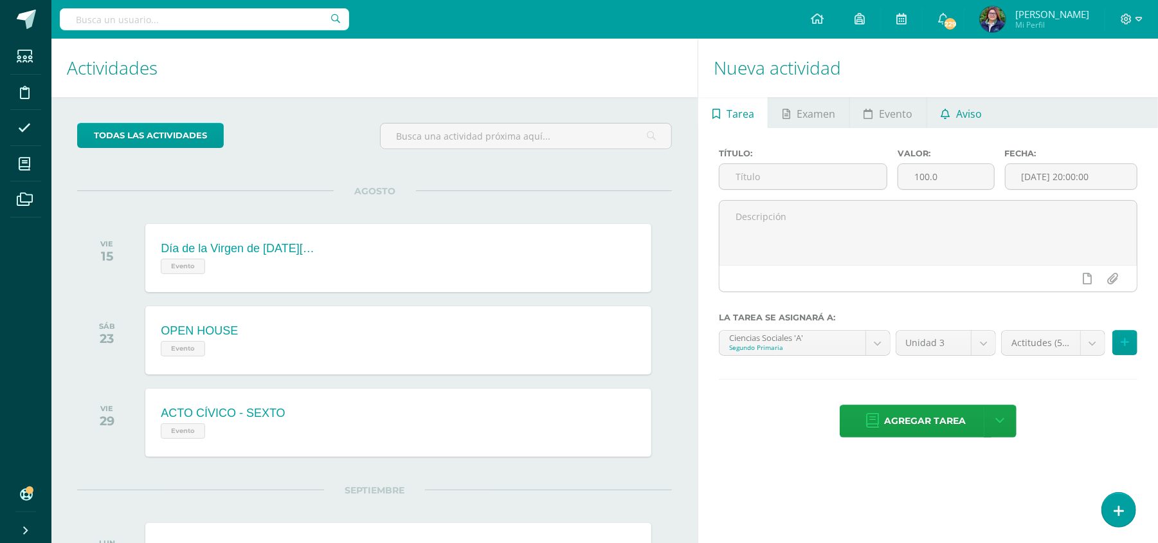
click at [960, 118] on span "Aviso" at bounding box center [969, 113] width 26 height 31
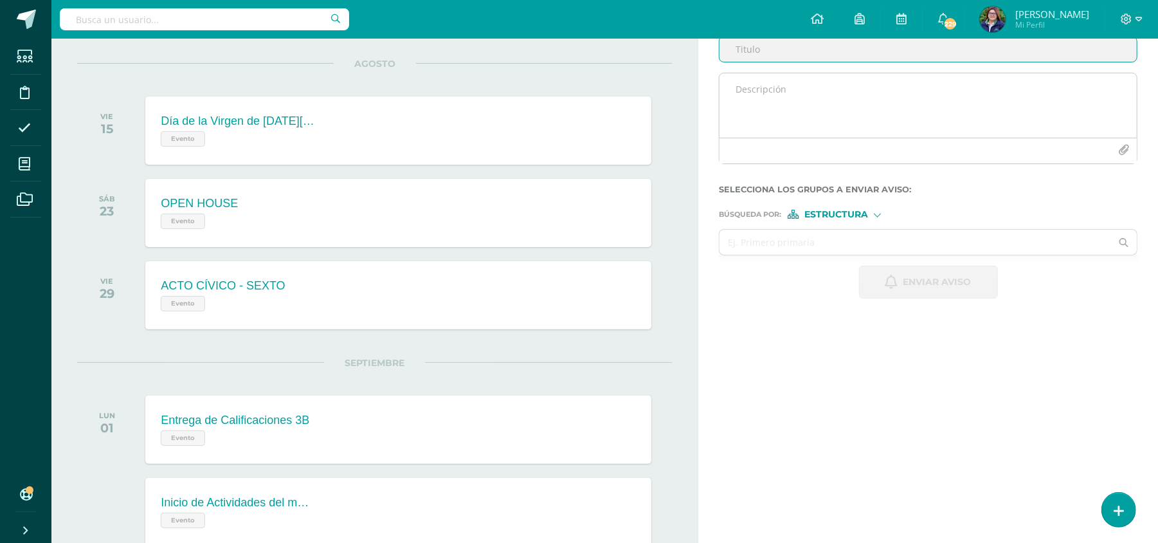
click at [778, 96] on textarea at bounding box center [927, 105] width 417 height 64
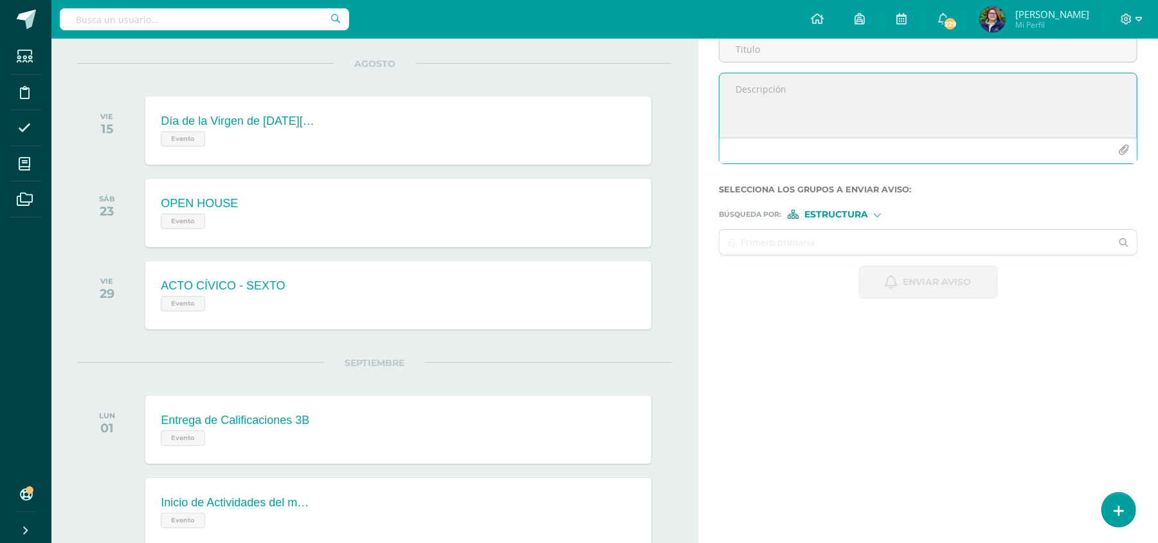
paste textarea "RETROALIMENTACIÓN - MATERIA Estimado estudiante, por este medio te informo que …"
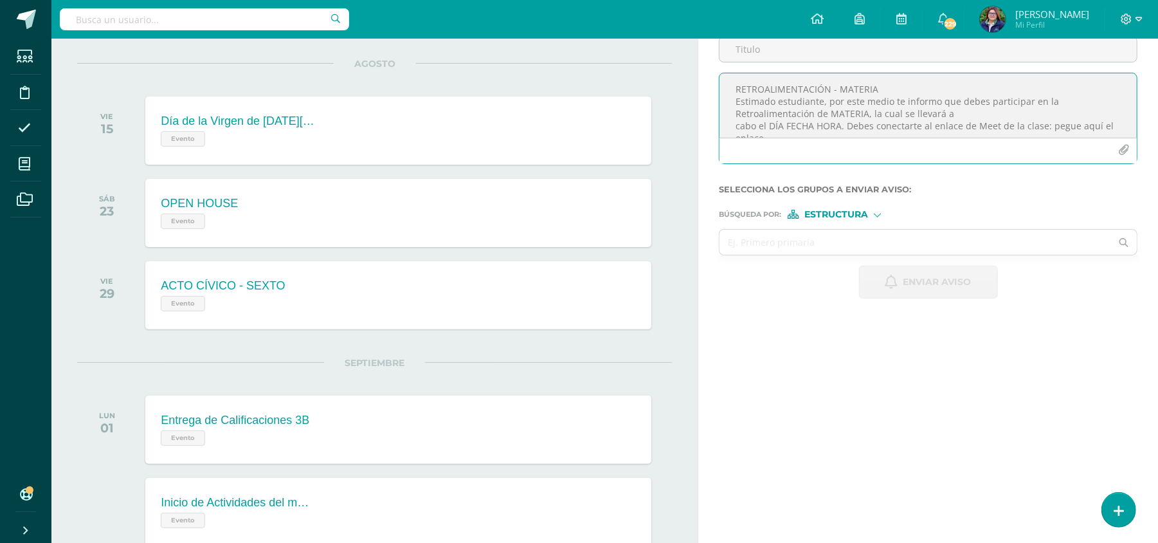
drag, startPoint x: 878, startPoint y: 88, endPoint x: 721, endPoint y: 81, distance: 157.0
click at [721, 81] on textarea "RETROALIMENTACIÓN - MATERIA Estimado estudiante, por este medio te informo que …" at bounding box center [927, 105] width 417 height 64
type textarea "RETROALIMENTACIÓN - MATERIA Estimado estudiante, por este medio te informo que …"
click at [768, 52] on input "Titulo :" at bounding box center [927, 49] width 417 height 25
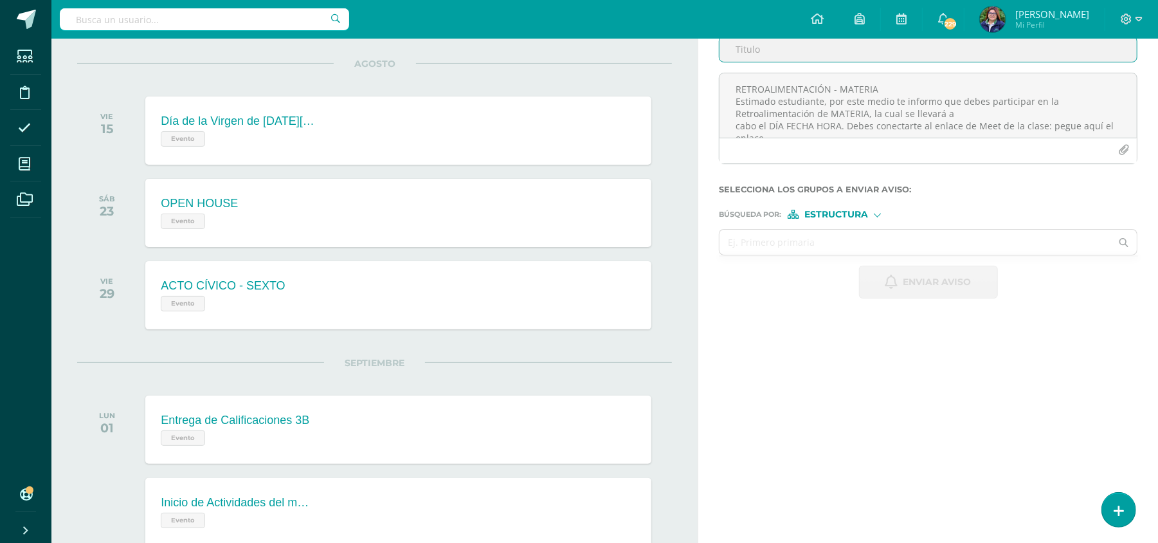
paste input "RETROALIMENTACIÓN - MATERIA"
type input "RETROALIMENTACIÓN - LENGUAJE"
click at [867, 109] on textarea "RETROALIMENTACIÓN - MATERIA Estimado estudiante, por este medio te informo que …" at bounding box center [927, 105] width 417 height 64
click at [970, 111] on textarea "RETROALIMENTACIÓN - MATERIA Estimado estudiante, por este medio te informo que …" at bounding box center [927, 105] width 417 height 64
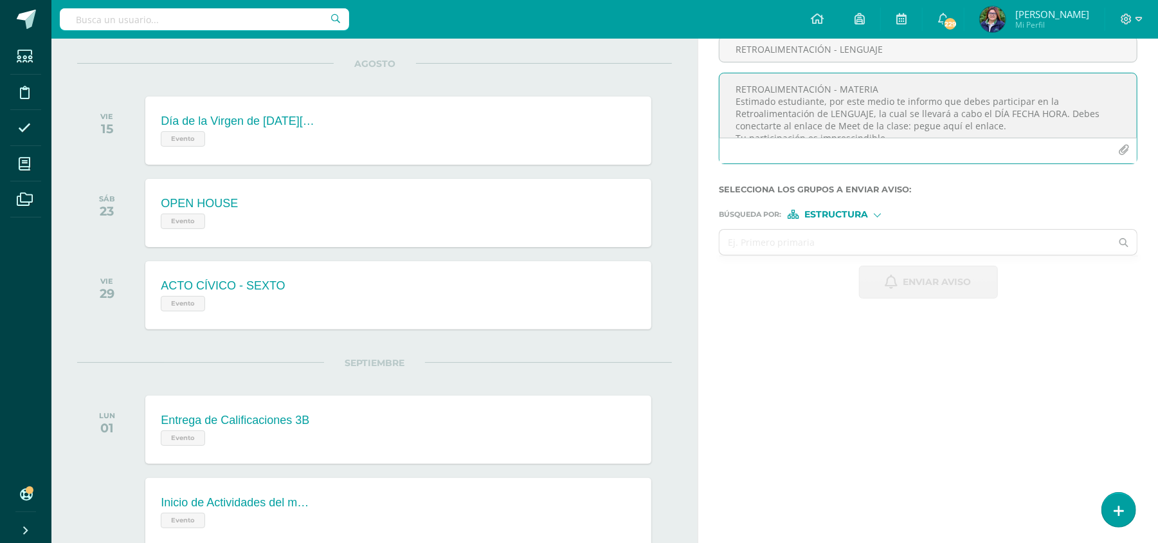
drag, startPoint x: 986, startPoint y: 111, endPoint x: 1061, endPoint y: 111, distance: 75.2
click at [1061, 111] on textarea "RETROALIMENTACIÓN - MATERIA Estimado estudiante, por este medio te informo que …" at bounding box center [927, 105] width 417 height 64
click at [1048, 127] on textarea "RETROALIMENTACIÓN - MATERIA Estimado estudiante, por este medio te informo que …" at bounding box center [927, 105] width 417 height 64
paste textarea "[URL][DOMAIN_NAME]"
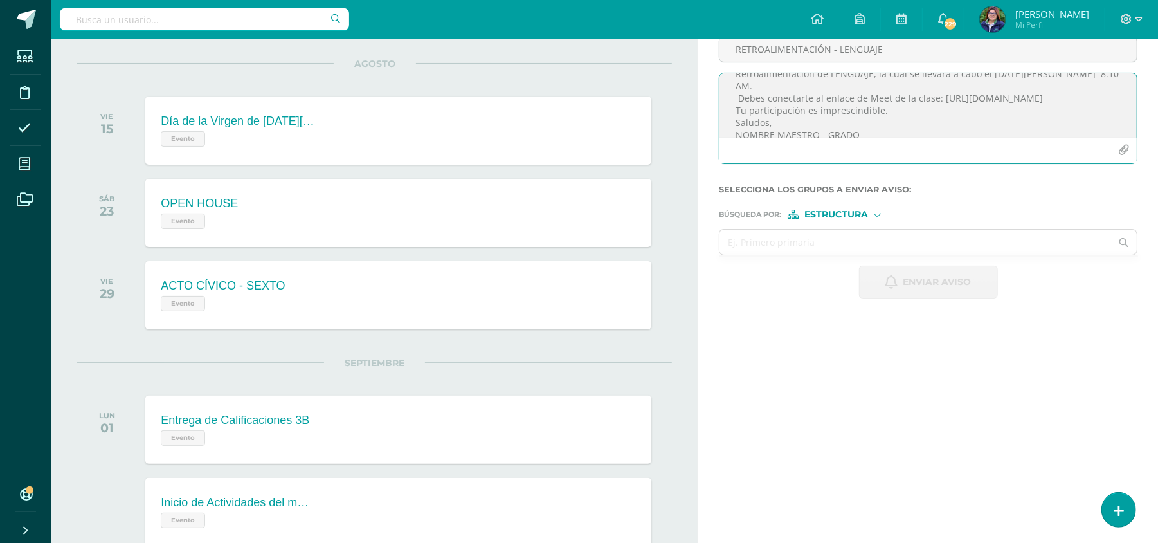
scroll to position [50, 0]
click at [911, 96] on textarea "RETROALIMENTACIÓN - MATERIA Estimado estudiante, por este medio te informo que …" at bounding box center [927, 105] width 417 height 64
click at [867, 129] on textarea "RETROALIMENTACIÓN - MATERIA Estimado estudiante, por este medio te informo que …" at bounding box center [927, 105] width 417 height 64
click at [824, 129] on textarea "RETROALIMENTACIÓN - MATERIA Estimado estudiante, por este medio te informo que …" at bounding box center [927, 105] width 417 height 64
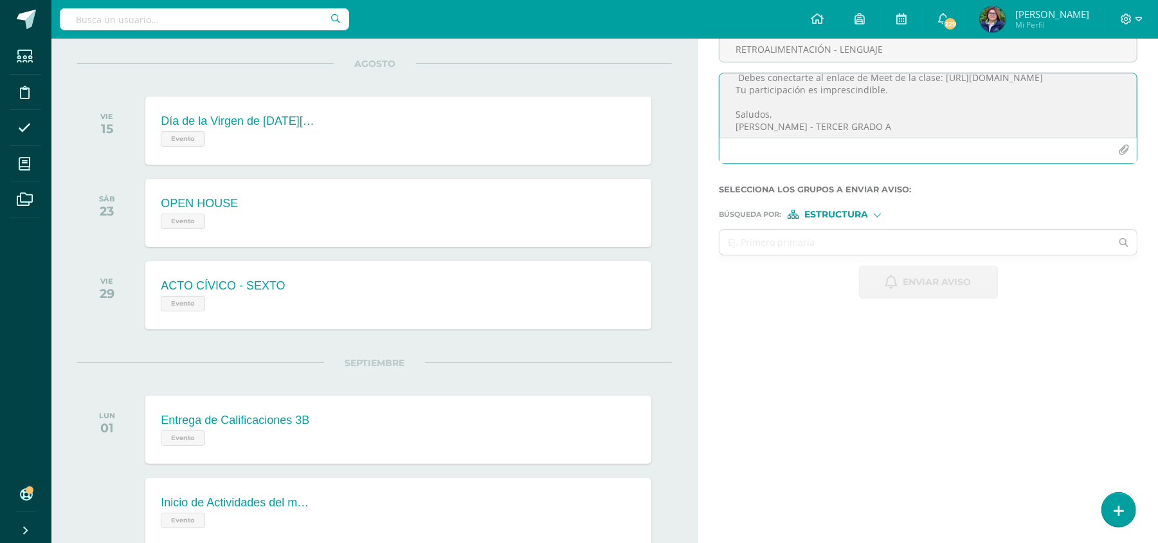
scroll to position [62, 0]
type textarea "RETROALIMENTACIÓN - MATERIA Estimado estudiante, por este medio te informo que …"
click at [820, 239] on input "text" at bounding box center [915, 242] width 392 height 25
type input "[PERSON_NAME] DE LA C"
click at [852, 216] on span "Estructura" at bounding box center [836, 214] width 64 height 7
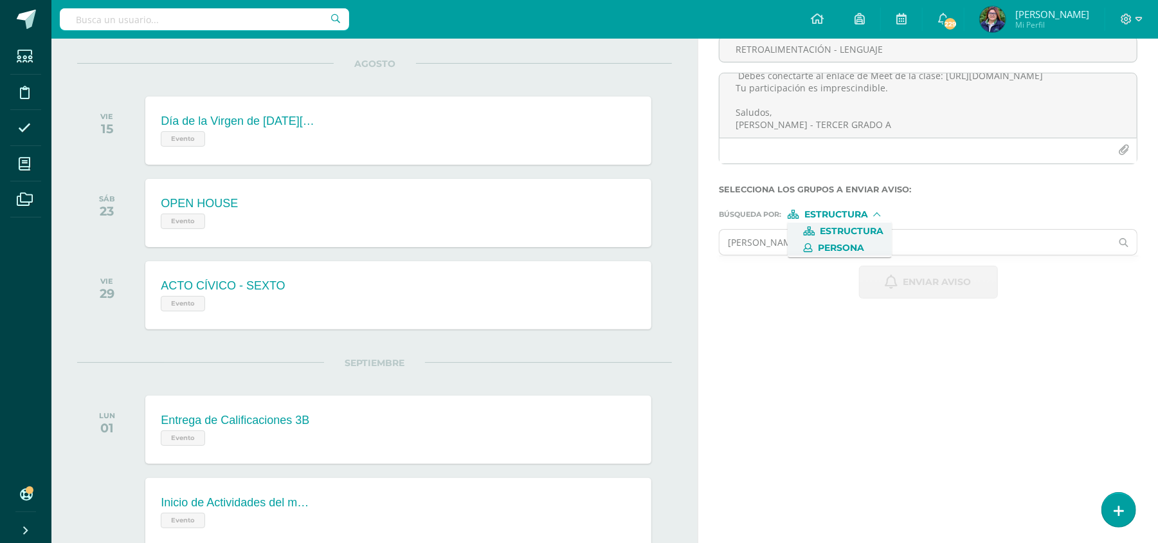
click at [862, 251] on span "Persona" at bounding box center [841, 247] width 46 height 7
click at [867, 238] on input "text" at bounding box center [915, 242] width 392 height 25
type input "[PERSON_NAME]"
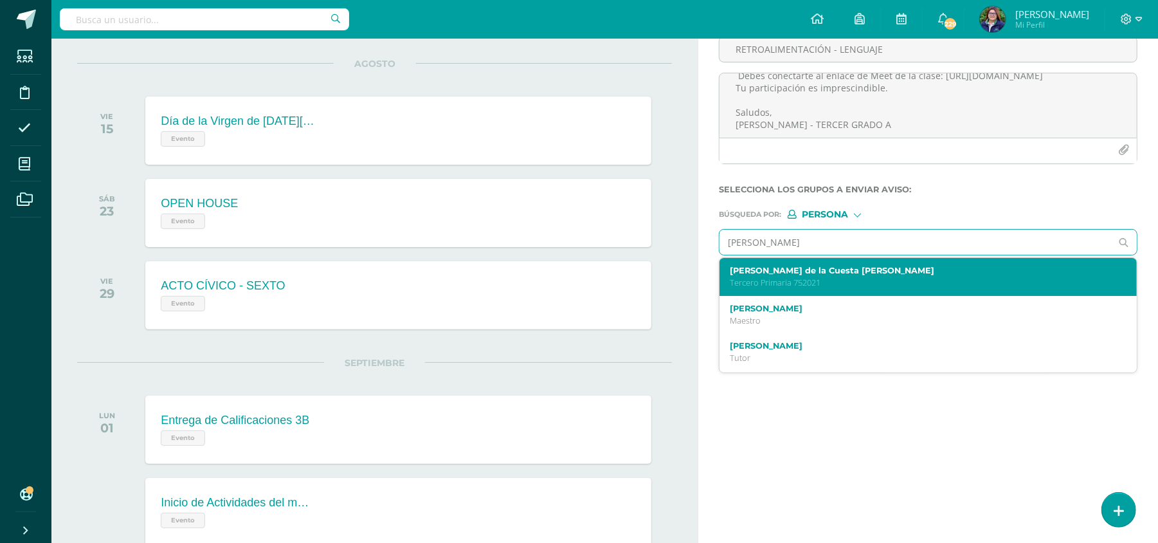
click at [862, 270] on label "[PERSON_NAME] de la Cuesta [PERSON_NAME]" at bounding box center [919, 271] width 379 height 10
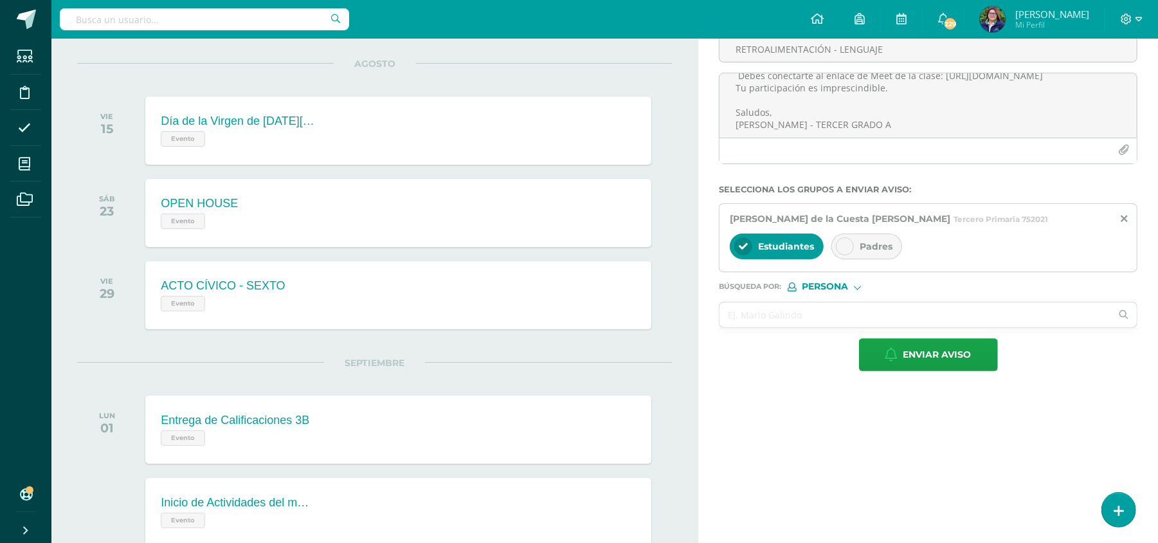
click at [854, 245] on div at bounding box center [845, 246] width 18 height 18
click at [788, 314] on input "text" at bounding box center [915, 314] width 392 height 25
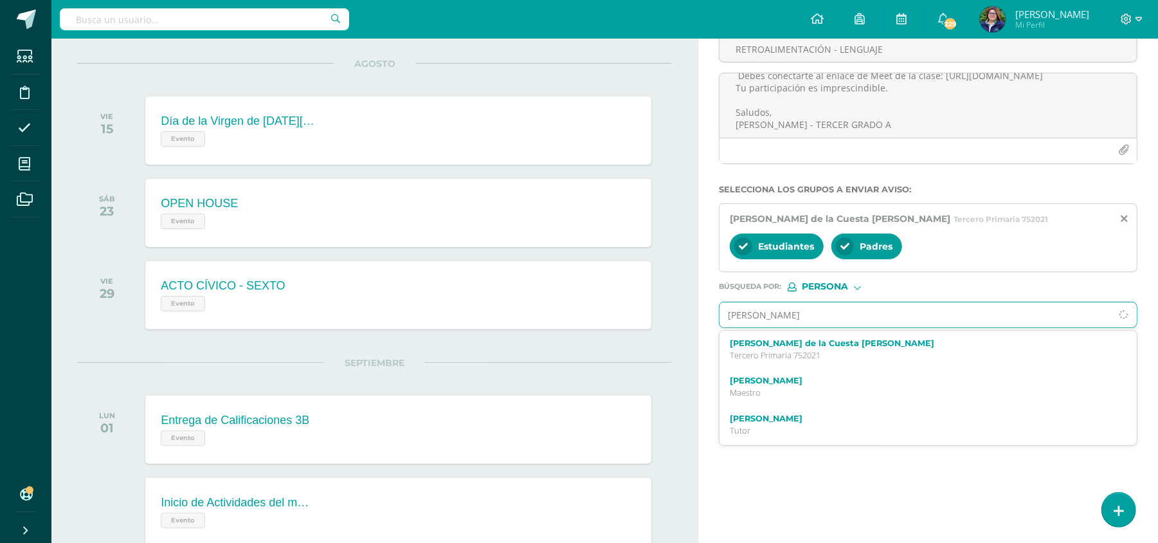
type input "[PERSON_NAME]"
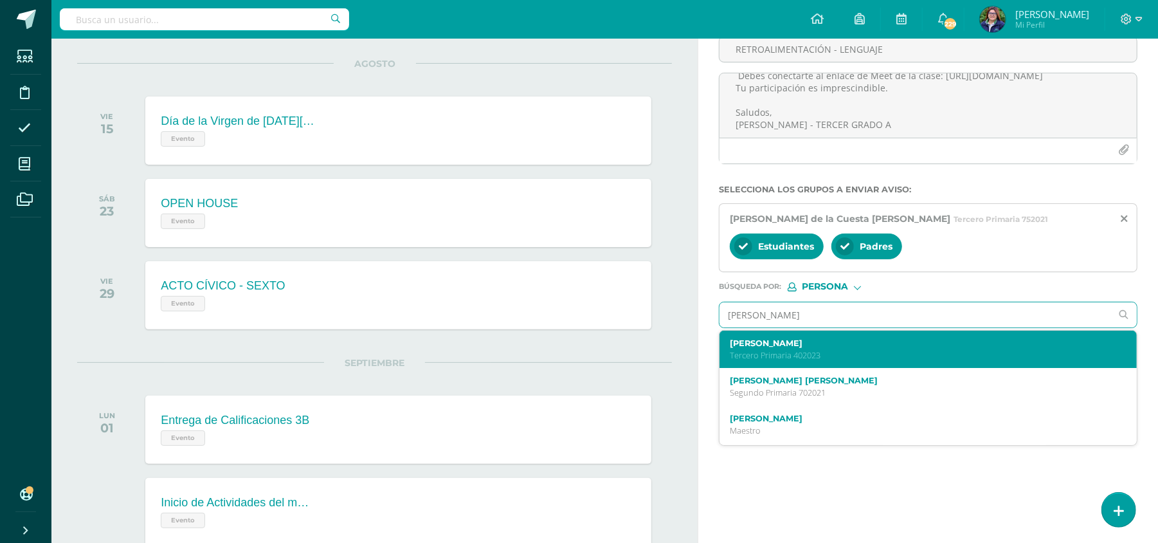
click at [783, 346] on label "[PERSON_NAME]" at bounding box center [919, 343] width 379 height 10
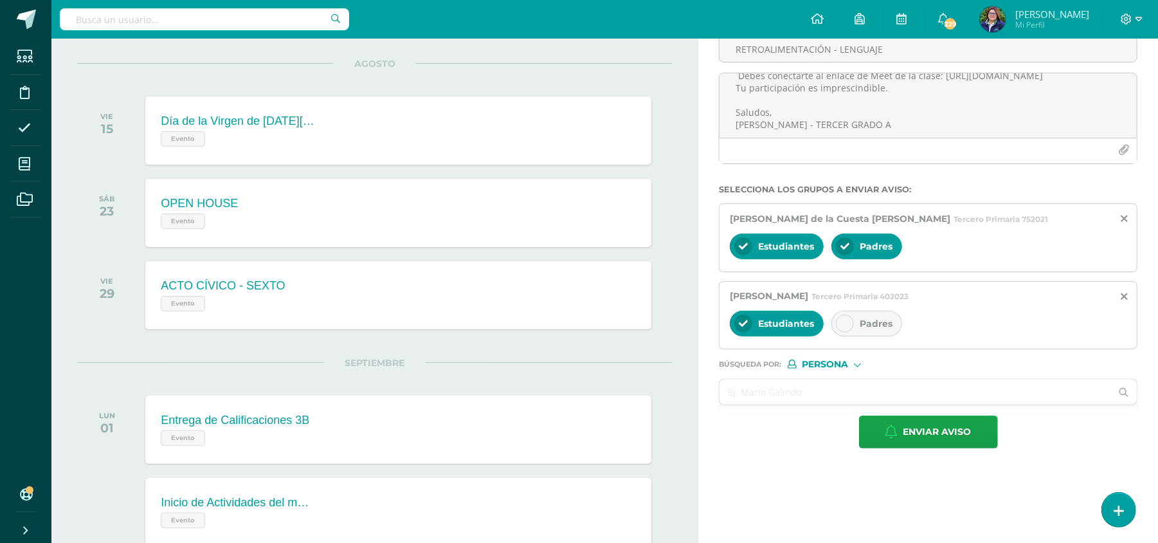
click at [860, 318] on div "Padres" at bounding box center [866, 324] width 71 height 26
click at [762, 393] on input "text" at bounding box center [915, 391] width 392 height 25
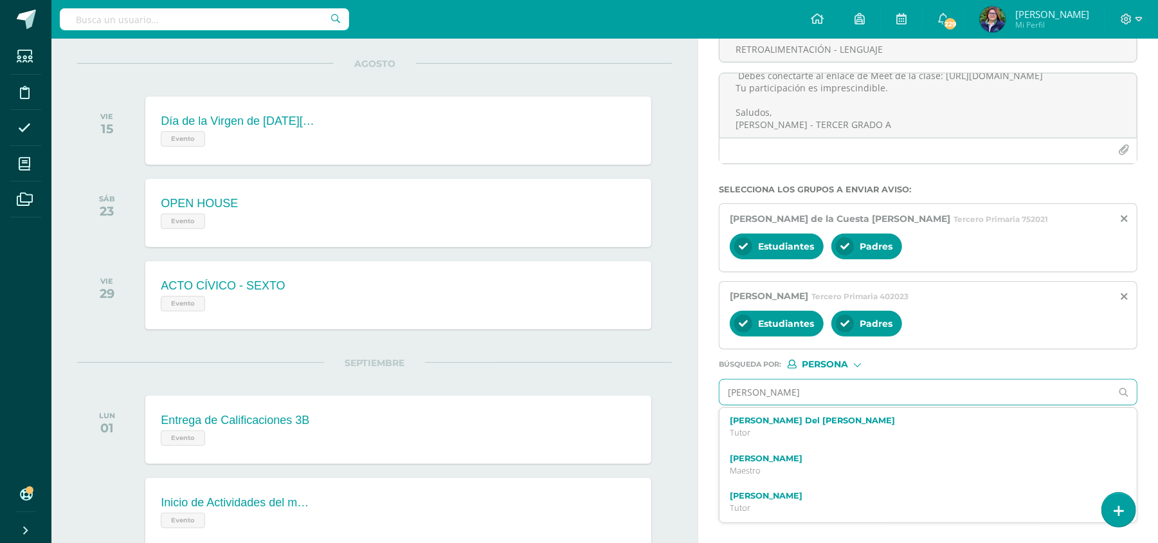
type input "[PERSON_NAME]"
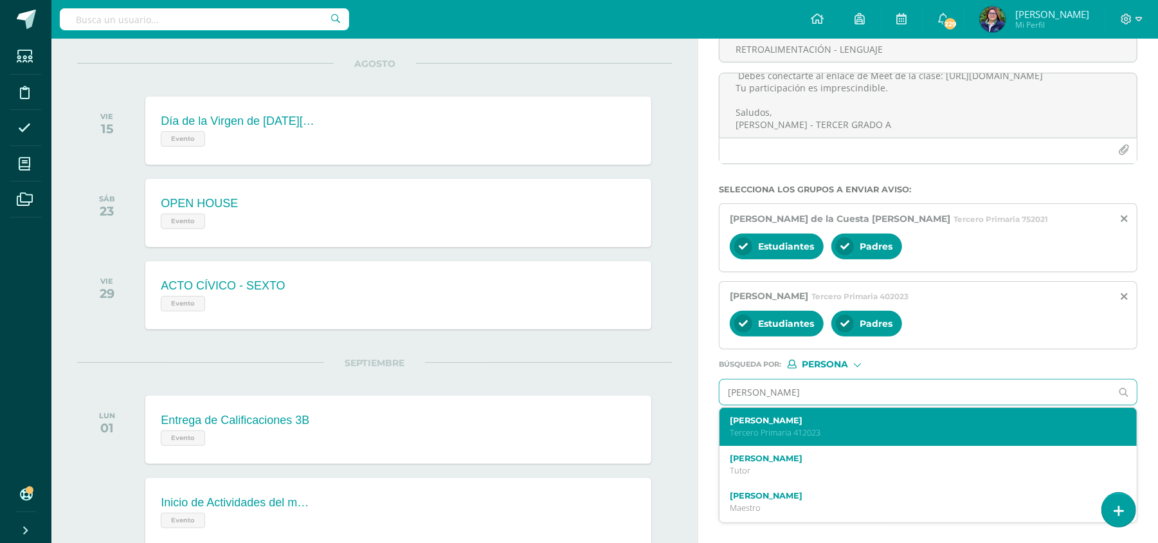
click at [777, 432] on p "Tercero Primaria 412023" at bounding box center [919, 432] width 379 height 11
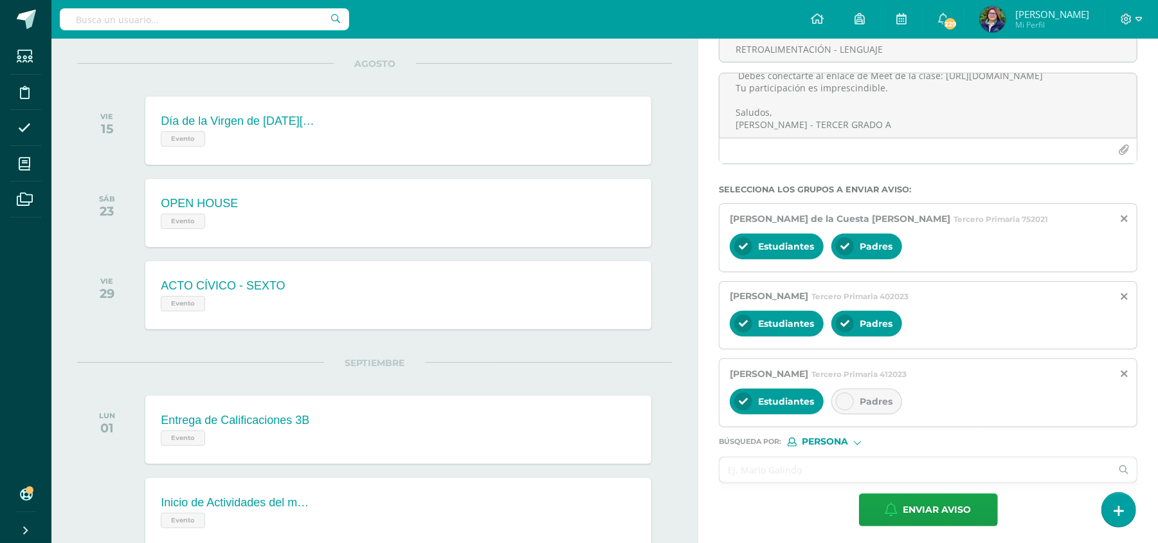
click at [853, 399] on div at bounding box center [845, 401] width 18 height 18
click at [788, 473] on input "text" at bounding box center [915, 469] width 392 height 25
click at [795, 471] on input "text" at bounding box center [915, 469] width 392 height 25
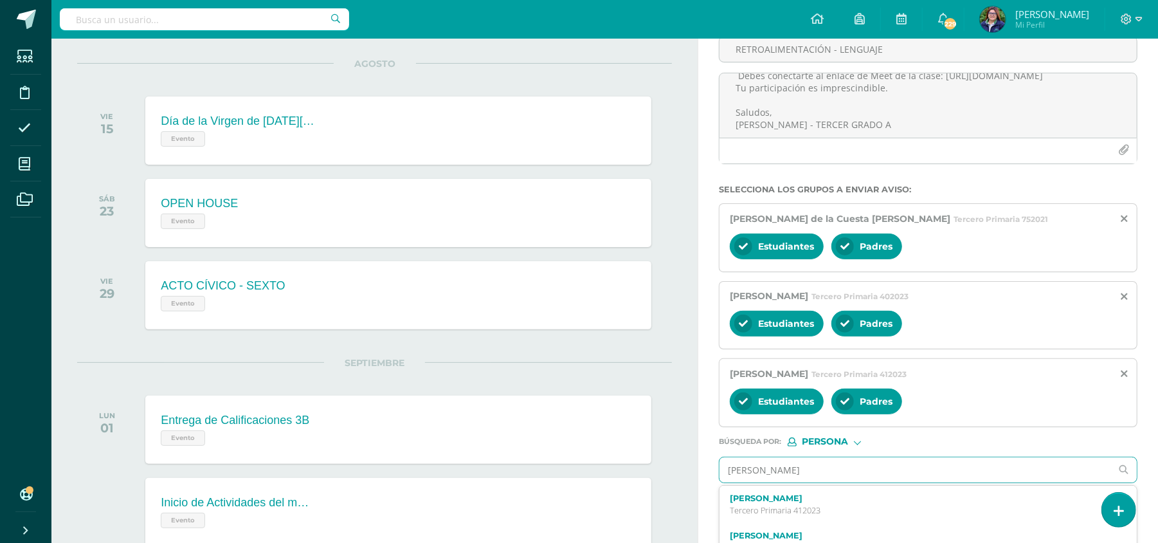
type input "[PERSON_NAME]"
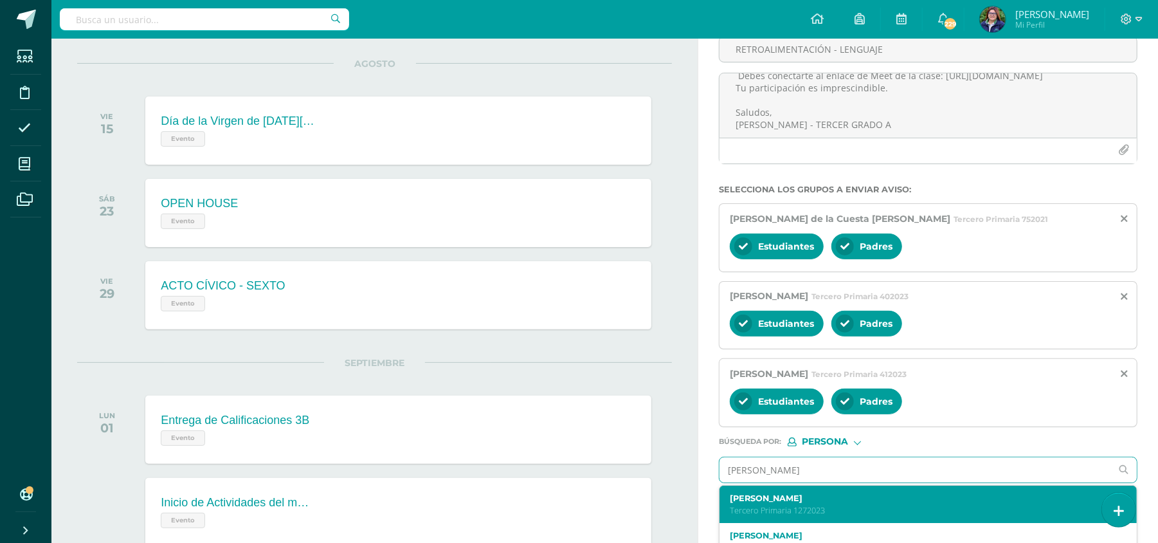
click at [834, 507] on p "Tercero Primaria 1272023" at bounding box center [919, 510] width 379 height 11
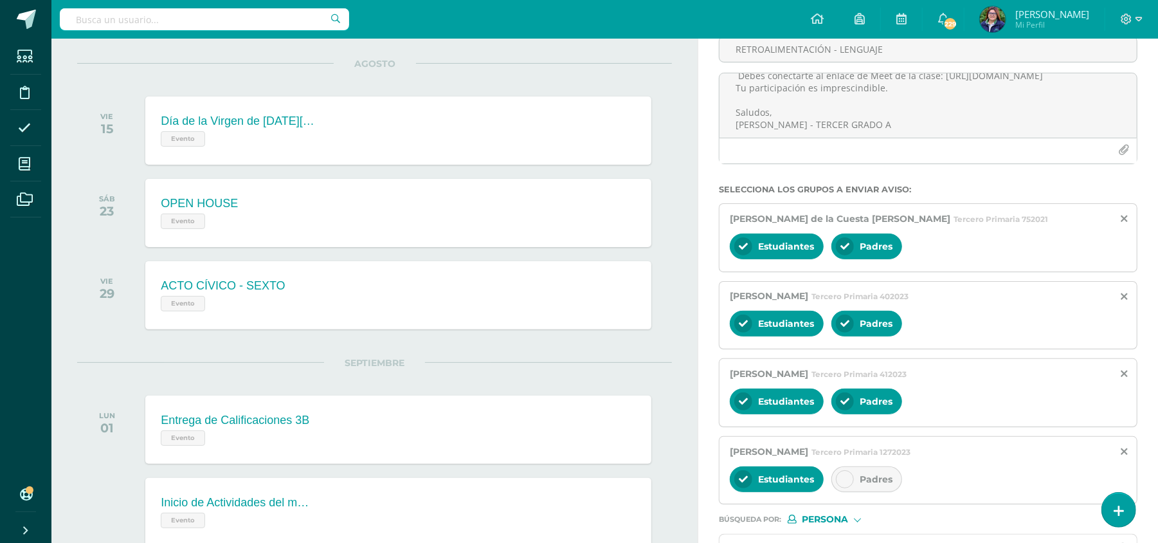
click at [864, 482] on span "Padres" at bounding box center [876, 479] width 33 height 12
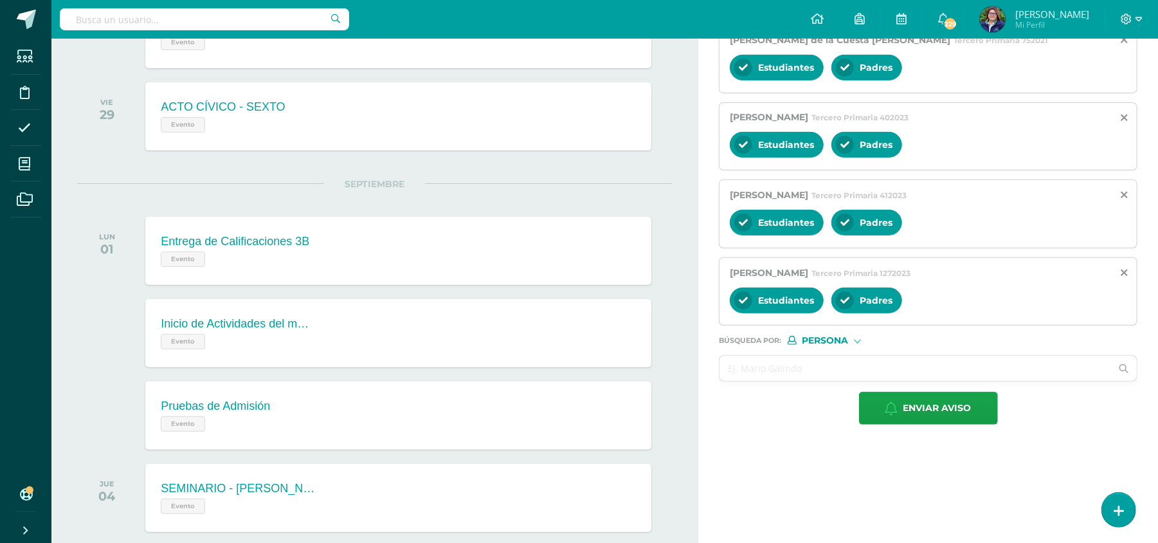
scroll to position [317, 0]
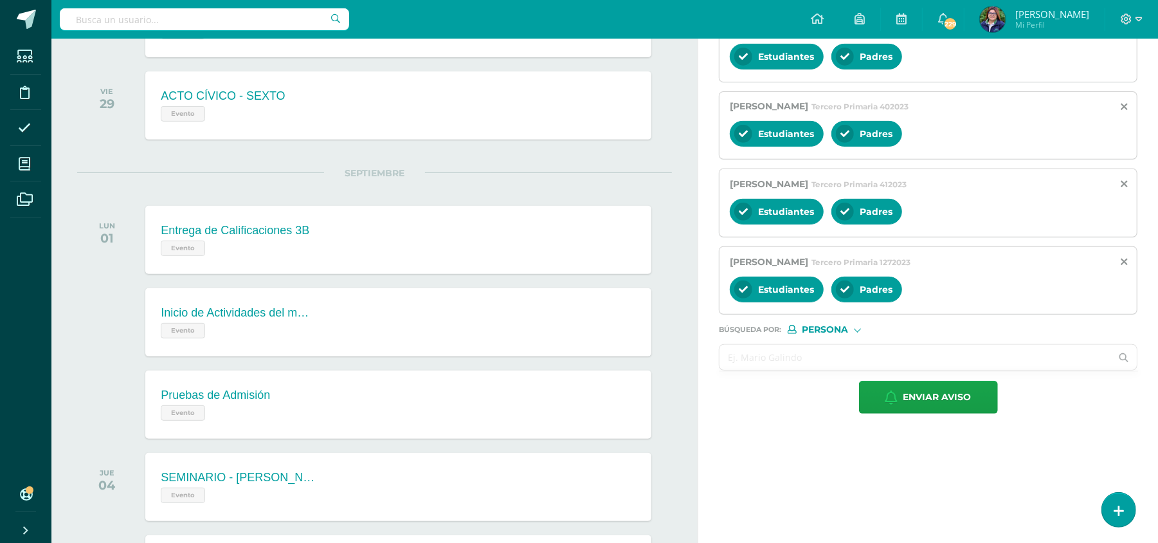
click at [890, 359] on input "text" at bounding box center [915, 357] width 392 height 25
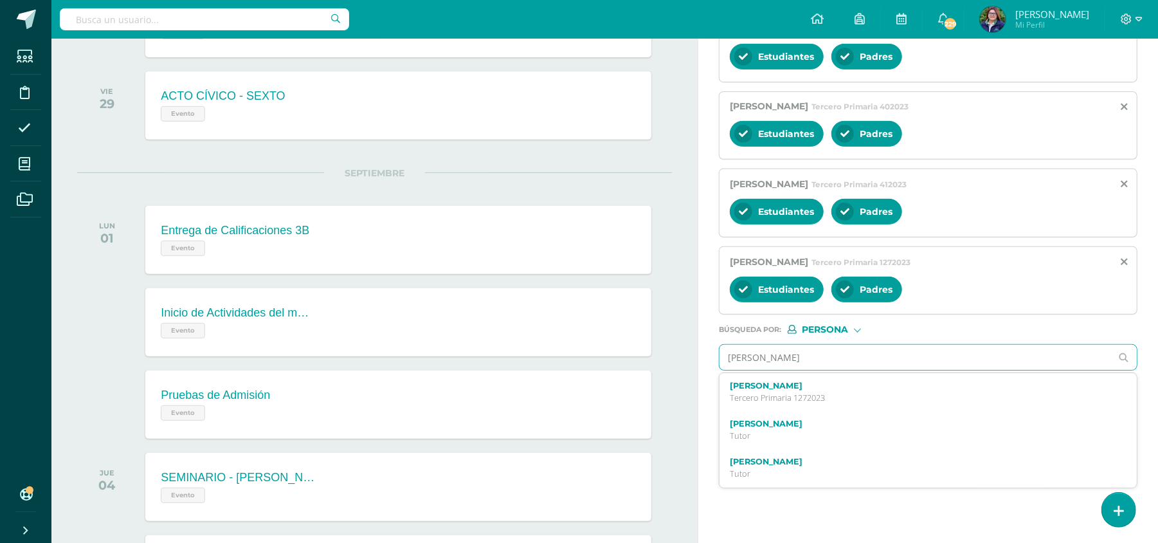
type input "[PERSON_NAME]"
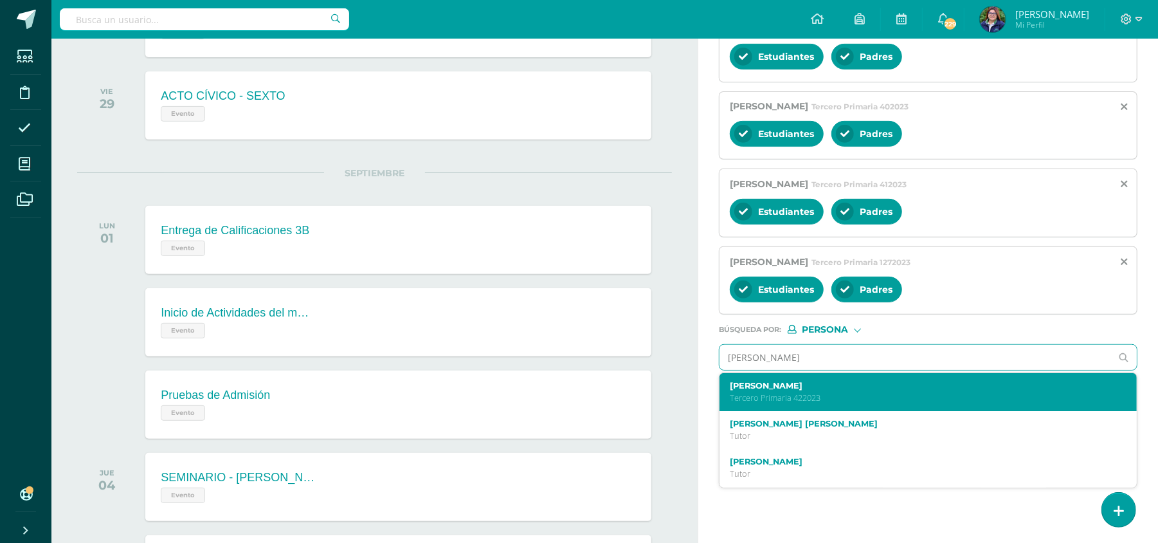
click at [849, 390] on label "[PERSON_NAME]" at bounding box center [919, 386] width 379 height 10
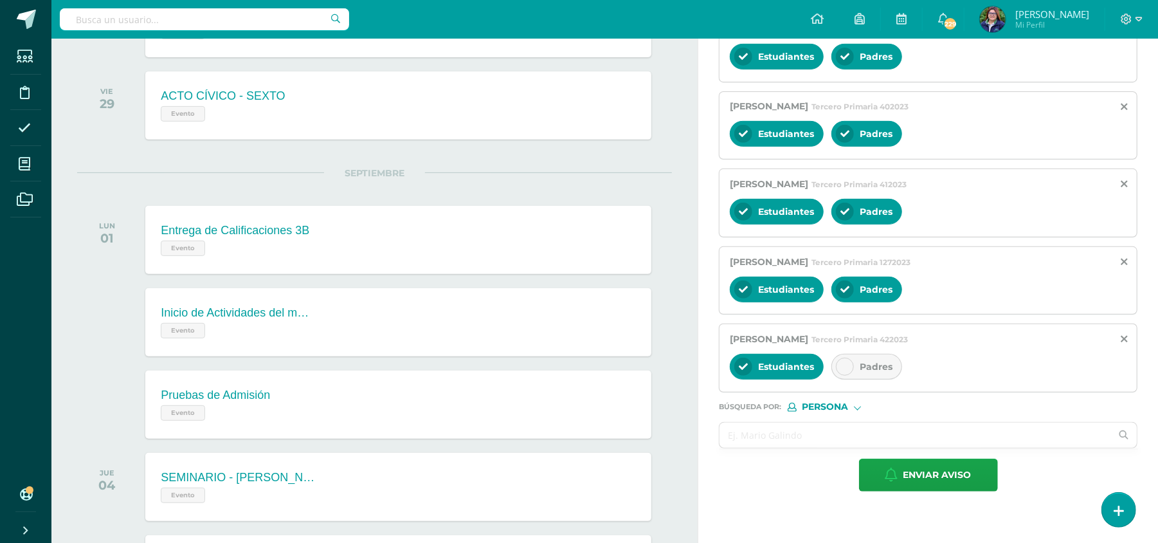
click at [854, 374] on div "Padres" at bounding box center [866, 367] width 71 height 26
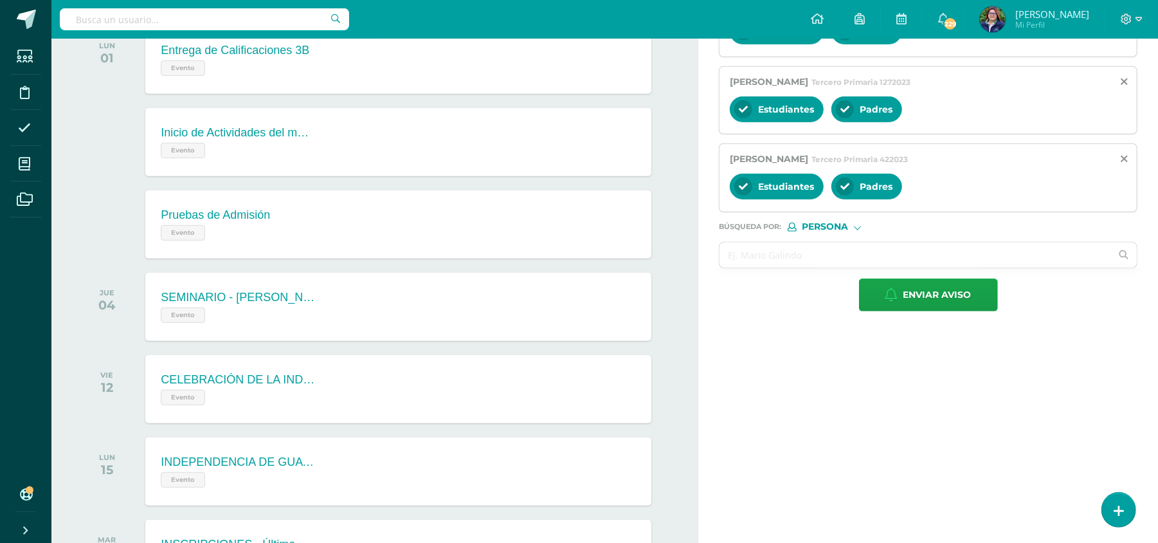
scroll to position [508, 0]
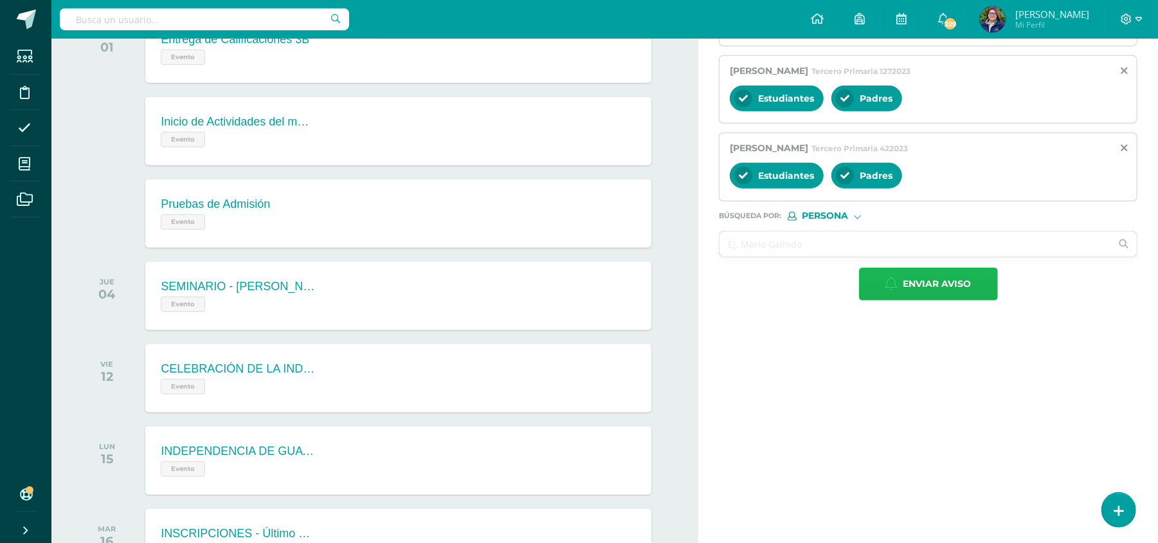
click at [945, 294] on span "Enviar aviso" at bounding box center [937, 284] width 68 height 32
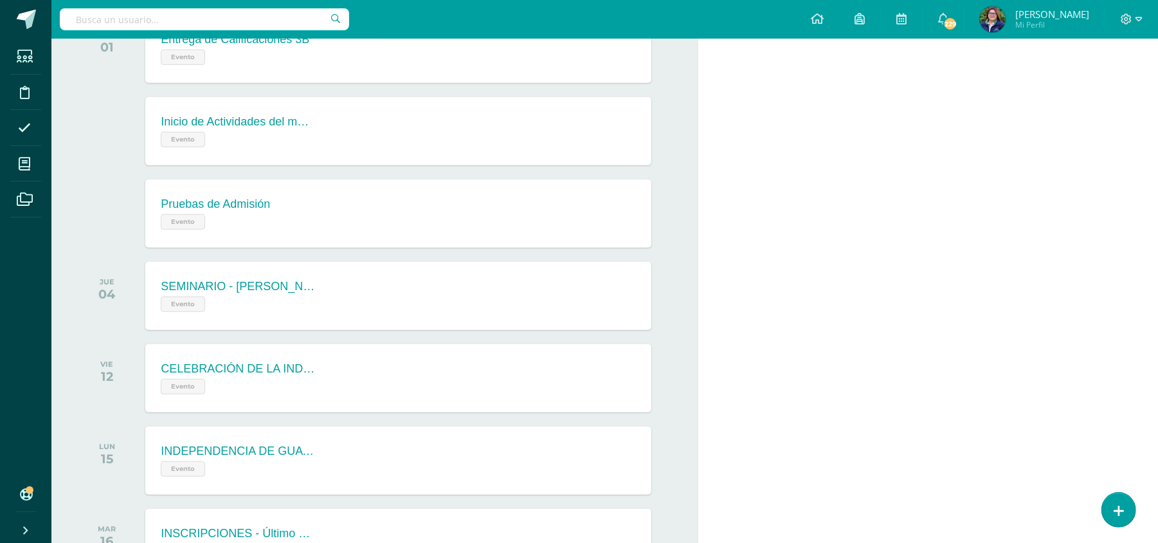
scroll to position [0, 0]
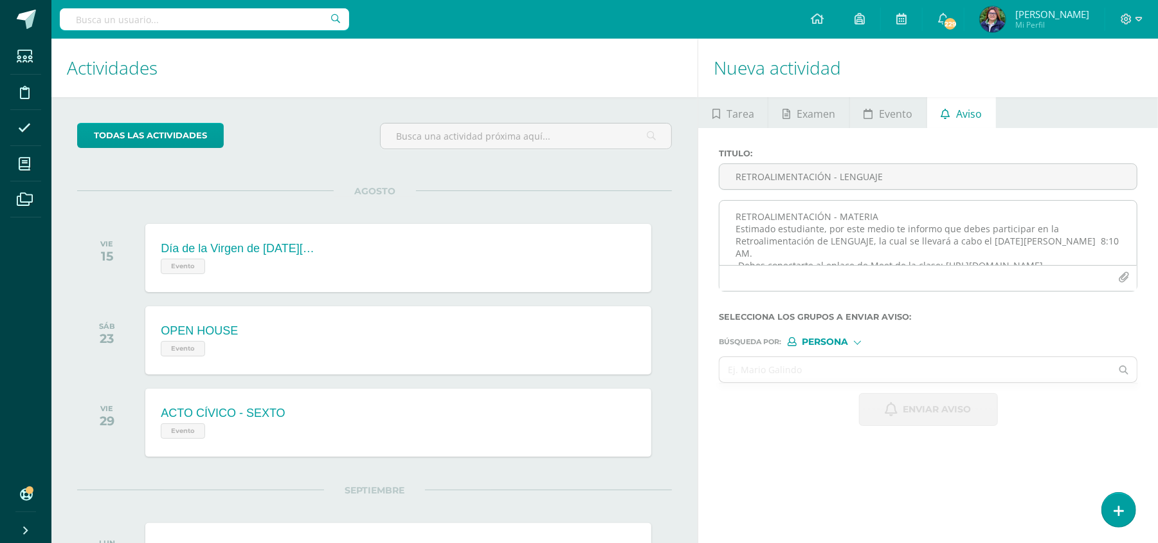
click at [898, 221] on textarea "RETROALIMENTACIÓN - MATERIA Estimado estudiante, por este medio te informo que …" at bounding box center [927, 233] width 417 height 64
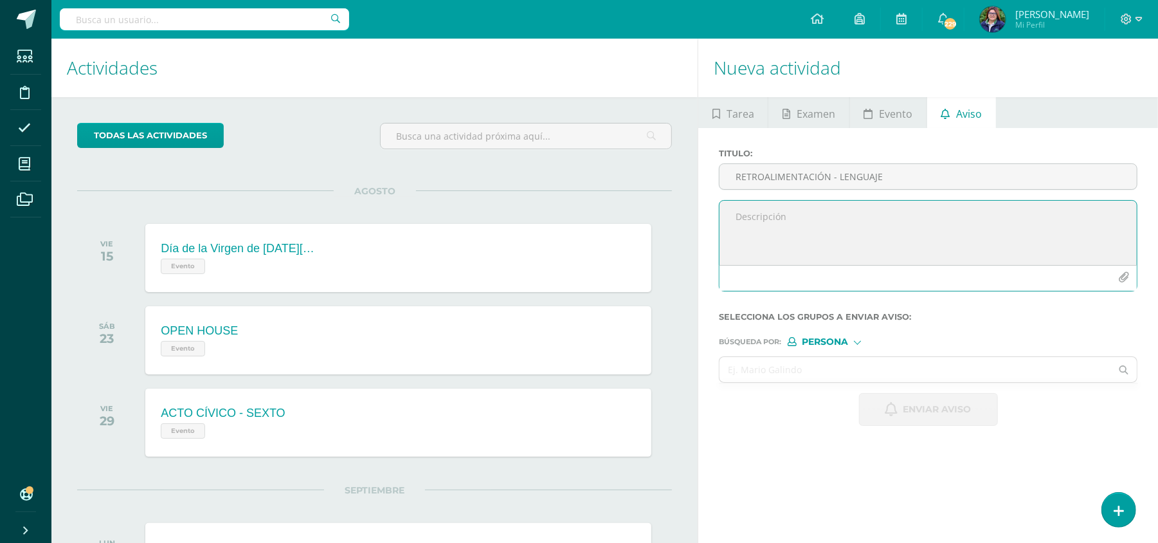
paste textarea "¡Felicitaciones, aprobaste tu evaluación de MATERIA, por lo que NO necesitas as…"
type textarea "¡Felicitaciones, aprobaste tu evaluación de MATERIA, por lo que NO necesitas as…"
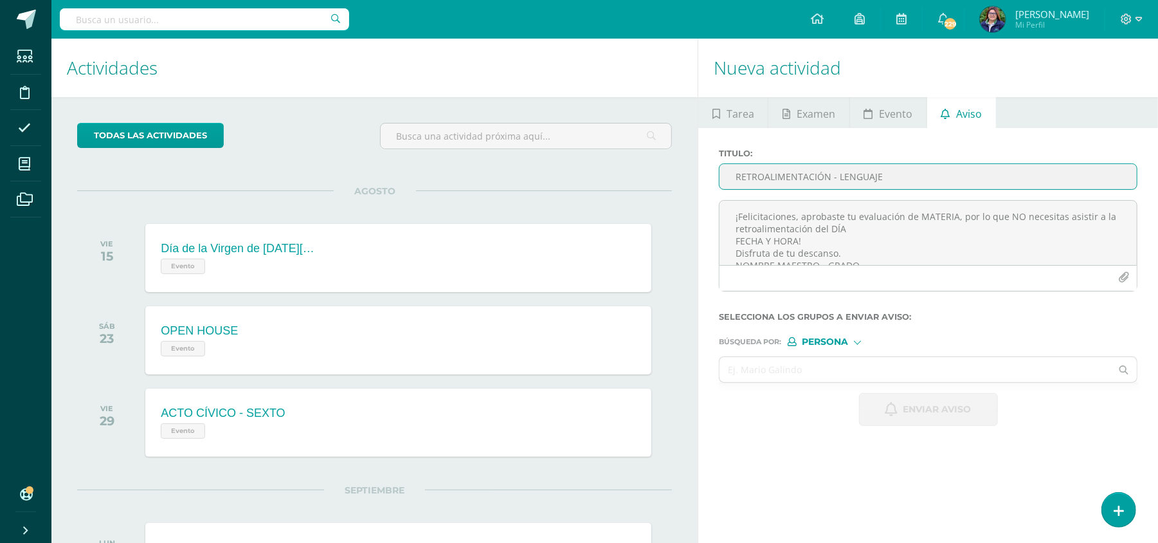
click at [791, 176] on input "RETROALIMENTACIÓN - LENGUAJE" at bounding box center [927, 176] width 417 height 25
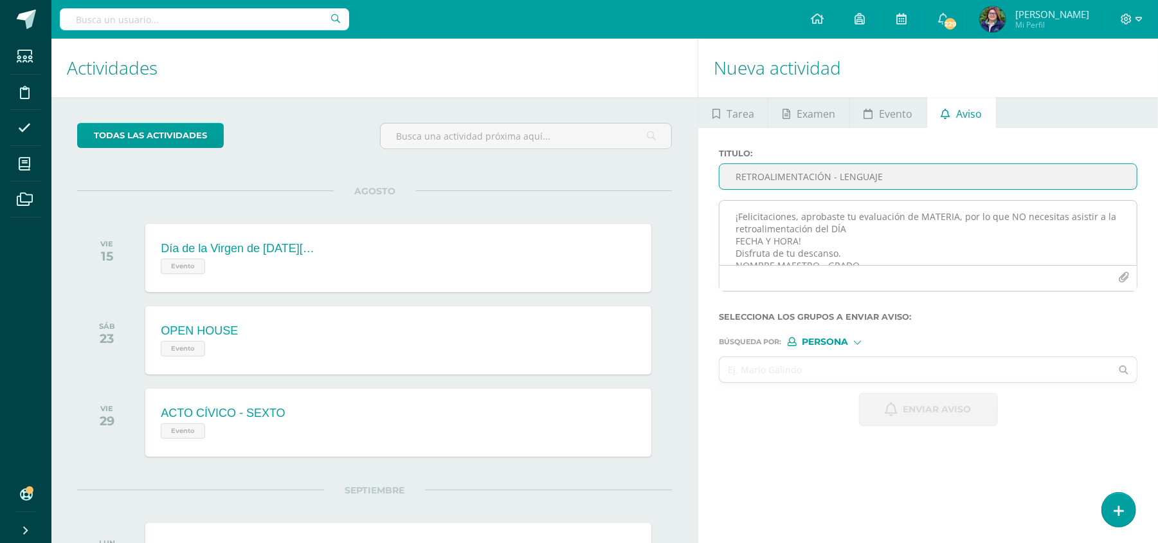
type input "RETROALIMENTACIÓN - LENGUAJE"
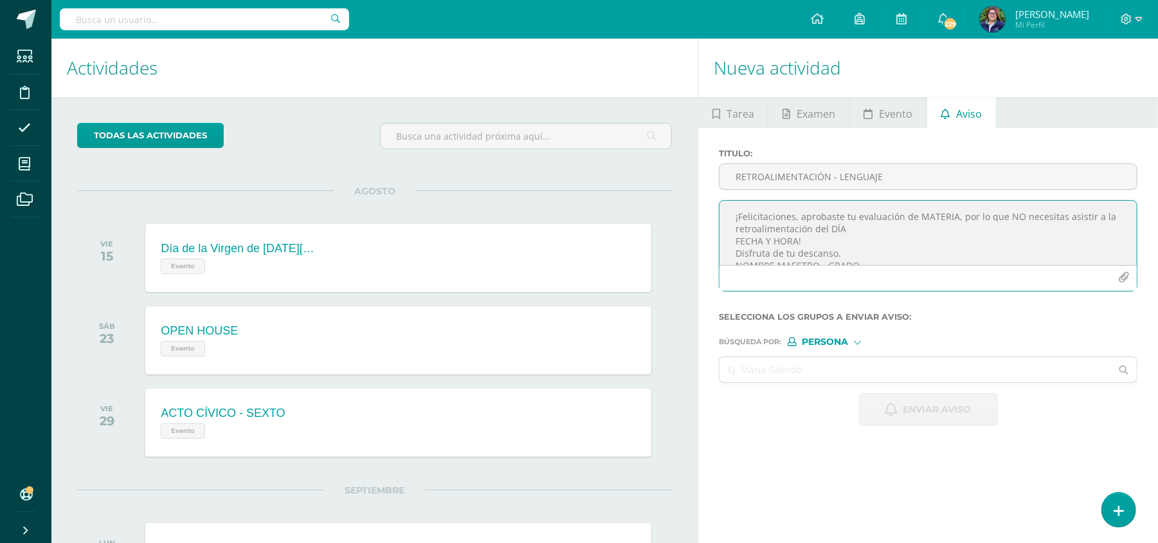
click at [952, 213] on textarea "¡Felicitaciones, aprobaste tu evaluación de MATERIA, por lo que NO necesitas as…" at bounding box center [927, 233] width 417 height 64
click at [799, 240] on textarea "¡Felicitaciones, aprobaste tu evaluación de LENGUAJE, por lo que NO necesitas a…" at bounding box center [927, 233] width 417 height 64
click at [857, 253] on textarea "¡Felicitaciones, aprobaste tu evaluación de LENGUAJE, por lo que NO necesitas a…" at bounding box center [927, 233] width 417 height 64
click at [826, 255] on textarea "¡Felicitaciones, aprobaste tu evaluación de LENGUAJE, por lo que NO necesitas a…" at bounding box center [927, 233] width 417 height 64
click at [818, 250] on textarea "¡Felicitaciones, aprobaste tu evaluación de LENGUAJE, por lo que NO necesitas a…" at bounding box center [927, 233] width 417 height 64
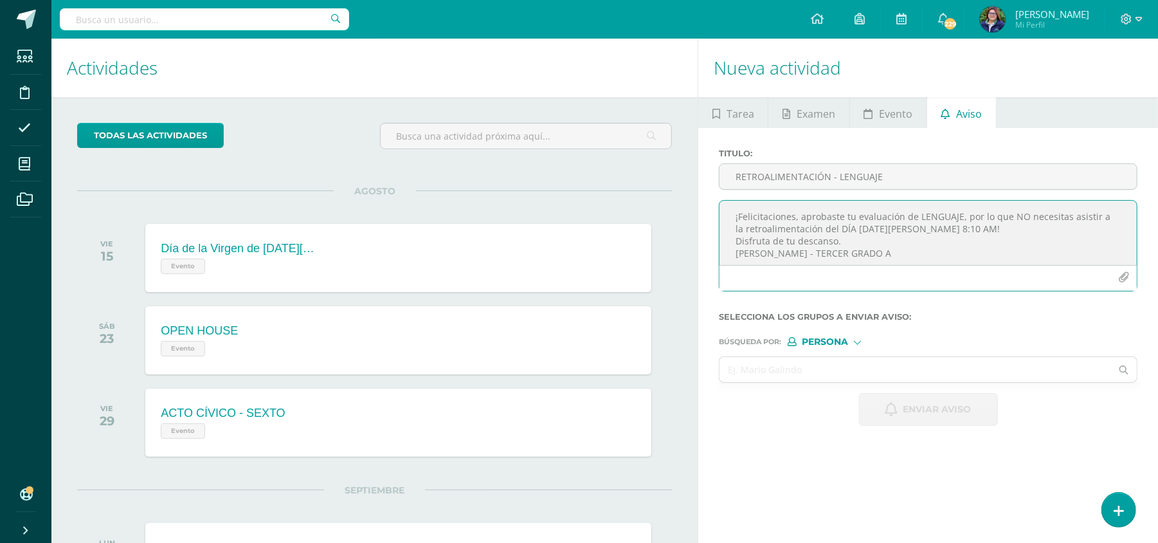
click at [1123, 264] on textarea "¡Felicitaciones, aprobaste tu evaluación de LENGUAJE, por lo que NO necesitas a…" at bounding box center [927, 233] width 417 height 64
type textarea "¡Felicitaciones, aprobaste tu evaluación de LENGUAJE, por lo que NO necesitas a…"
click at [851, 363] on input "text" at bounding box center [915, 369] width 392 height 25
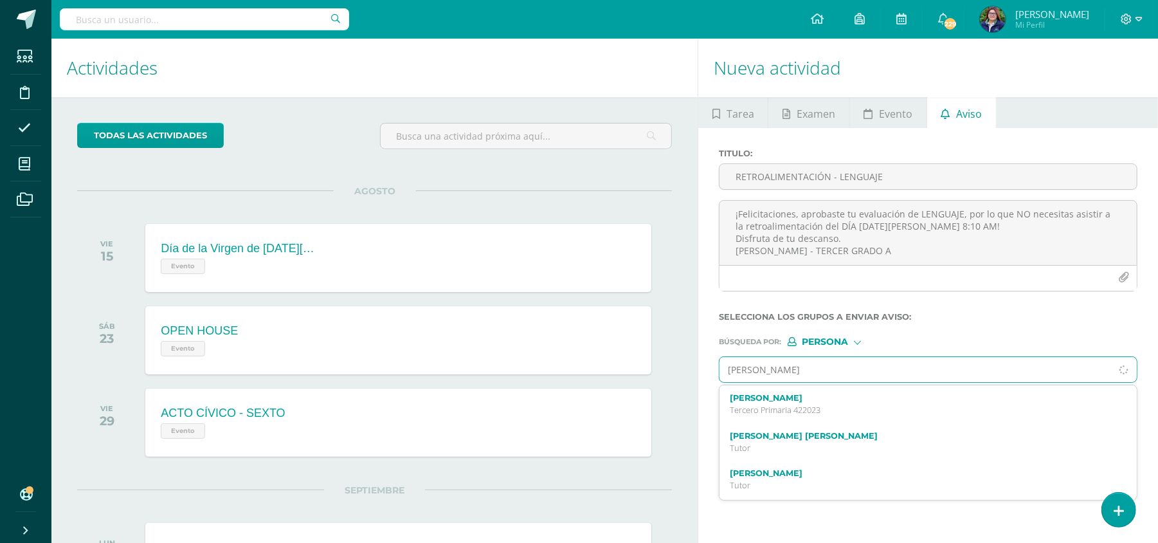
type input "[PERSON_NAME]"
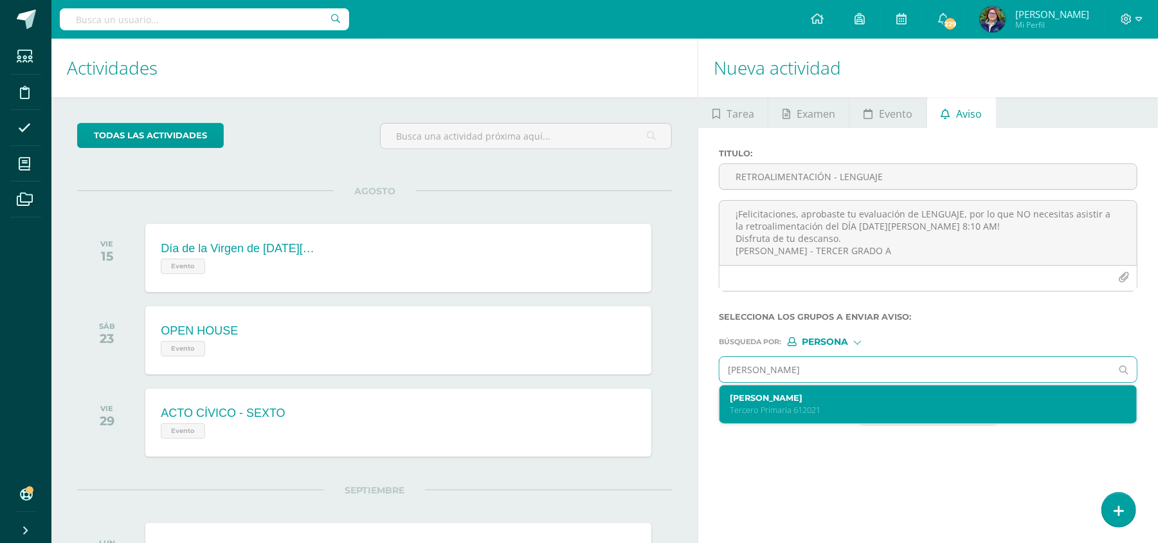
click at [829, 410] on p "Tercero Primaria 612021" at bounding box center [919, 409] width 379 height 11
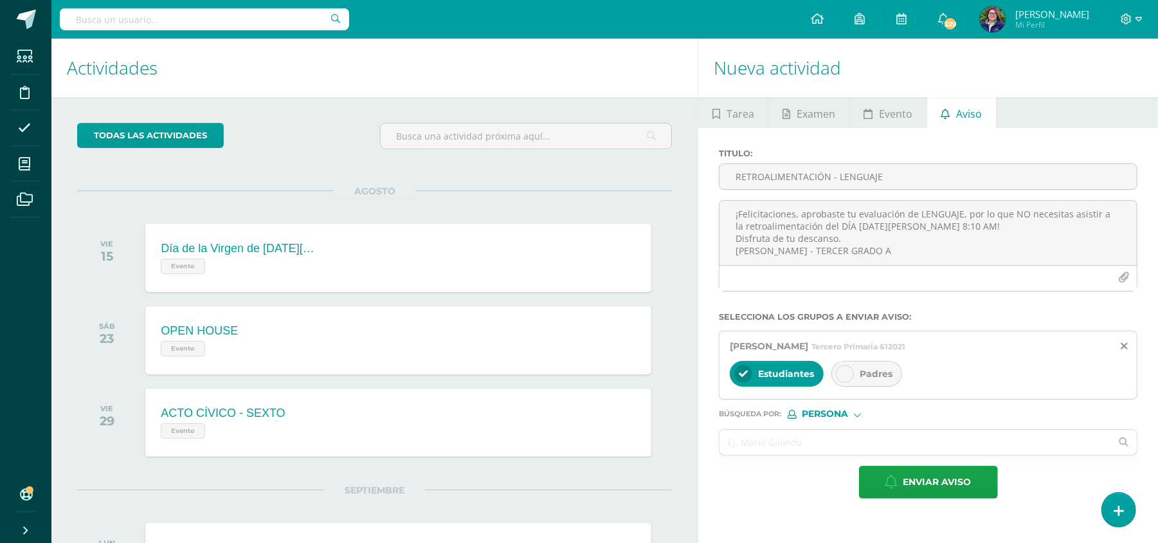
click at [844, 382] on div at bounding box center [845, 374] width 18 height 18
click at [790, 443] on input "A" at bounding box center [915, 441] width 392 height 25
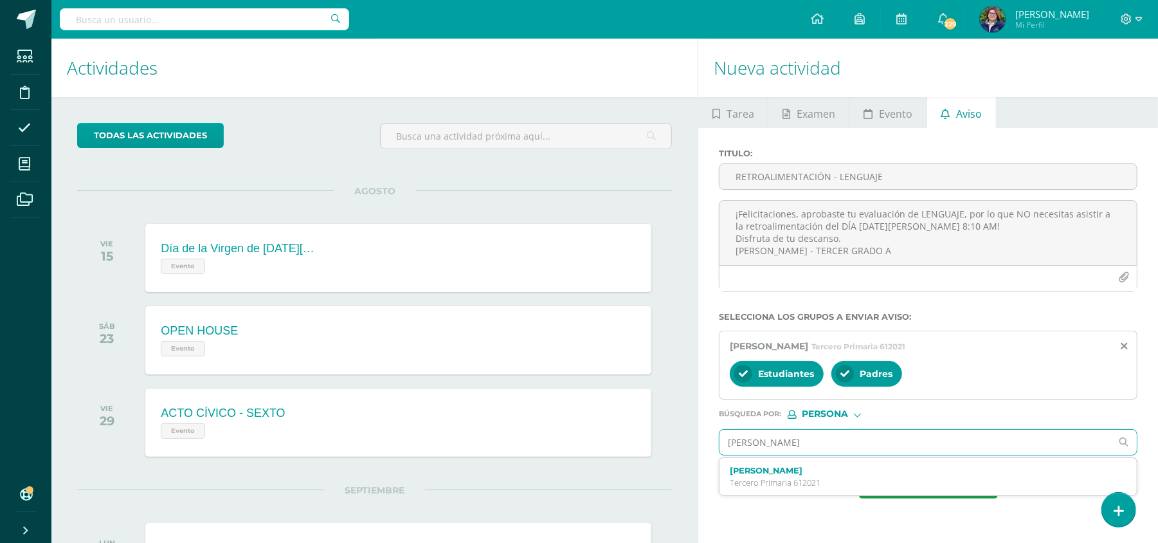
type input "[PERSON_NAME]"
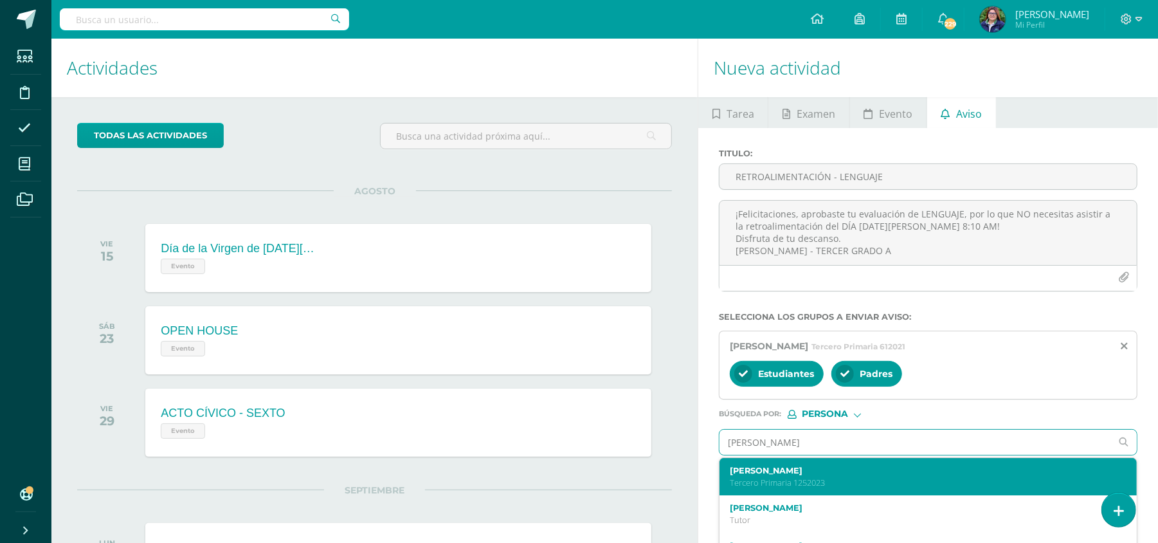
click at [792, 475] on label "[PERSON_NAME]" at bounding box center [919, 470] width 379 height 10
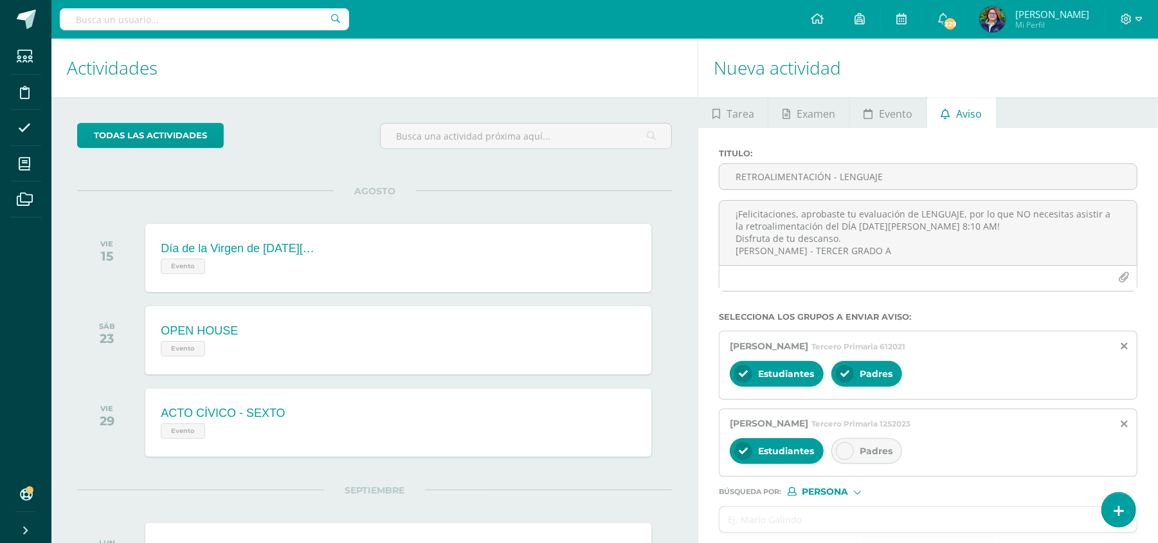
drag, startPoint x: 836, startPoint y: 440, endPoint x: 842, endPoint y: 447, distance: 9.1
click at [842, 447] on div "Estudiantes Padres" at bounding box center [928, 452] width 397 height 31
click at [842, 447] on icon at bounding box center [844, 450] width 9 height 9
click at [788, 518] on input "text" at bounding box center [915, 519] width 392 height 25
type input "[PERSON_NAME]"
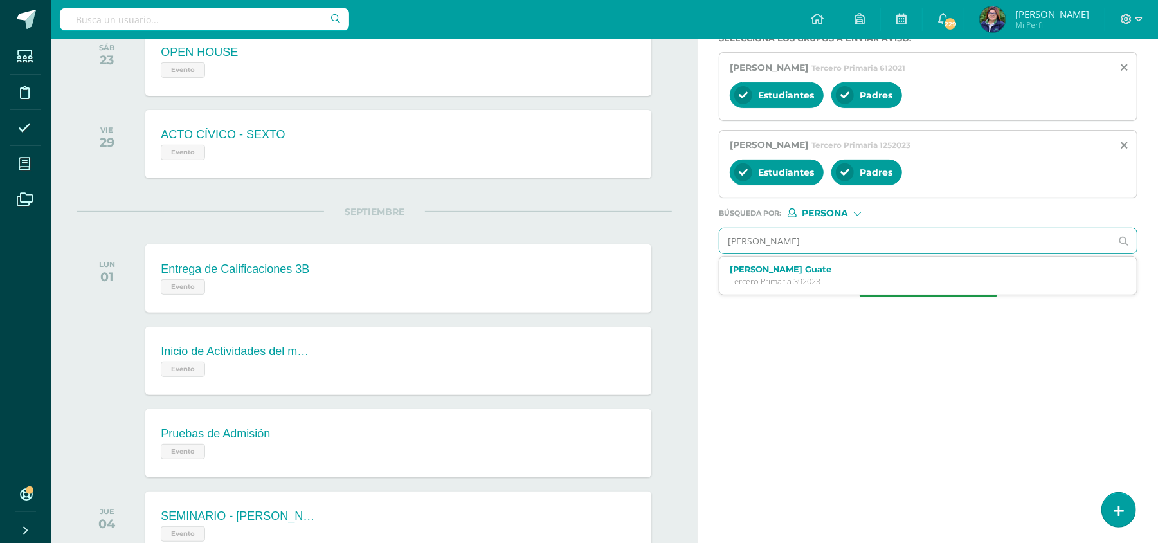
scroll to position [293, 0]
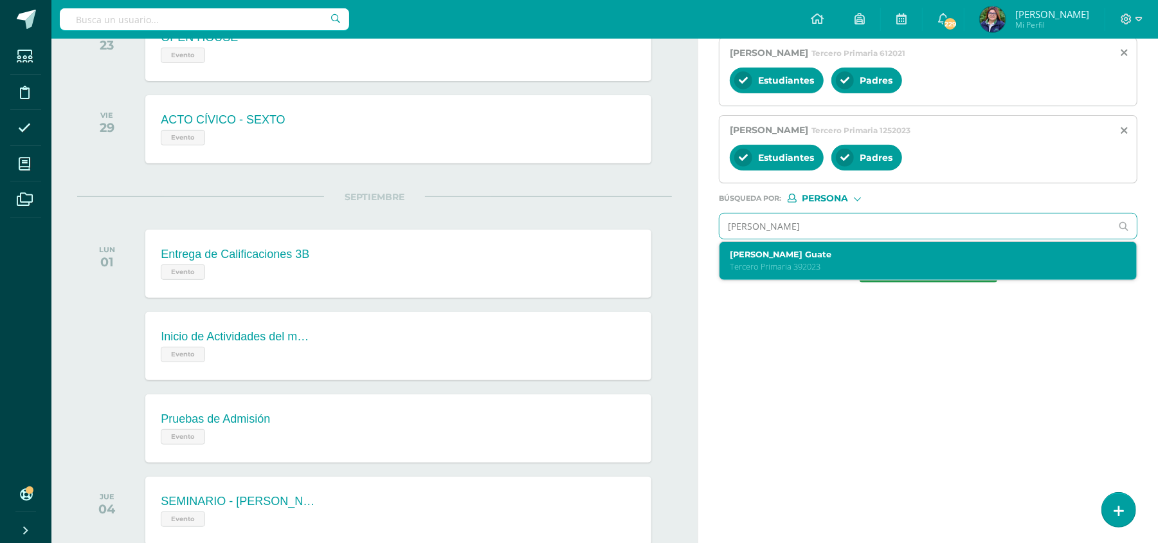
click at [850, 268] on p "Tercero Primaria 392023" at bounding box center [919, 266] width 379 height 11
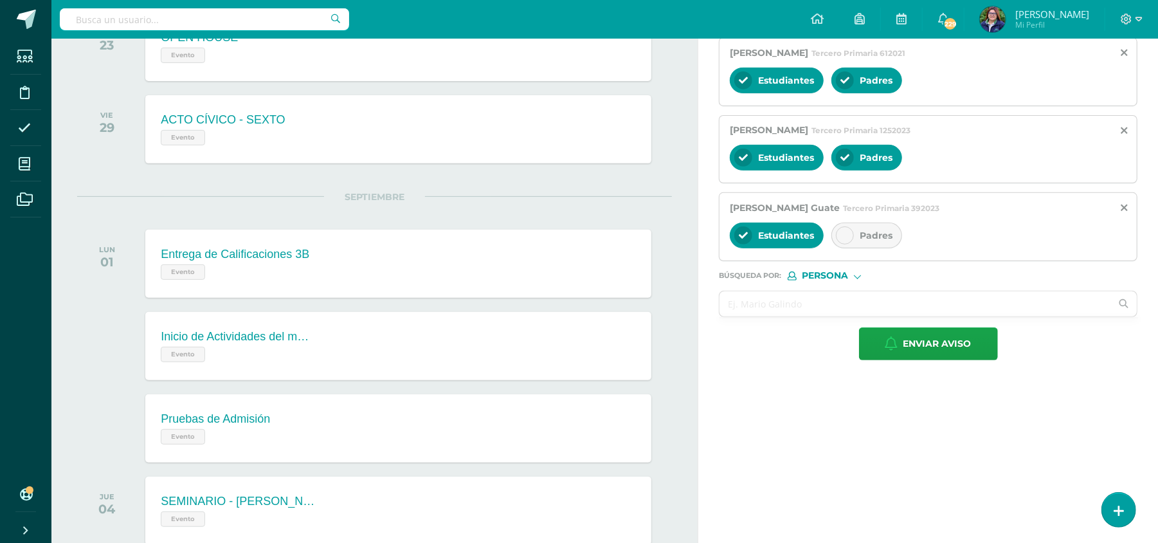
click at [855, 231] on div "Padres" at bounding box center [866, 235] width 71 height 26
click at [831, 311] on input "text" at bounding box center [915, 303] width 392 height 25
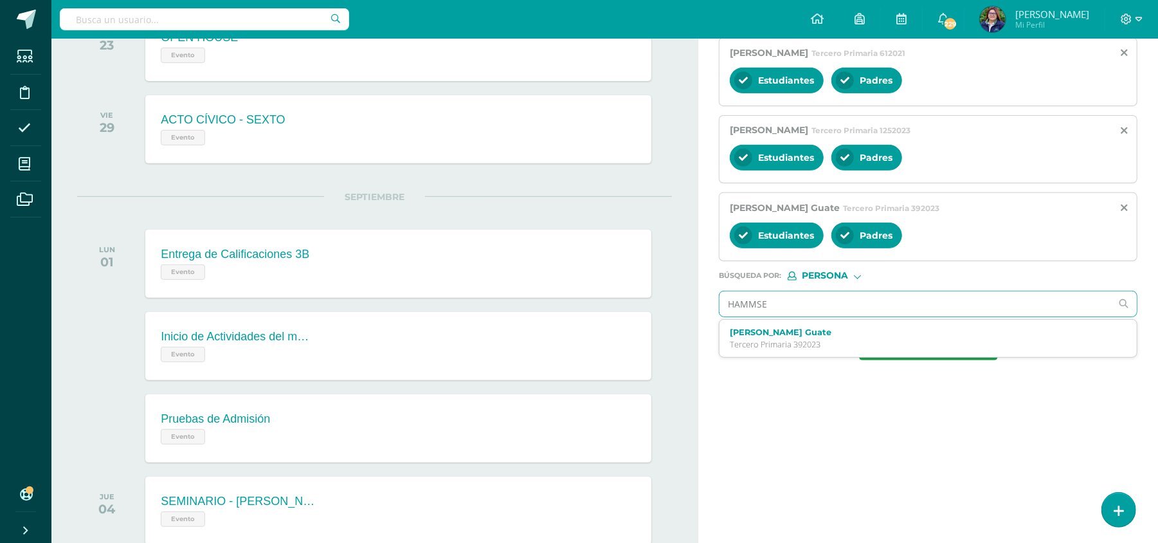
type input "HAMMSEL"
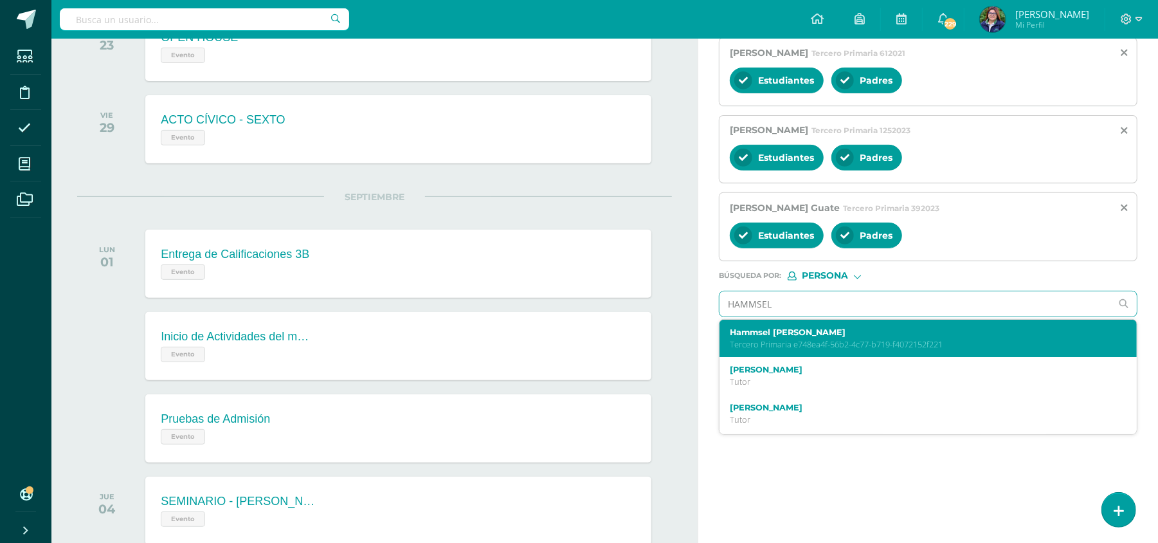
click at [836, 337] on label "Hammsel [PERSON_NAME]" at bounding box center [919, 332] width 379 height 10
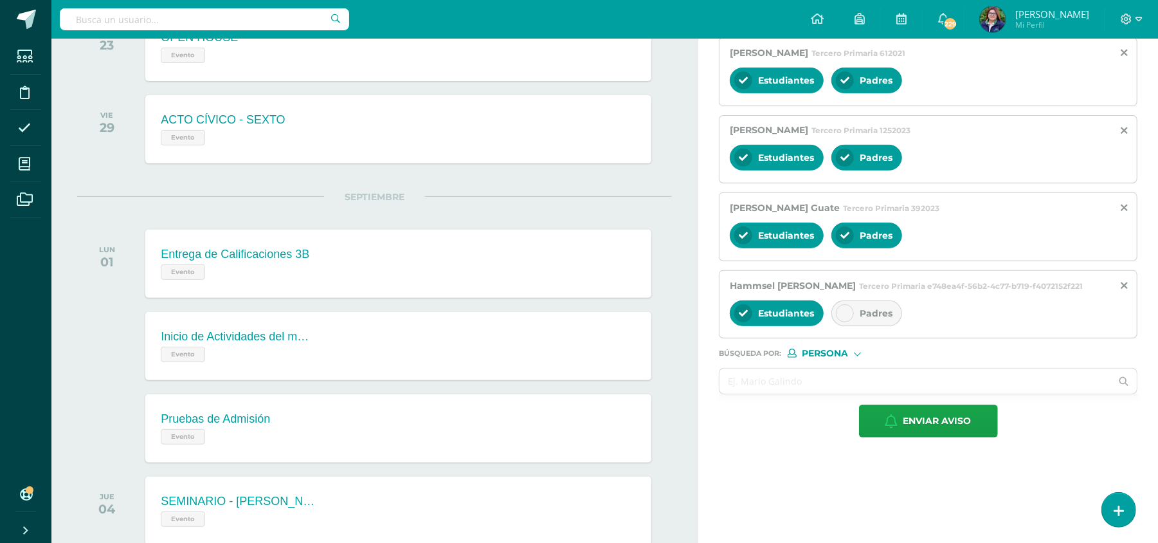
click at [860, 315] on div "Padres" at bounding box center [866, 313] width 71 height 26
click at [793, 383] on input "text" at bounding box center [915, 380] width 392 height 25
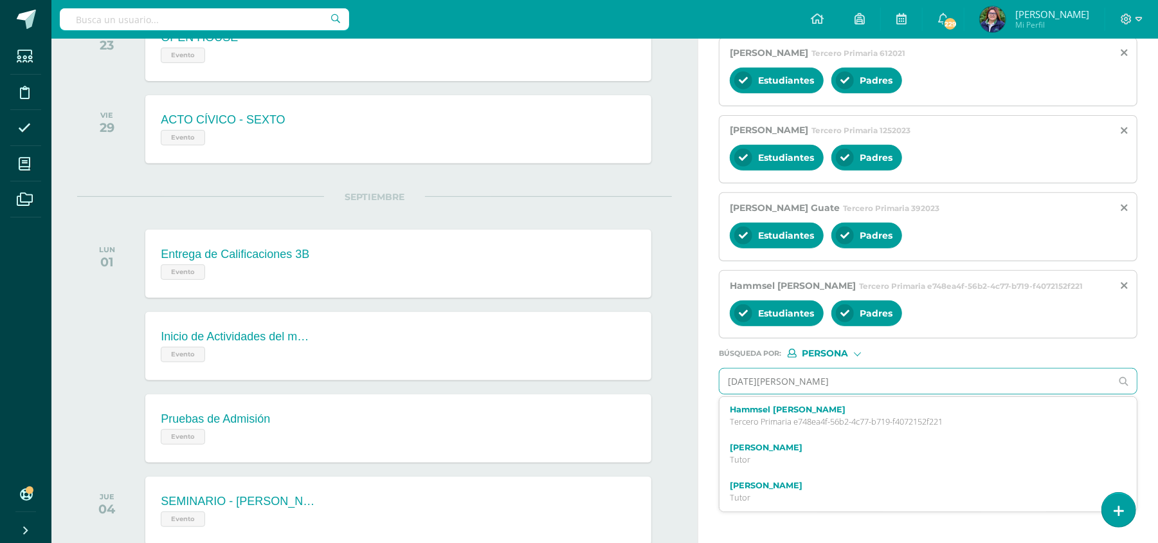
type input "[DATE][PERSON_NAME]"
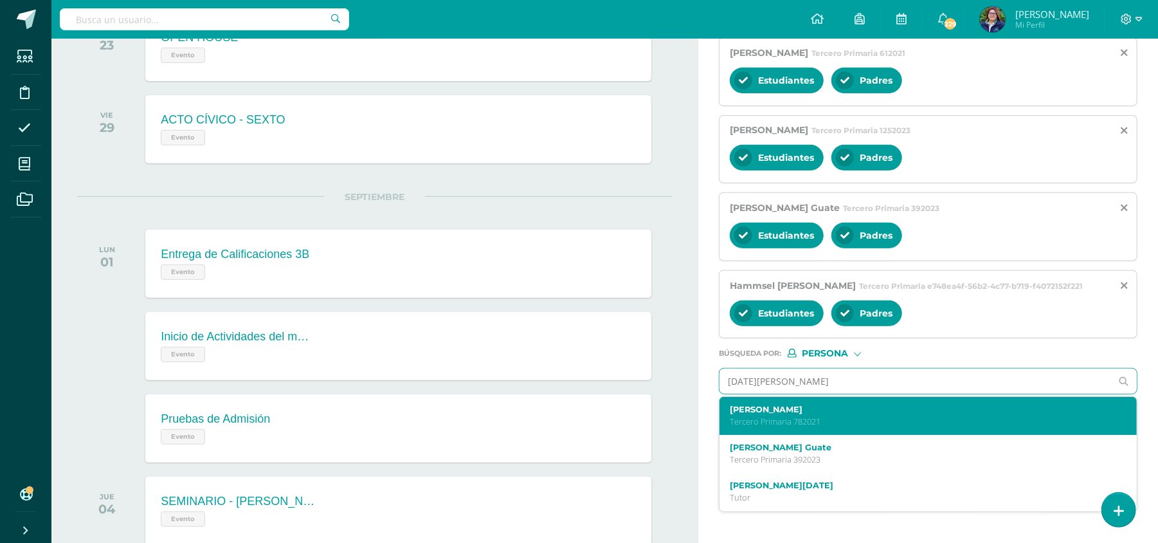
click at [813, 420] on p "Tercero Primaria 782021" at bounding box center [919, 421] width 379 height 11
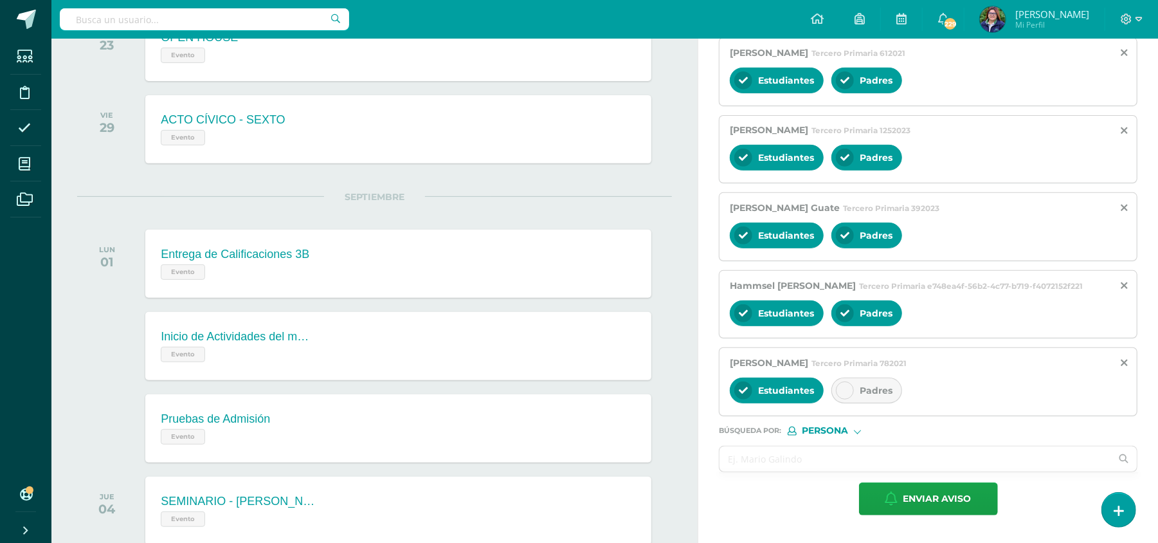
click at [849, 388] on div at bounding box center [845, 390] width 18 height 18
click at [842, 454] on input "text" at bounding box center [915, 458] width 392 height 25
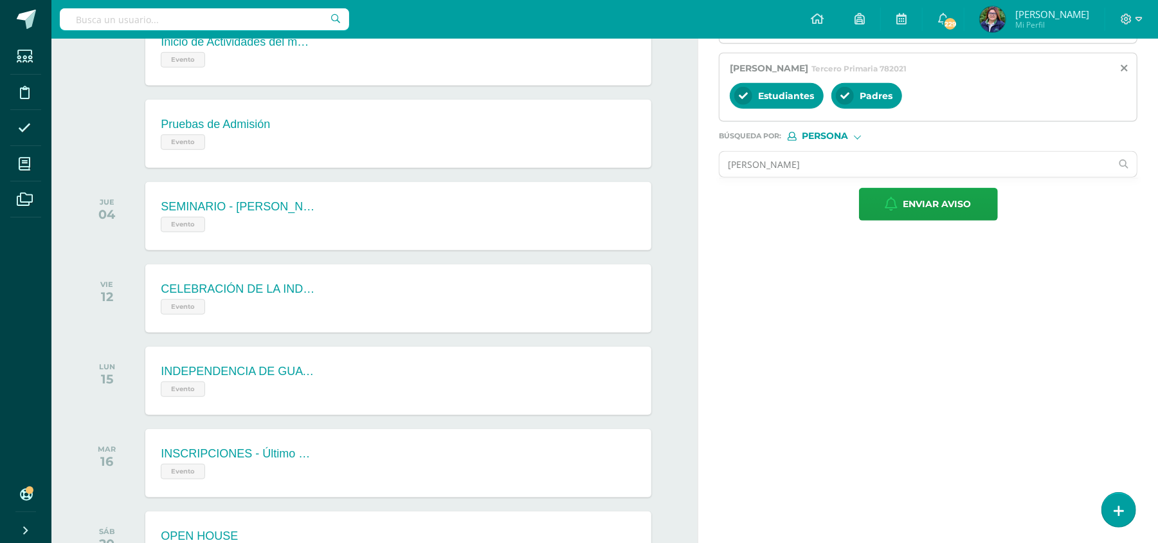
scroll to position [595, 0]
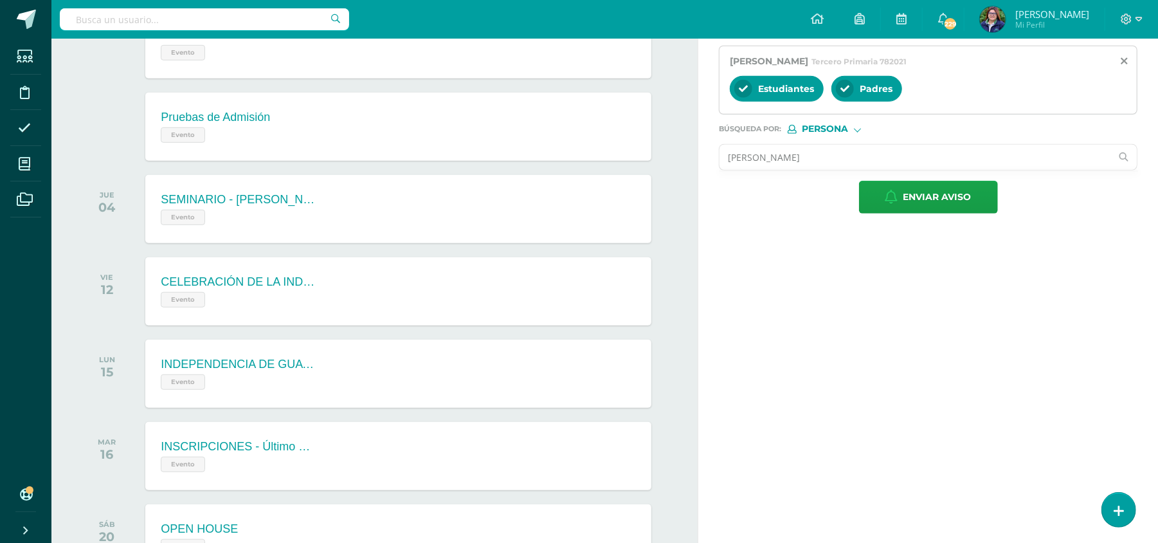
click at [856, 165] on input "[PERSON_NAME]" at bounding box center [915, 157] width 392 height 25
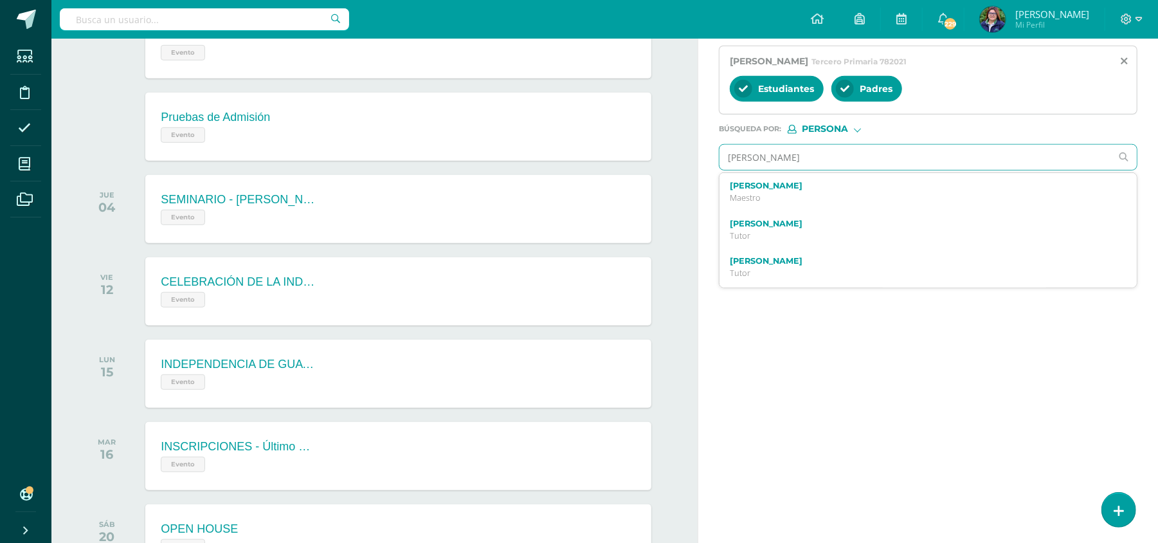
click at [805, 157] on input "[PERSON_NAME]" at bounding box center [915, 157] width 392 height 25
type input "B"
type input "[PERSON_NAME]"
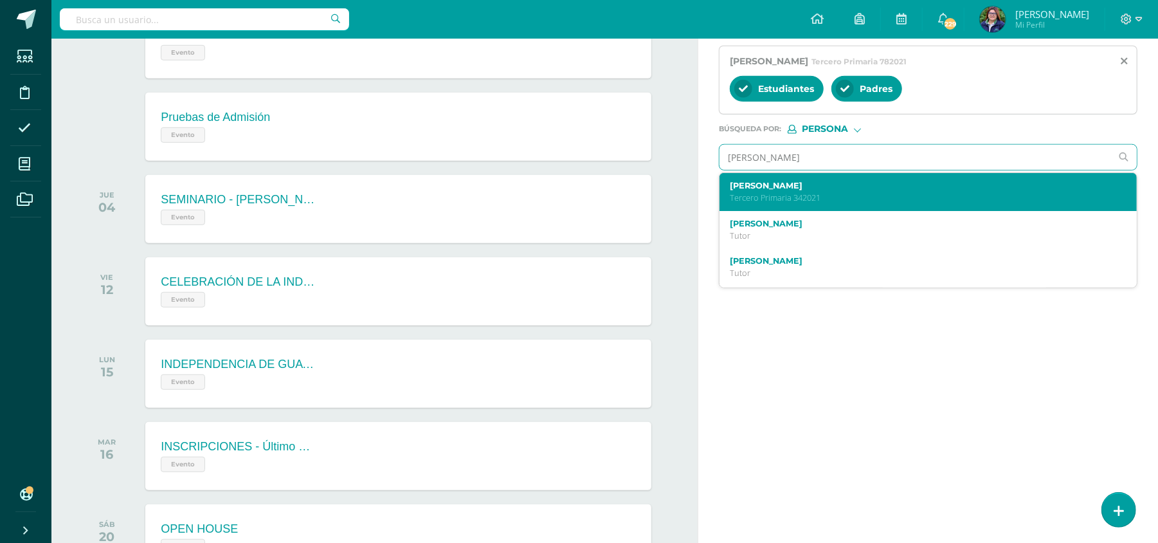
click at [808, 198] on p "Tercero Primaria 342021" at bounding box center [919, 197] width 379 height 11
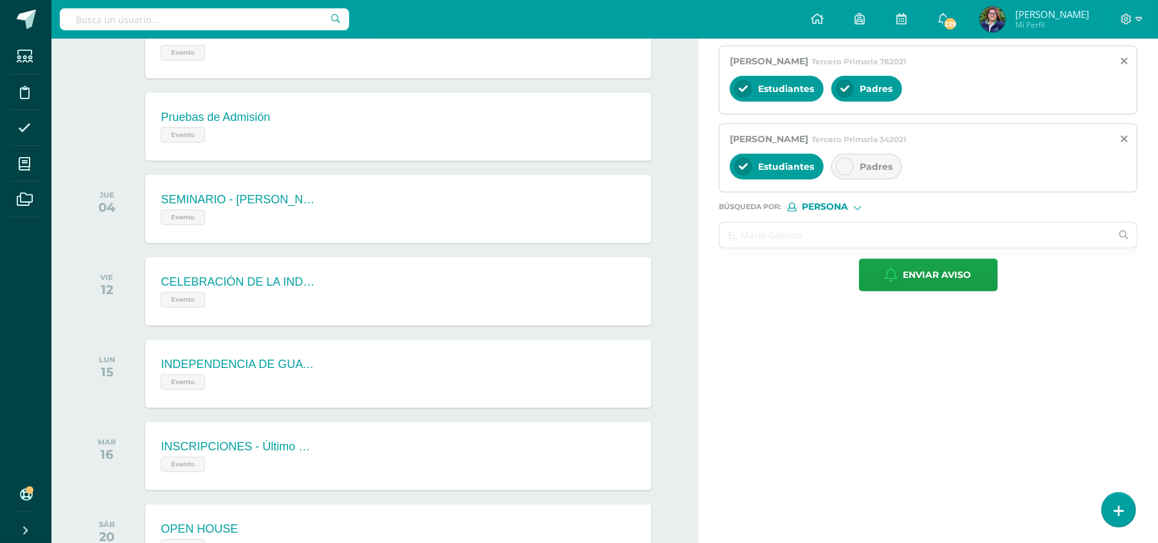
click at [855, 176] on div "Padres" at bounding box center [866, 167] width 71 height 26
click at [818, 238] on input "A" at bounding box center [915, 234] width 392 height 25
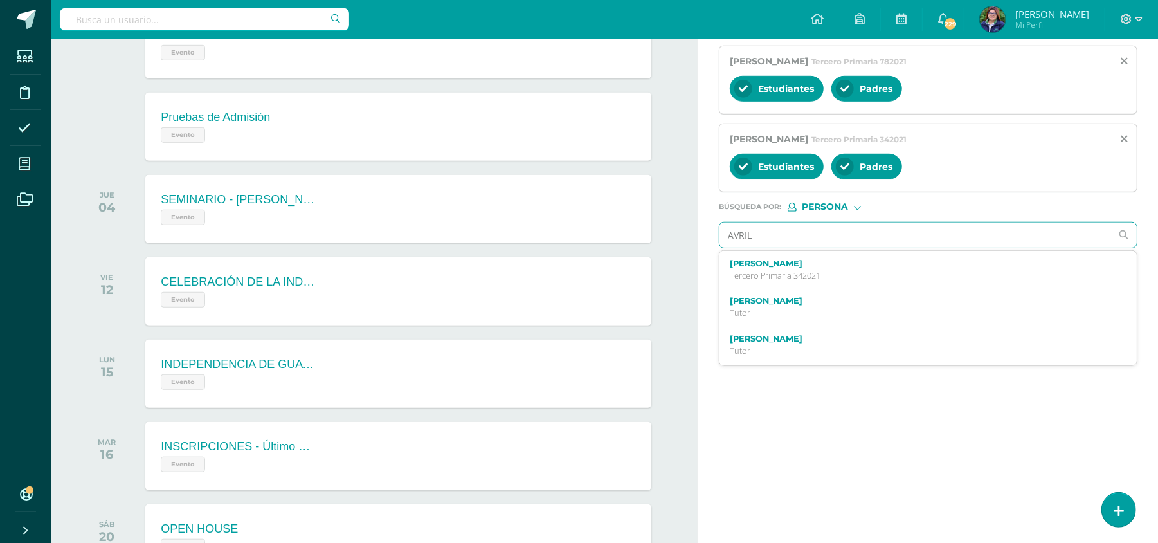
type input "AVRIL"
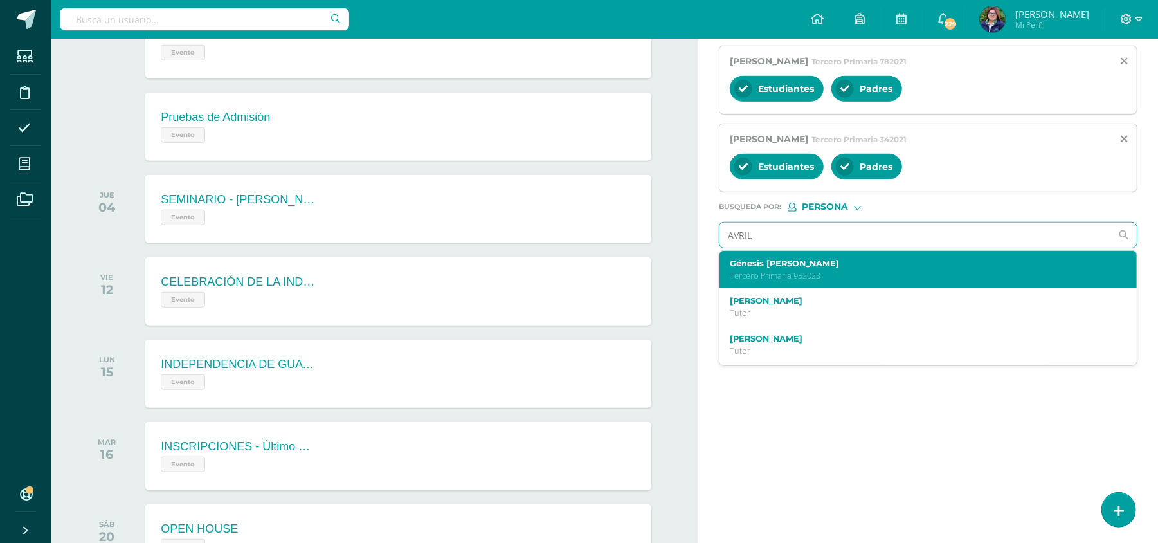
click at [826, 278] on p "Tercero Primaria 952023" at bounding box center [919, 275] width 379 height 11
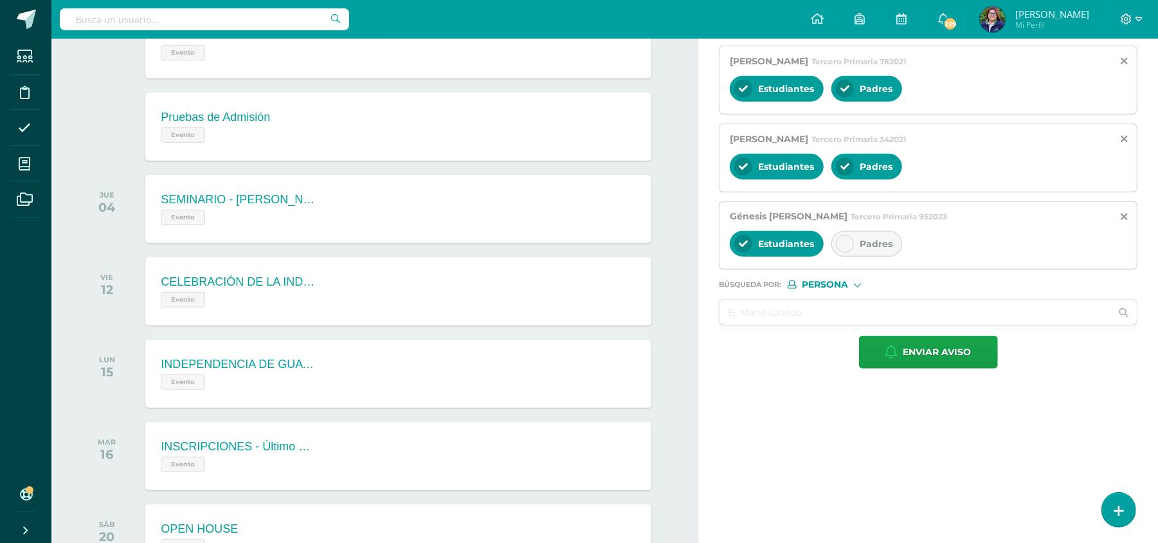
click at [853, 246] on div at bounding box center [845, 244] width 18 height 18
click at [829, 314] on input "D" at bounding box center [915, 312] width 392 height 25
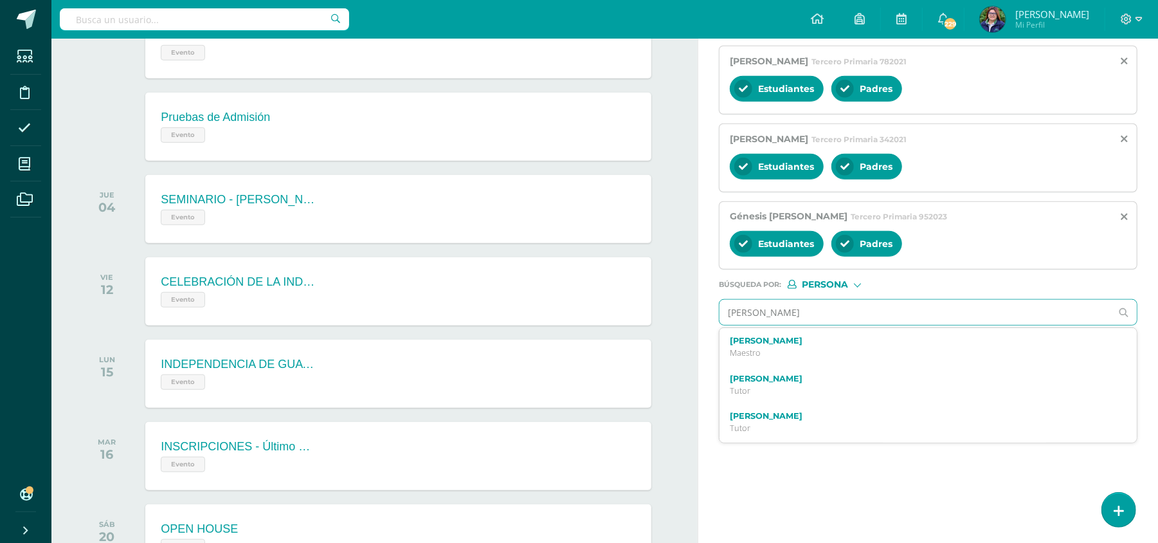
type input "[PERSON_NAME]"
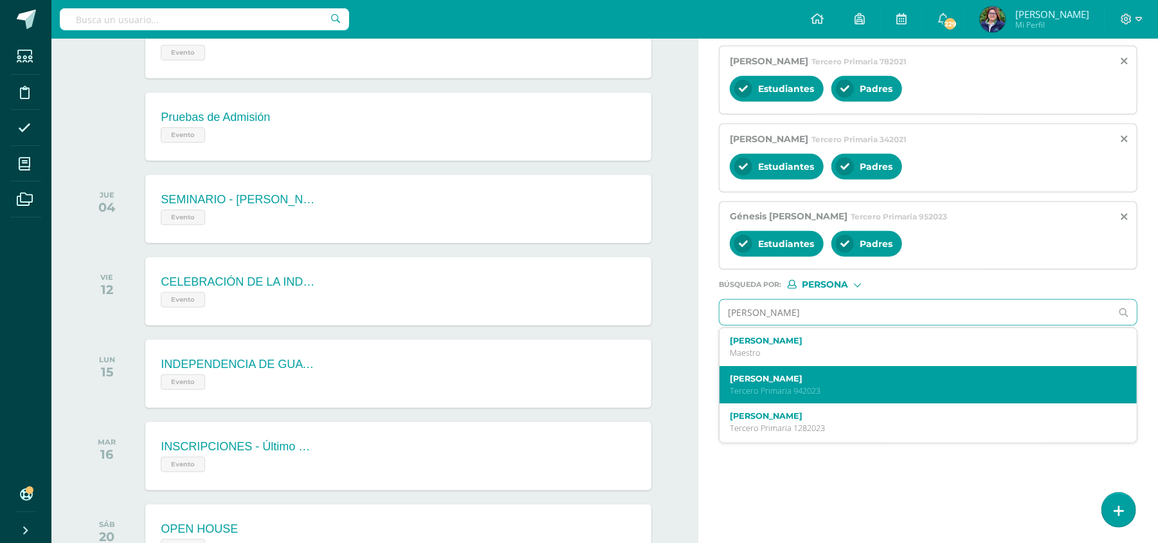
click at [849, 383] on label "[PERSON_NAME]" at bounding box center [919, 379] width 379 height 10
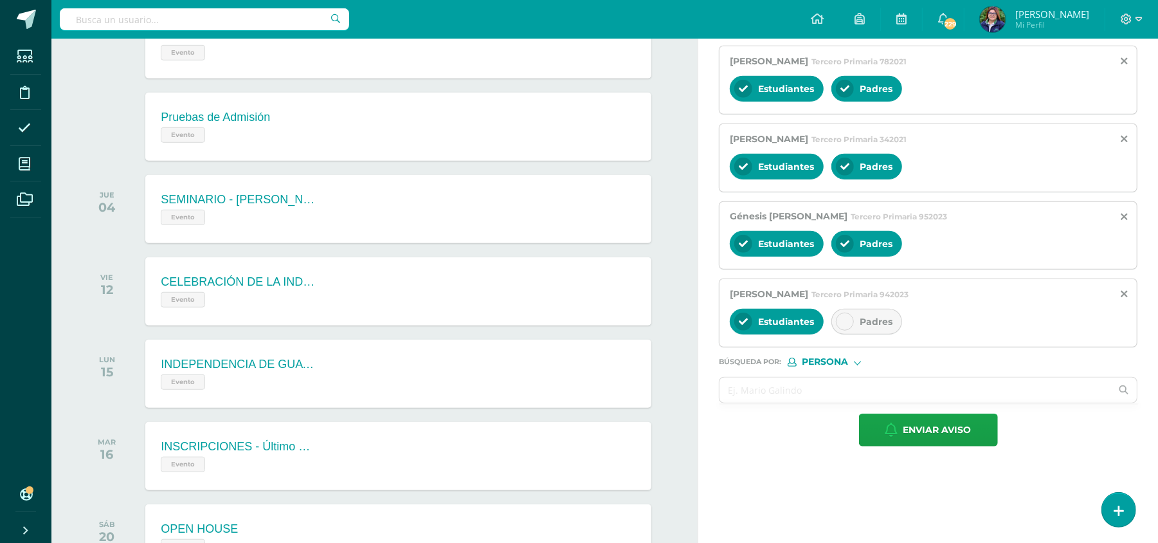
click at [852, 330] on div at bounding box center [845, 321] width 18 height 18
click at [828, 393] on input "text" at bounding box center [915, 389] width 392 height 25
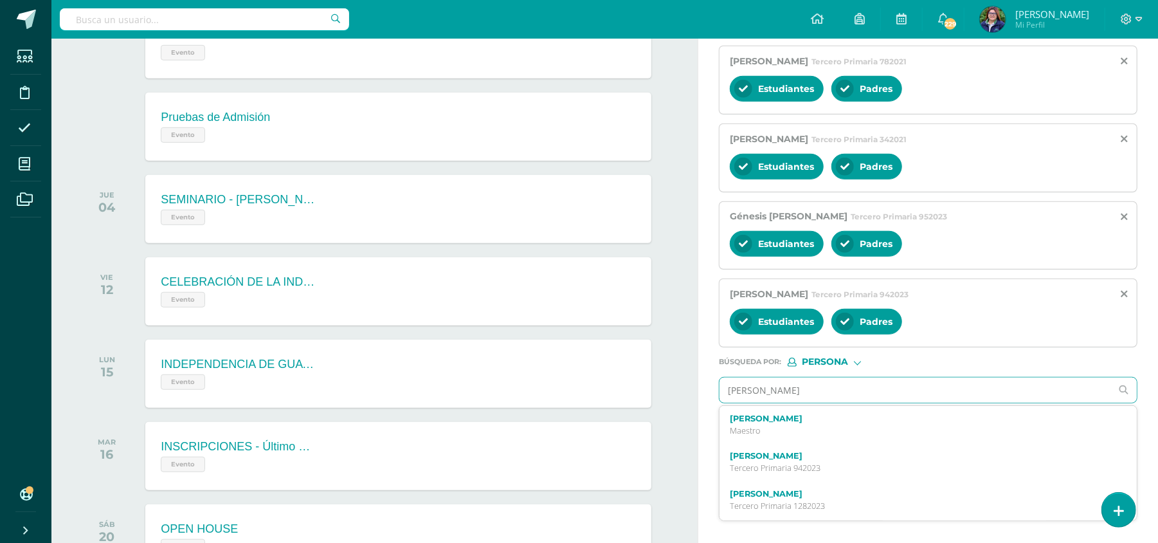
type input "[PERSON_NAME]"
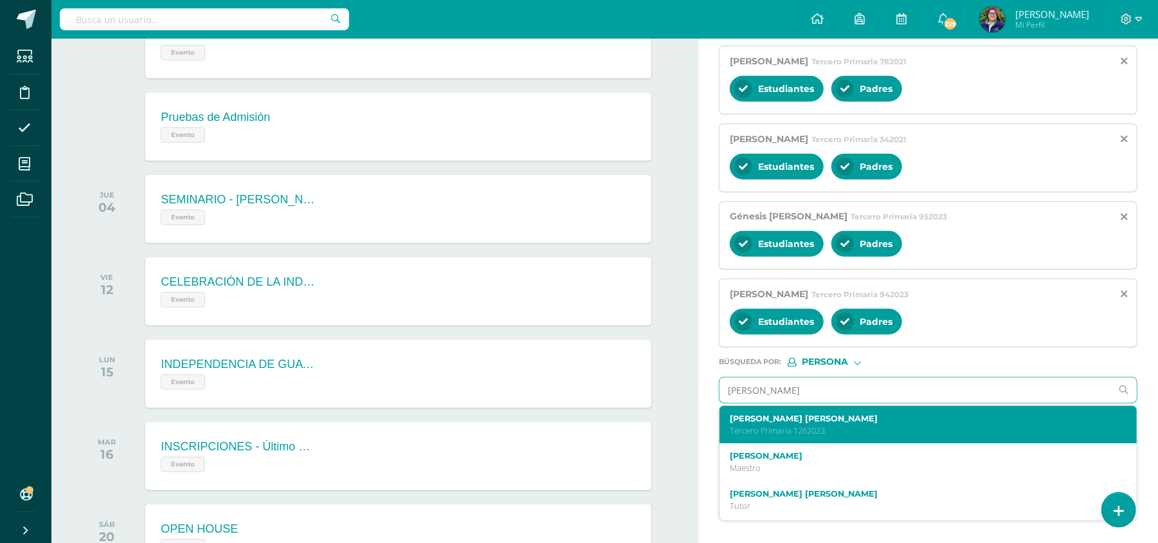
click at [826, 441] on div "[PERSON_NAME] [PERSON_NAME] Tercero Primaria 1262023" at bounding box center [927, 425] width 417 height 38
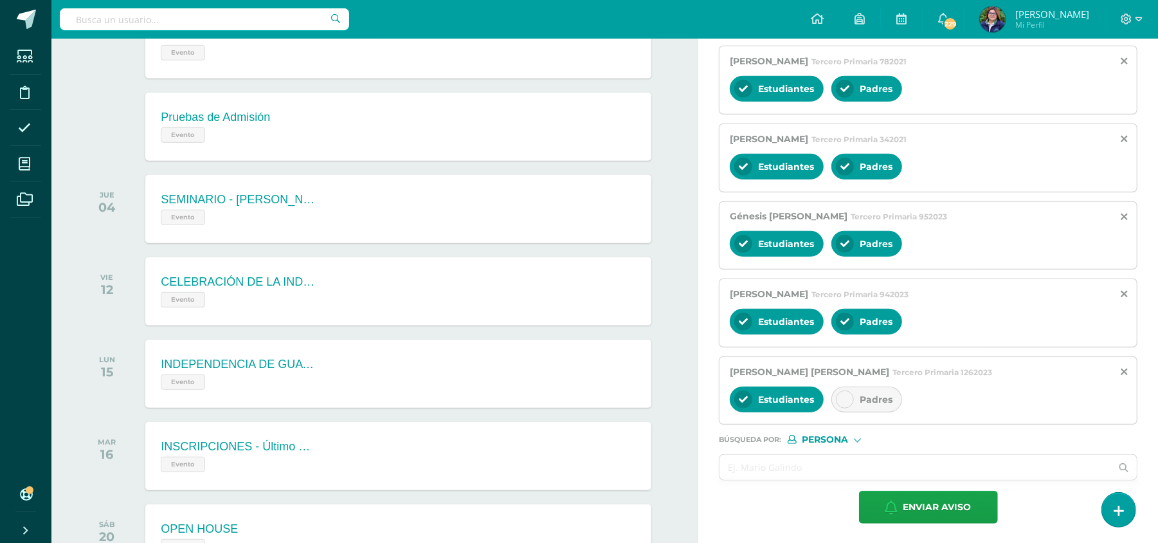
click at [847, 401] on icon at bounding box center [844, 399] width 9 height 9
click at [777, 469] on input "text" at bounding box center [915, 467] width 392 height 25
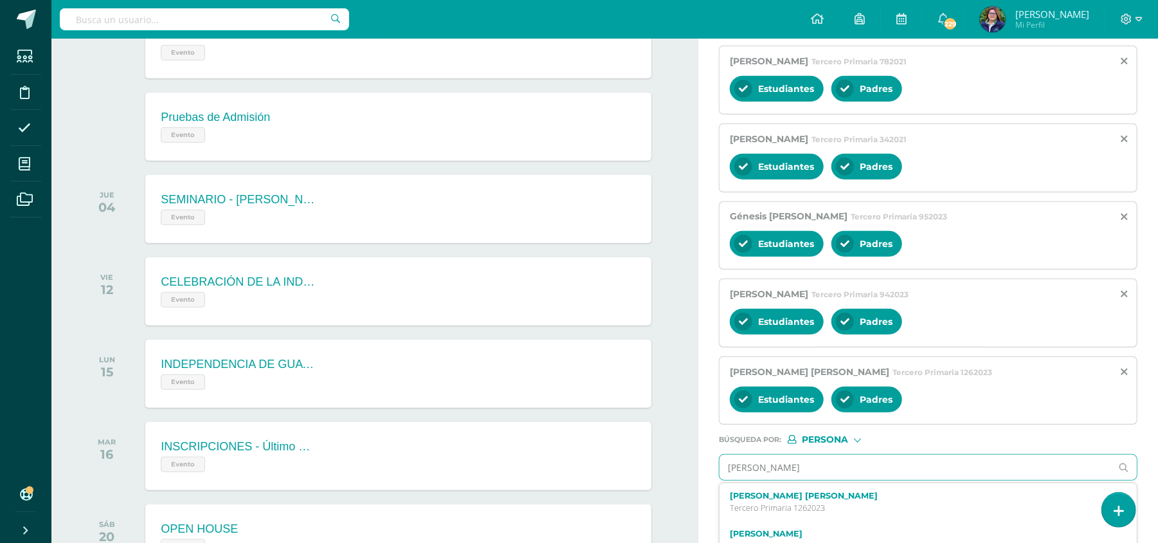
type input "[PERSON_NAME]"
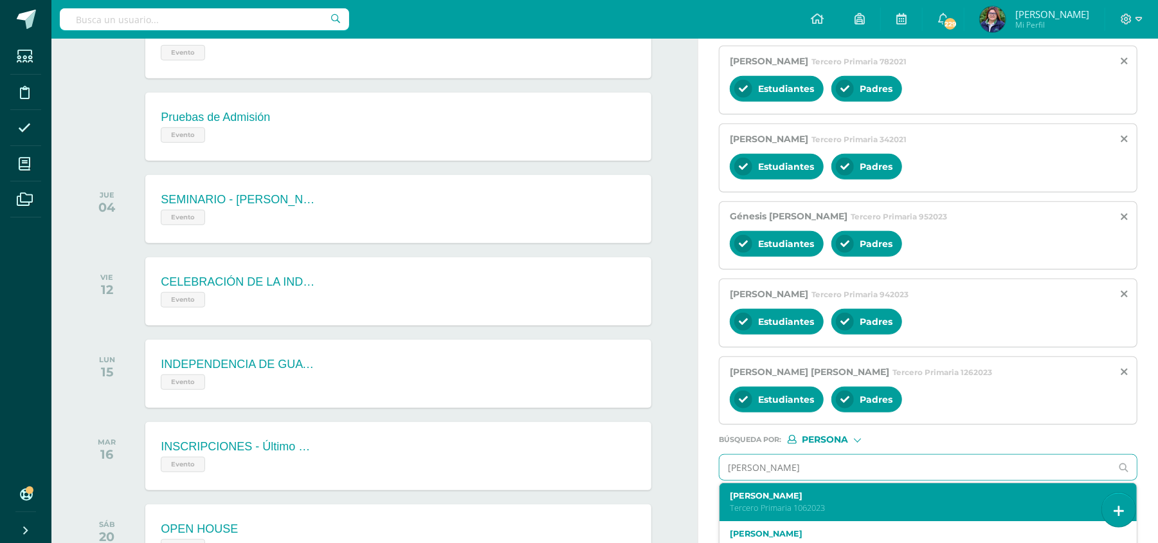
click at [797, 500] on label "[PERSON_NAME]" at bounding box center [919, 496] width 379 height 10
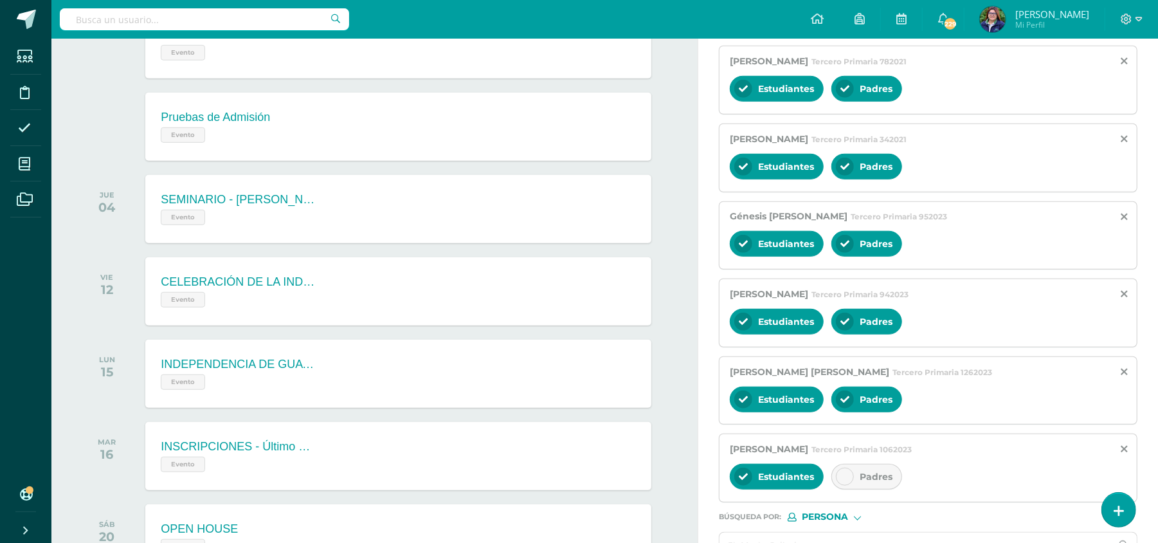
click at [849, 479] on icon at bounding box center [844, 476] width 9 height 9
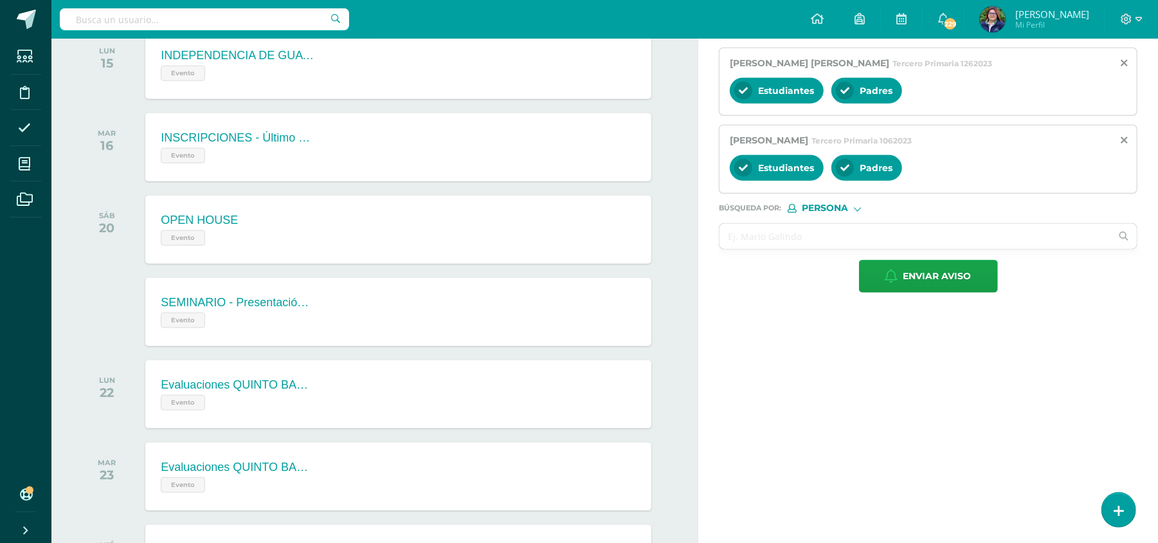
scroll to position [918, 0]
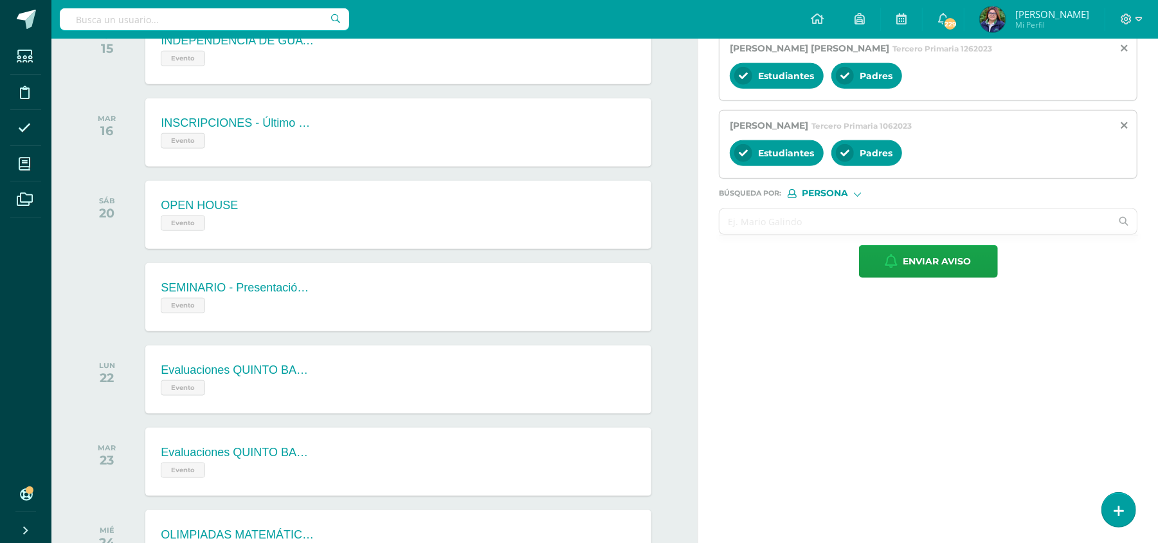
click at [826, 233] on input "text" at bounding box center [915, 221] width 392 height 25
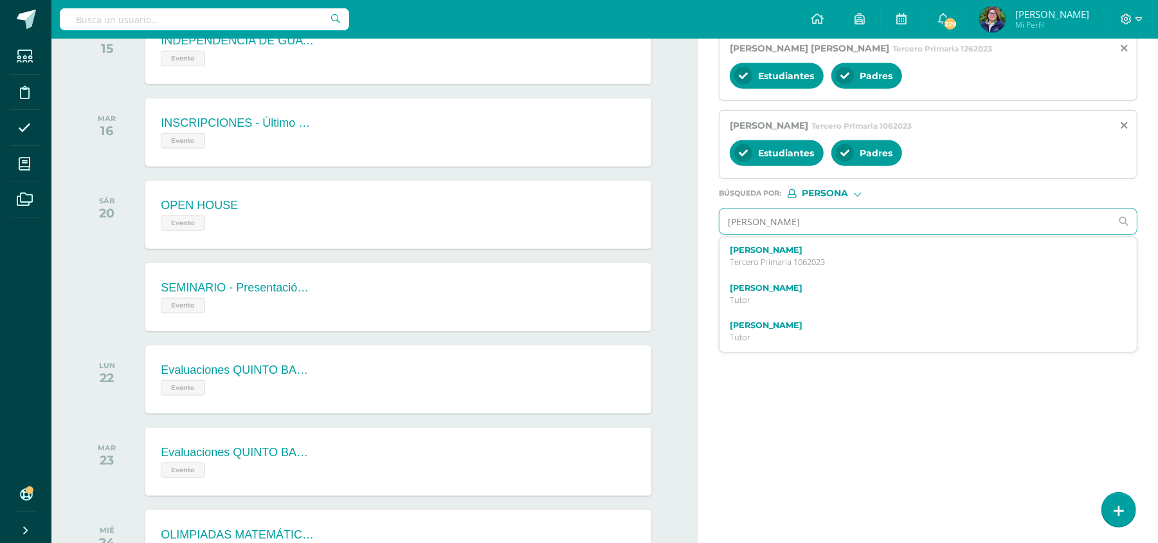
type input "[PERSON_NAME]"
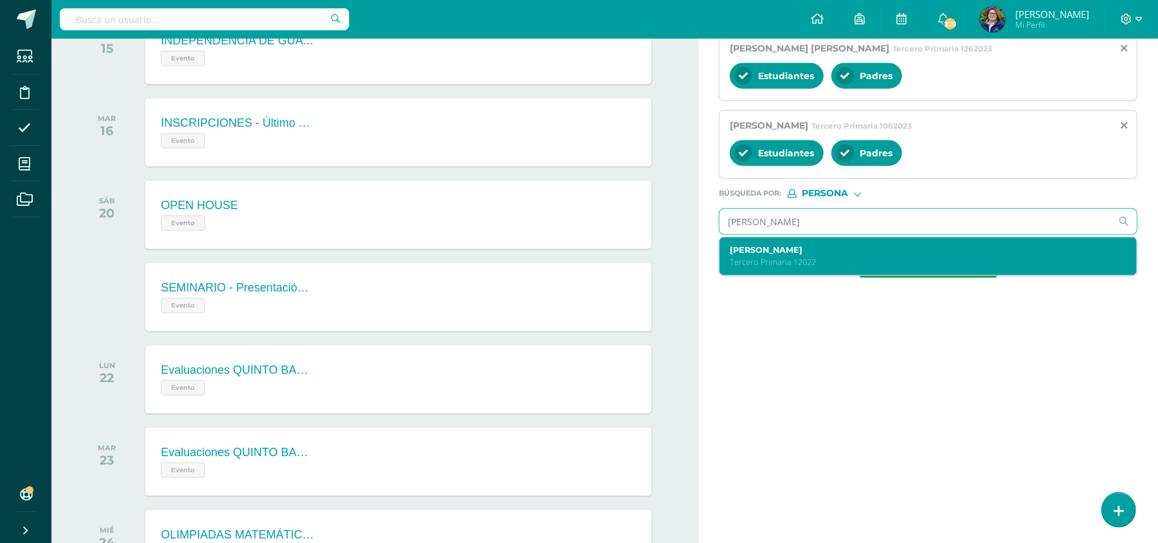
click at [801, 267] on p "Tercero Primaria 12022" at bounding box center [919, 262] width 379 height 11
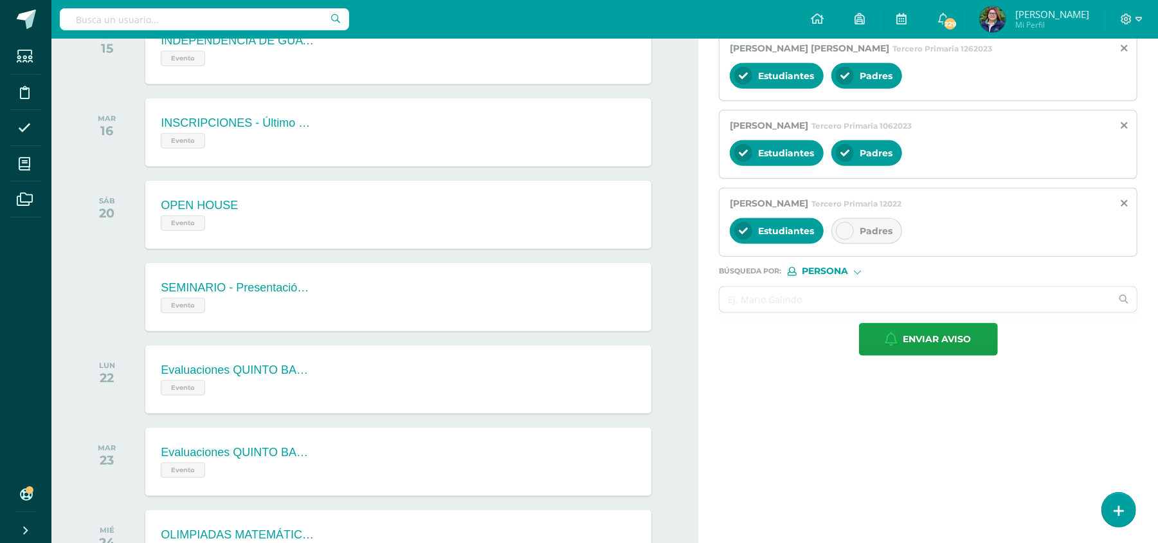
click at [864, 230] on div "Padres" at bounding box center [866, 231] width 71 height 26
click at [932, 343] on span "Enviar aviso" at bounding box center [937, 339] width 68 height 32
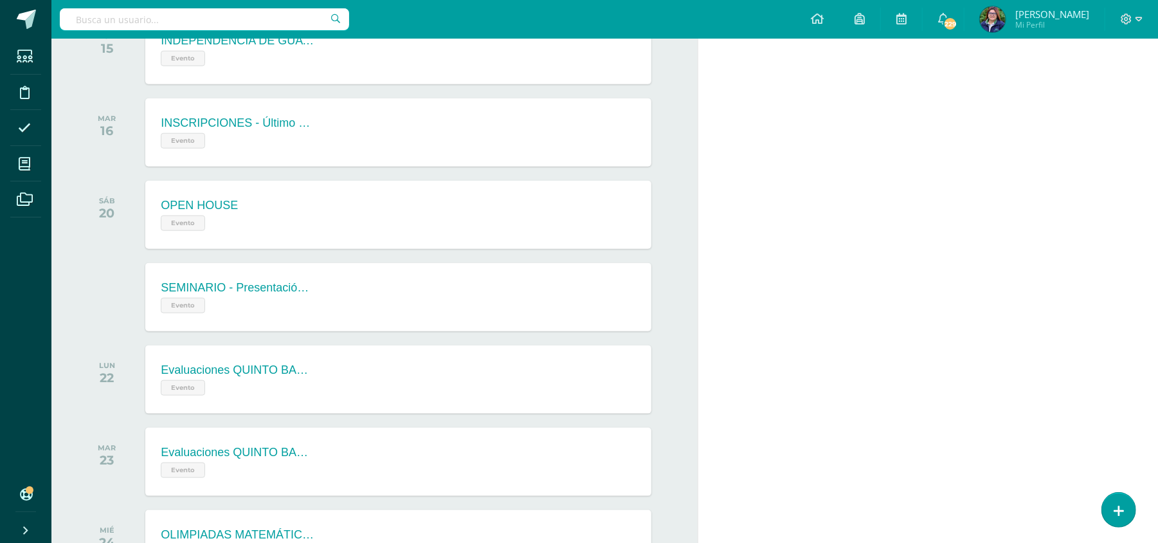
scroll to position [0, 0]
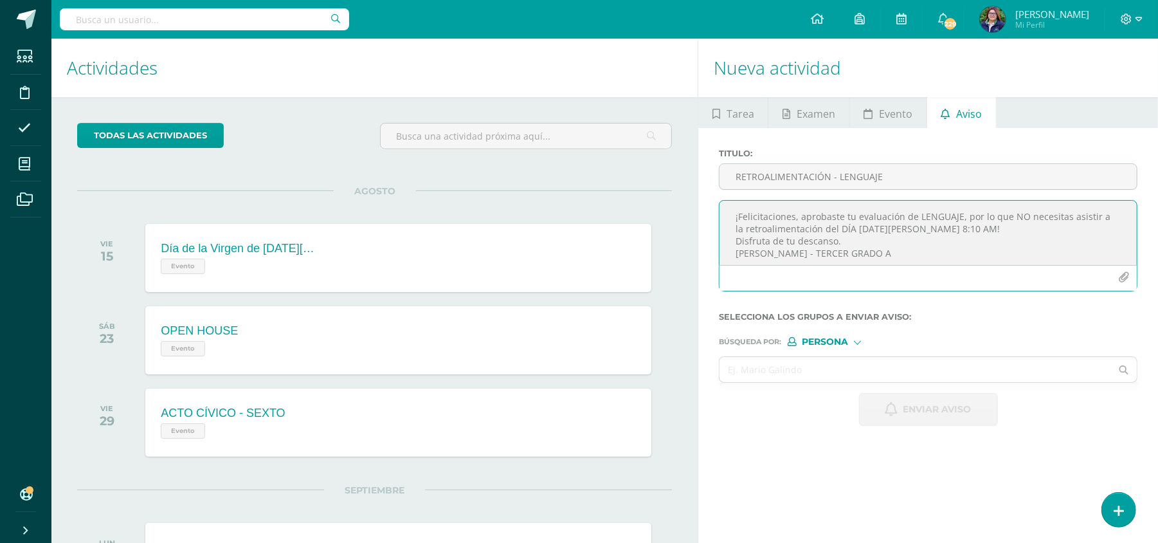
click at [865, 215] on textarea "¡Felicitaciones, aprobaste tu evaluación de LENGUAJE, por lo que NO necesitas a…" at bounding box center [927, 233] width 417 height 64
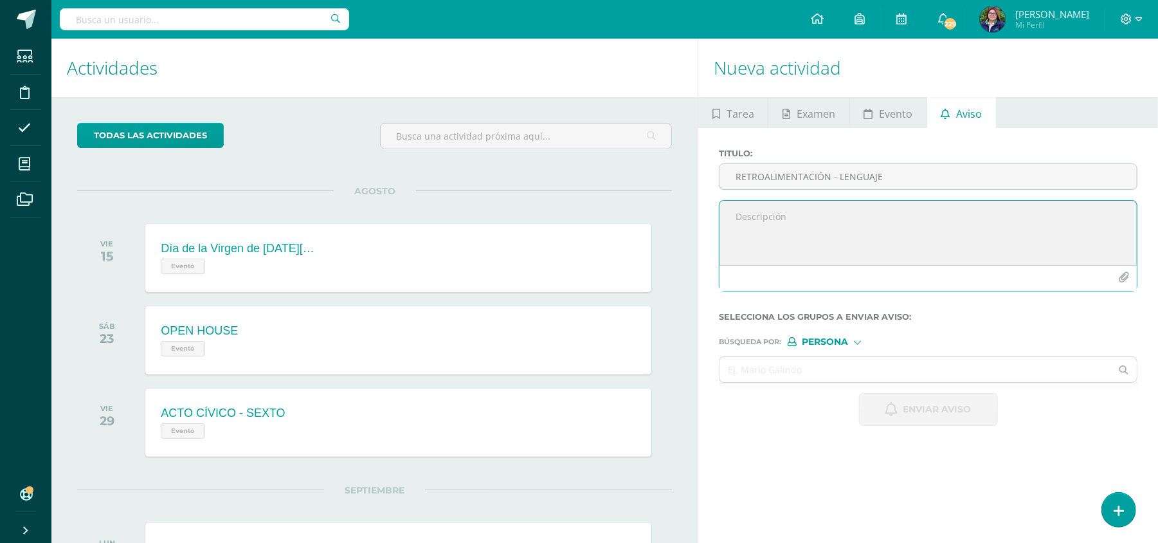
paste textarea "RETROALIMENTACIÓN - MATERIA Estimado estudiante, por este medio te informo que …"
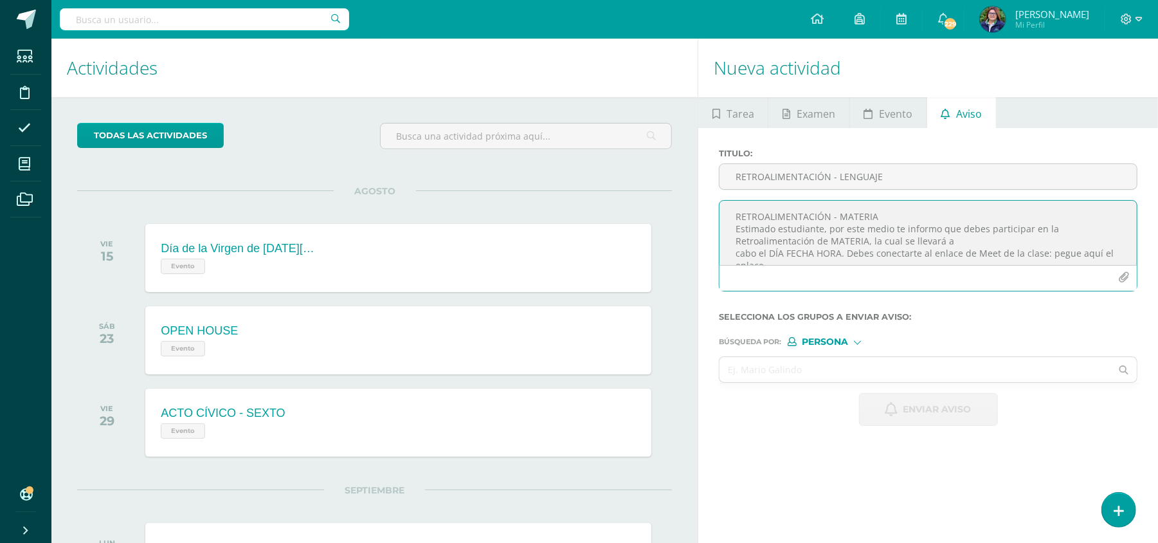
drag, startPoint x: 878, startPoint y: 219, endPoint x: 689, endPoint y: 213, distance: 188.5
type textarea "Estimado estudiante, por este medio te informo que debes participar en la Retro…"
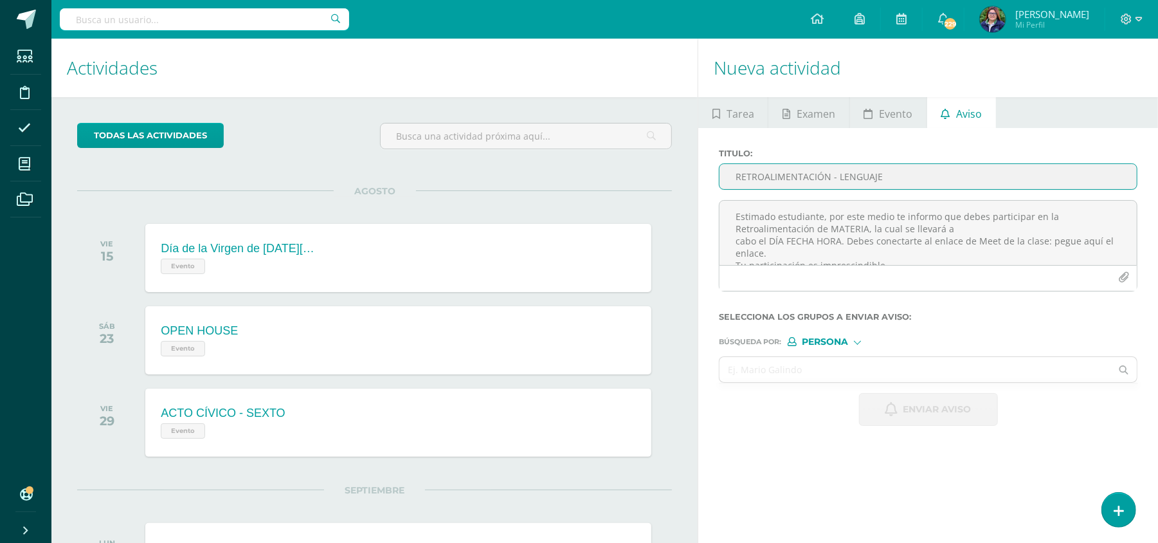
click at [744, 179] on input "RETROALIMENTACIÓN - LENGUAJE" at bounding box center [927, 176] width 417 height 25
paste input "RETROALIMENTACIÓN - MATERIA"
type input "RETROALIMENTACIÓN - SOCIALES"
click at [867, 227] on textarea "Estimado estudiante, por este medio te informo que debes participar en la Retro…" at bounding box center [927, 233] width 417 height 64
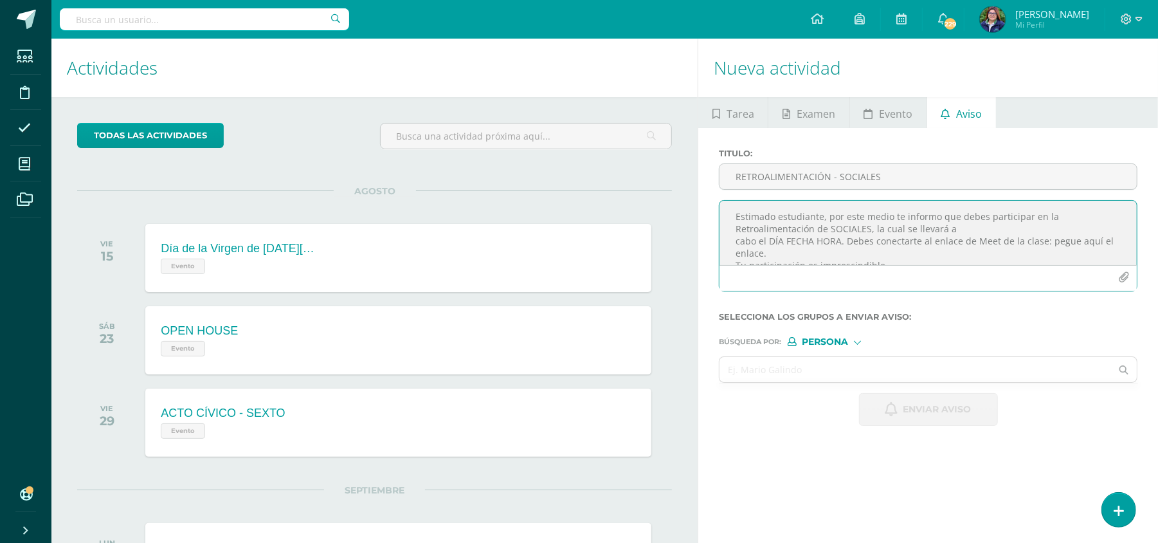
click at [955, 230] on textarea "Estimado estudiante, por este medio te informo que debes participar en la Retro…" at bounding box center [927, 233] width 417 height 64
click at [1053, 225] on textarea "Estimado estudiante, por este medio te informo que debes participar en la Retro…" at bounding box center [927, 233] width 417 height 64
drag, startPoint x: 1080, startPoint y: 242, endPoint x: 982, endPoint y: 240, distance: 97.7
click at [982, 240] on textarea "Estimado estudiante, por este medio te informo que debes participar en la Retro…" at bounding box center [927, 233] width 417 height 64
paste textarea "[URL][DOMAIN_NAME]"
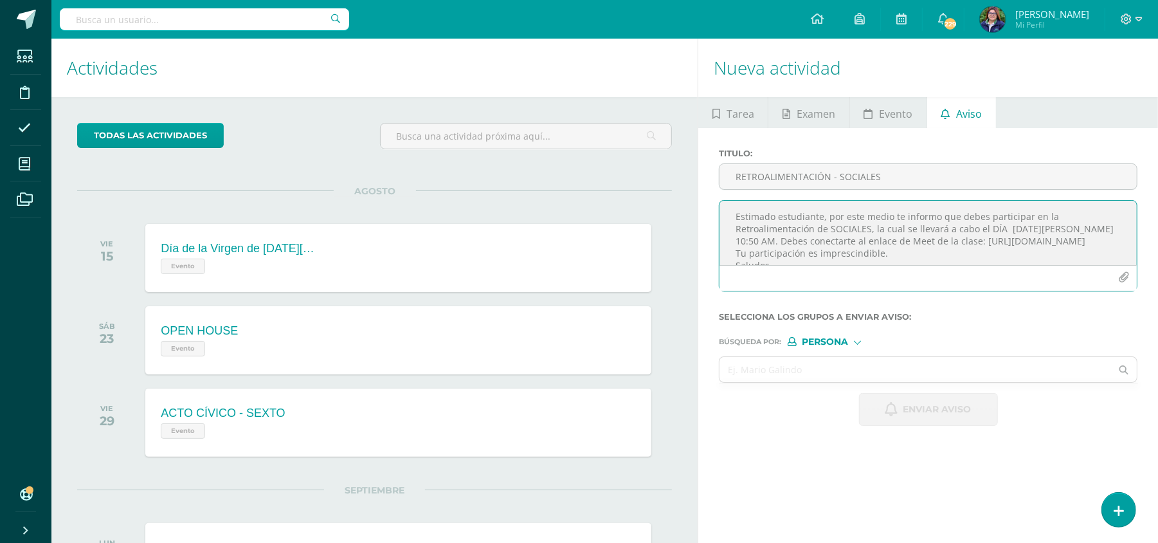
click at [844, 246] on textarea "Estimado estudiante, por este medio te informo que debes participar en la Retro…" at bounding box center [927, 233] width 417 height 64
click at [802, 255] on textarea "Estimado estudiante, por este medio te informo que debes participar en la Retro…" at bounding box center [927, 233] width 417 height 64
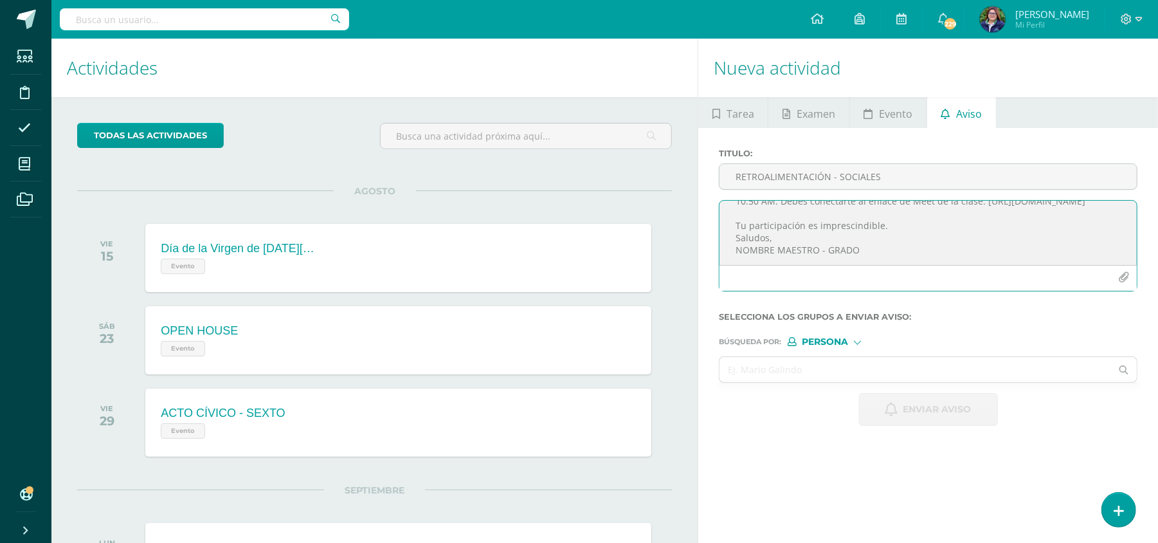
scroll to position [50, 0]
click at [864, 249] on textarea "Estimado estudiante, por este medio te informo que debes participar en la Retro…" at bounding box center [927, 233] width 417 height 64
click at [815, 253] on textarea "Estimado estudiante, por este medio te informo que debes participar en la Retro…" at bounding box center [927, 233] width 417 height 64
click at [978, 255] on textarea "Estimado estudiante, por este medio te informo que debes participar en la Retro…" at bounding box center [927, 233] width 417 height 64
click at [824, 249] on textarea "Estimado estudiante, por este medio te informo que debes participar en la Retro…" at bounding box center [927, 233] width 417 height 64
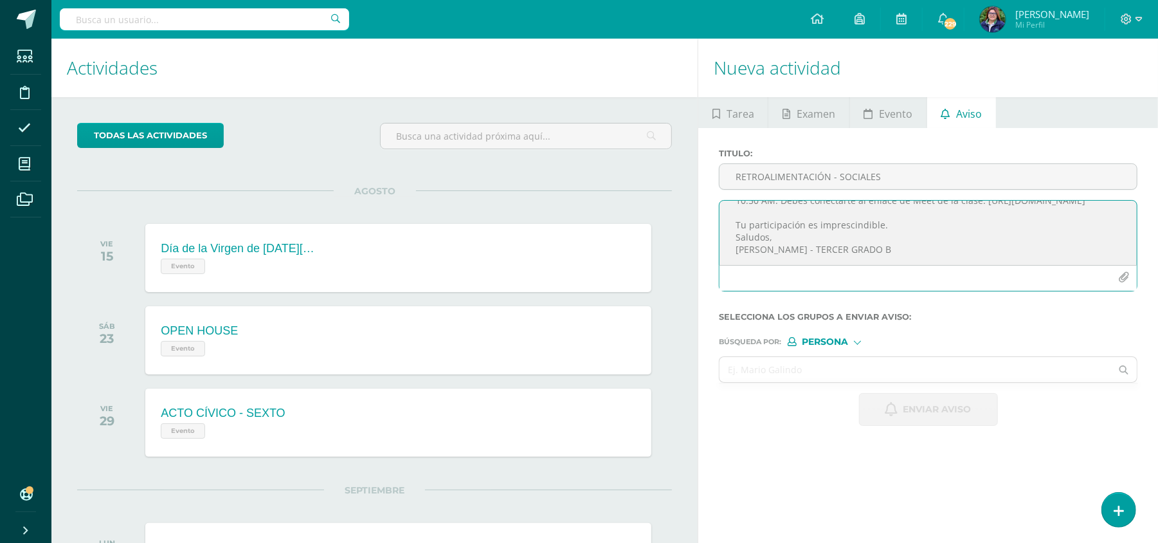
scroll to position [0, 0]
type textarea "Estimado estudiante, por este medio te informo que debes participar en la Retro…"
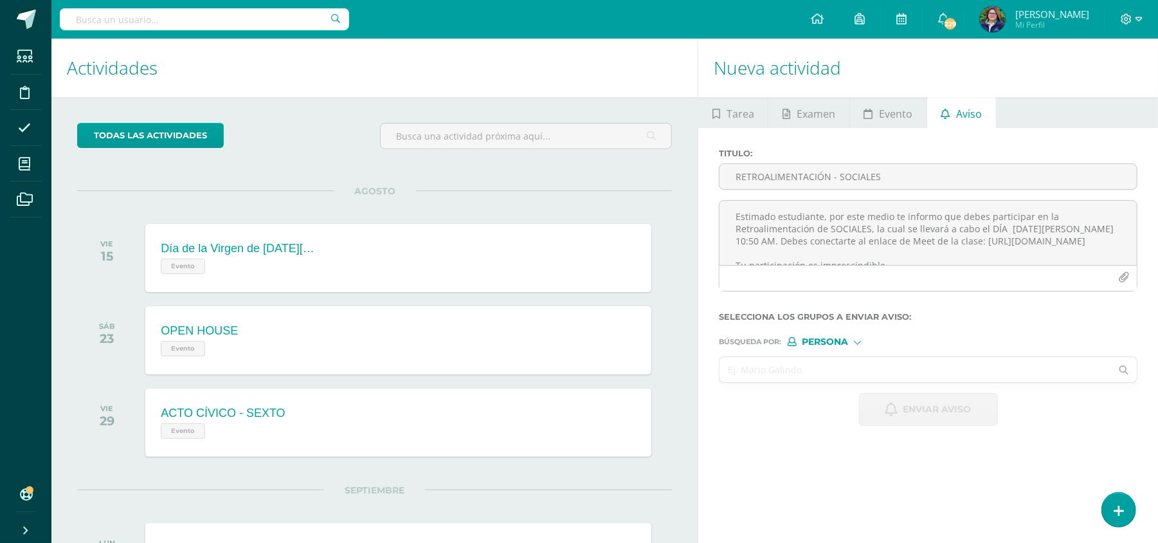
click at [851, 370] on input "text" at bounding box center [915, 369] width 392 height 25
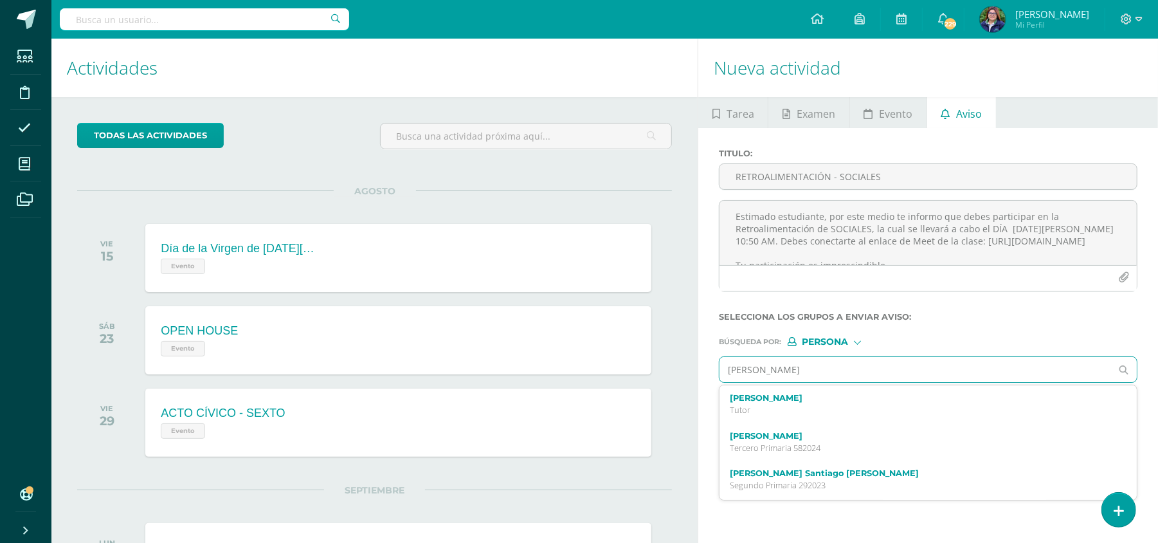
type input "[PERSON_NAME]"
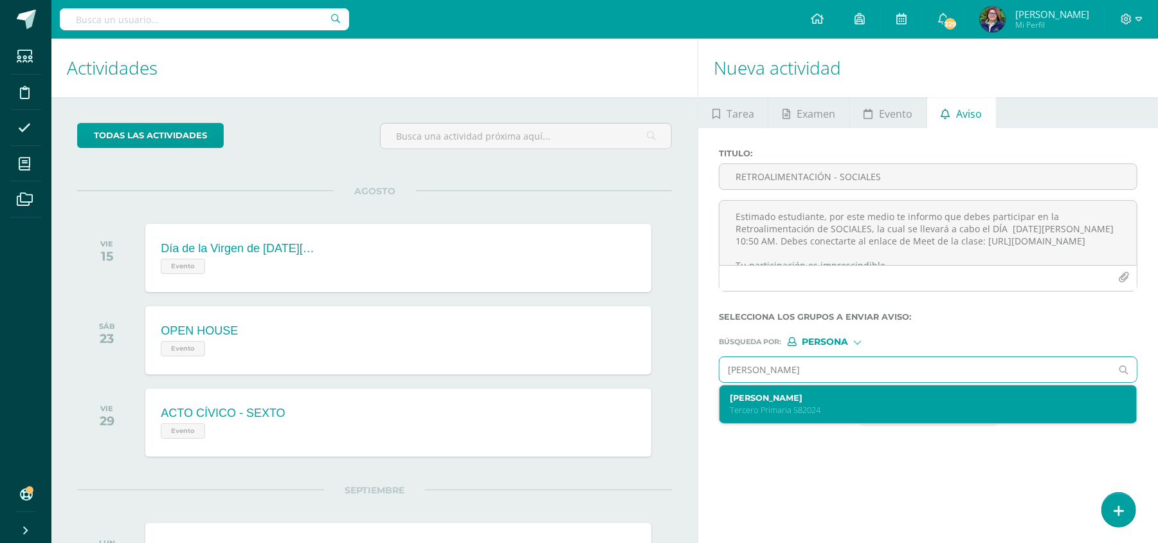
click at [849, 411] on p "Tercero Primaria 582024" at bounding box center [919, 409] width 379 height 11
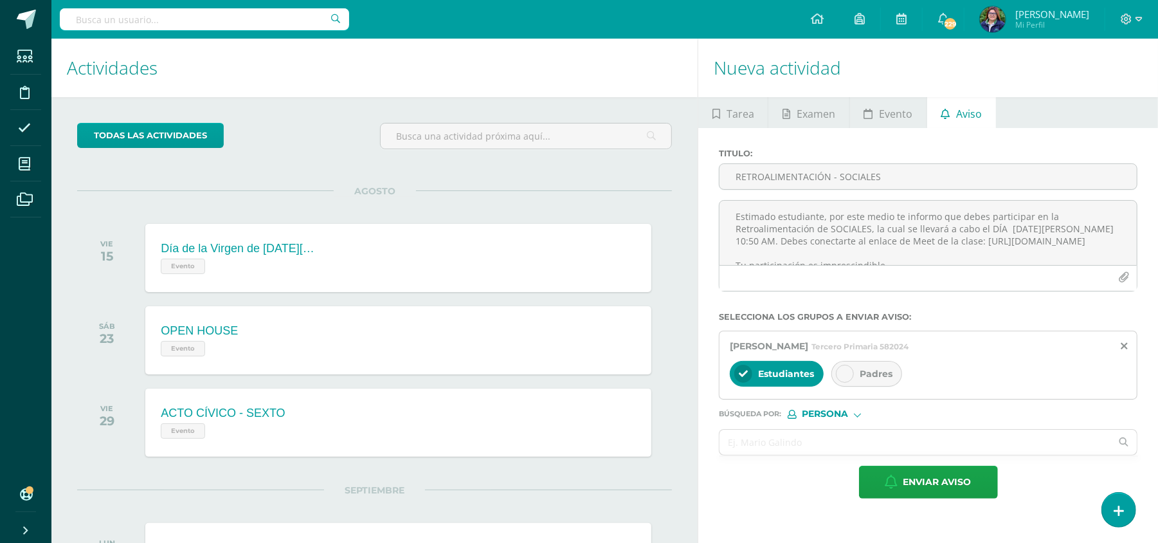
click at [868, 379] on span "Padres" at bounding box center [876, 374] width 33 height 12
click at [785, 446] on input "text" at bounding box center [915, 441] width 392 height 25
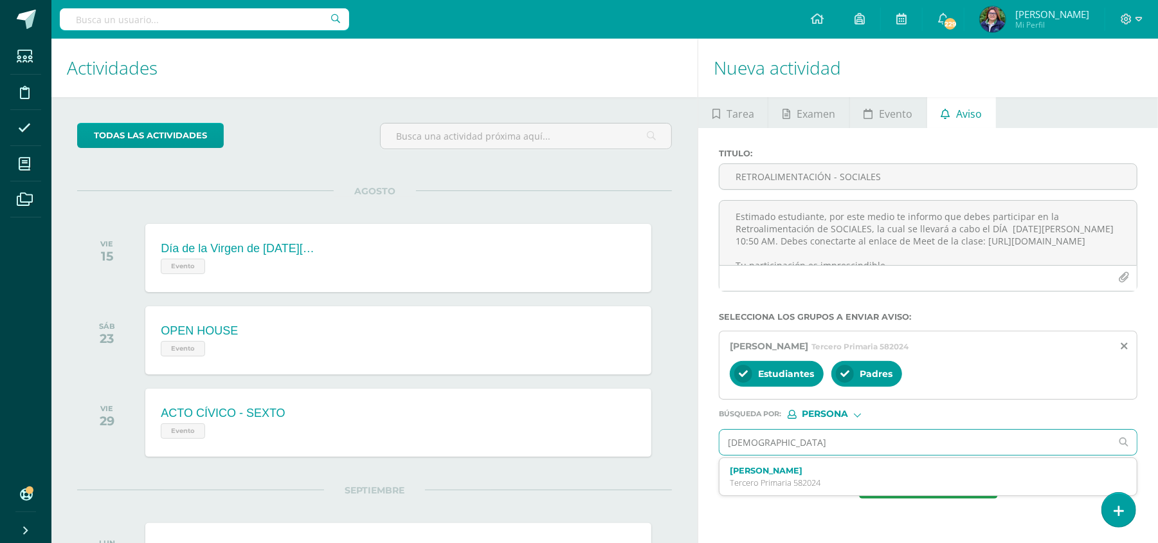
type input "[GEOGRAPHIC_DATA]"
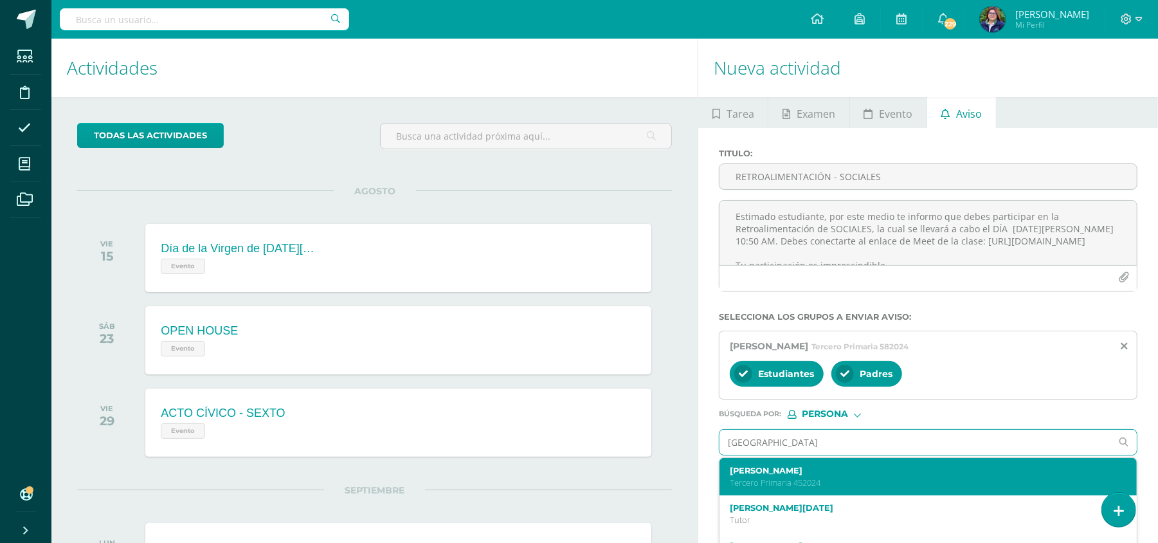
click at [797, 480] on p "Tercero Primaria 452024" at bounding box center [919, 482] width 379 height 11
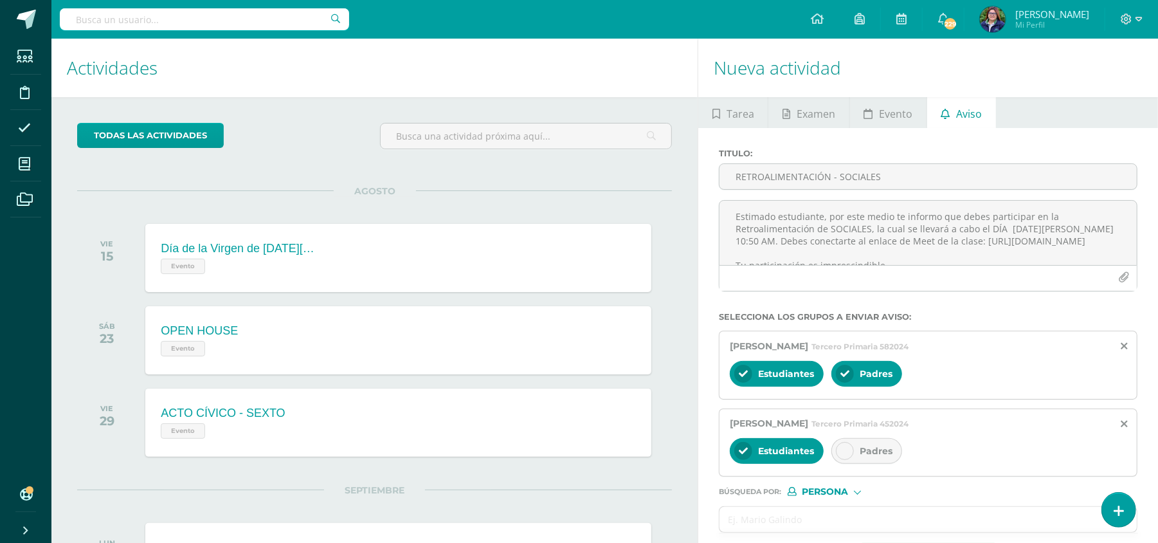
click at [844, 451] on icon at bounding box center [844, 450] width 9 height 9
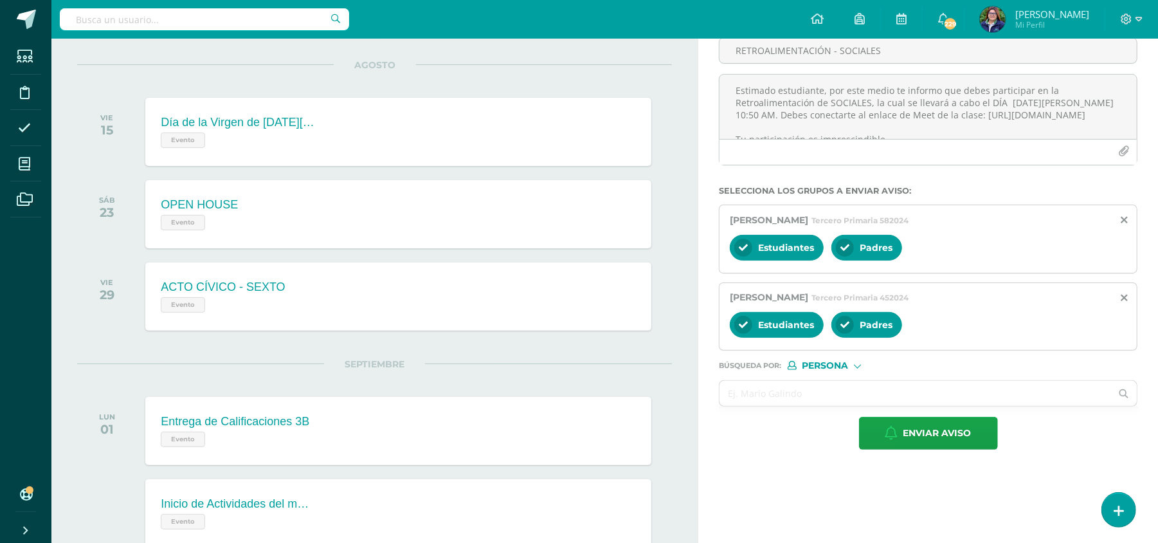
scroll to position [189, 0]
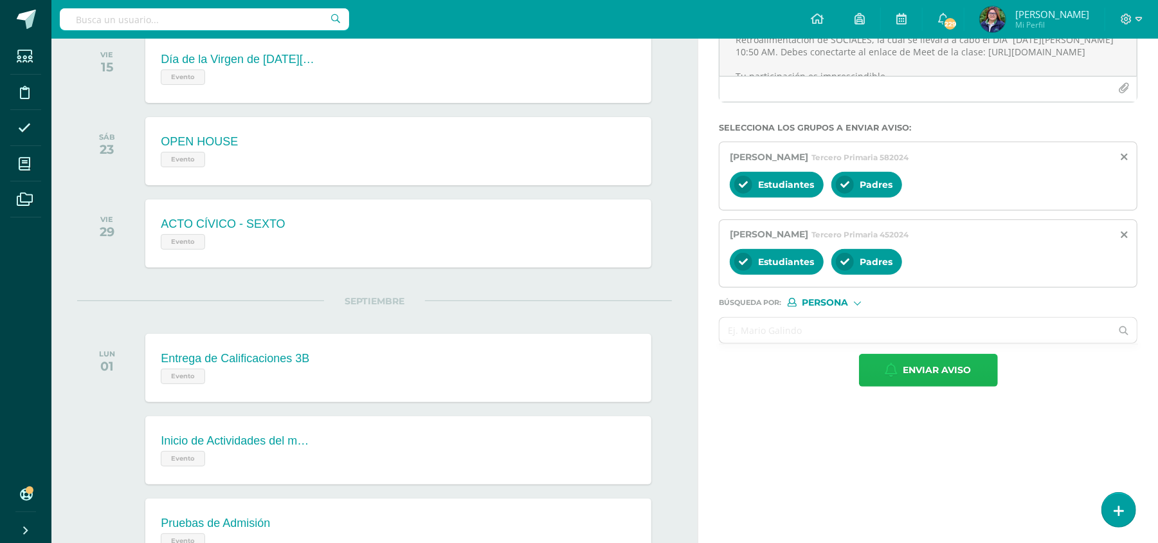
click at [907, 375] on span "Enviar aviso" at bounding box center [937, 370] width 68 height 32
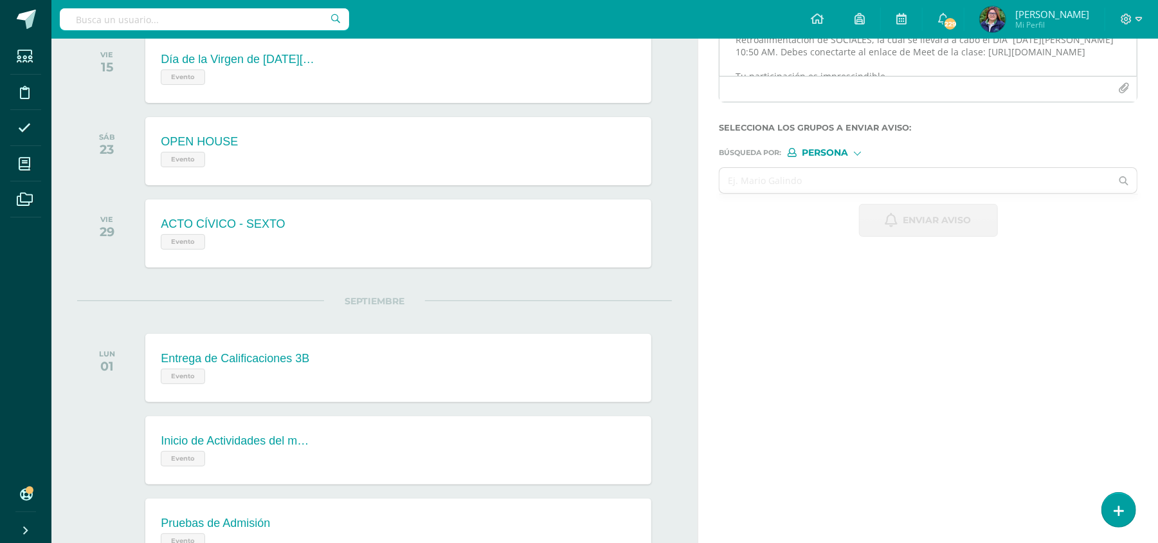
click at [836, 58] on textarea "Estimado estudiante, por este medio te informo que debes participar en la Retro…" at bounding box center [927, 44] width 417 height 64
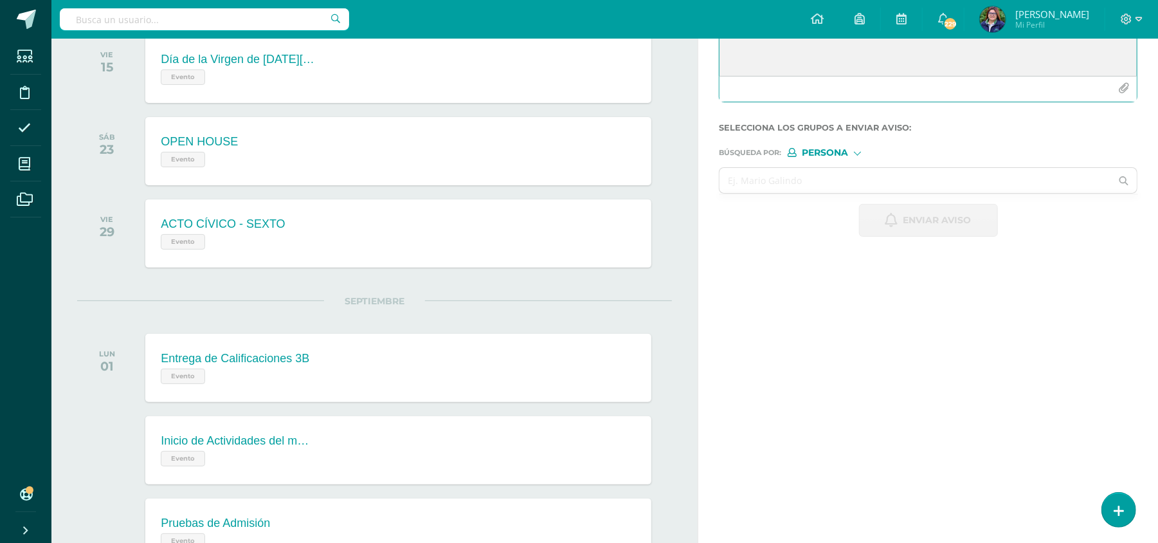
paste textarea "¡Felicitaciones, aprobaste tu evaluación de MATERIA, por lo que NO necesitas as…"
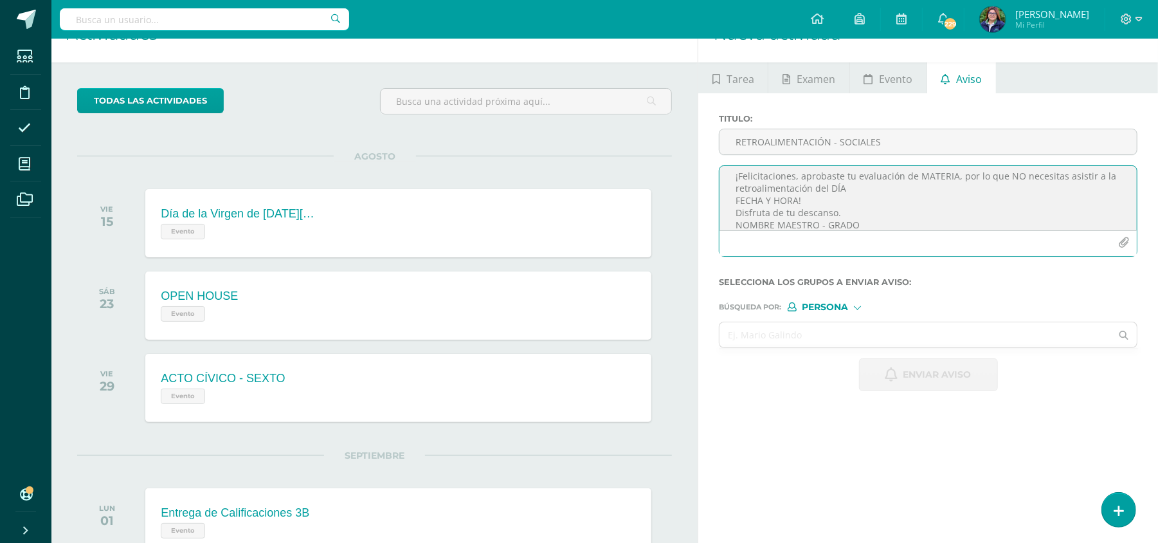
scroll to position [0, 0]
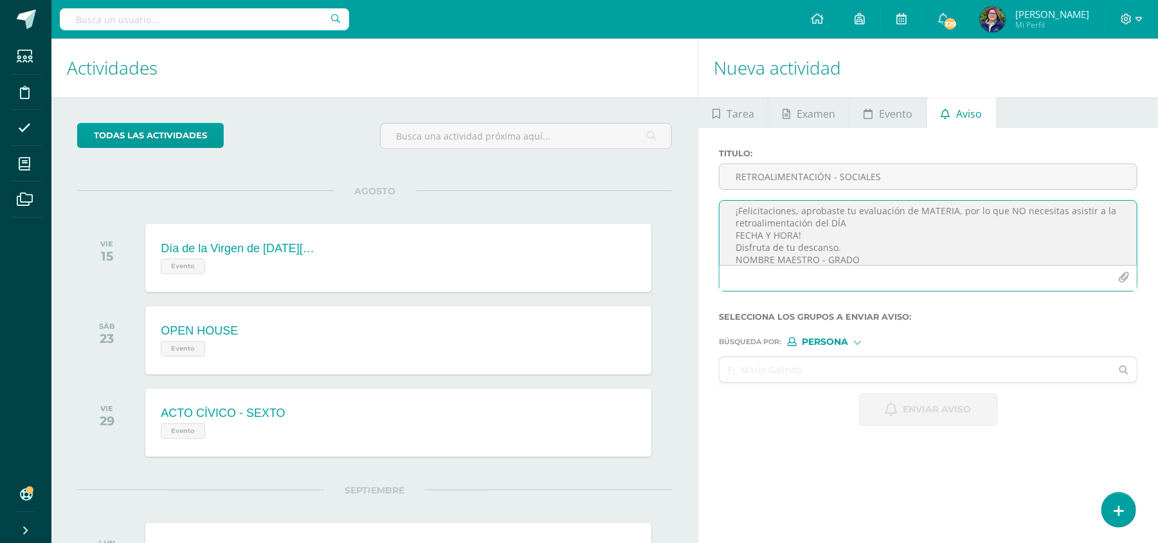
click at [952, 211] on textarea "¡Felicitaciones, aprobaste tu evaluación de MATERIA, por lo que NO necesitas as…" at bounding box center [927, 233] width 417 height 64
click at [869, 224] on textarea "¡Felicitaciones, aprobaste tu evaluación de SOCIALES, por lo que NO necesitas a…" at bounding box center [927, 233] width 417 height 64
click at [808, 232] on textarea "¡Felicitaciones, aprobaste tu evaluación de SOCIALES, por lo que NO necesitas a…" at bounding box center [927, 233] width 417 height 64
click at [876, 260] on textarea "¡Felicitaciones, aprobaste tu evaluación de SOCIALES, por lo que NO necesitas a…" at bounding box center [927, 233] width 417 height 64
click at [818, 258] on textarea "¡Felicitaciones, aprobaste tu evaluación de SOCIALES, por lo que NO necesitas a…" at bounding box center [927, 233] width 417 height 64
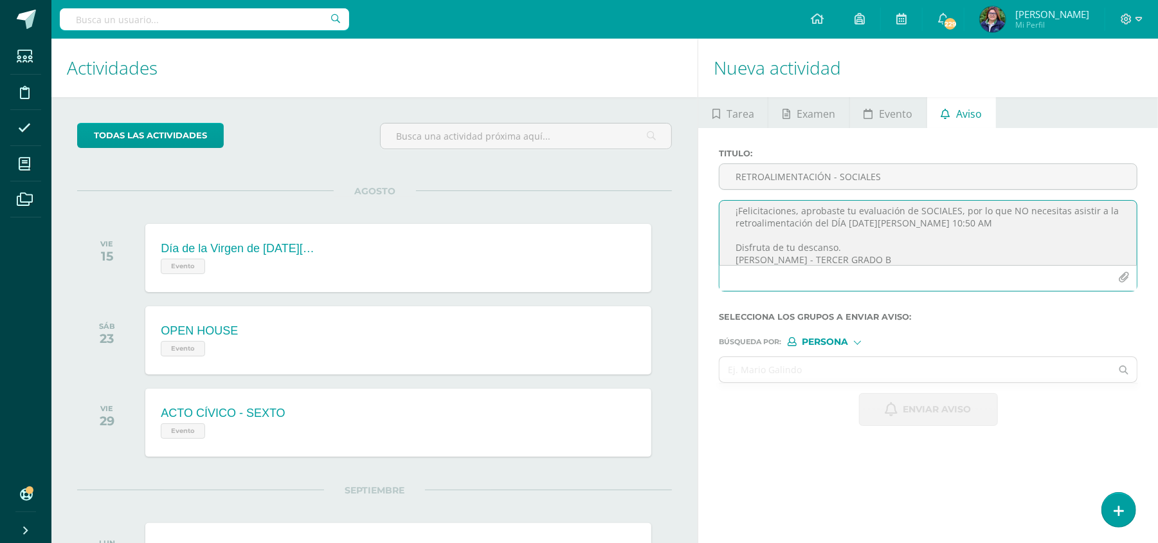
click at [952, 252] on textarea "¡Felicitaciones, aprobaste tu evaluación de SOCIALES, por lo que NO necesitas a…" at bounding box center [927, 233] width 417 height 64
type textarea "¡Felicitaciones, aprobaste tu evaluación de SOCIALES, por lo que NO necesitas a…"
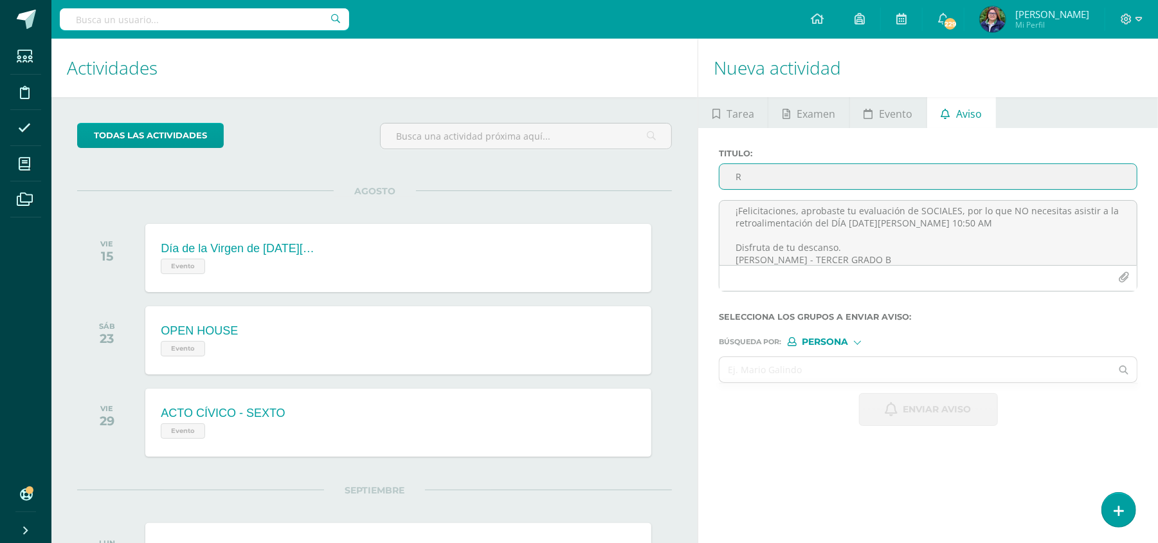
click at [860, 174] on input "R" at bounding box center [927, 176] width 417 height 25
type input "RETROALIMENTACIÓN - SOCIALES"
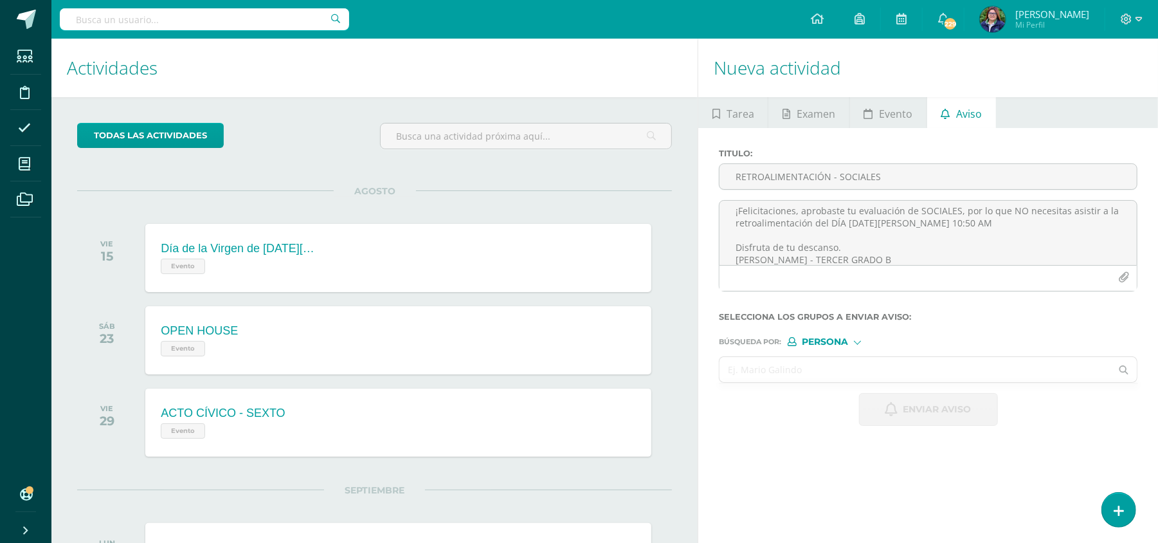
click at [849, 364] on input "text" at bounding box center [915, 369] width 392 height 25
type input "[PERSON_NAME]"
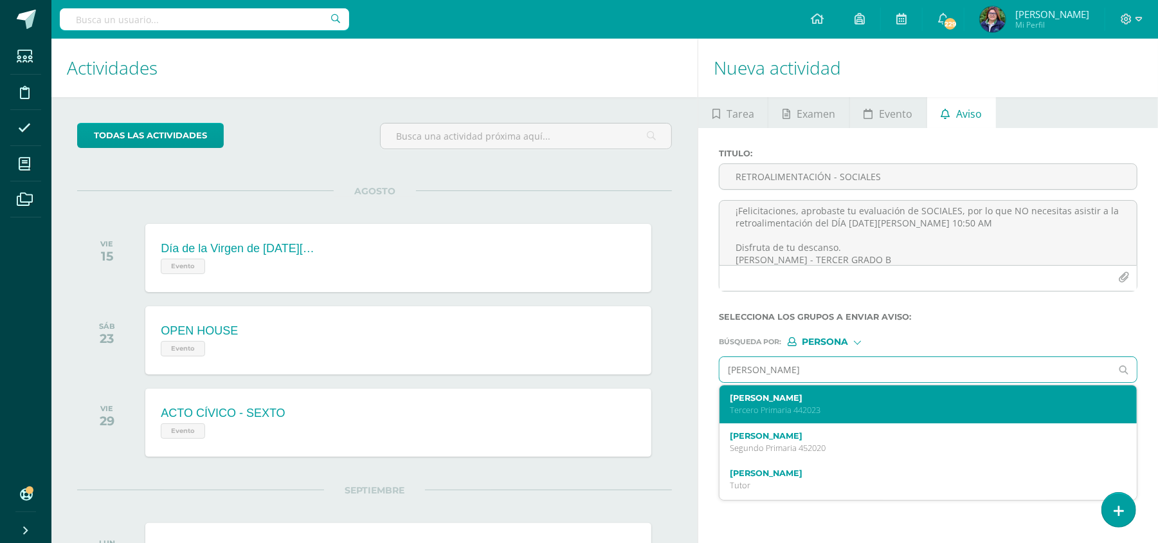
click at [828, 413] on p "Tercero Primaria 442023" at bounding box center [919, 409] width 379 height 11
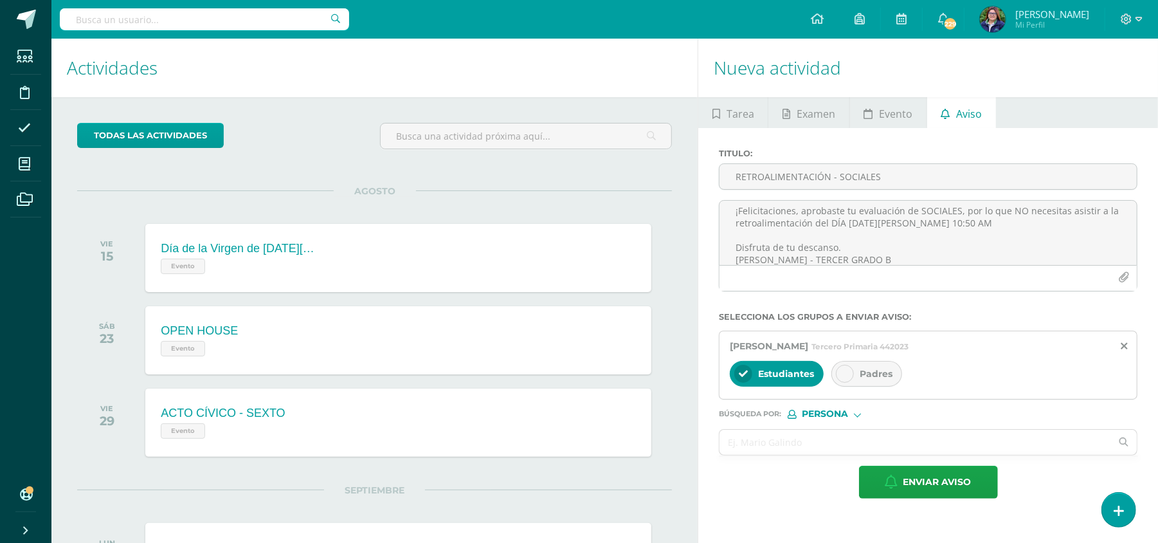
click at [847, 379] on div at bounding box center [845, 374] width 18 height 18
click at [781, 446] on input "text" at bounding box center [915, 441] width 392 height 25
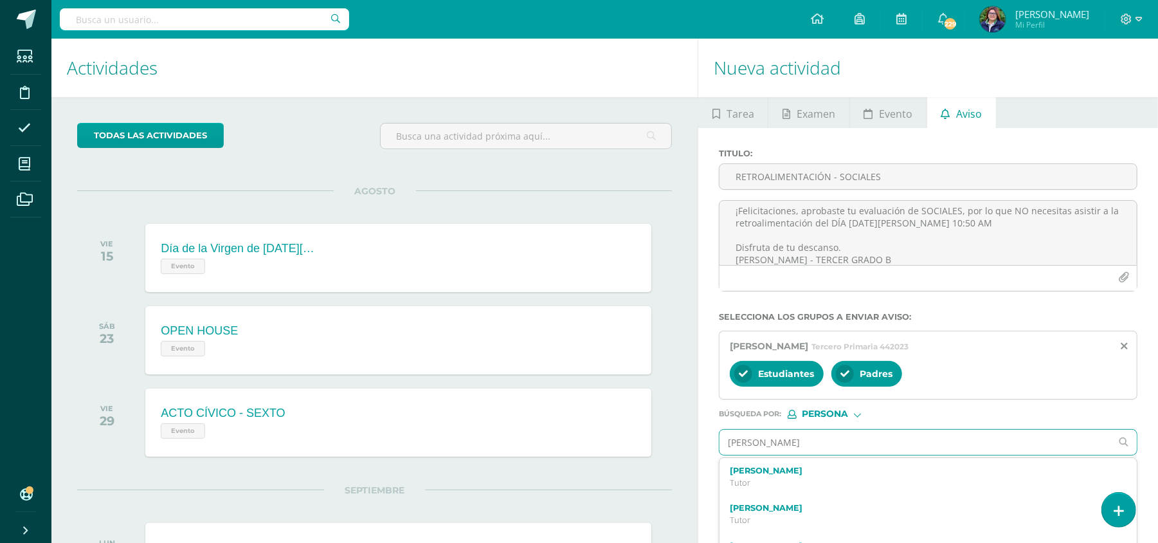
type input "[PERSON_NAME]"
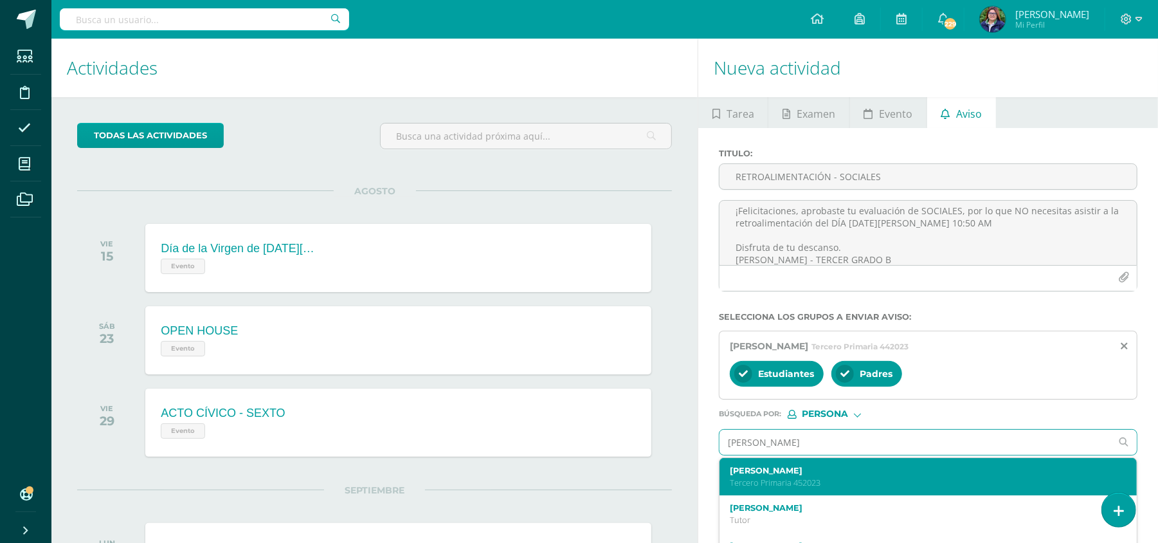
click at [802, 475] on label "[PERSON_NAME]" at bounding box center [919, 470] width 379 height 10
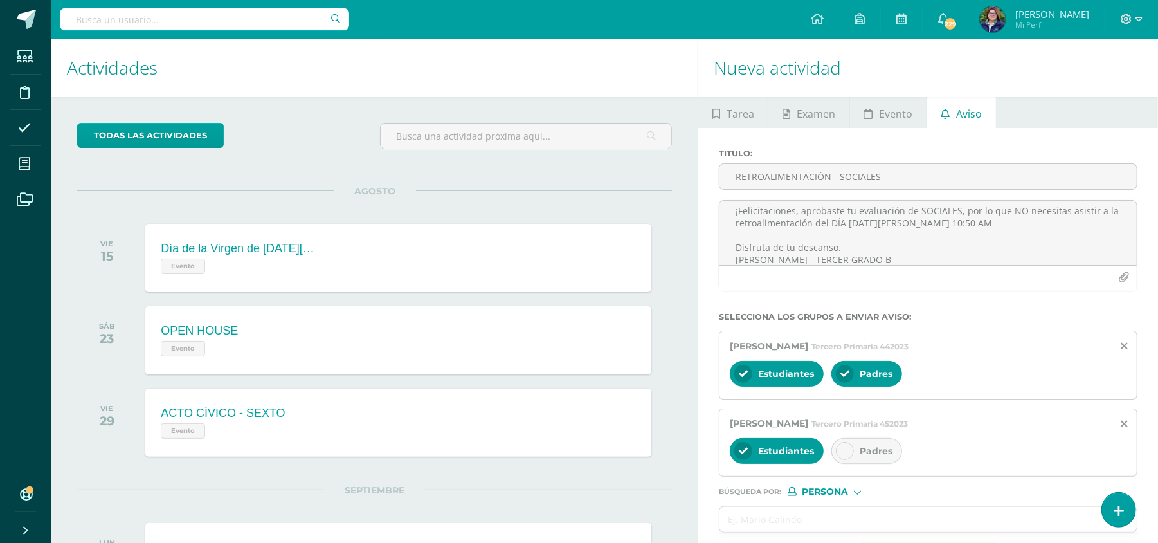
click at [842, 453] on icon at bounding box center [844, 450] width 9 height 9
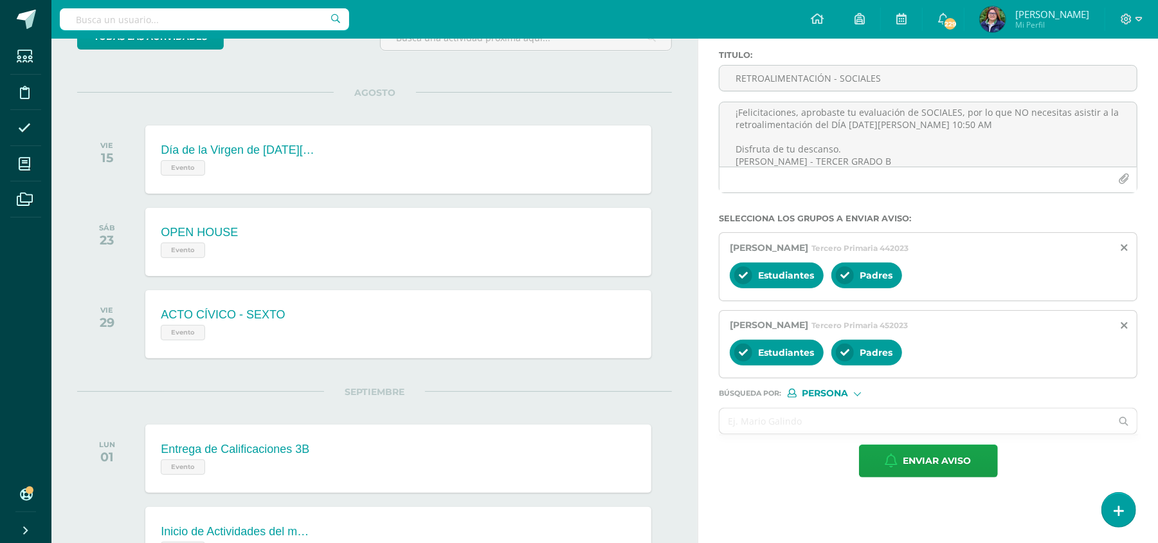
scroll to position [105, 0]
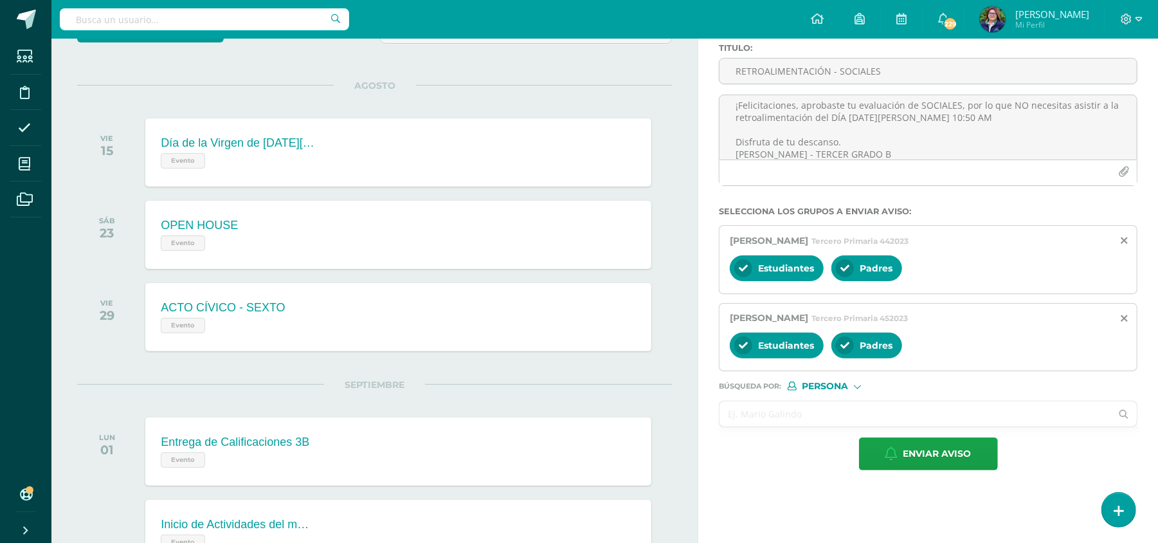
type input "V"
click at [798, 413] on input "V" at bounding box center [915, 413] width 392 height 25
type input "[PERSON_NAME]"
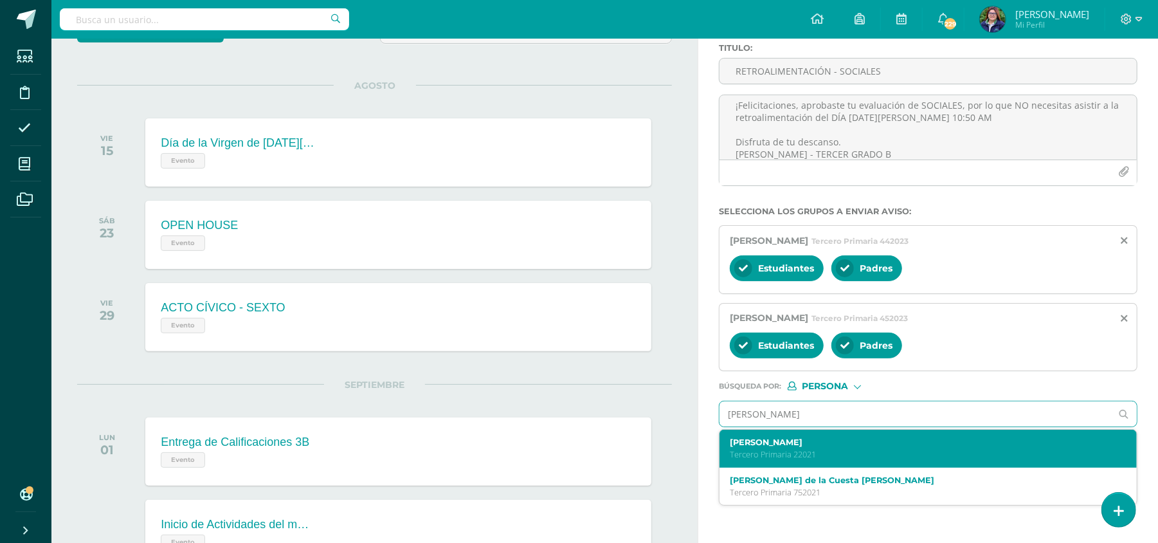
click at [811, 446] on label "[PERSON_NAME]" at bounding box center [919, 442] width 379 height 10
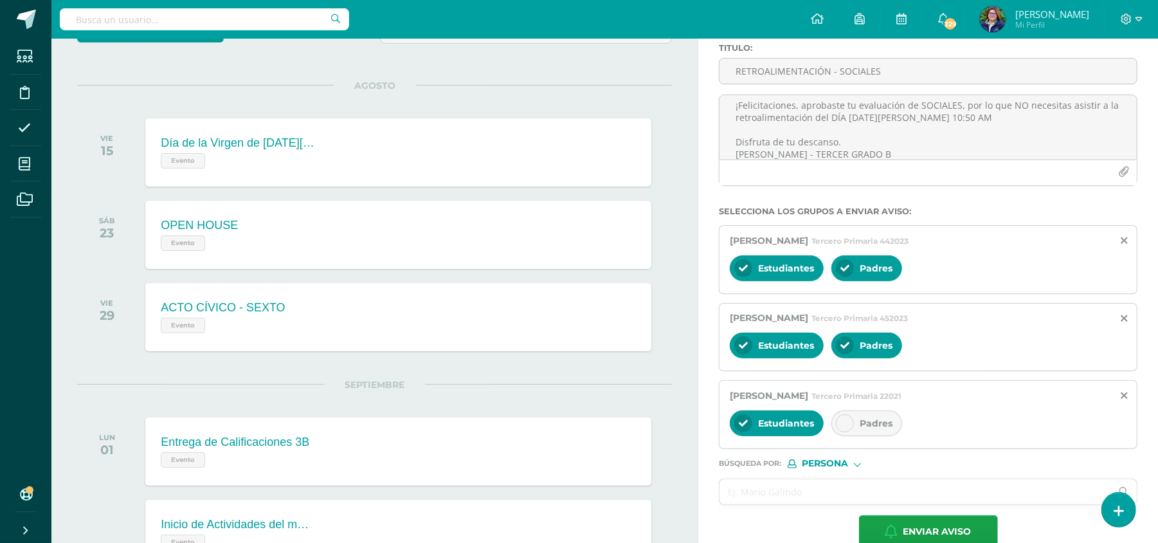
click at [852, 422] on div at bounding box center [845, 423] width 18 height 18
click at [772, 500] on input "C" at bounding box center [915, 491] width 392 height 25
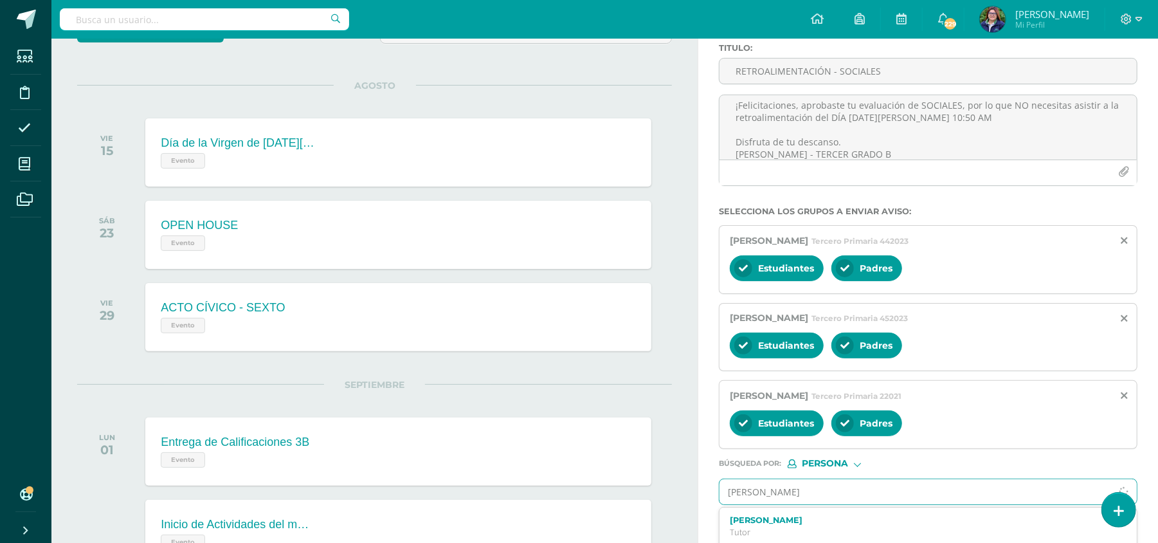
type input "[PERSON_NAME]"
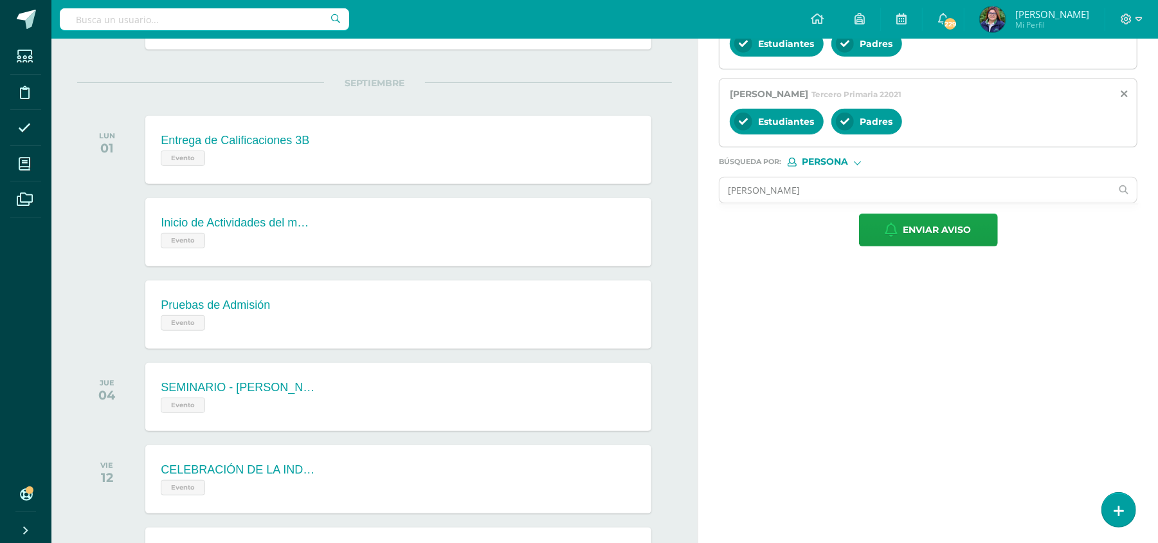
scroll to position [477, 0]
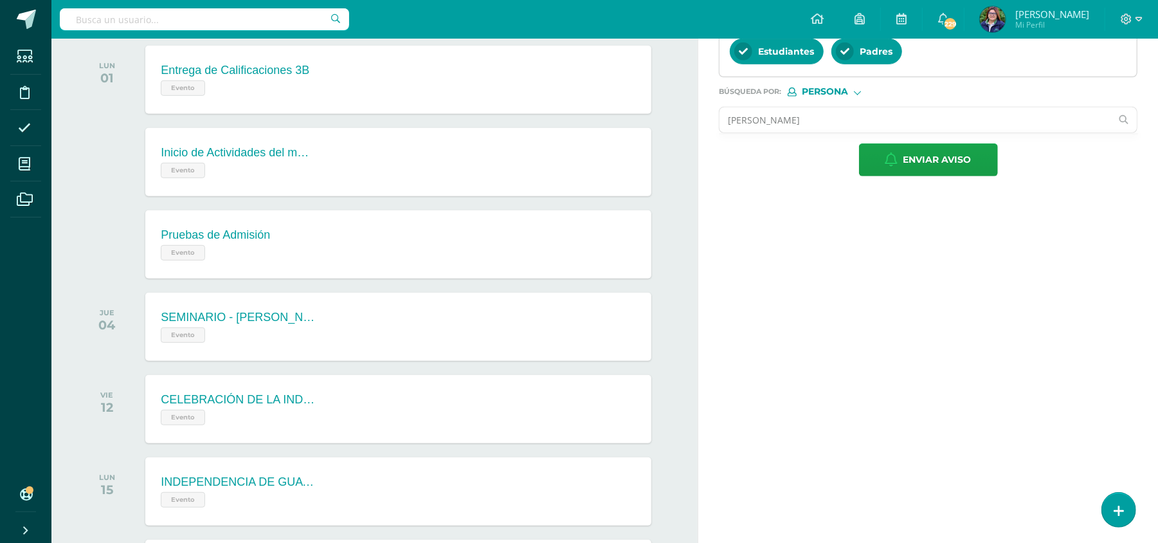
click at [889, 122] on input "[PERSON_NAME]" at bounding box center [915, 119] width 392 height 25
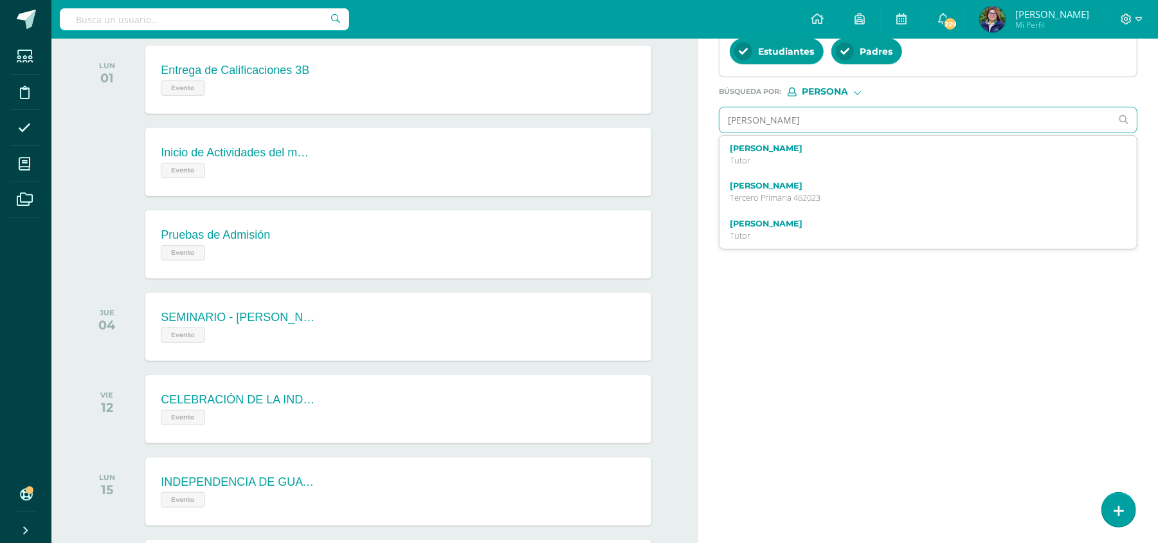
click at [889, 125] on input "[PERSON_NAME]" at bounding box center [915, 119] width 392 height 25
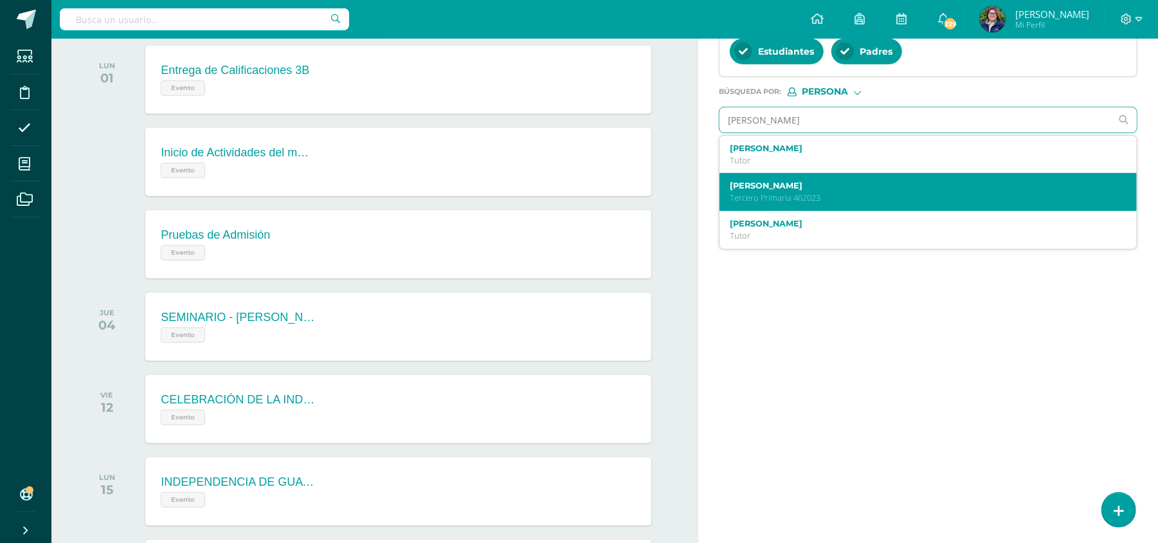
click at [823, 201] on p "Tercero Primaria 462023" at bounding box center [919, 197] width 379 height 11
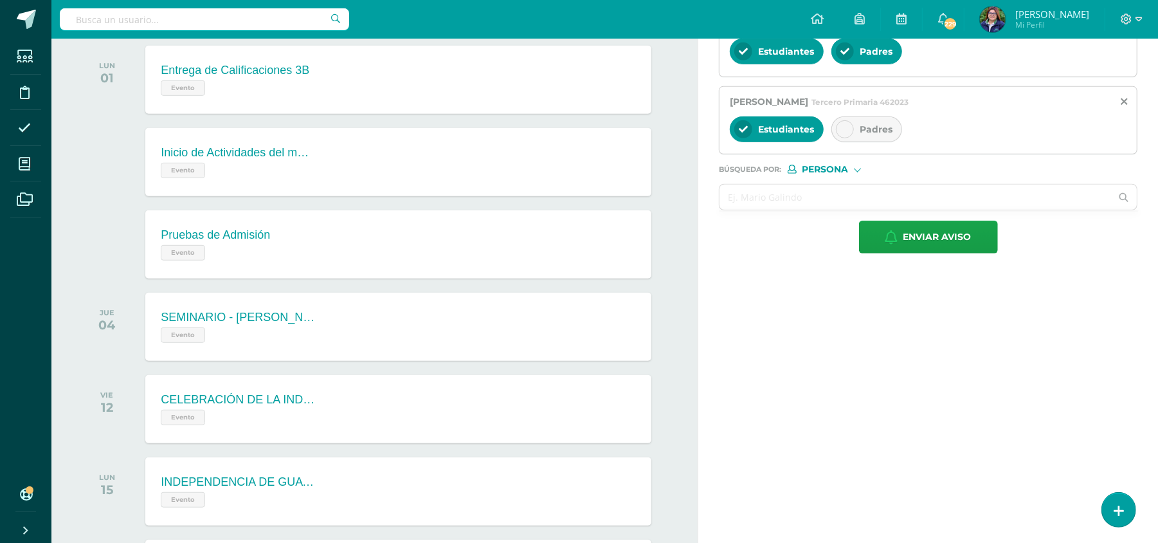
click at [851, 131] on div at bounding box center [845, 129] width 18 height 18
click at [779, 203] on input "text" at bounding box center [915, 197] width 392 height 25
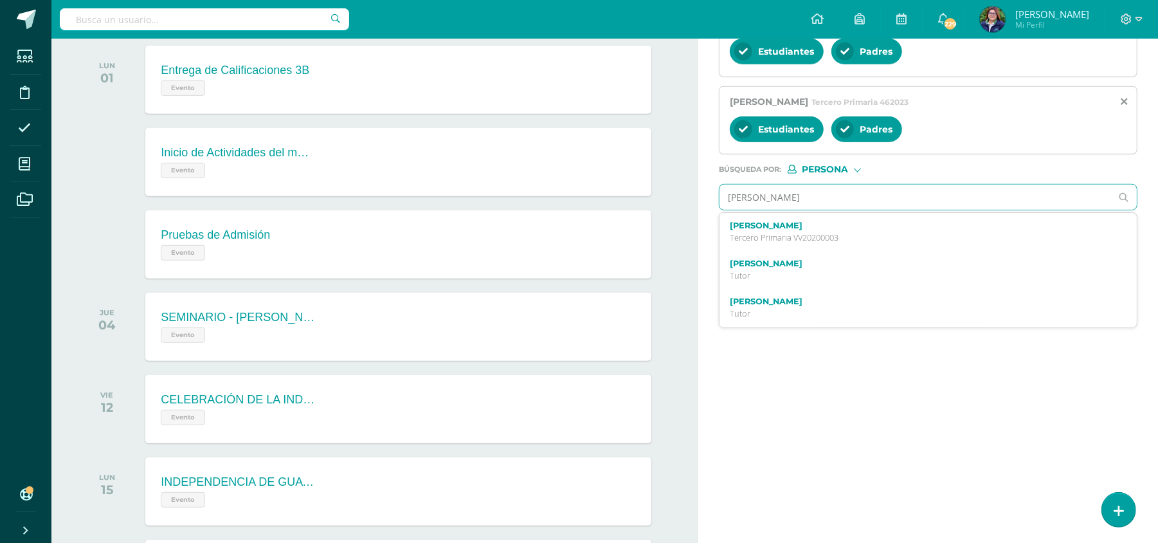
type input "[PERSON_NAME]"
click at [796, 265] on label "[PERSON_NAME]" at bounding box center [919, 263] width 379 height 10
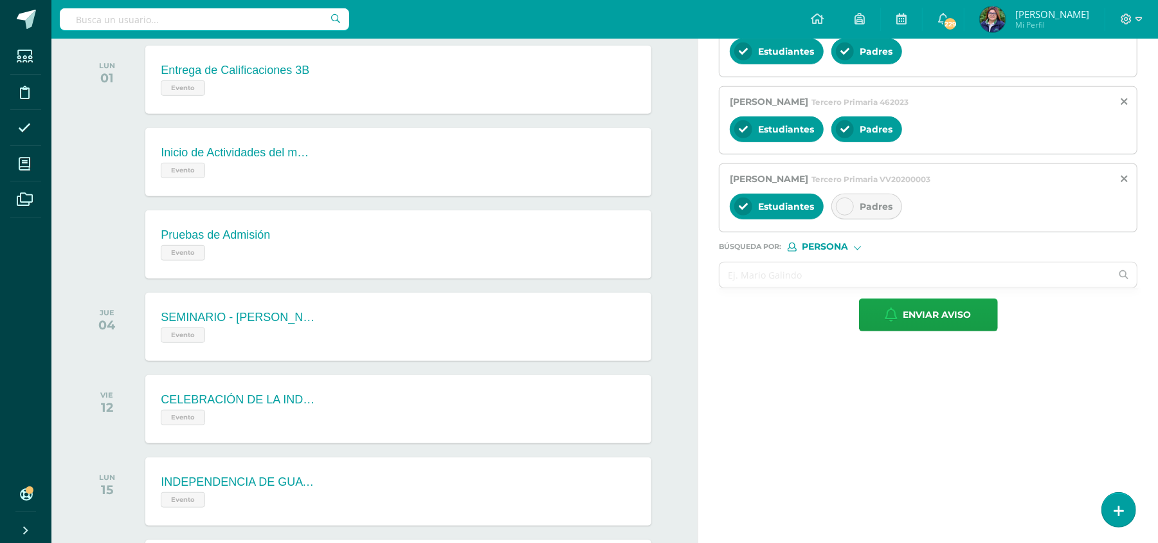
click at [849, 204] on icon at bounding box center [844, 206] width 9 height 9
click at [784, 278] on input "text" at bounding box center [915, 274] width 392 height 25
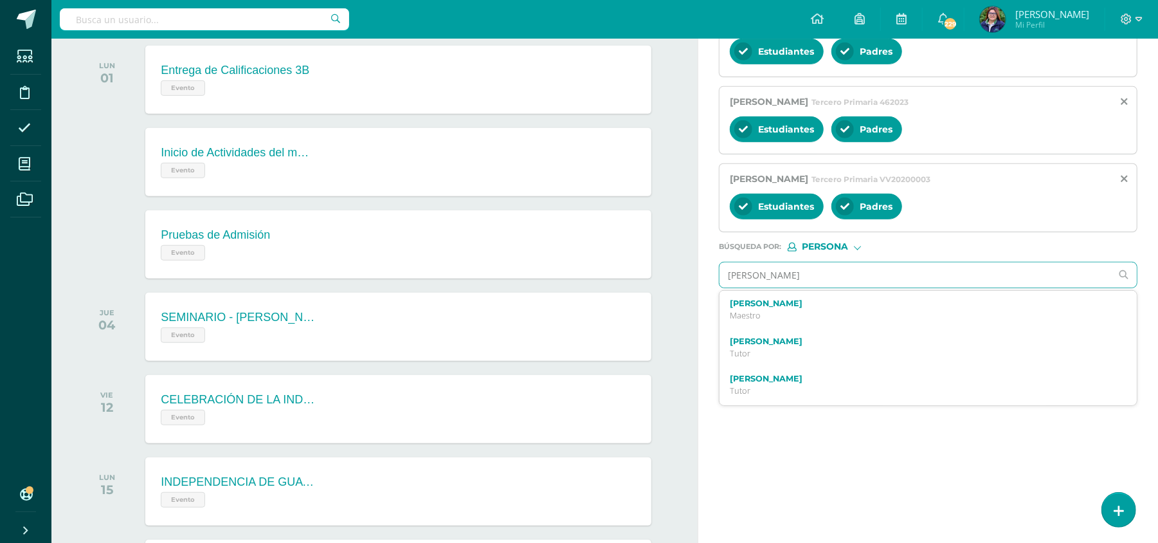
type input "[PERSON_NAME]"
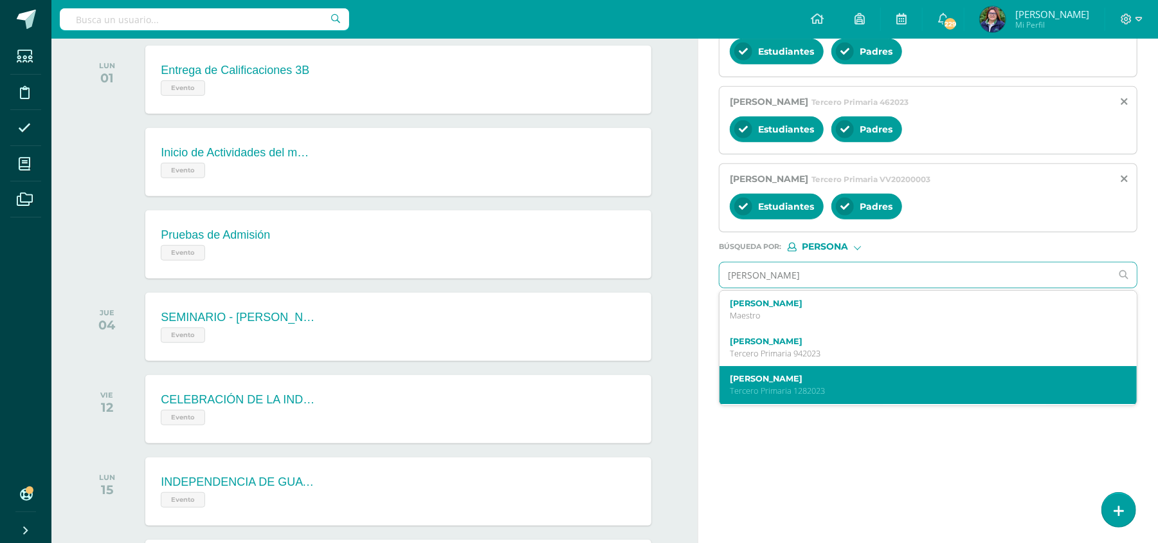
click at [820, 391] on p "Tercero Primaria 1282023" at bounding box center [919, 390] width 379 height 11
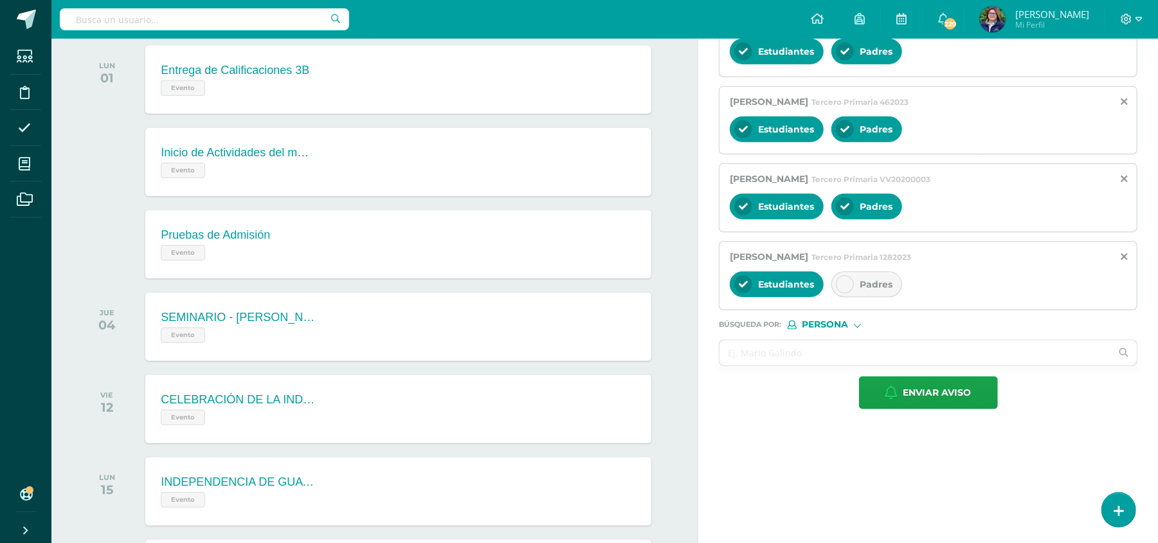
click at [853, 285] on div at bounding box center [845, 284] width 18 height 18
click at [790, 365] on input "text" at bounding box center [915, 352] width 392 height 25
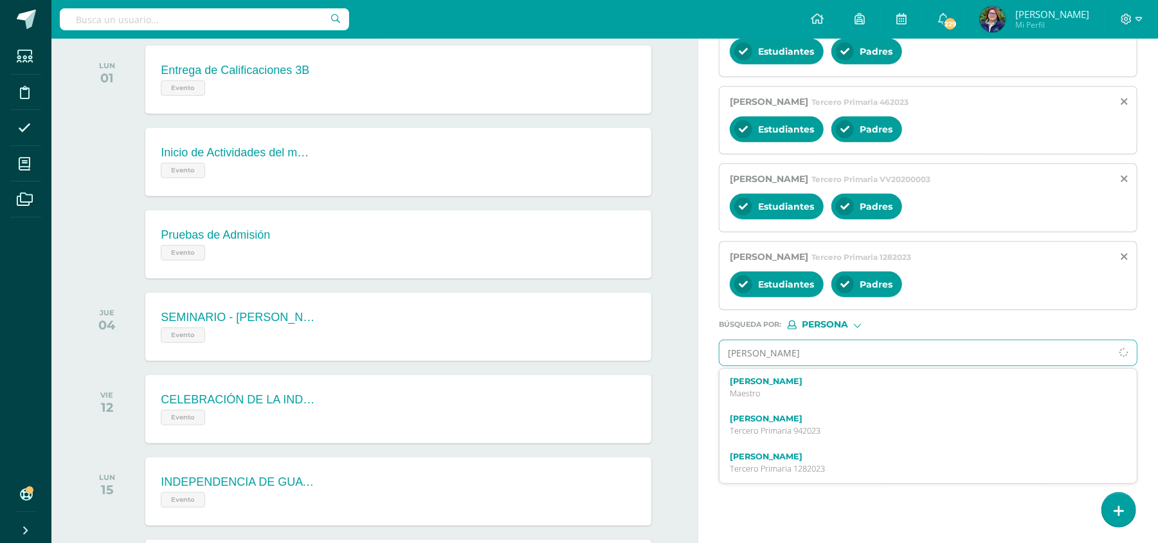
type input "[PERSON_NAME]"
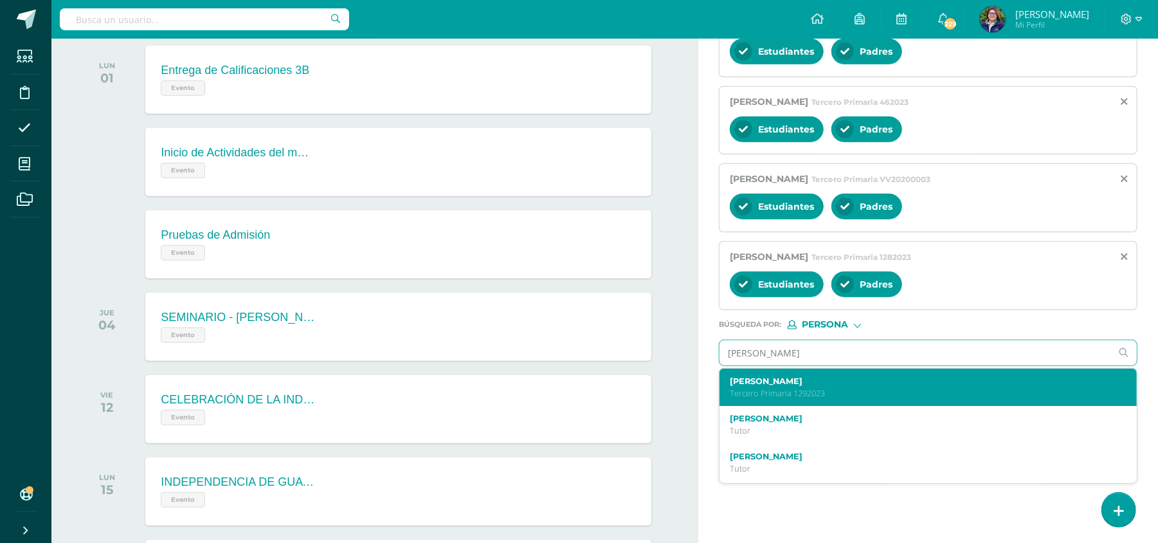
click at [803, 394] on p "Tercero Primaria 1292023" at bounding box center [919, 393] width 379 height 11
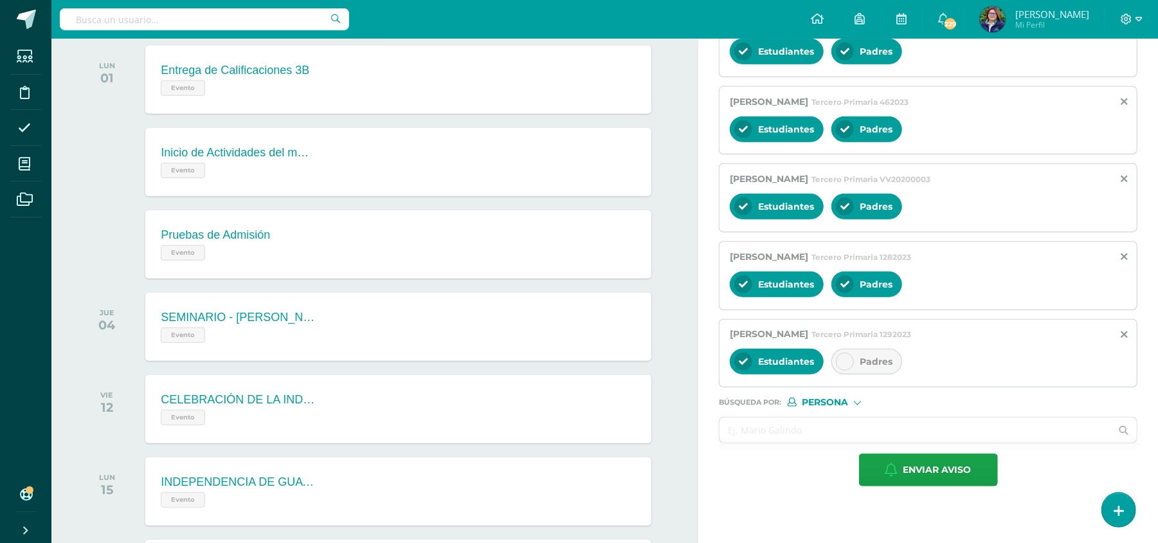
click at [847, 363] on icon at bounding box center [844, 361] width 9 height 9
click at [802, 435] on input "text" at bounding box center [915, 429] width 392 height 25
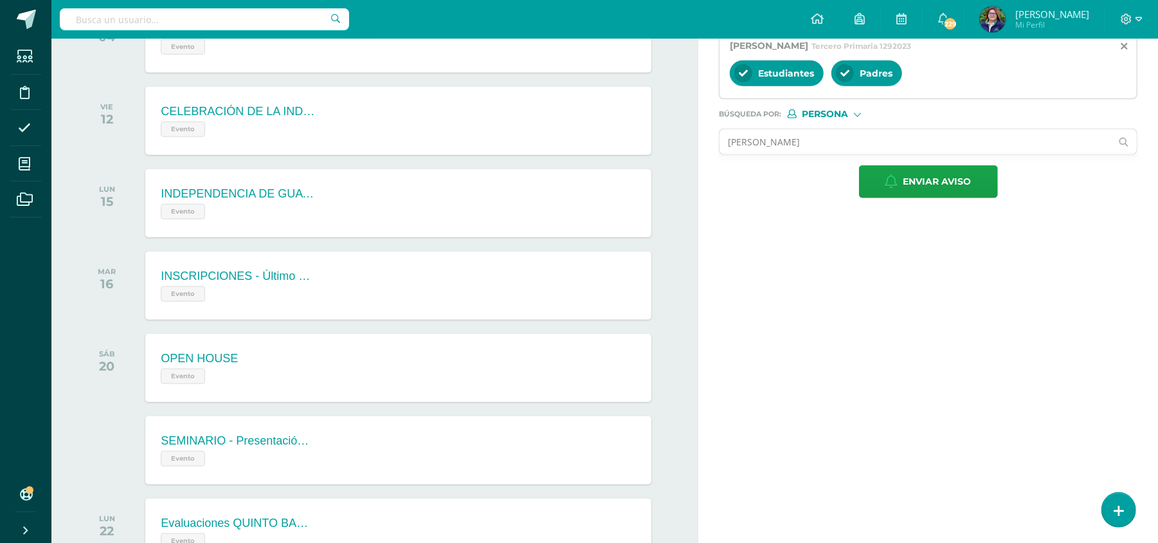
scroll to position [779, 0]
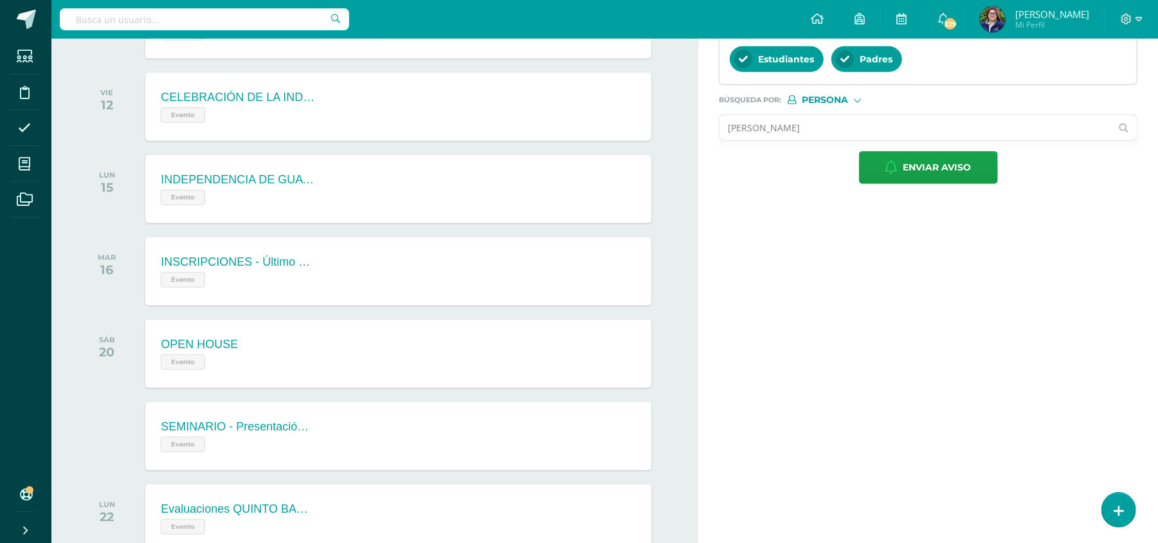
click at [947, 131] on input "[PERSON_NAME]" at bounding box center [915, 127] width 392 height 25
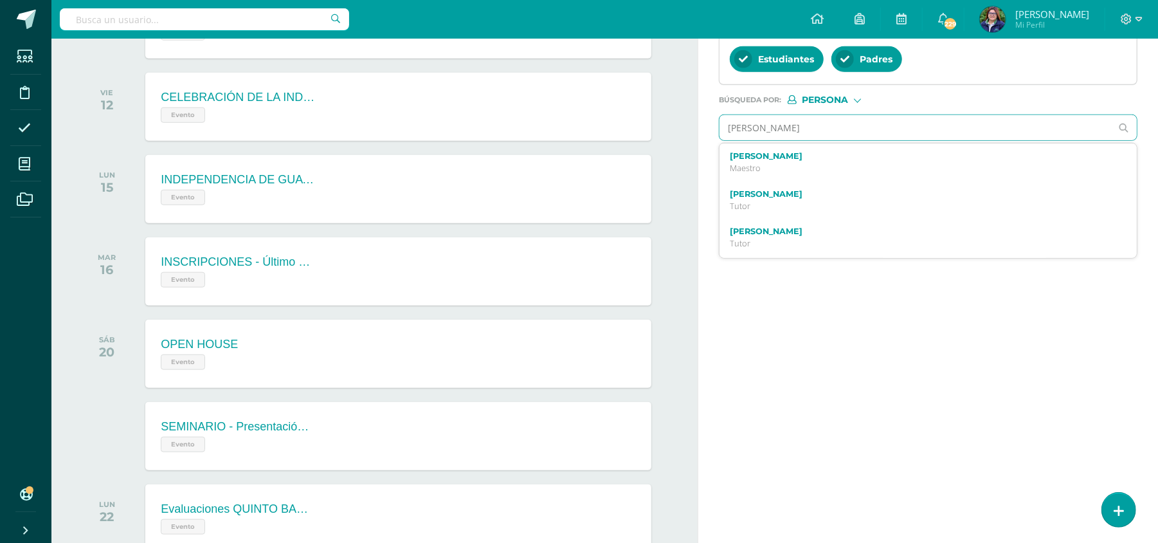
click at [947, 131] on input "[PERSON_NAME]" at bounding box center [915, 127] width 392 height 25
type input "[PERSON_NAME]"
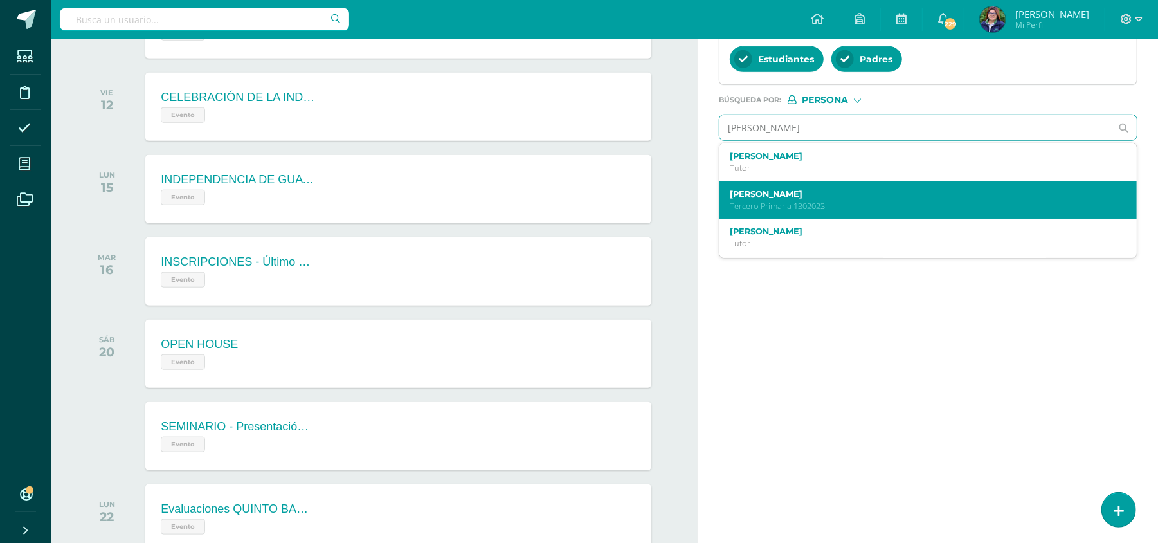
click at [818, 199] on label "[PERSON_NAME]" at bounding box center [919, 194] width 379 height 10
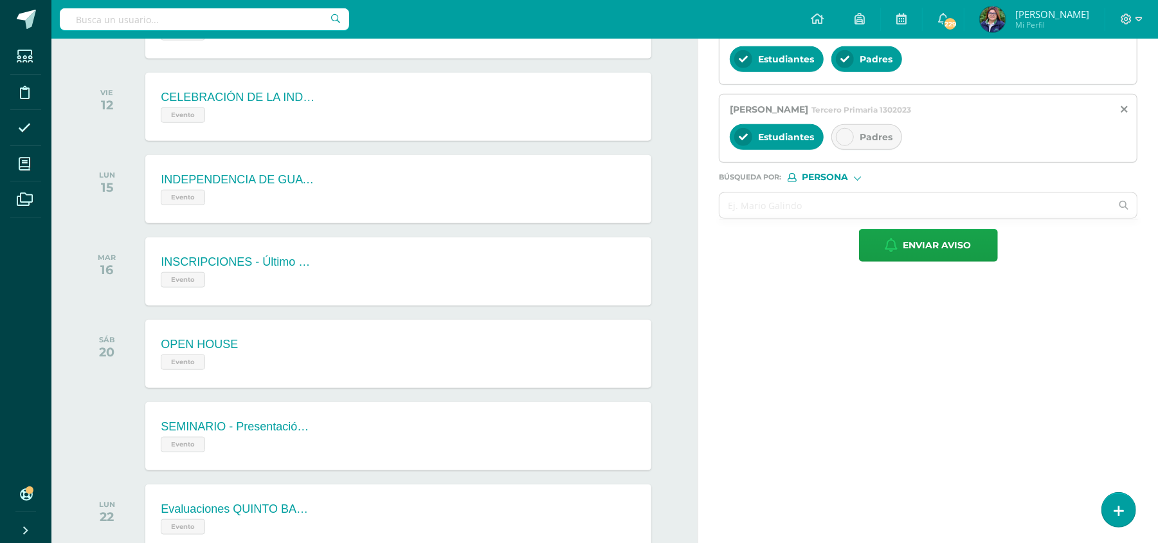
click at [847, 141] on icon at bounding box center [844, 136] width 9 height 9
click at [773, 209] on input "text" at bounding box center [915, 205] width 392 height 25
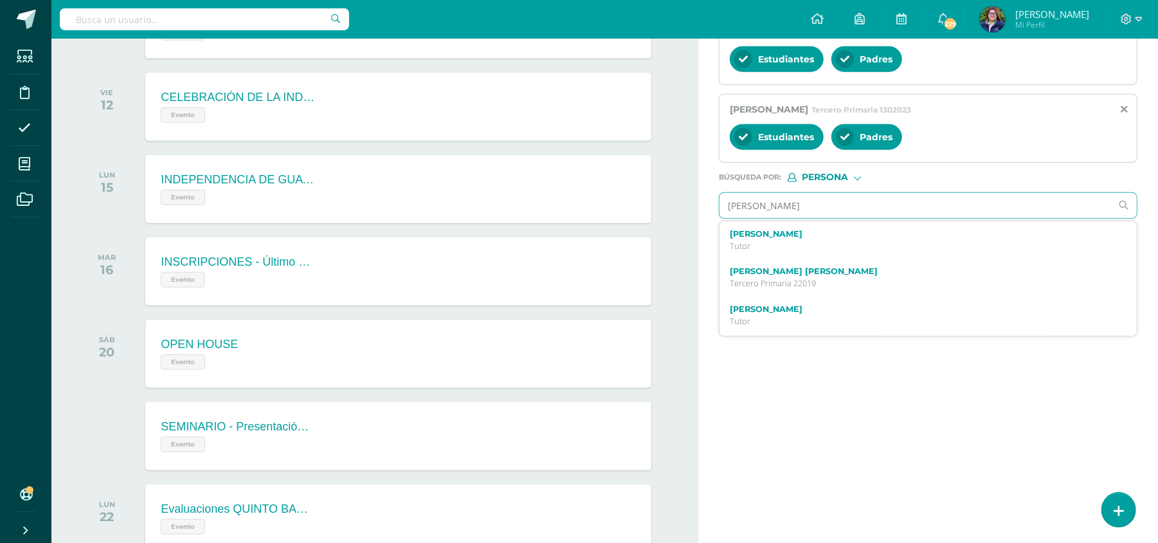
type input "[PERSON_NAME]"
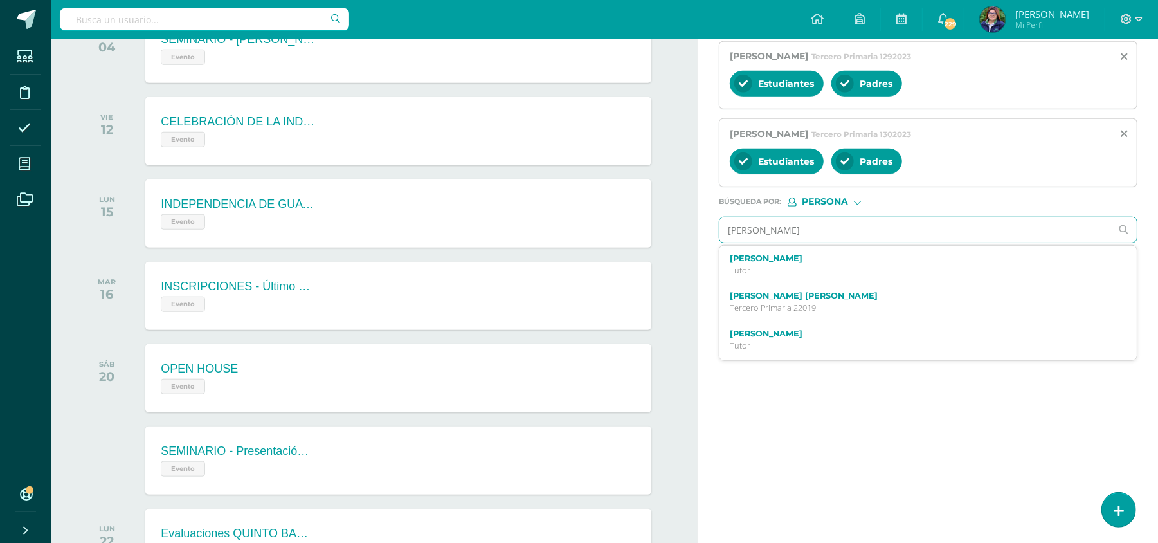
scroll to position [770, 0]
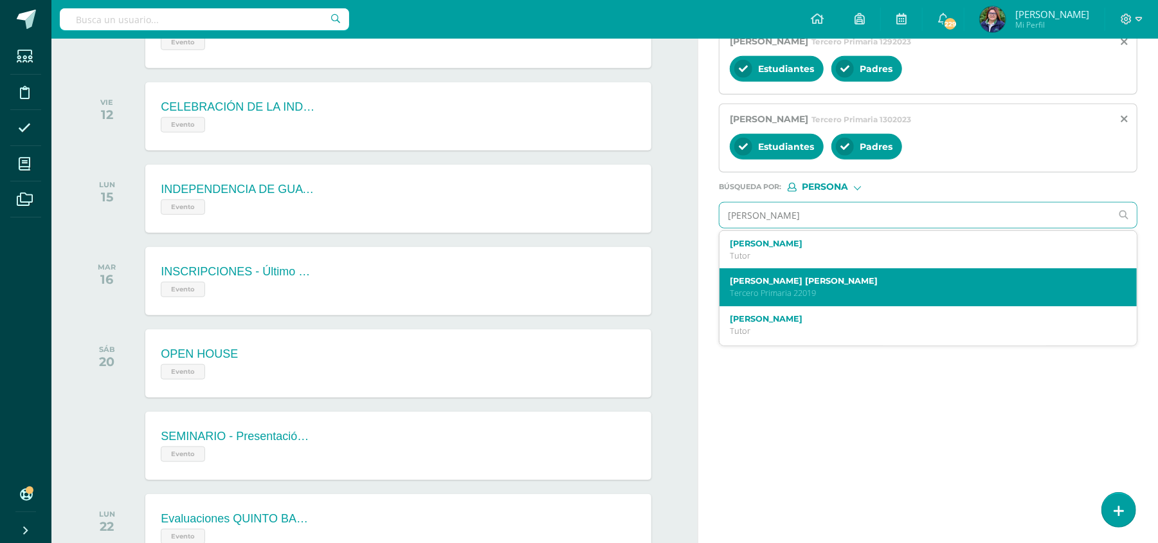
click at [927, 294] on p "Tercero Primaria 22019" at bounding box center [919, 292] width 379 height 11
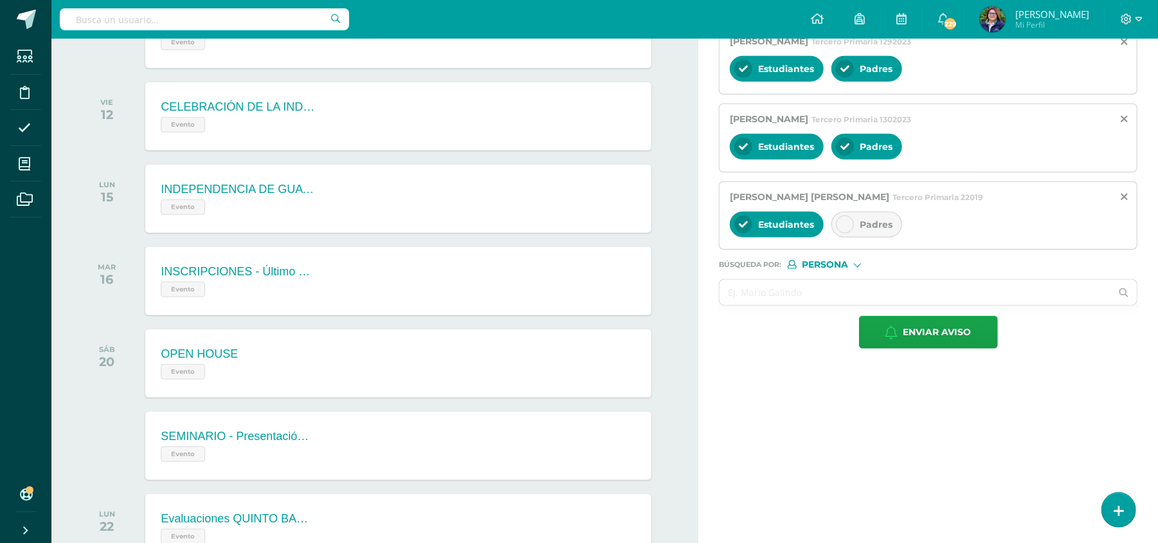
click at [860, 237] on div "Padres" at bounding box center [866, 225] width 71 height 26
click at [828, 302] on input "text" at bounding box center [915, 292] width 392 height 25
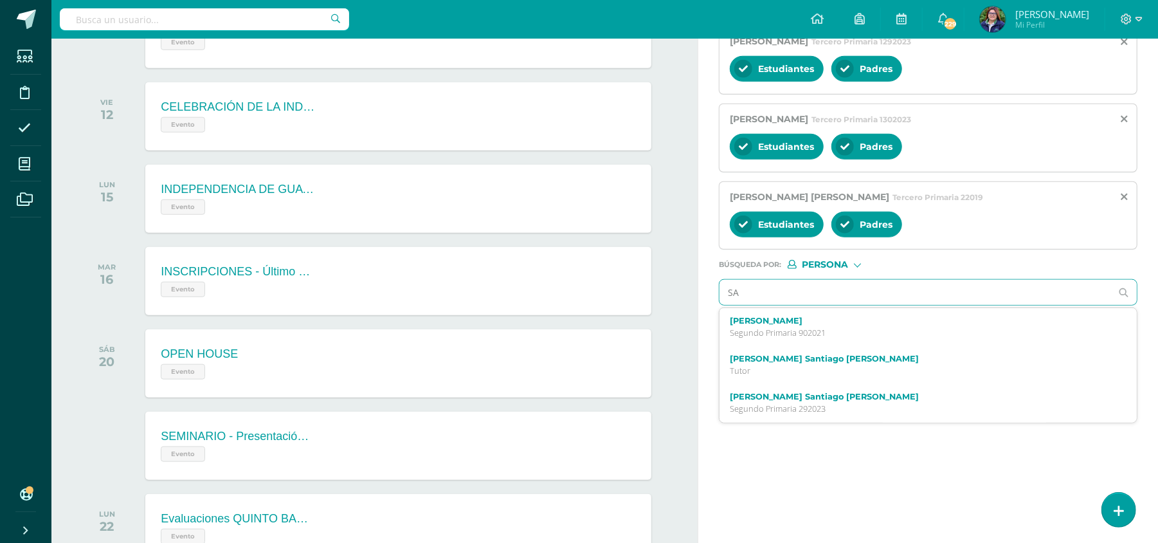
type input "S"
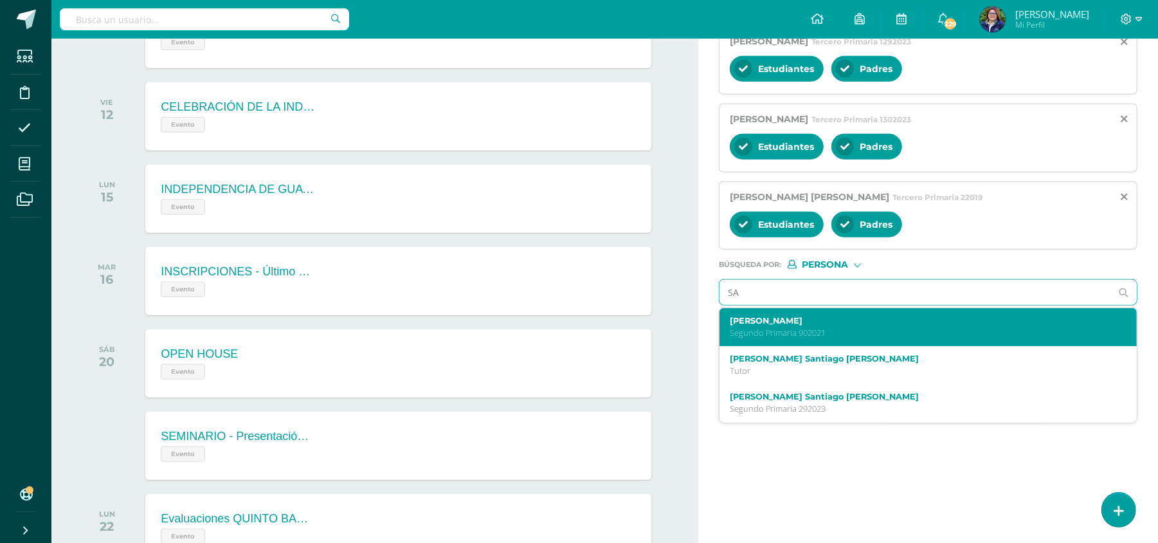
type input "S"
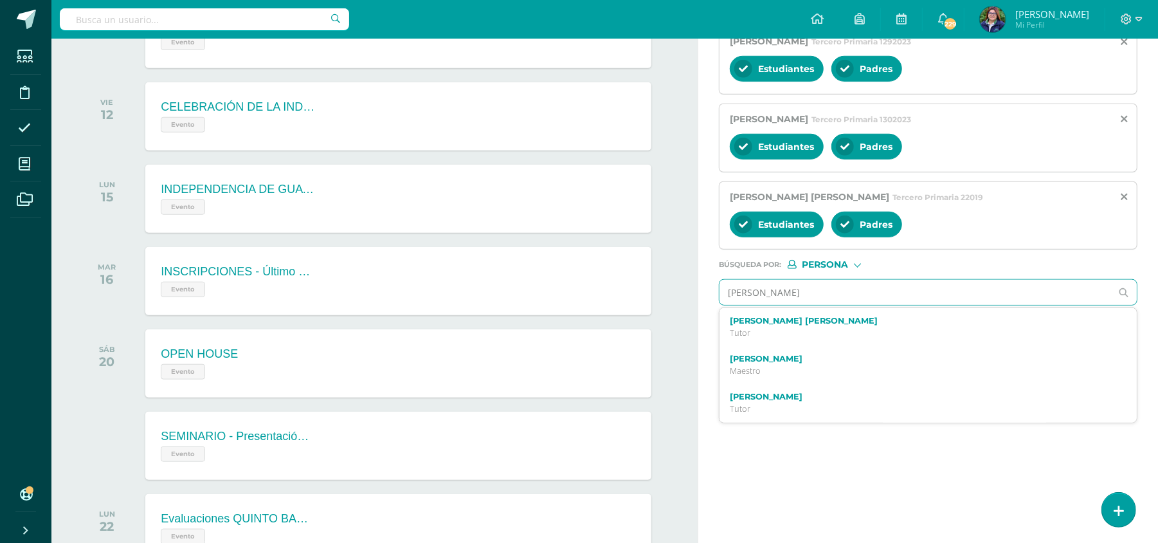
click at [885, 294] on input "[PERSON_NAME]" at bounding box center [915, 292] width 392 height 25
type input "[PERSON_NAME]"
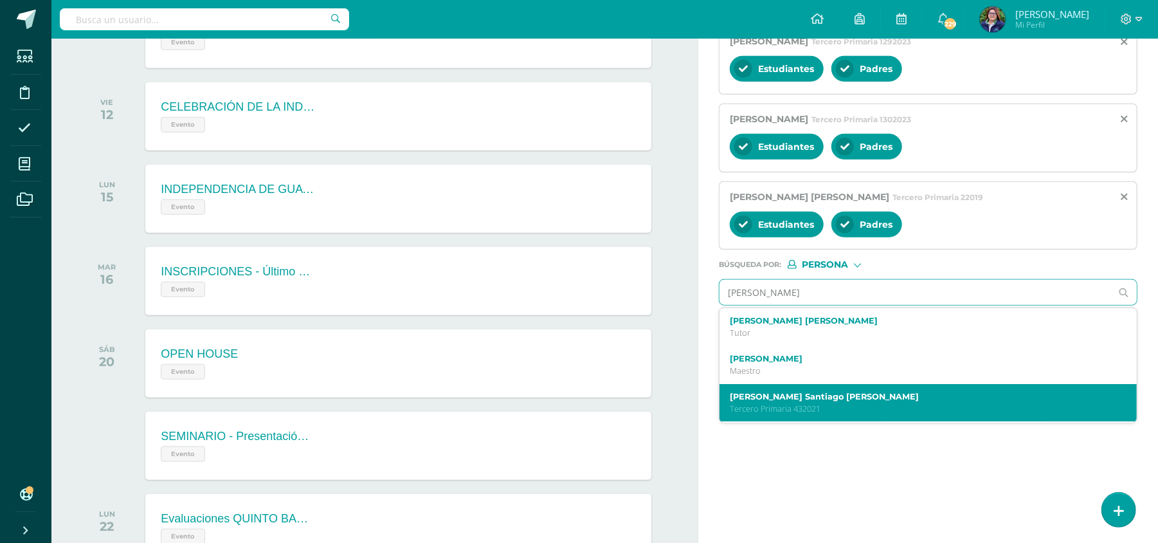
click at [859, 413] on p "Tercero Primaria 432021" at bounding box center [919, 408] width 379 height 11
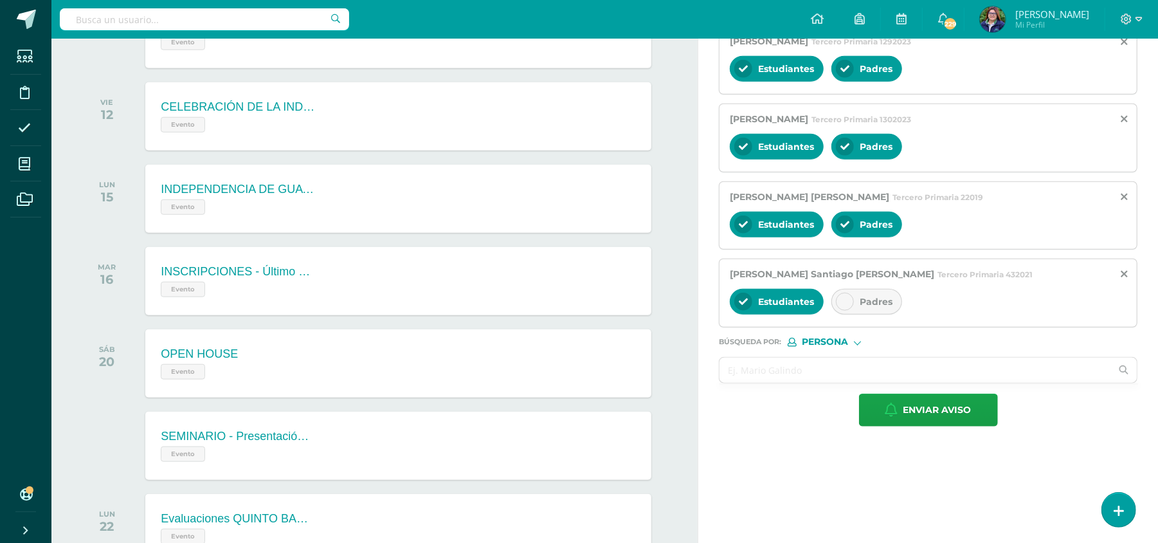
click at [854, 307] on div at bounding box center [845, 302] width 18 height 18
click at [763, 377] on input "text" at bounding box center [915, 369] width 392 height 25
click at [806, 374] on input "text" at bounding box center [915, 369] width 392 height 25
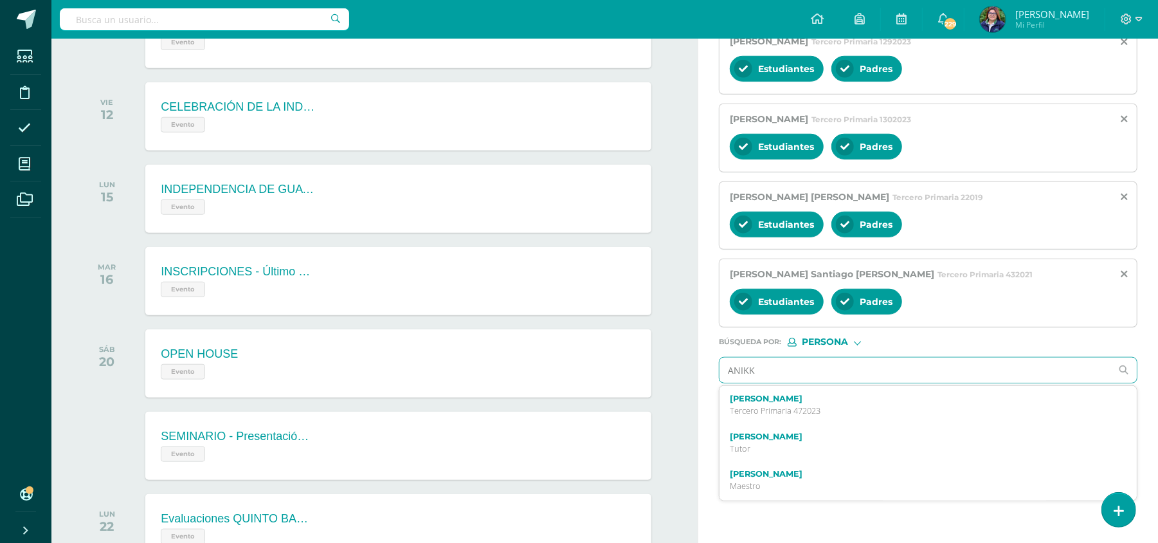
type input "ANIK"
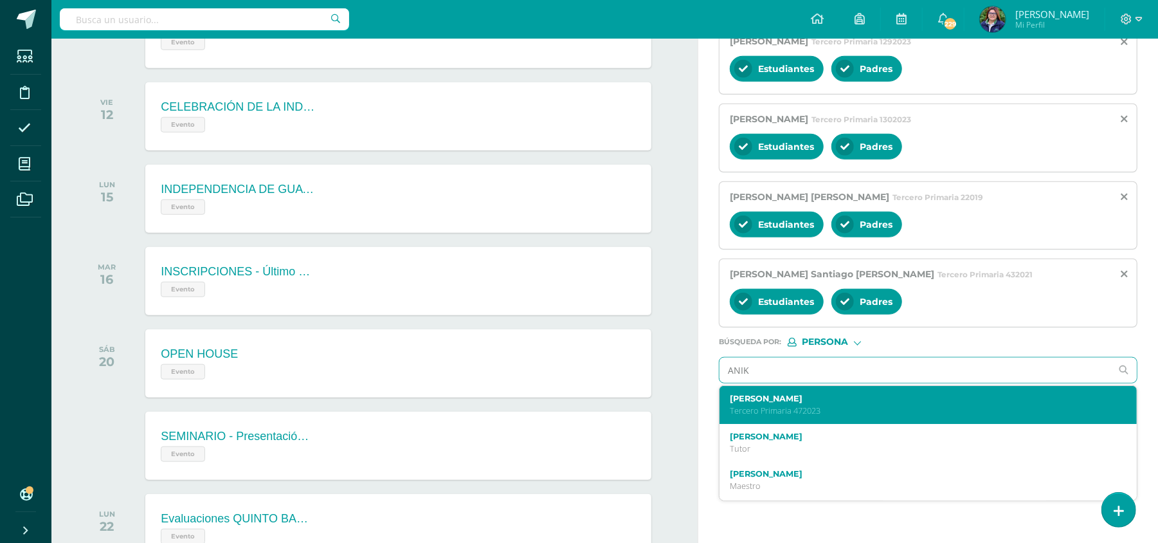
click at [798, 403] on label "[PERSON_NAME]" at bounding box center [919, 398] width 379 height 10
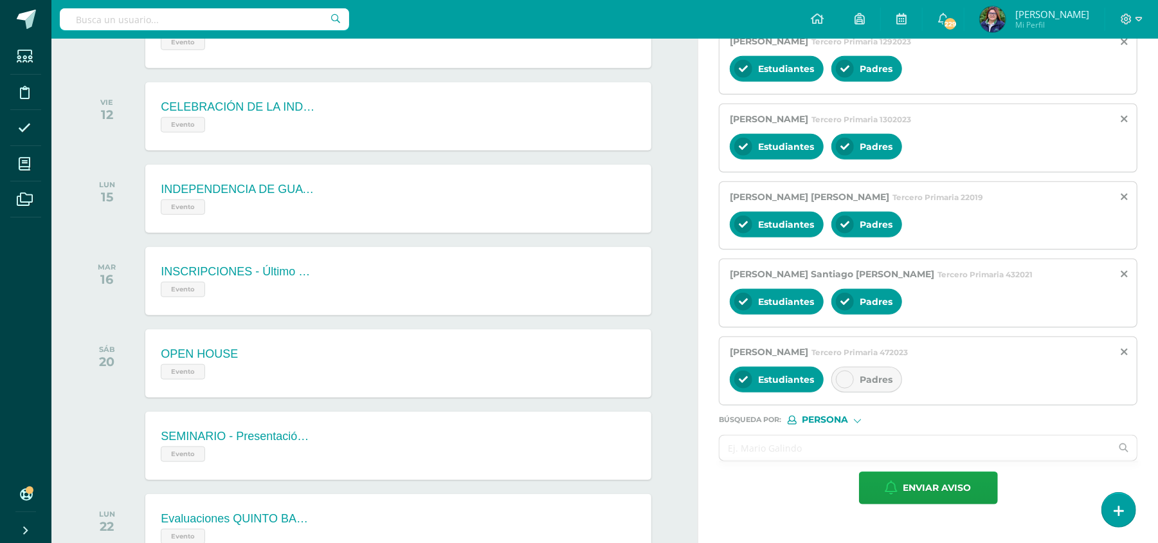
click at [854, 383] on div at bounding box center [845, 379] width 18 height 18
click at [792, 451] on input "text" at bounding box center [915, 447] width 392 height 25
type input "NATHA"
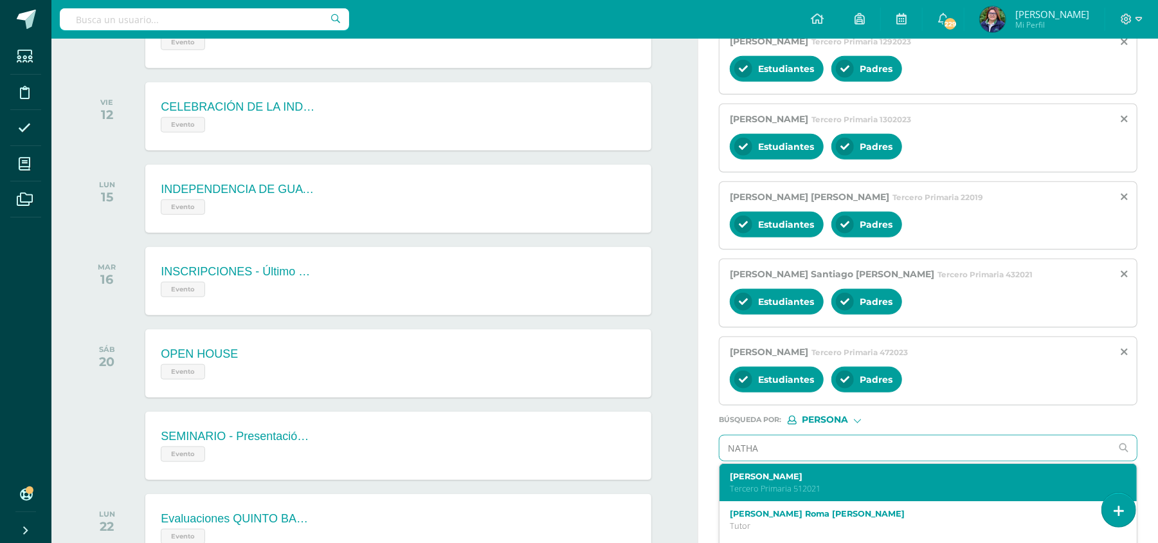
click at [847, 492] on p "Tercero Primaria 512021" at bounding box center [919, 488] width 379 height 11
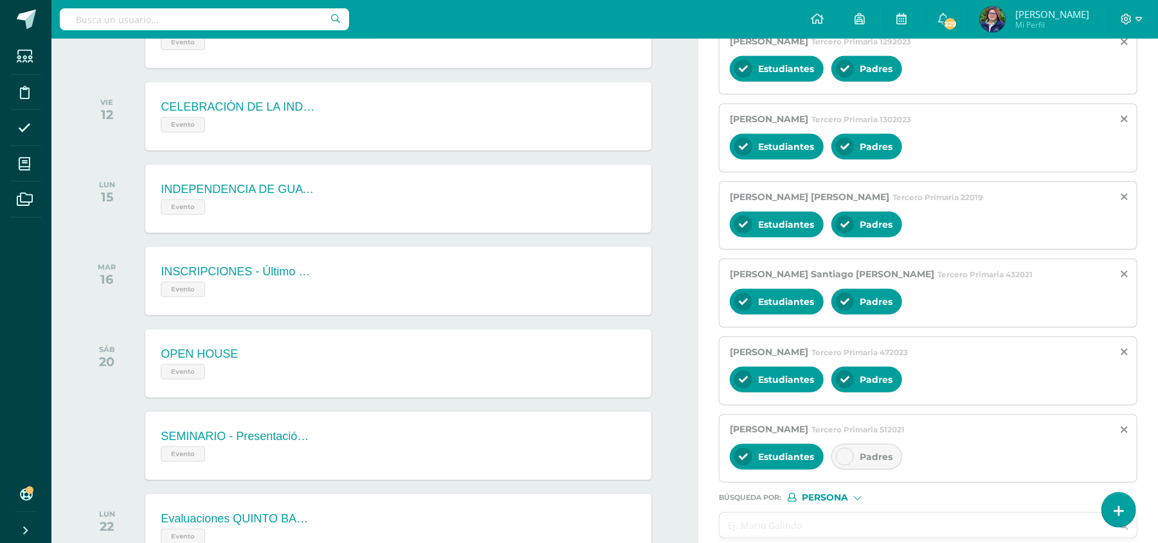
click at [852, 465] on div at bounding box center [845, 456] width 18 height 18
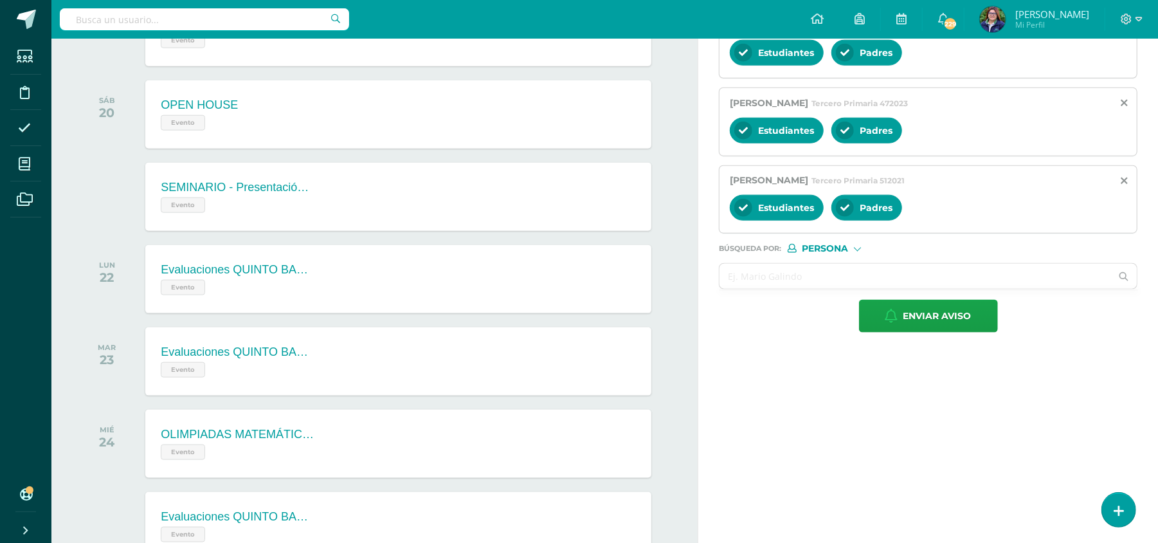
scroll to position [970, 0]
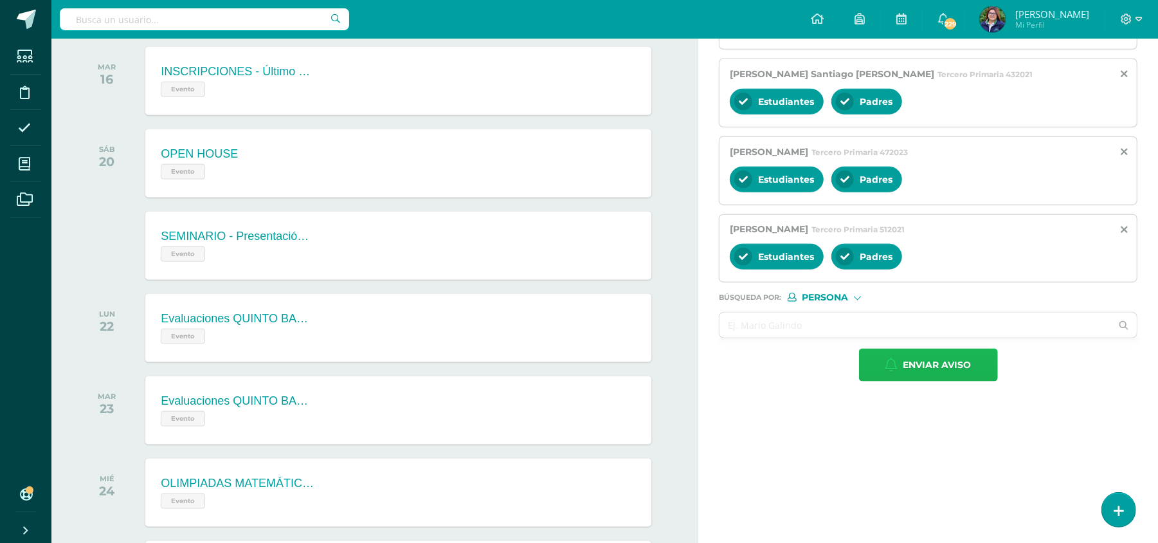
click at [944, 372] on span "Enviar aviso" at bounding box center [937, 365] width 68 height 32
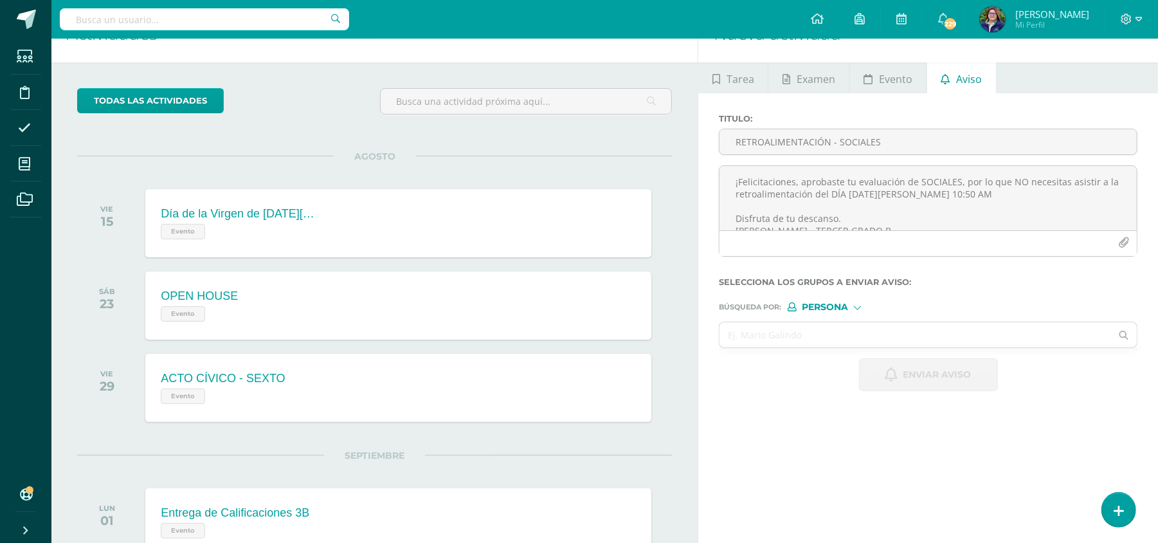
scroll to position [0, 0]
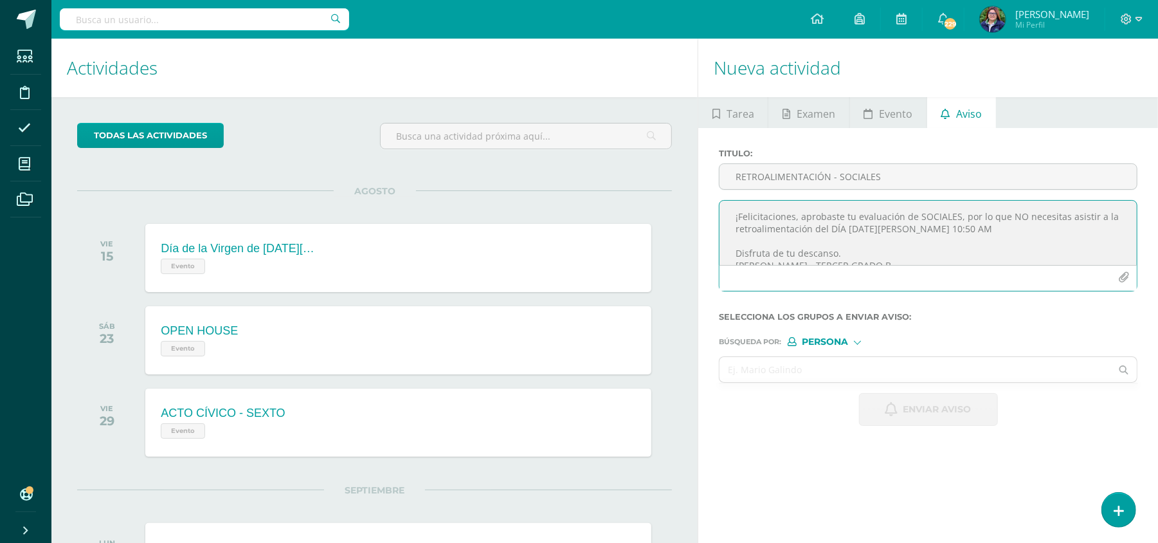
click at [793, 206] on textarea "¡Felicitaciones, aprobaste tu evaluación de SOCIALES, por lo que NO necesitas a…" at bounding box center [927, 233] width 417 height 64
paste textarea "RETROALIMENTACIÓN - MATERIA Estimado estudiante, por este medio te informo que …"
drag, startPoint x: 892, startPoint y: 213, endPoint x: 667, endPoint y: 208, distance: 225.7
type textarea "RETROALIMENTACIÓN - MATERIA Estimado estudiante, por este medio te informo que …"
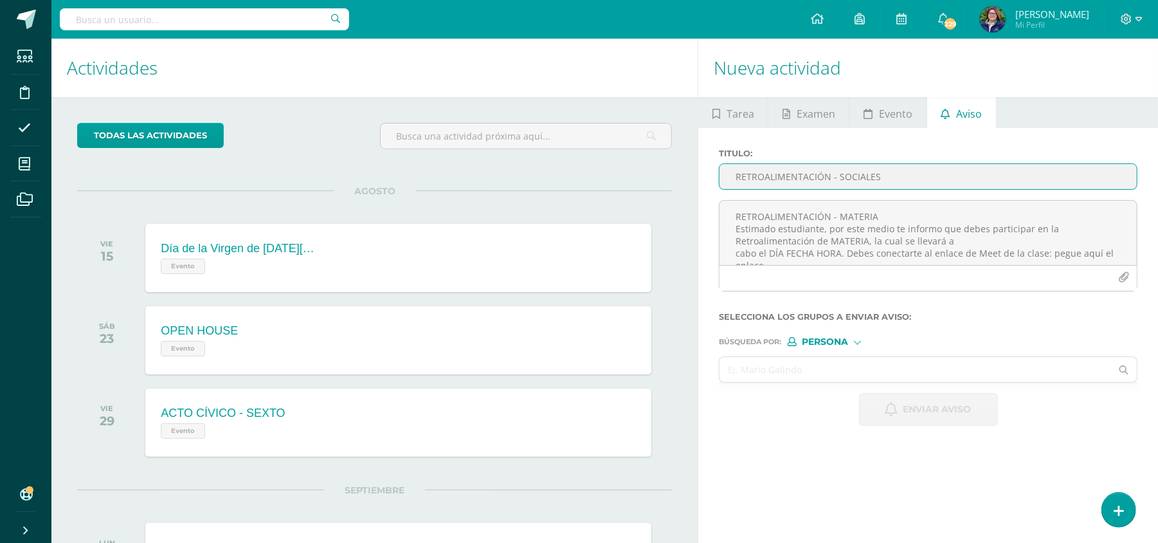
click at [762, 172] on input "RETROALIMENTACIÓN - SOCIALES" at bounding box center [927, 176] width 417 height 25
paste input "RETROALIMENTACIÓN - MATERIA"
type input "RETROALIMENTACIÓN - MATERIA"
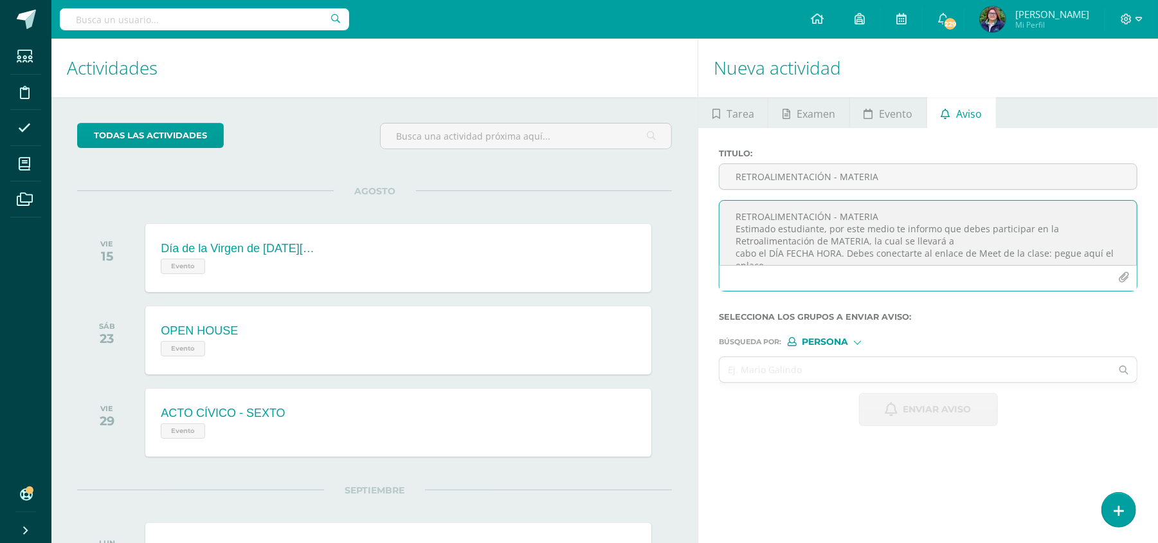
drag, startPoint x: 883, startPoint y: 219, endPoint x: 697, endPoint y: 207, distance: 186.2
type textarea "Estimado estudiante, por este medio te informo que debes participar en la Retro…"
click at [885, 172] on input "RETROALIMENTACIÓN - MATERIA" at bounding box center [927, 176] width 417 height 25
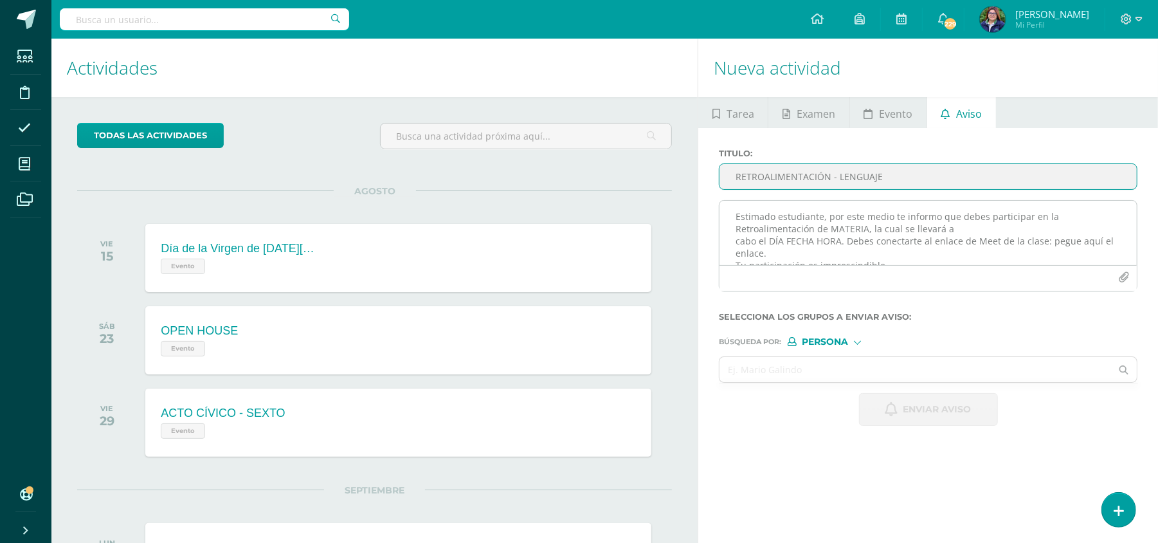
type input "RETROALIMENTACIÓN - LENGUAJE"
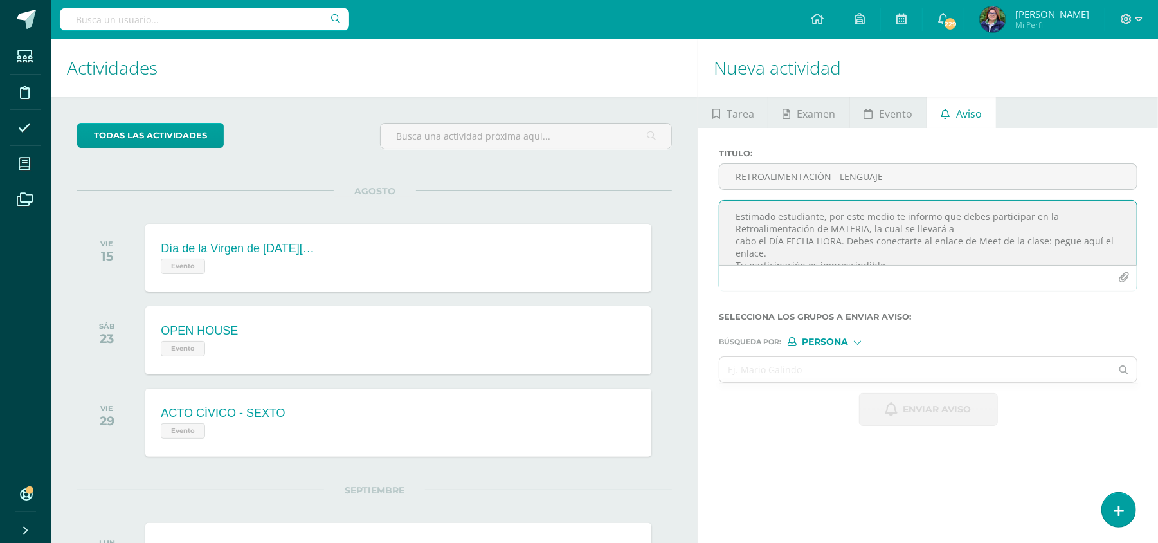
click at [865, 224] on textarea "Estimado estudiante, por este medio te informo que debes participar en la Retro…" at bounding box center [927, 233] width 417 height 64
click at [963, 229] on textarea "Estimado estudiante, por este medio te informo que debes participar en la Retro…" at bounding box center [927, 233] width 417 height 64
click at [1058, 227] on textarea "Estimado estudiante, por este medio te informo que debes participar en la Retro…" at bounding box center [927, 233] width 417 height 64
drag, startPoint x: 1093, startPoint y: 245, endPoint x: 993, endPoint y: 237, distance: 100.6
click at [993, 237] on textarea "Estimado estudiante, por este medio te informo que debes participar en la Retro…" at bounding box center [927, 233] width 417 height 64
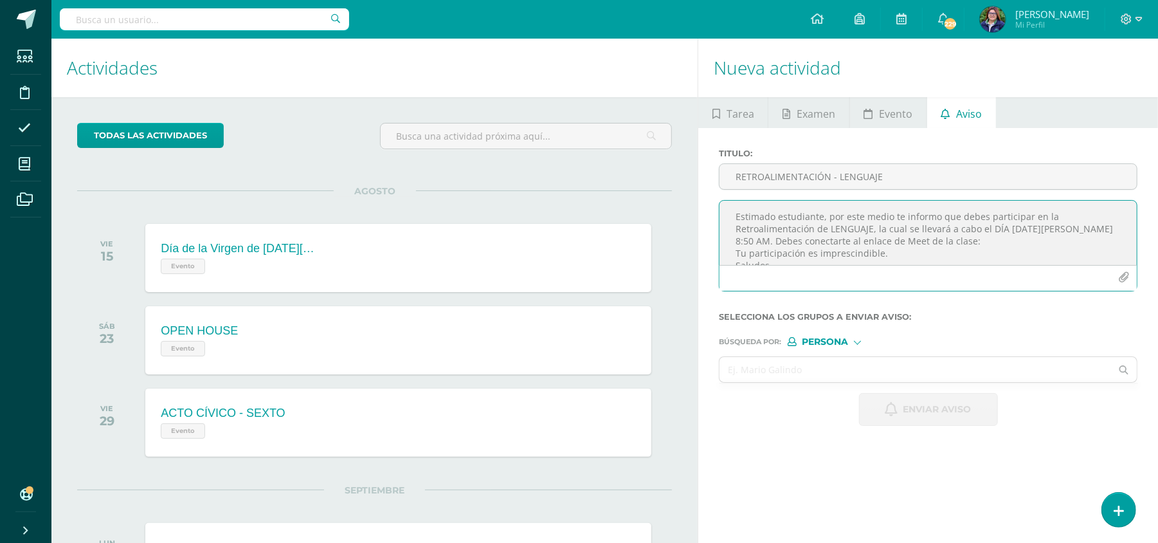
click at [1087, 237] on textarea "Estimado estudiante, por este medio te informo que debes participar en la Retro…" at bounding box center [927, 233] width 417 height 64
paste textarea "[URL][DOMAIN_NAME][PERSON_NAME]"
click at [860, 244] on textarea "Estimado estudiante, por este medio te informo que debes participar en la Retro…" at bounding box center [927, 233] width 417 height 64
click at [1002, 231] on textarea "Estimado estudiante, por este medio te informo que debes participar en la Retro…" at bounding box center [927, 233] width 417 height 64
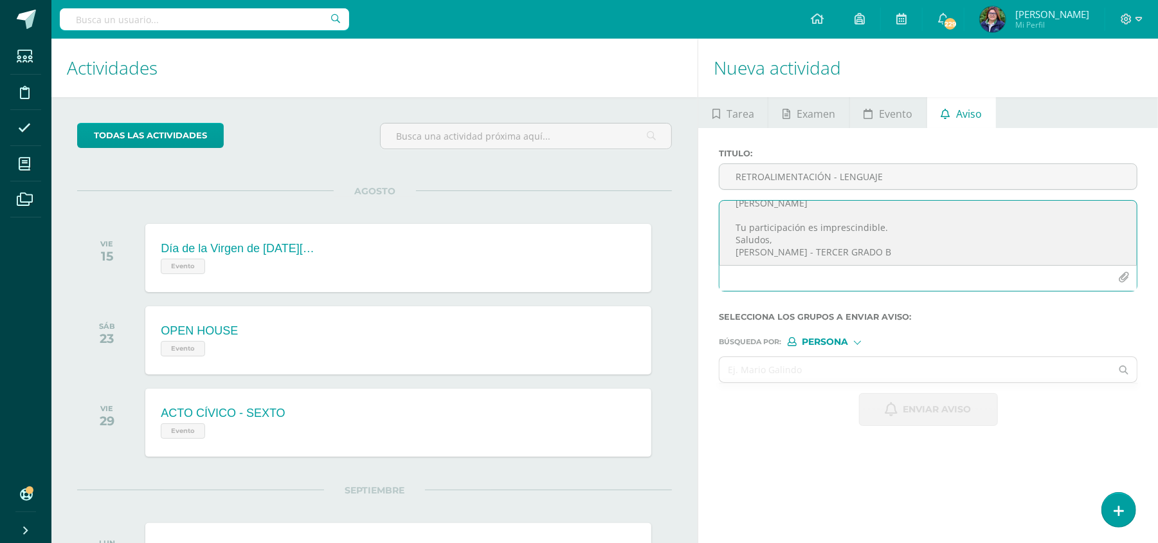
click at [826, 249] on textarea "Estimado estudiante, por este medio te informo que debes participar en la Retro…" at bounding box center [927, 233] width 417 height 64
type textarea "Estimado estudiante, por este medio te informo que debes participar en la Retro…"
click at [857, 345] on div "Persona" at bounding box center [836, 341] width 96 height 9
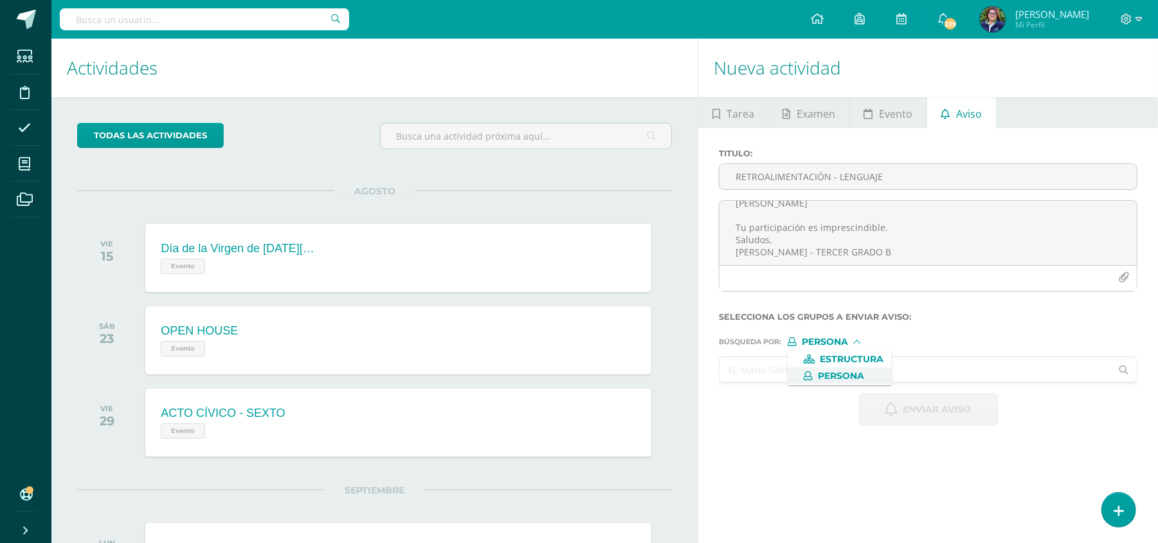
click at [926, 374] on input "text" at bounding box center [915, 369] width 392 height 25
type input "[PERSON_NAME]"
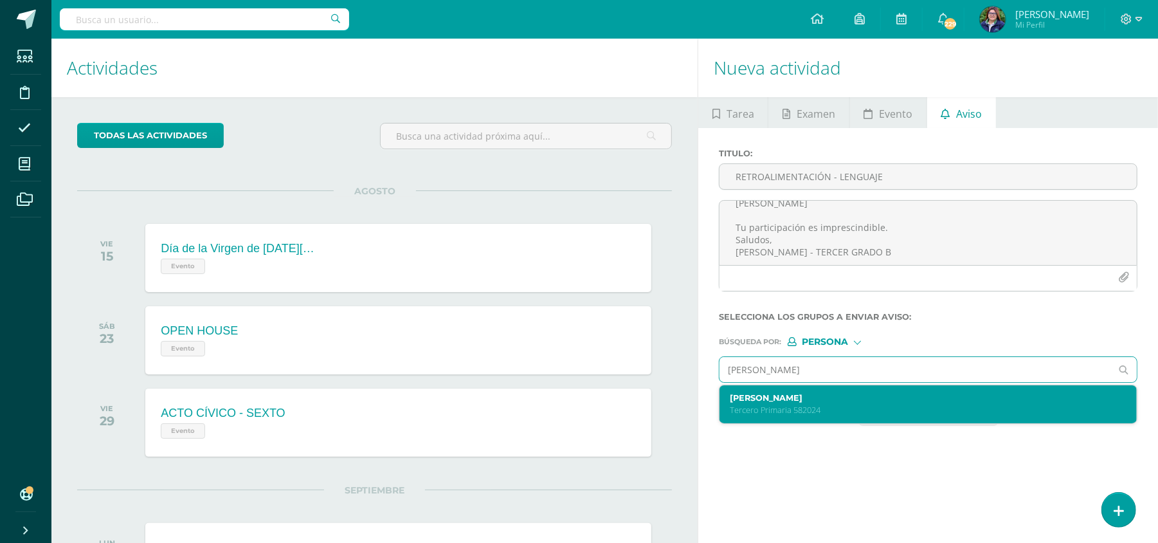
click at [929, 397] on label "[PERSON_NAME]" at bounding box center [919, 398] width 379 height 10
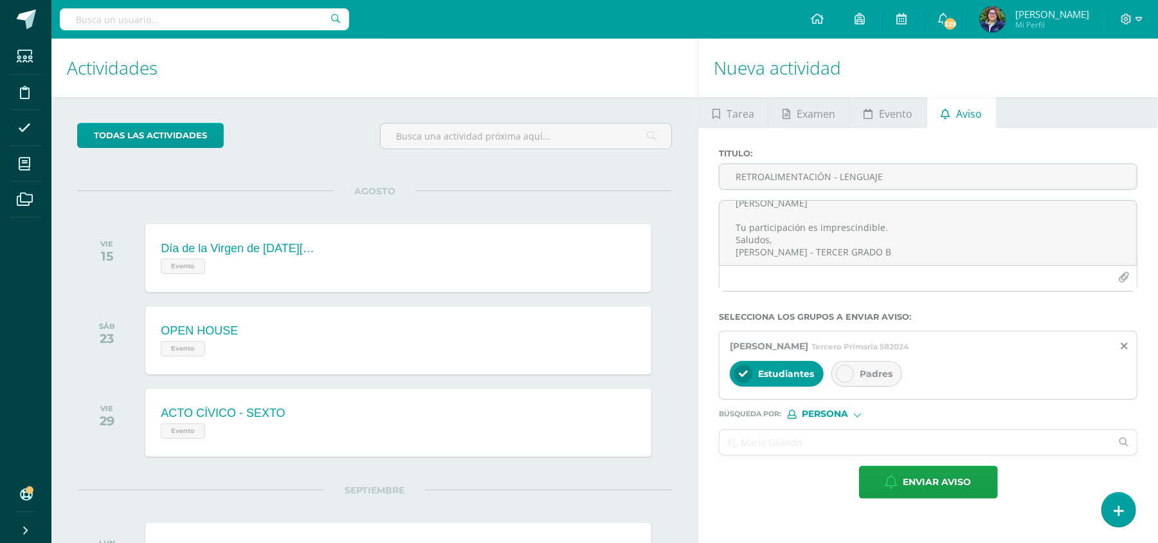
click at [883, 379] on span "Padres" at bounding box center [876, 374] width 33 height 12
click at [811, 441] on input "text" at bounding box center [915, 441] width 392 height 25
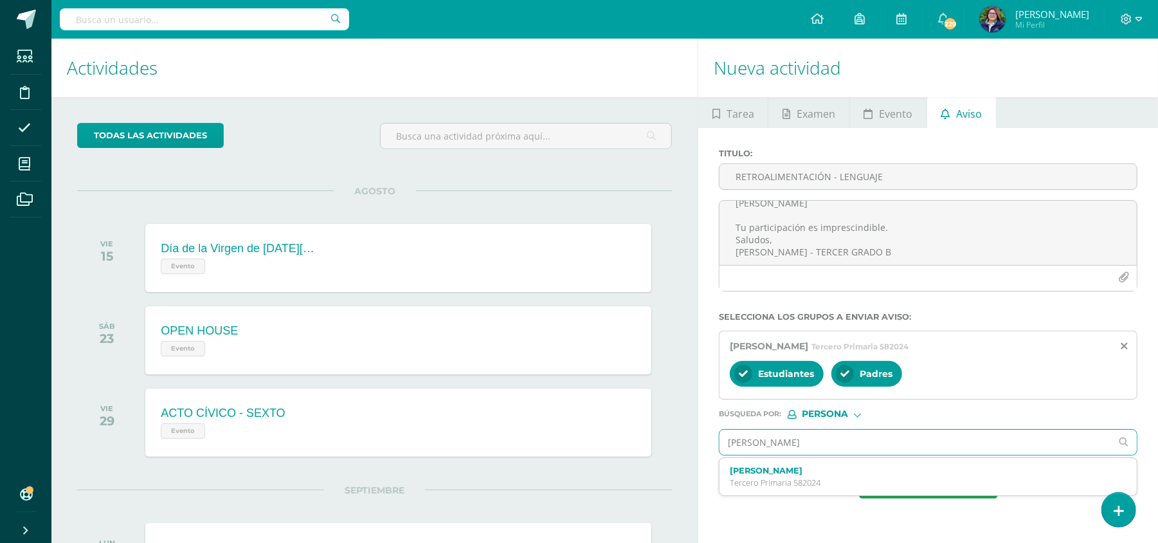
type input "[PERSON_NAME]"
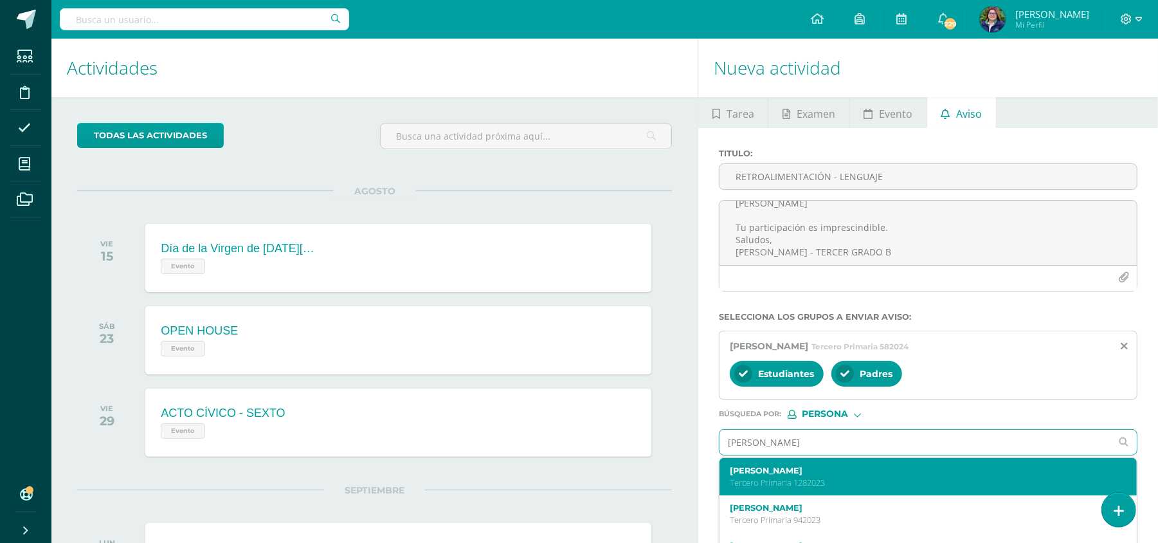
click at [808, 475] on label "[PERSON_NAME]" at bounding box center [919, 470] width 379 height 10
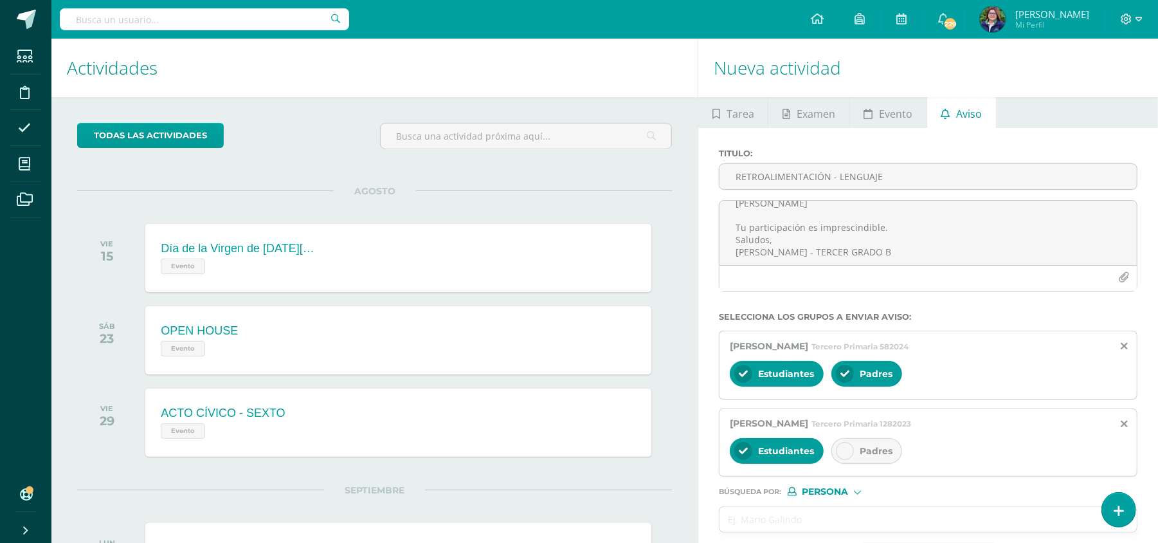
click at [841, 461] on div "Padres" at bounding box center [866, 451] width 71 height 26
click at [793, 525] on input "text" at bounding box center [915, 519] width 392 height 25
type input "[PERSON_NAME]"
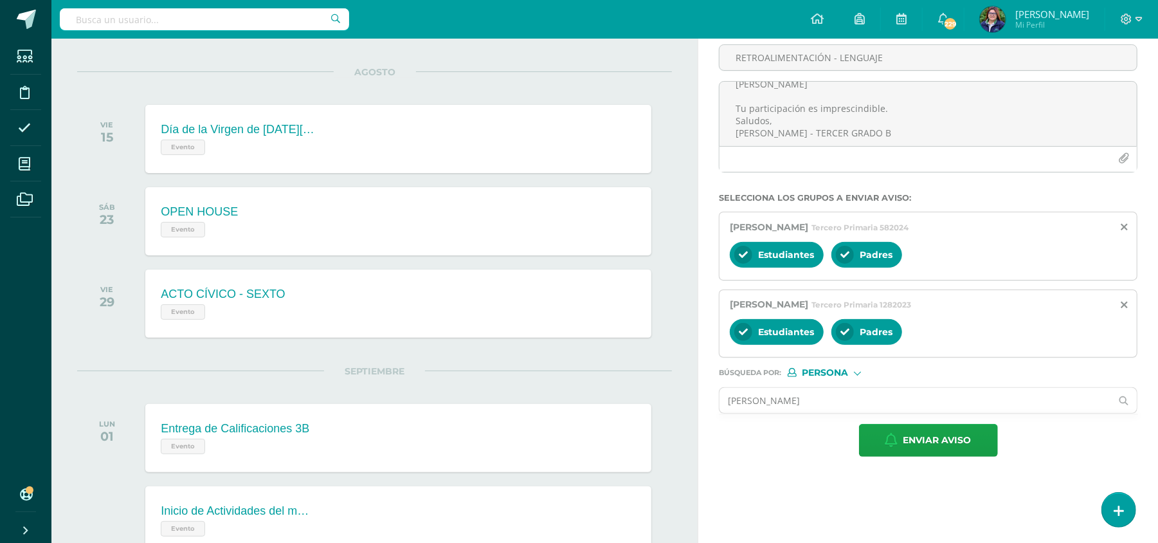
scroll to position [168, 0]
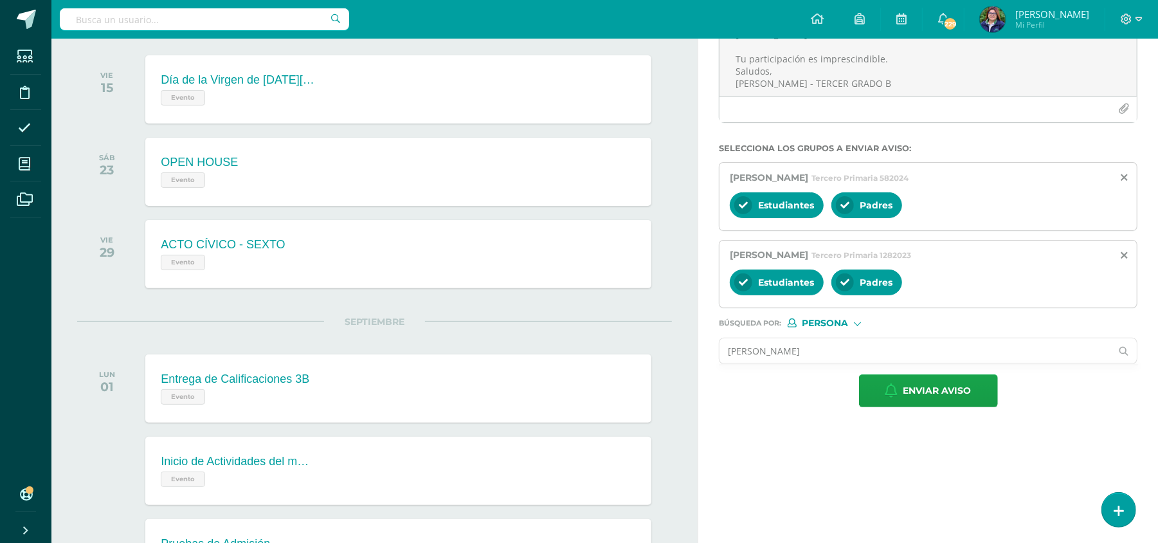
click at [823, 360] on input "[PERSON_NAME]" at bounding box center [915, 350] width 392 height 25
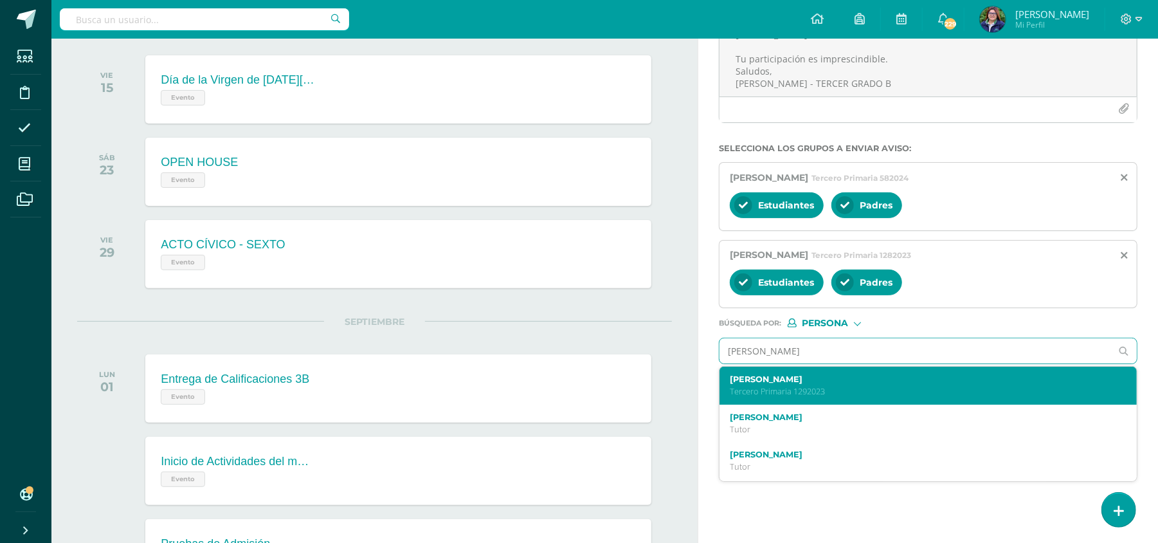
click at [827, 386] on div "[PERSON_NAME] Tercero Primaria 1292023" at bounding box center [919, 385] width 379 height 23
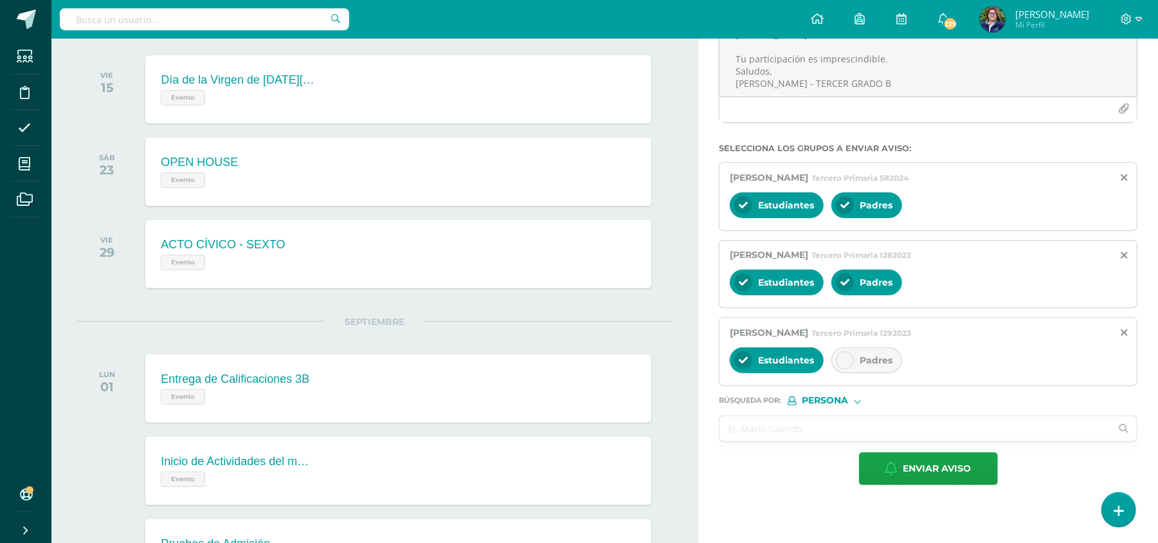
click at [862, 368] on div "Padres" at bounding box center [866, 360] width 71 height 26
click at [939, 456] on span "Enviar aviso" at bounding box center [937, 469] width 68 height 32
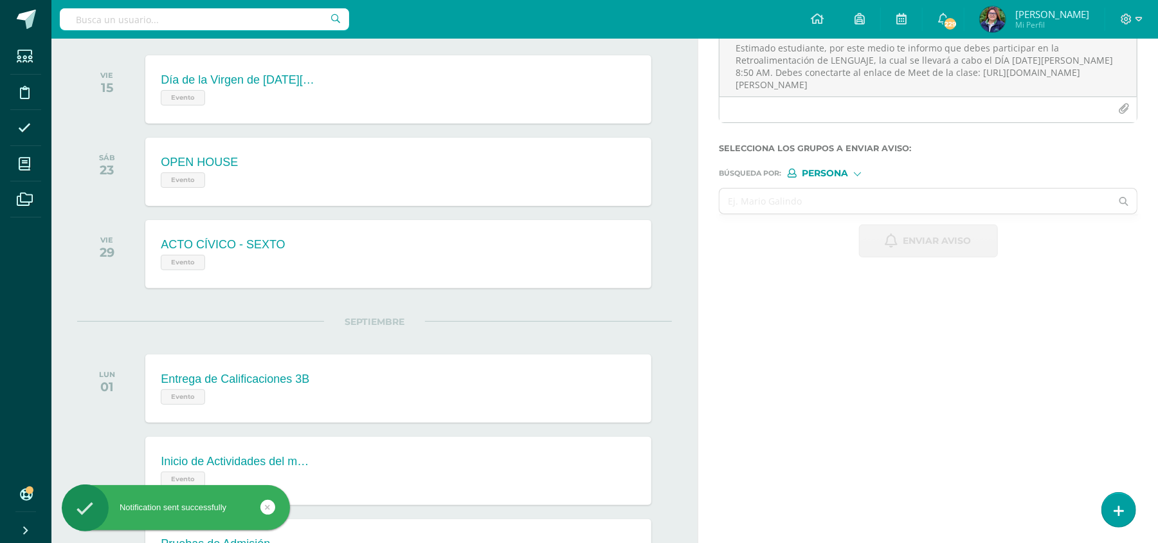
scroll to position [0, 0]
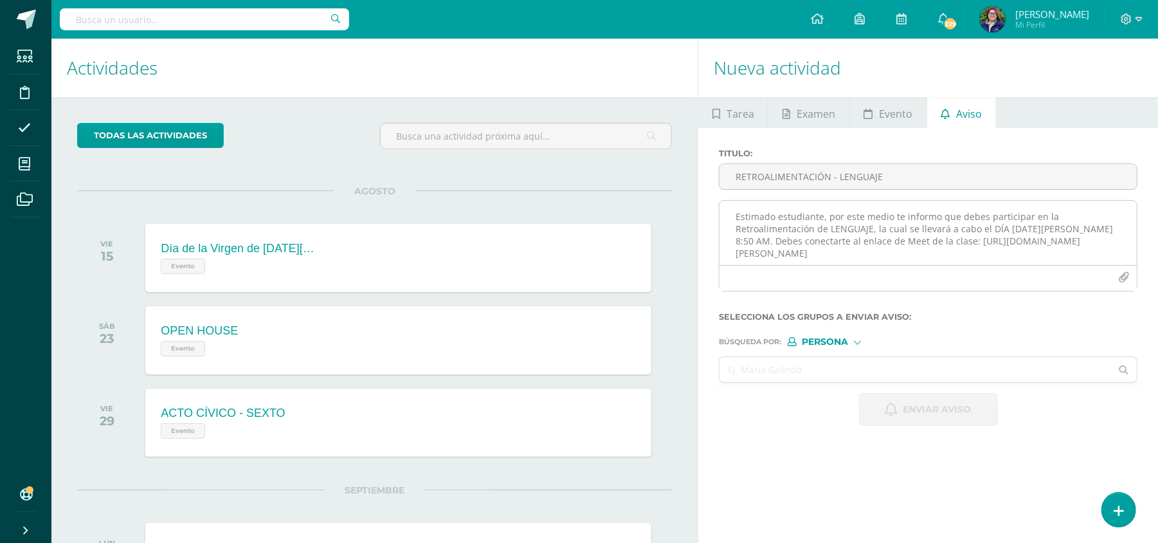
click at [834, 251] on textarea "Estimado estudiante, por este medio te informo que debes participar en la Retro…" at bounding box center [927, 233] width 417 height 64
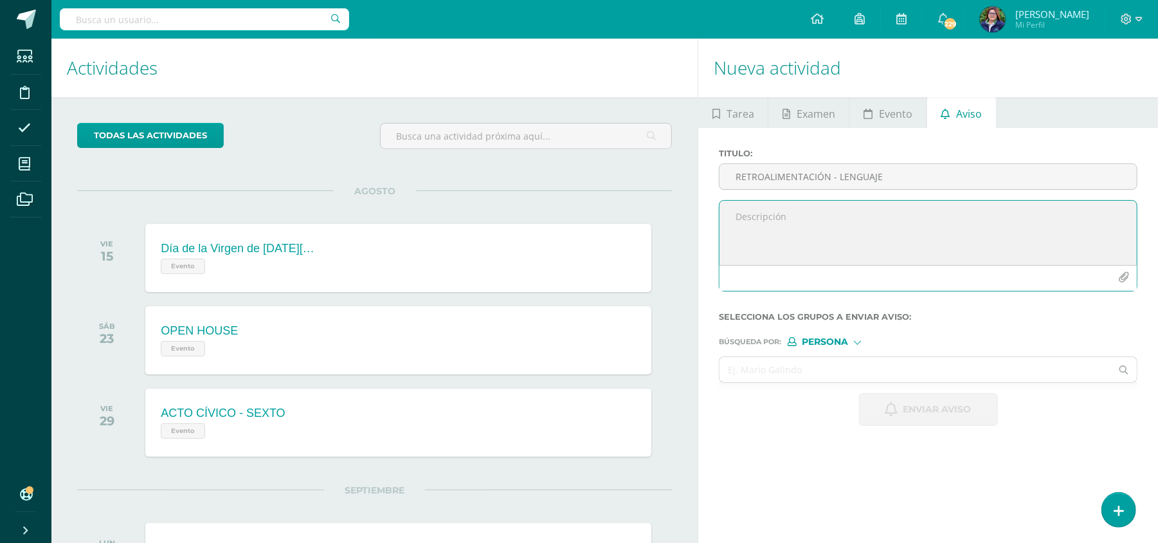
paste textarea "¡Felicitaciones, aprobaste tu evaluación de MATERIA, por lo que NO necesitas as…"
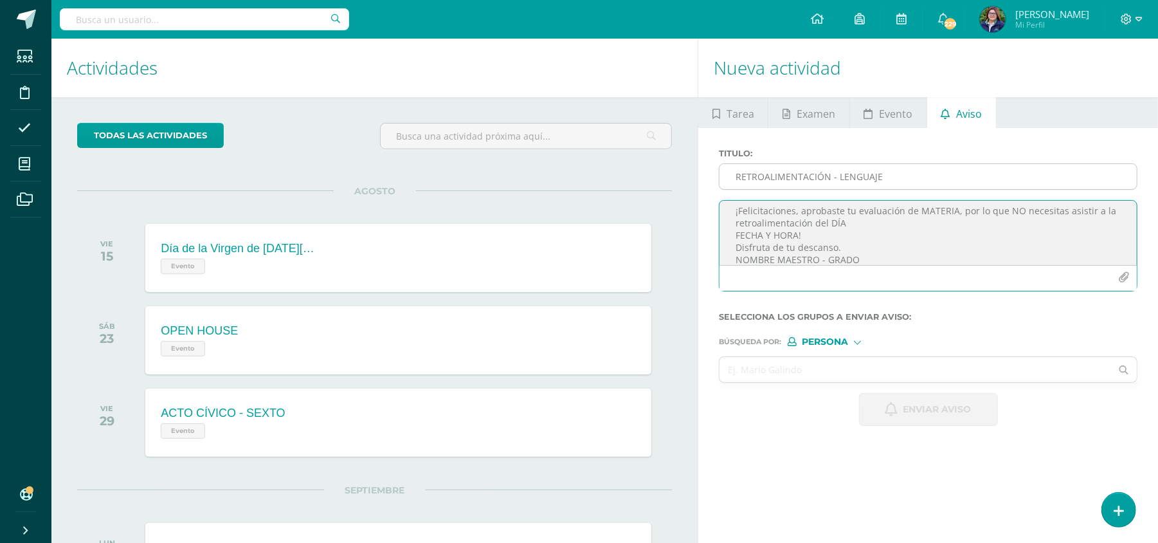
type textarea "¡Felicitaciones, aprobaste tu evaluación de MATERIA, por lo que NO necesitas as…"
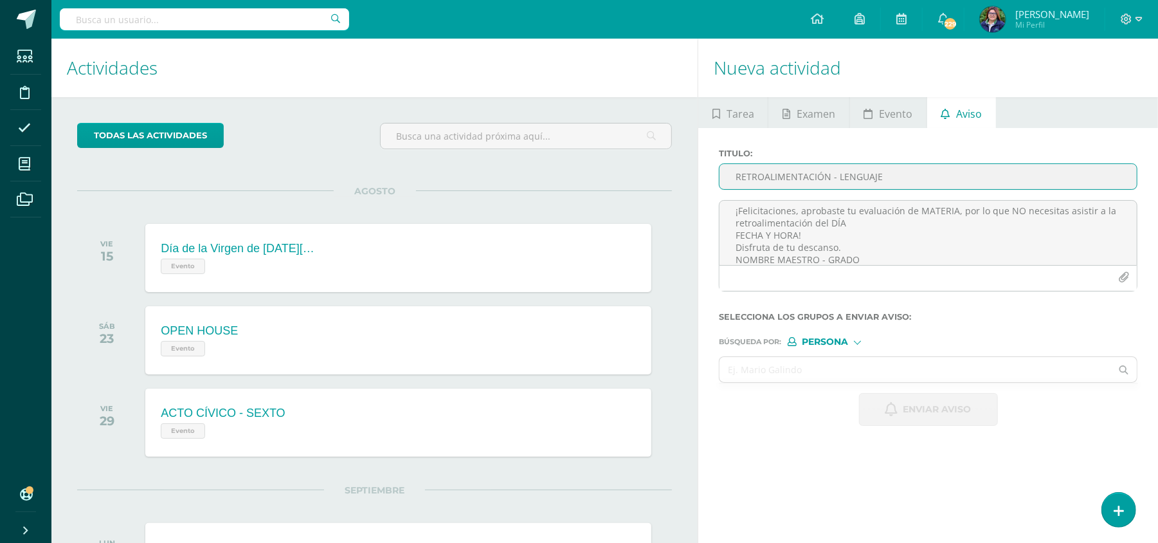
click at [836, 176] on input "RETROALIMENTACIÓN - LENGUAJE" at bounding box center [927, 176] width 417 height 25
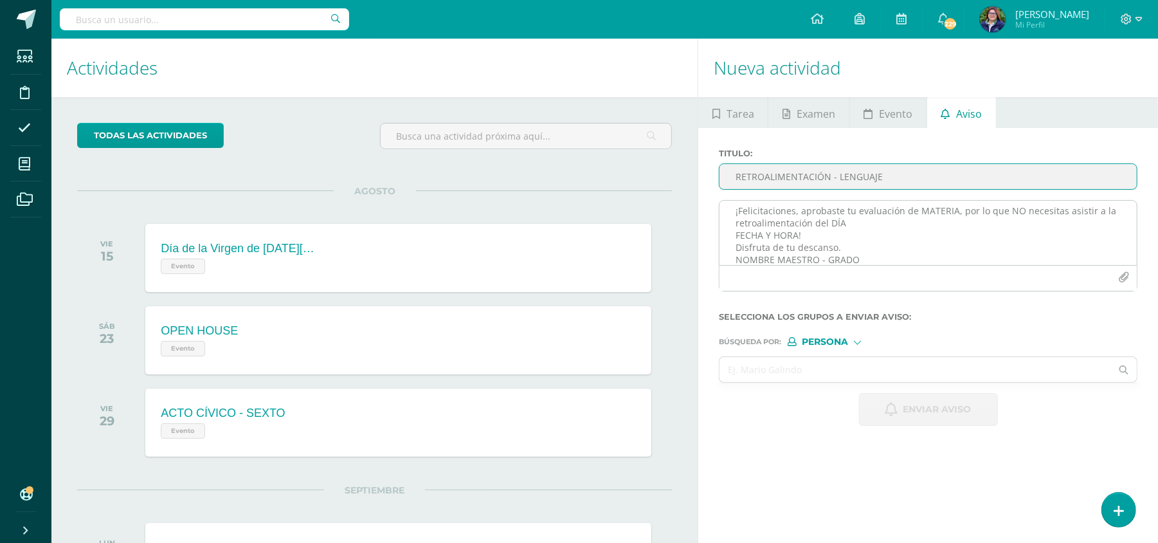
type input "RETROALIMENTACIÓN - LENGUAJE"
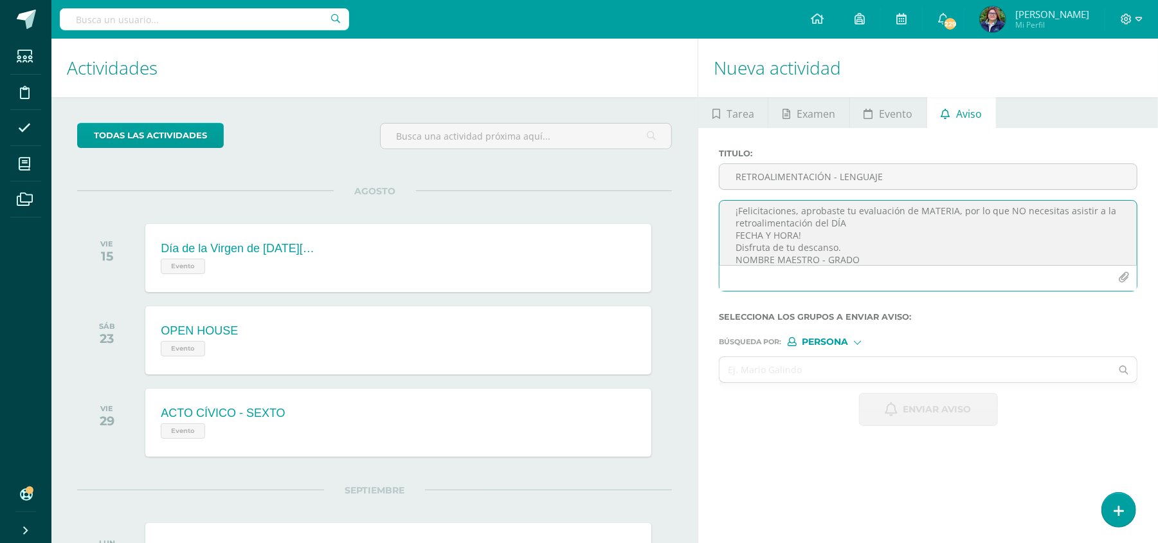
click at [950, 212] on textarea "¡Felicitaciones, aprobaste tu evaluación de MATERIA, por lo que NO necesitas as…" at bounding box center [927, 233] width 417 height 64
click at [853, 219] on textarea "¡Felicitaciones, aprobaste tu evaluación de LENGUAJE, por lo que NO necesitas a…" at bounding box center [927, 233] width 417 height 64
click at [908, 222] on textarea "¡Felicitaciones, aprobaste tu evaluación de LENGUAJE, por lo que NO necesitas a…" at bounding box center [927, 233] width 417 height 64
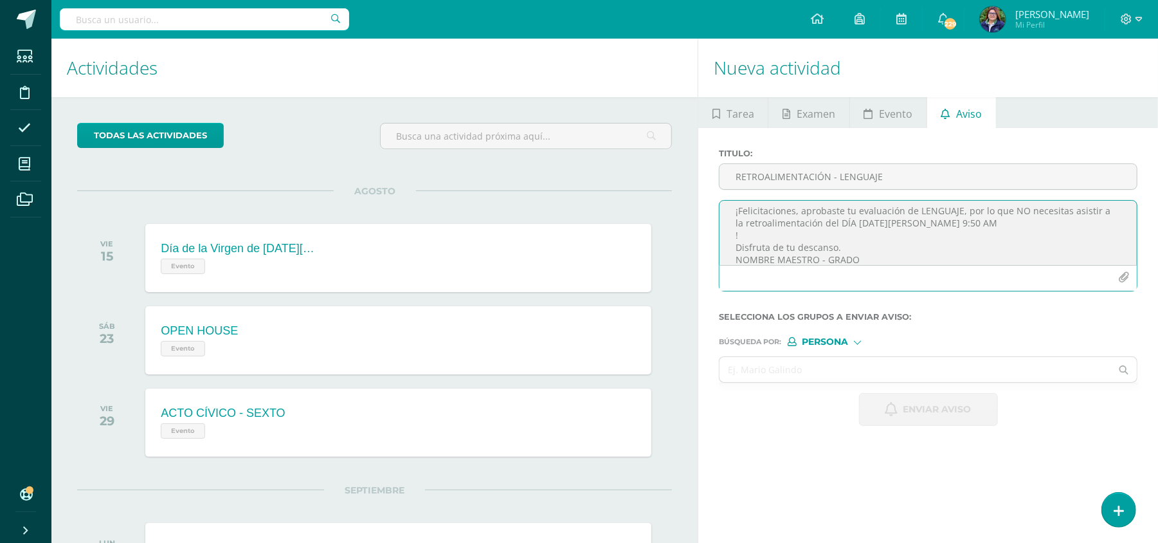
click at [901, 245] on textarea "¡Felicitaciones, aprobaste tu evaluación de LENGUAJE, por lo que NO necesitas a…" at bounding box center [927, 233] width 417 height 64
type textarea "¡Felicitaciones, aprobaste tu evaluación de LENGUAJE, por lo que NO necesitas a…"
click at [874, 370] on input "text" at bounding box center [915, 369] width 392 height 25
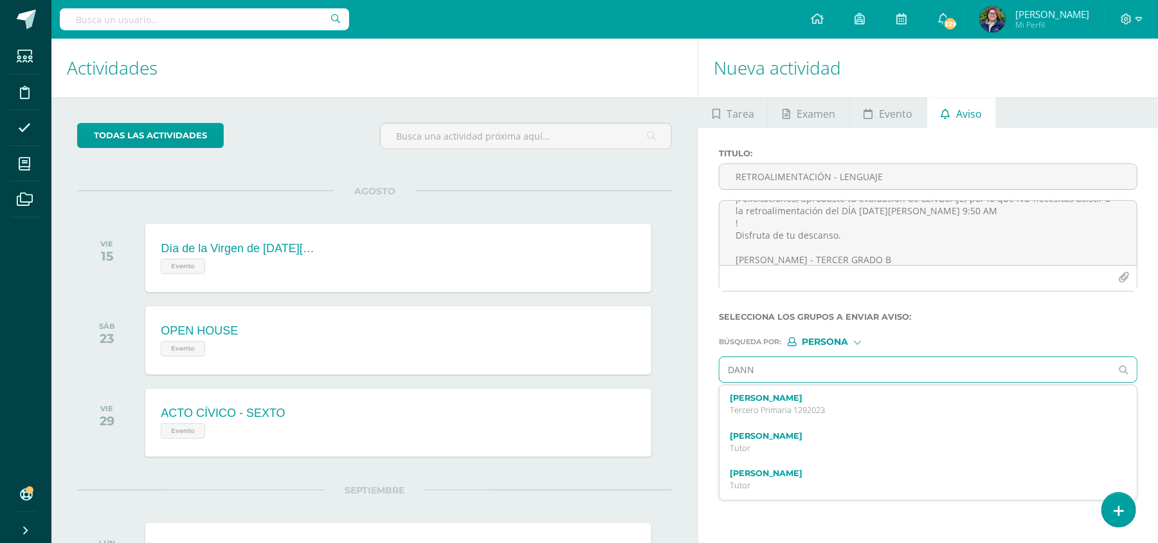
type input "[PERSON_NAME]"
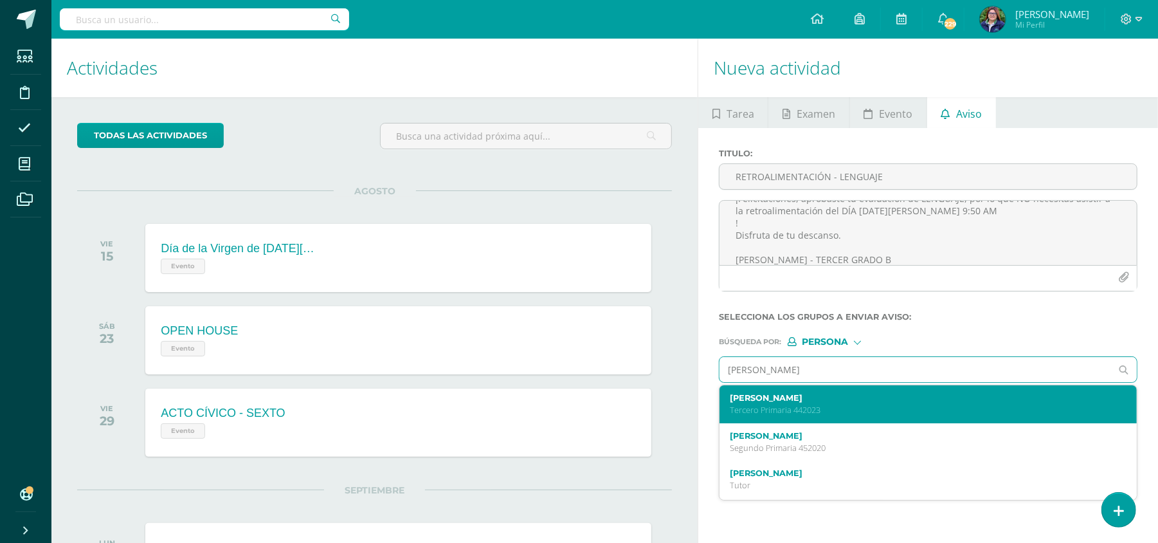
click at [865, 409] on p "Tercero Primaria 442023" at bounding box center [919, 409] width 379 height 11
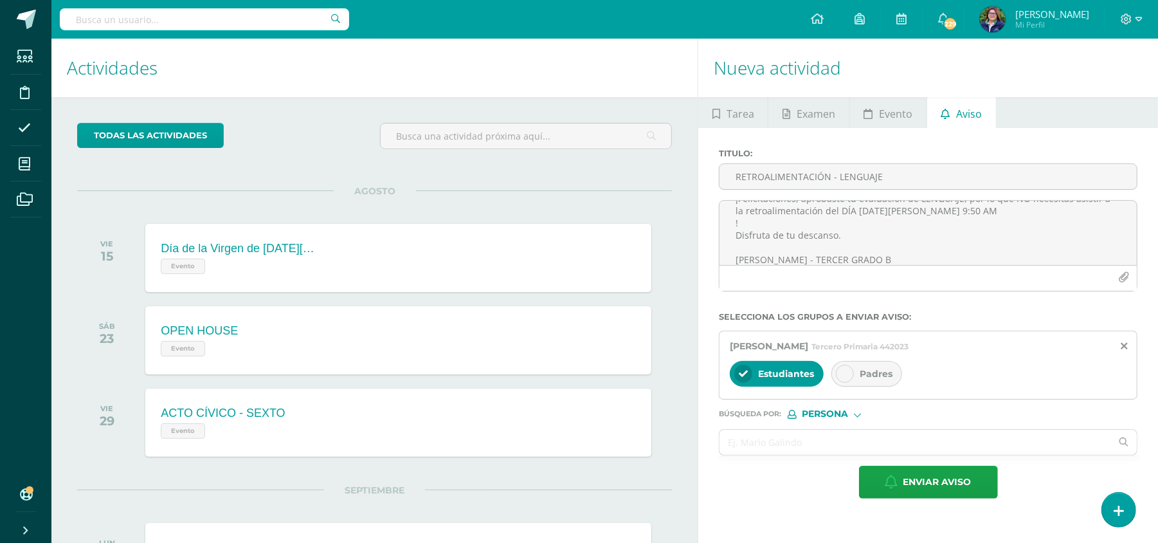
click at [849, 373] on icon at bounding box center [844, 373] width 9 height 9
click at [791, 444] on input "text" at bounding box center [915, 441] width 392 height 25
click at [795, 453] on input "text" at bounding box center [915, 441] width 392 height 25
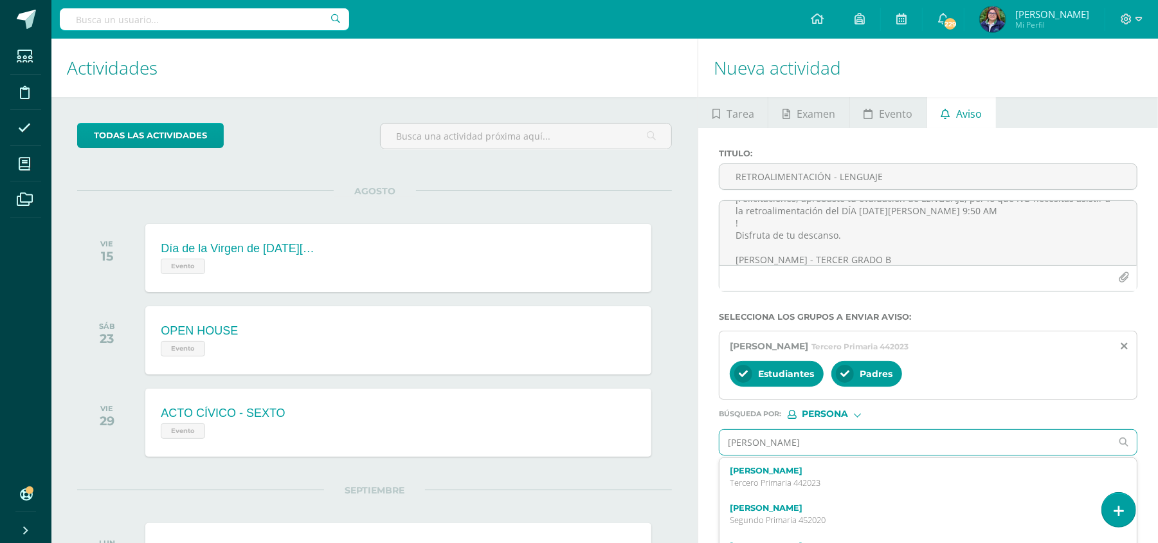
type input "[PERSON_NAME]"
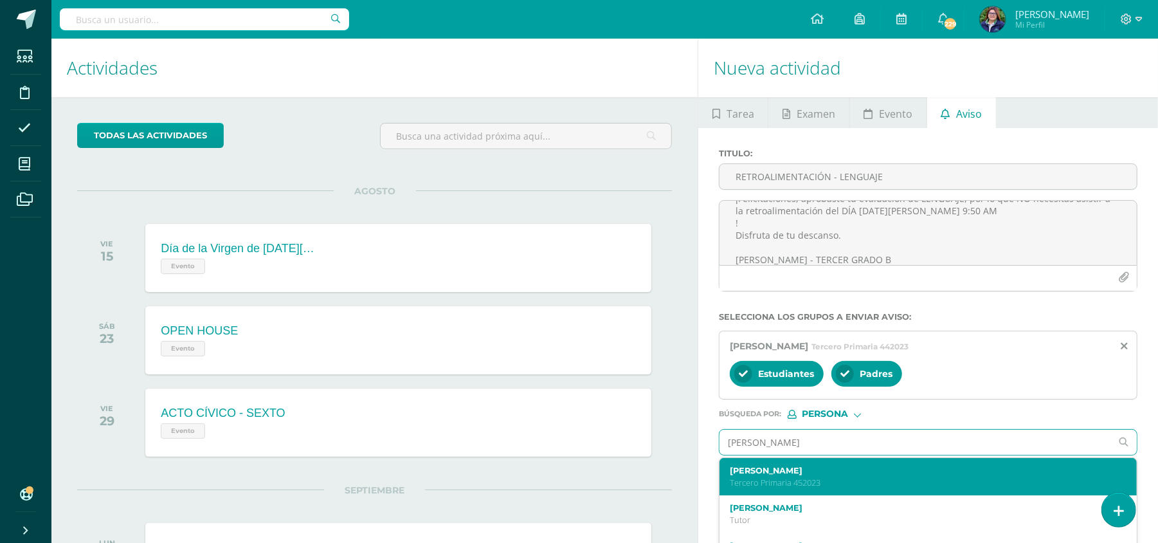
click at [828, 481] on p "Tercero Primaria 452023" at bounding box center [919, 482] width 379 height 11
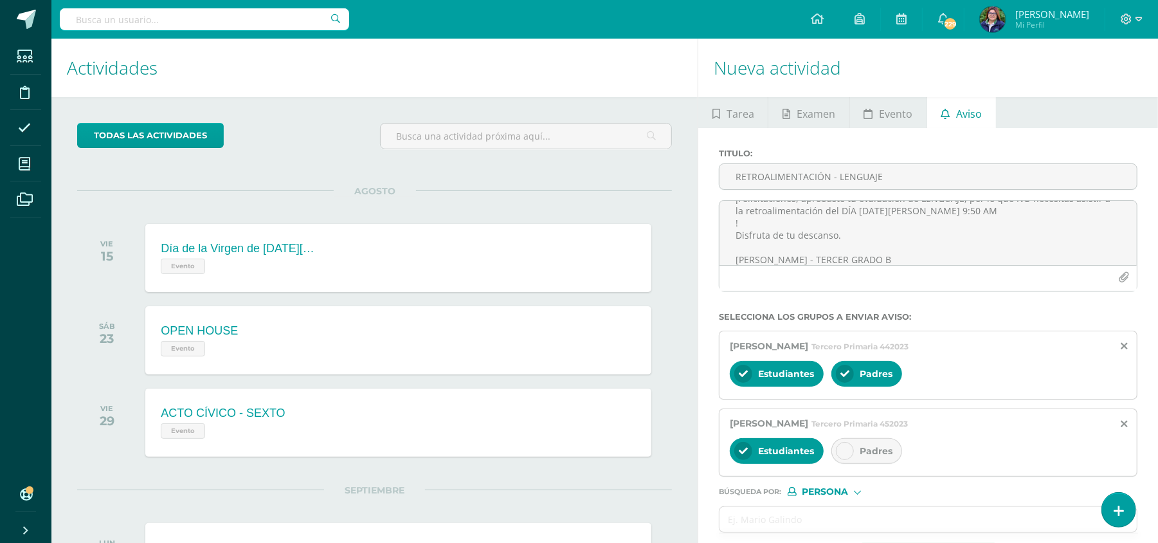
click at [851, 467] on div "Estudiantes Padres" at bounding box center [928, 452] width 397 height 31
click at [850, 460] on div at bounding box center [845, 451] width 18 height 18
click at [800, 525] on input "text" at bounding box center [915, 519] width 392 height 25
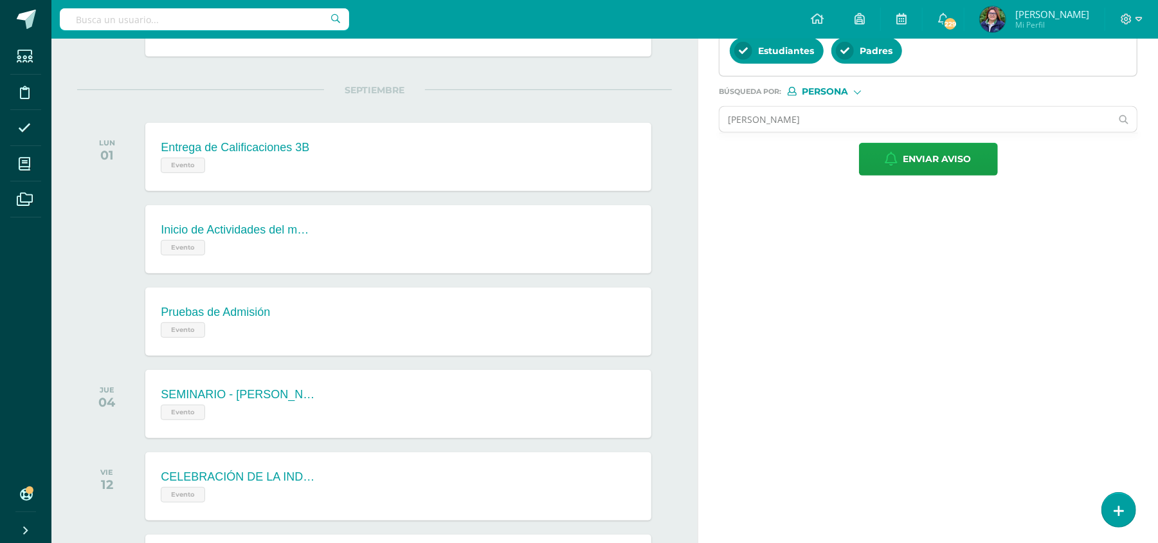
scroll to position [365, 0]
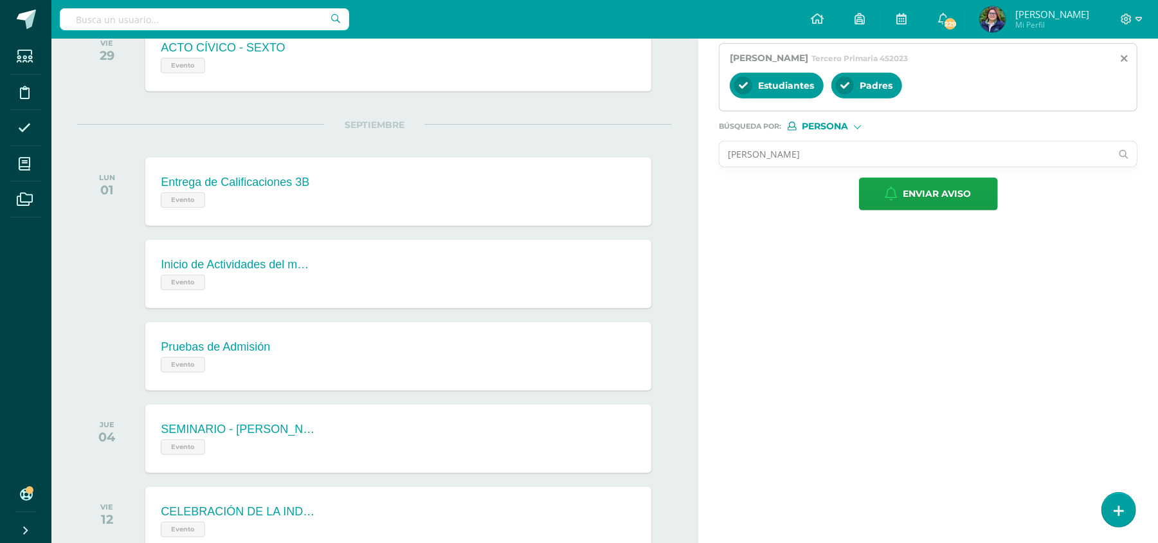
click at [855, 154] on input "[PERSON_NAME]" at bounding box center [915, 153] width 392 height 25
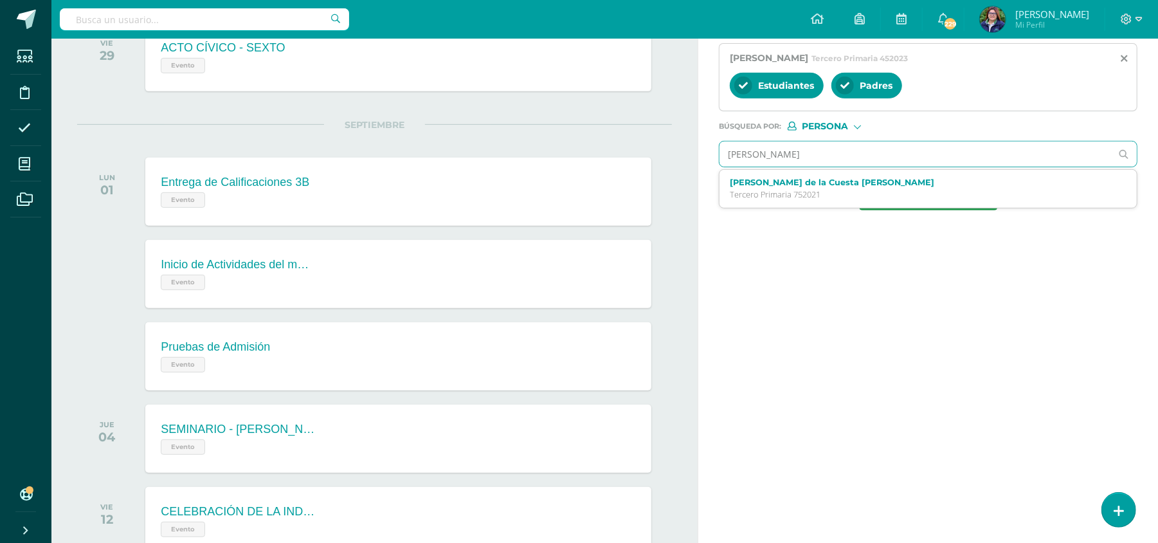
click at [850, 147] on input "[PERSON_NAME]" at bounding box center [915, 153] width 392 height 25
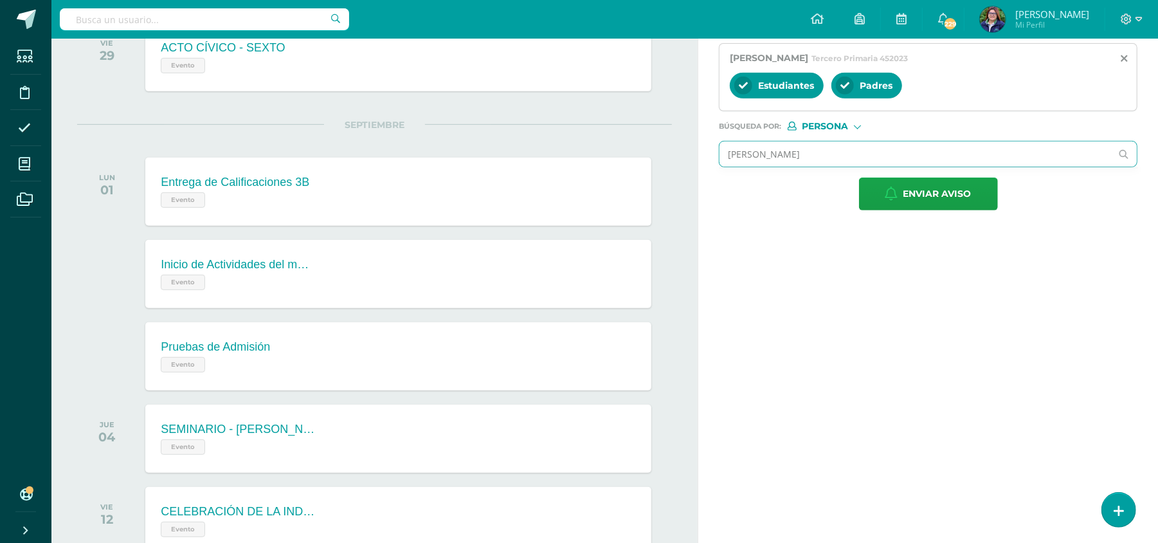
type input "[PERSON_NAME]"
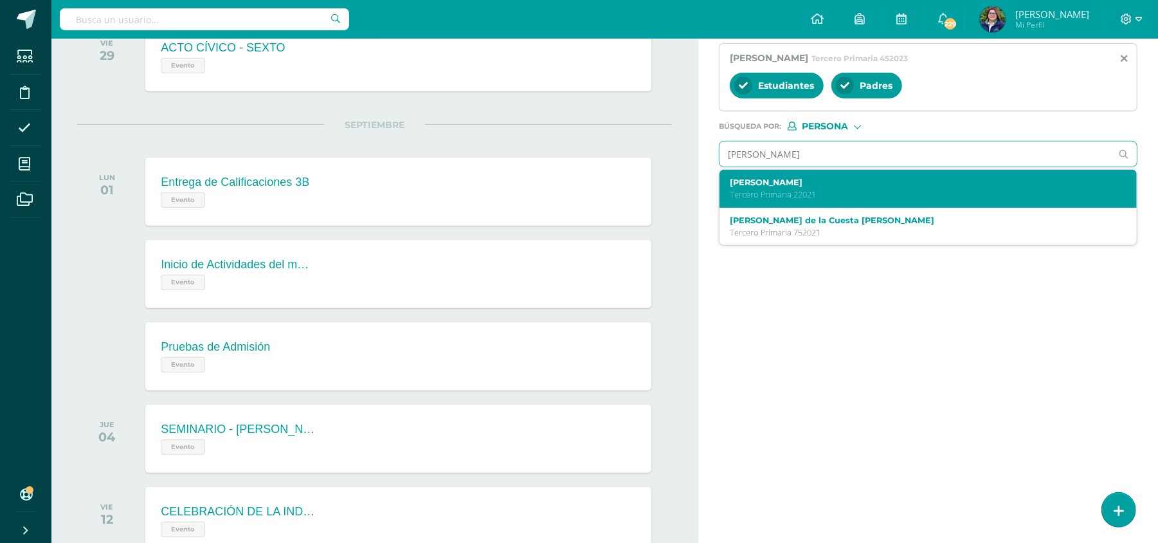
click at [844, 184] on label "[PERSON_NAME]" at bounding box center [919, 182] width 379 height 10
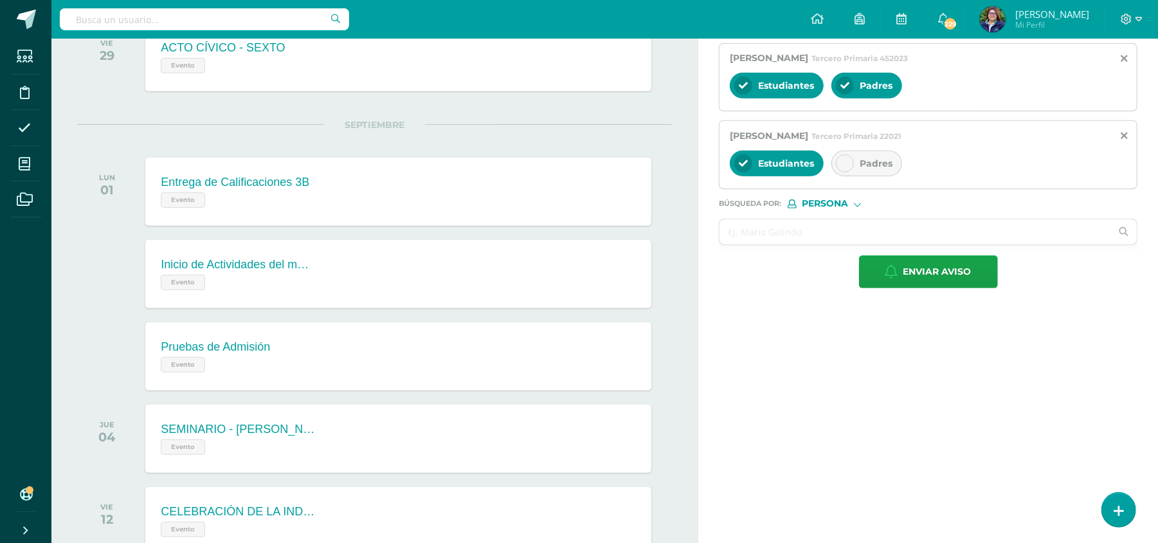
click at [858, 161] on div "Padres" at bounding box center [866, 163] width 71 height 26
click at [795, 240] on input "text" at bounding box center [915, 231] width 392 height 25
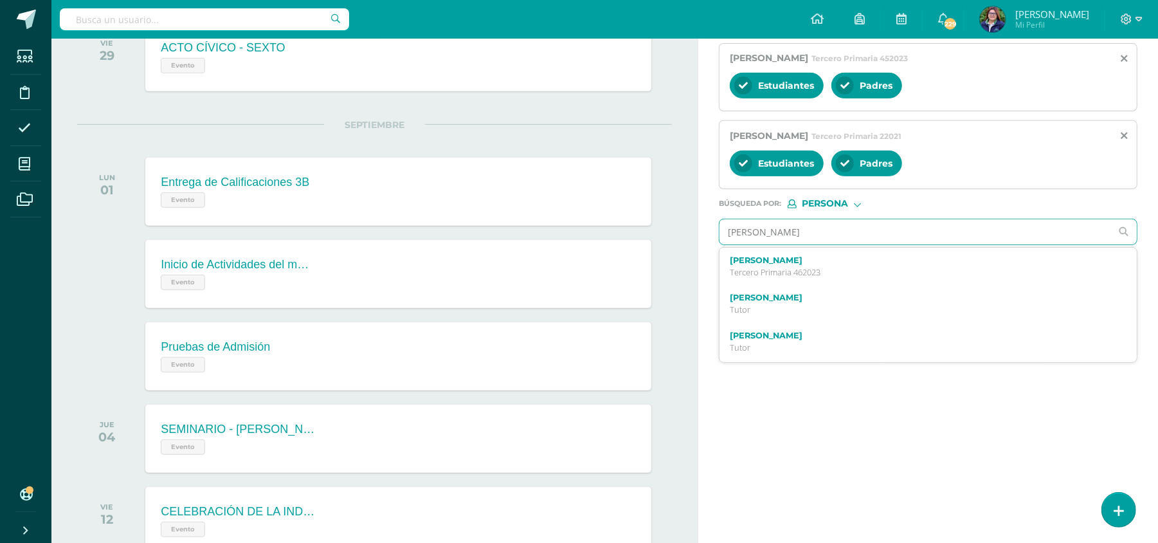
type input "[PERSON_NAME]"
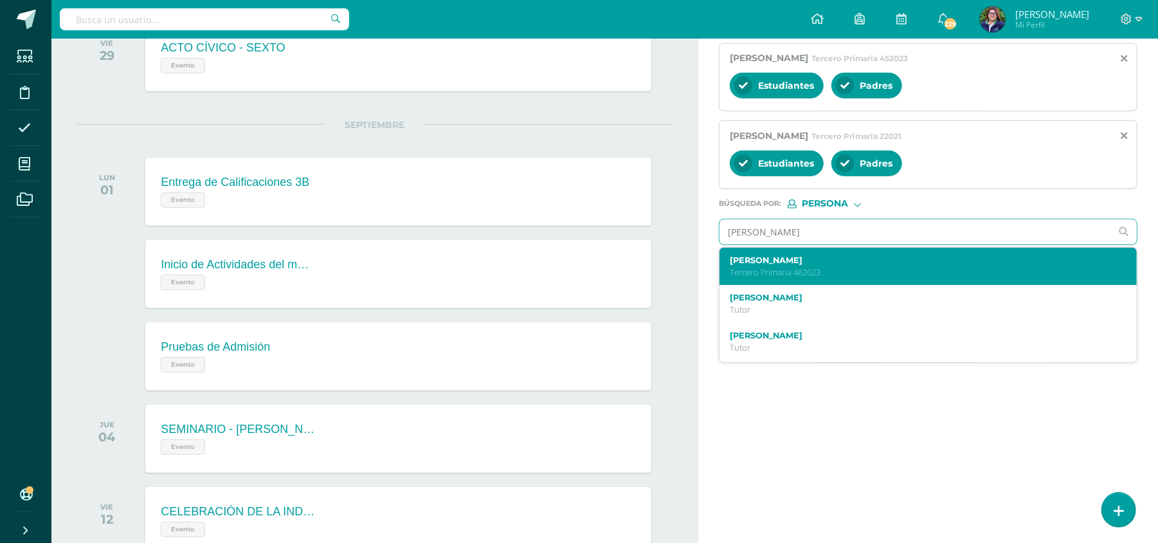
click at [805, 265] on label "[PERSON_NAME]" at bounding box center [919, 260] width 379 height 10
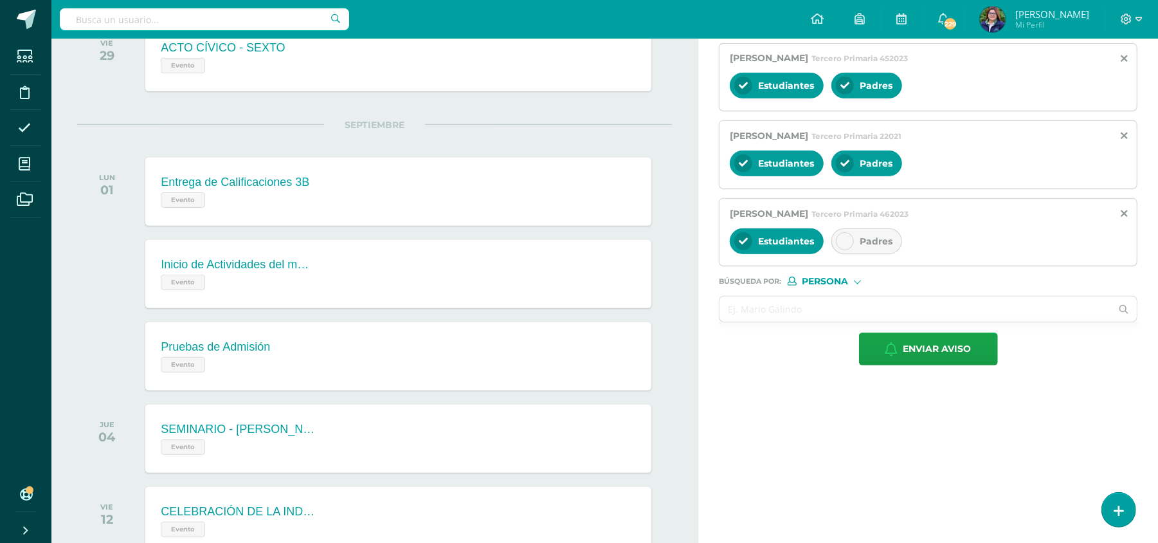
click at [845, 242] on icon at bounding box center [844, 241] width 9 height 9
click at [788, 318] on input "text" at bounding box center [915, 308] width 392 height 25
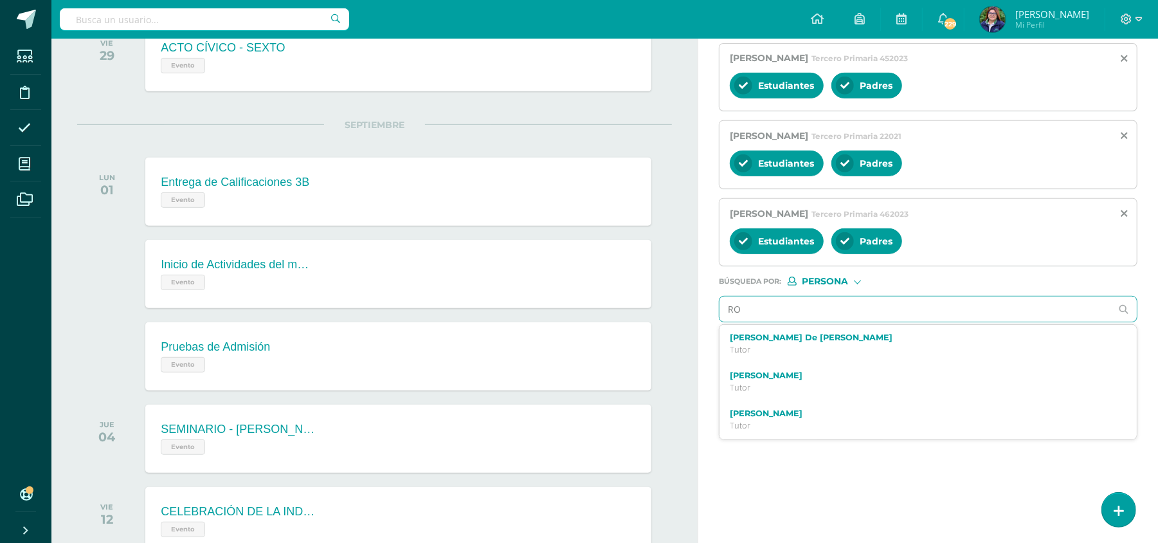
type input "R"
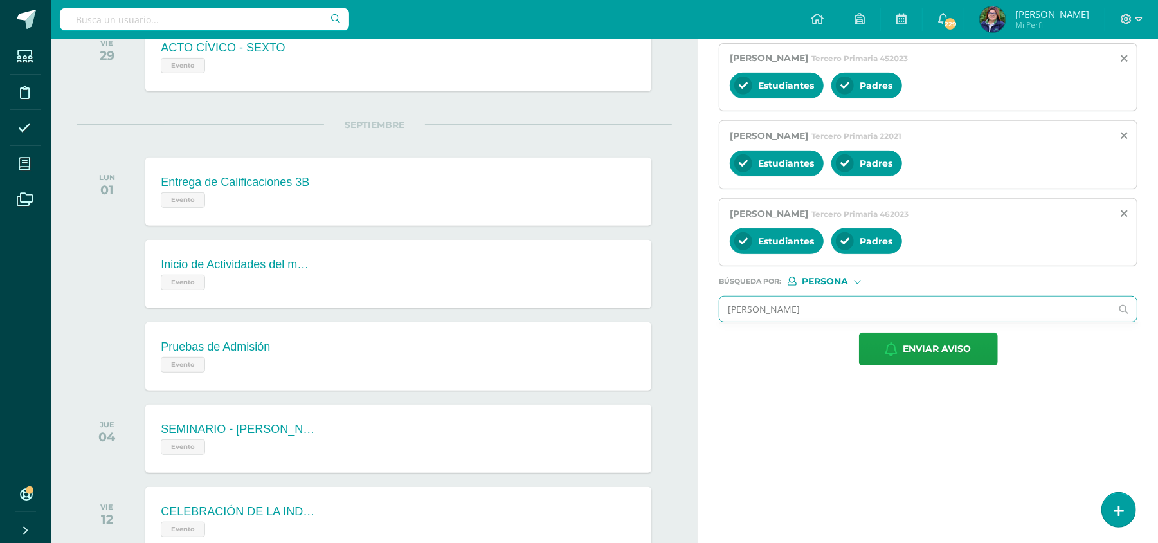
type input "[PERSON_NAME]"
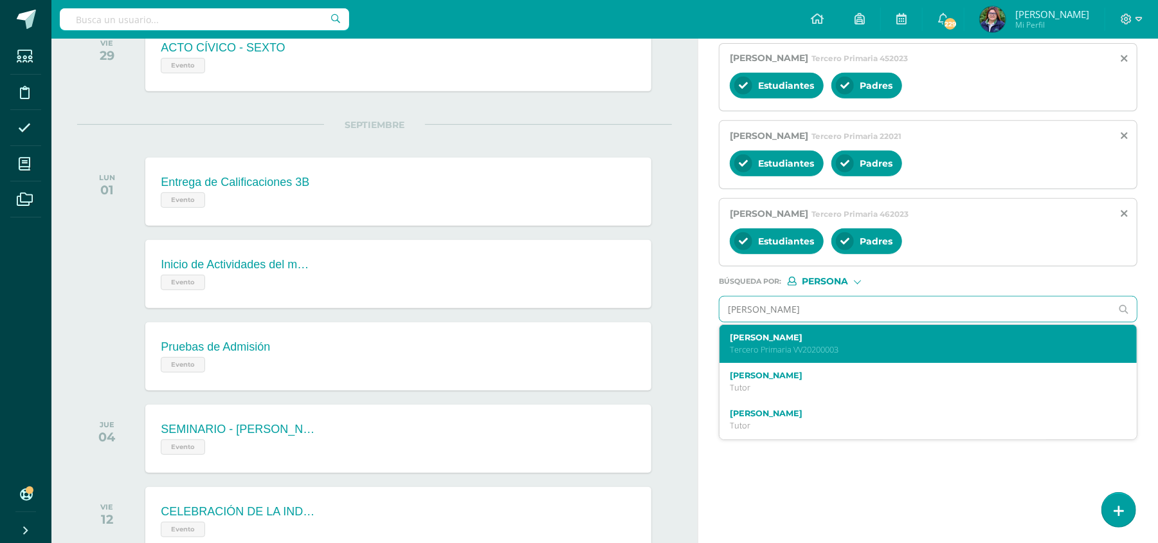
click at [832, 342] on label "[PERSON_NAME]" at bounding box center [919, 337] width 379 height 10
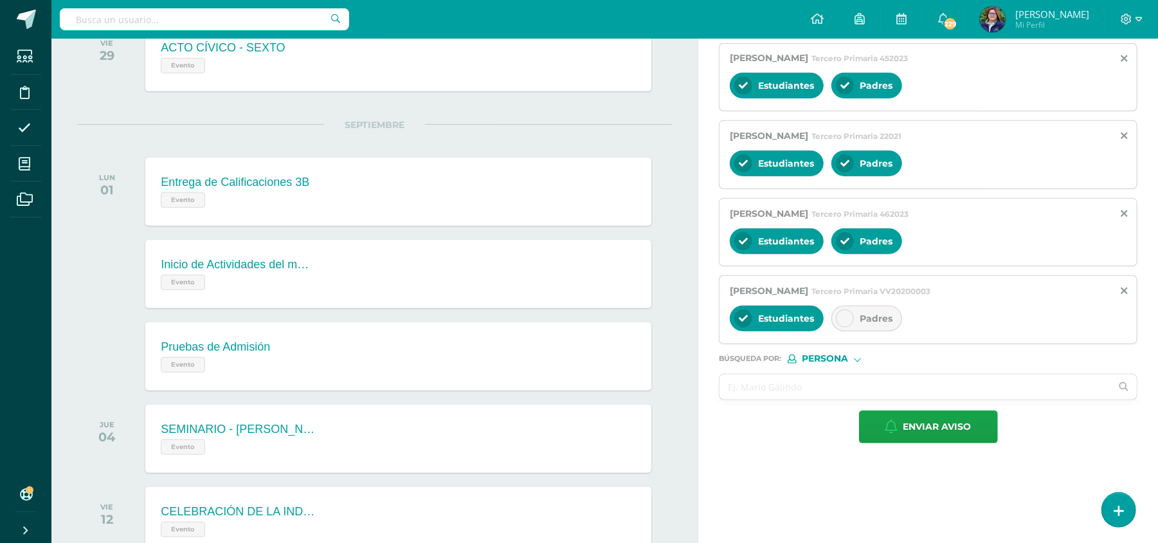
click at [841, 325] on div at bounding box center [845, 318] width 18 height 18
click at [778, 393] on input "text" at bounding box center [915, 386] width 392 height 25
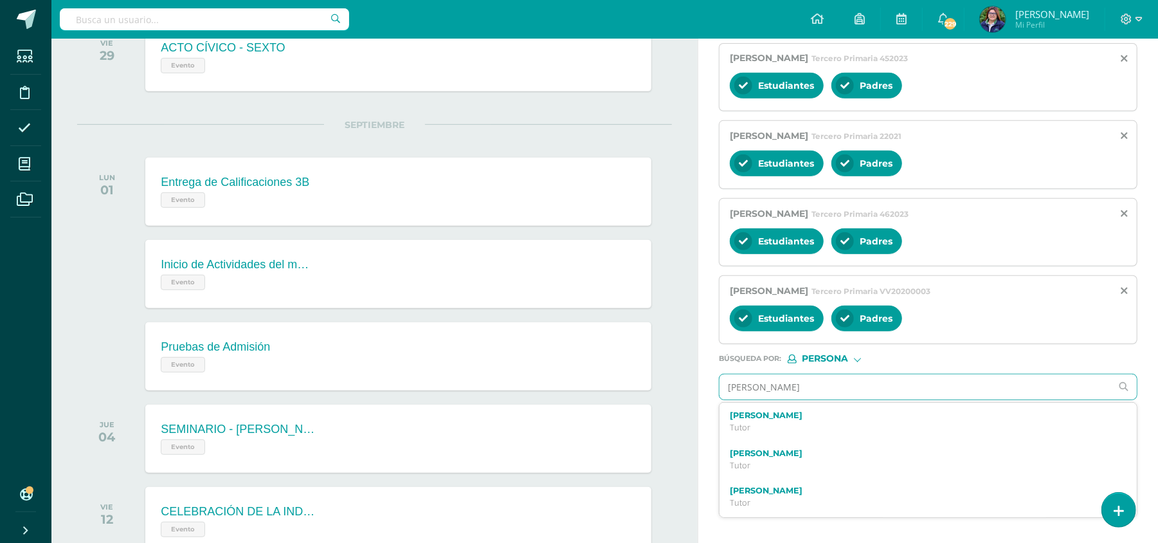
type input "[PERSON_NAME]"
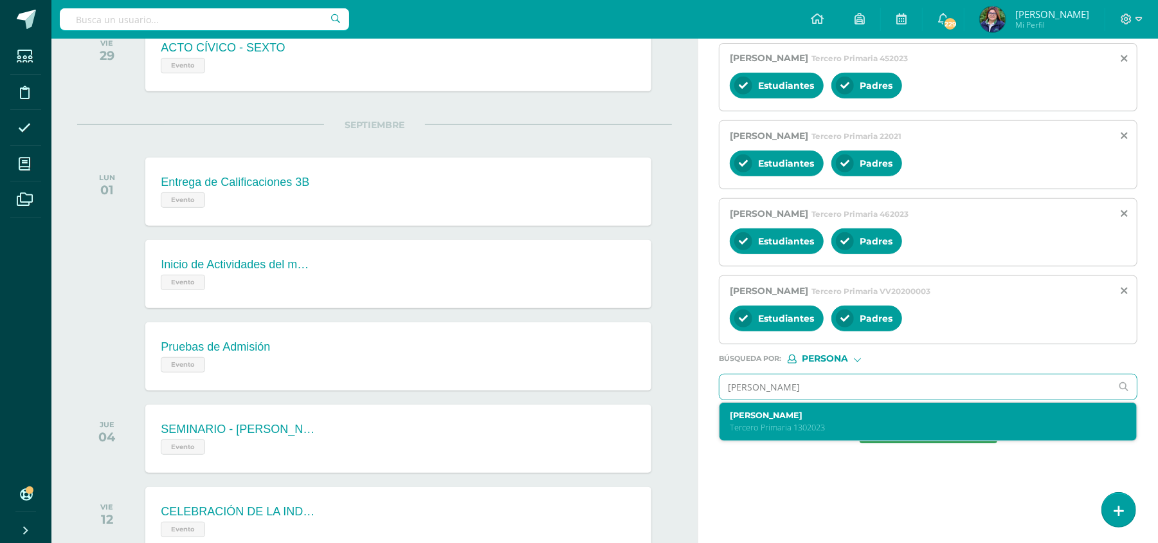
click at [808, 420] on label "[PERSON_NAME]" at bounding box center [919, 415] width 379 height 10
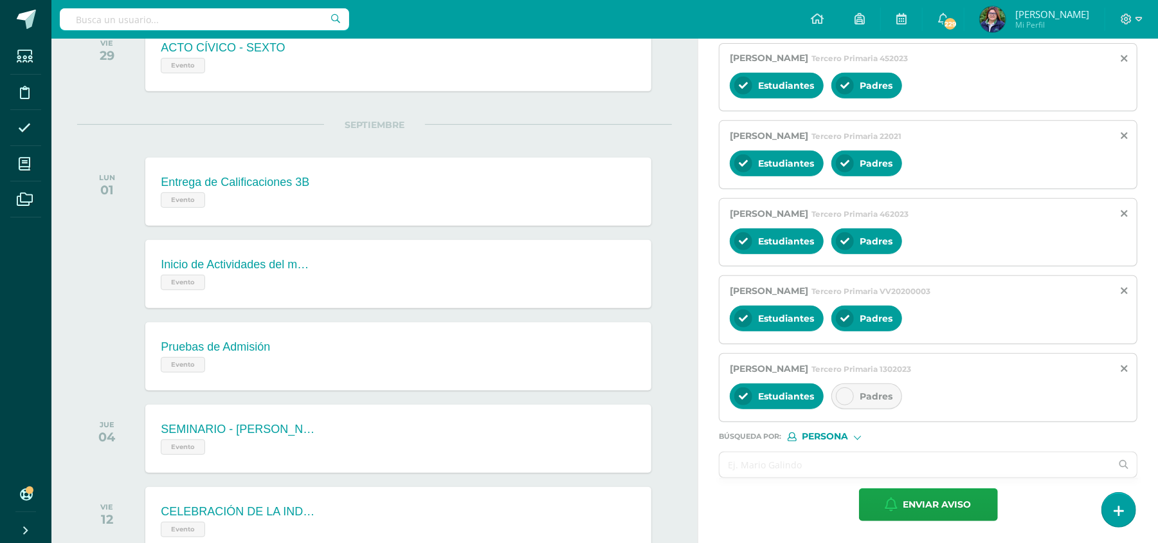
click at [851, 405] on div at bounding box center [845, 396] width 18 height 18
click at [796, 473] on input "text" at bounding box center [915, 464] width 392 height 25
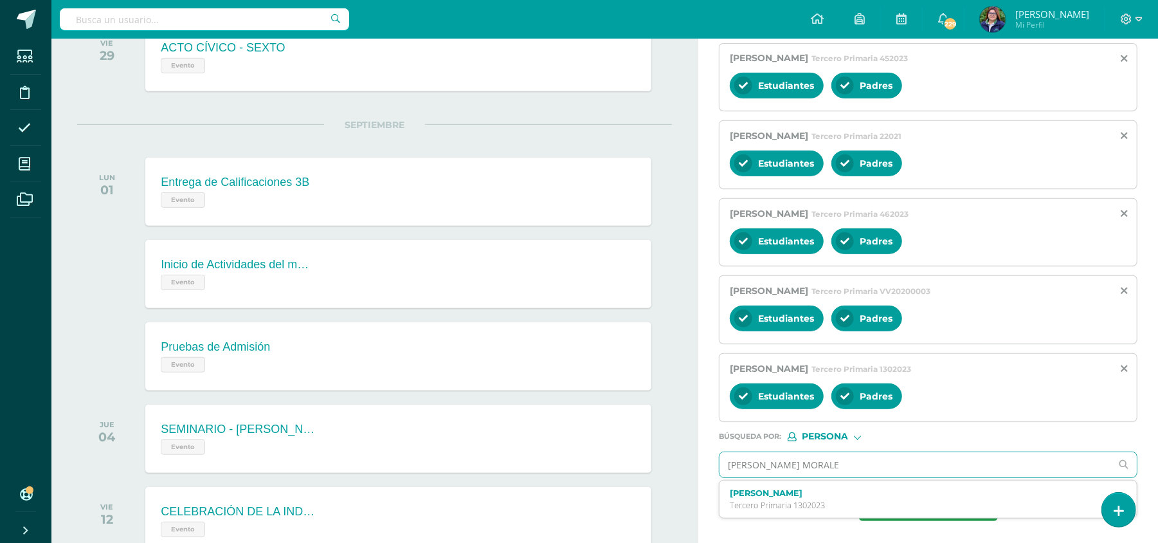
type input "[PERSON_NAME]"
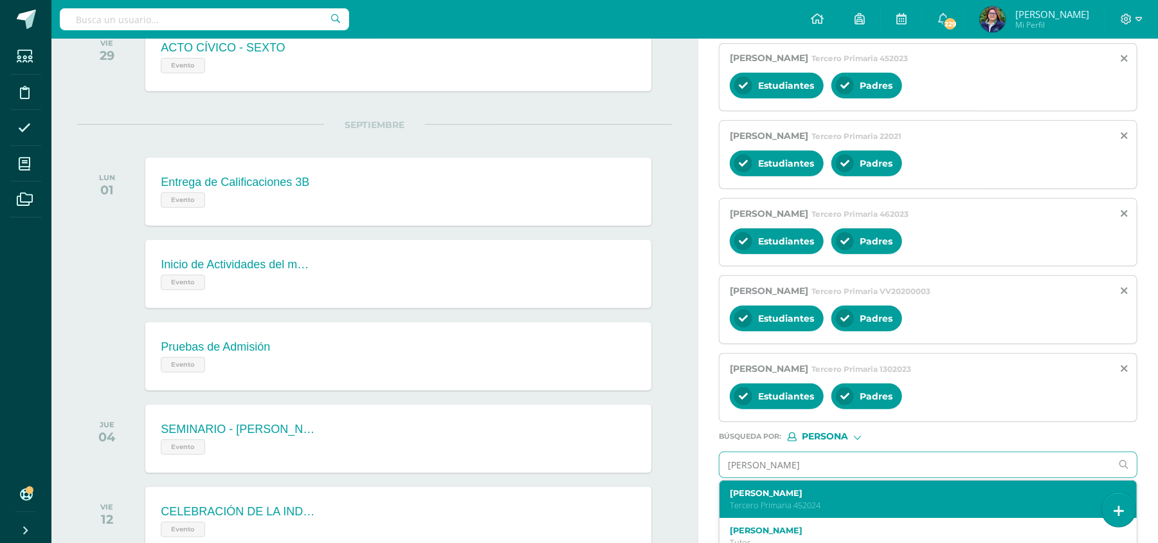
click at [887, 497] on label "[PERSON_NAME]" at bounding box center [919, 493] width 379 height 10
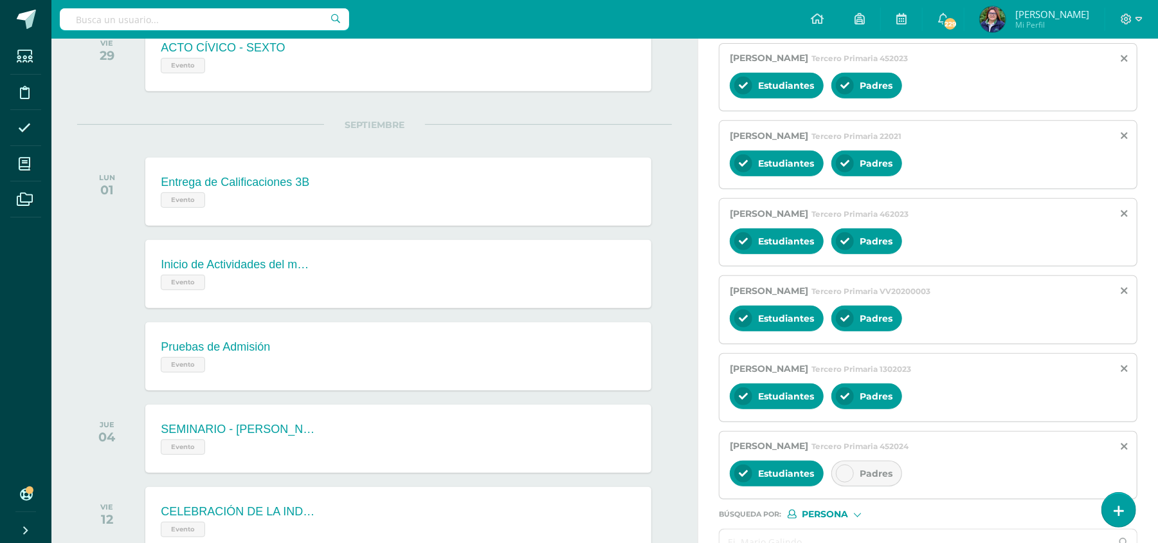
click at [851, 482] on div at bounding box center [845, 473] width 18 height 18
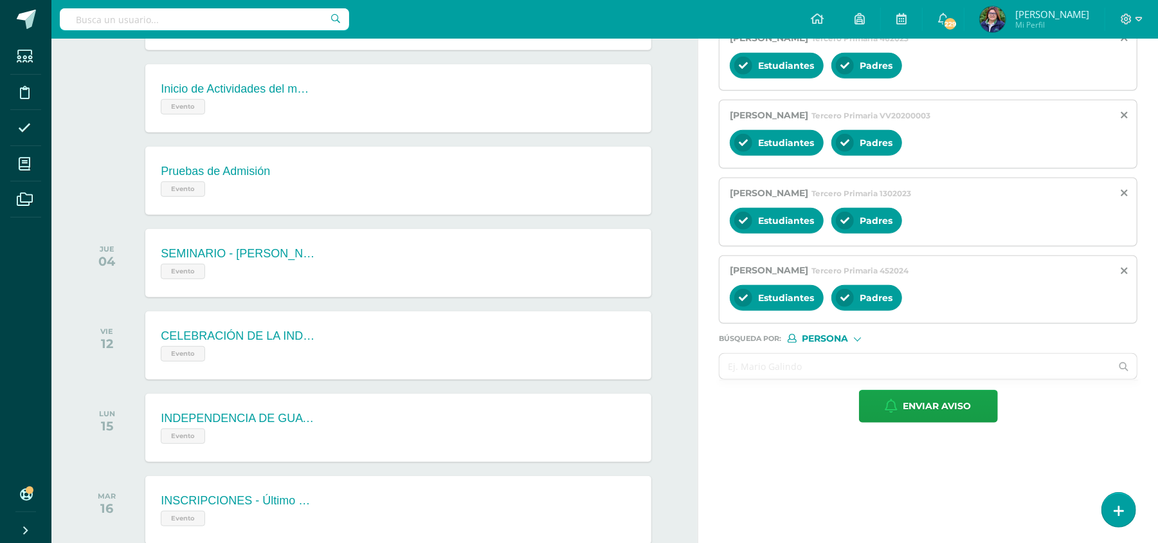
scroll to position [561, 0]
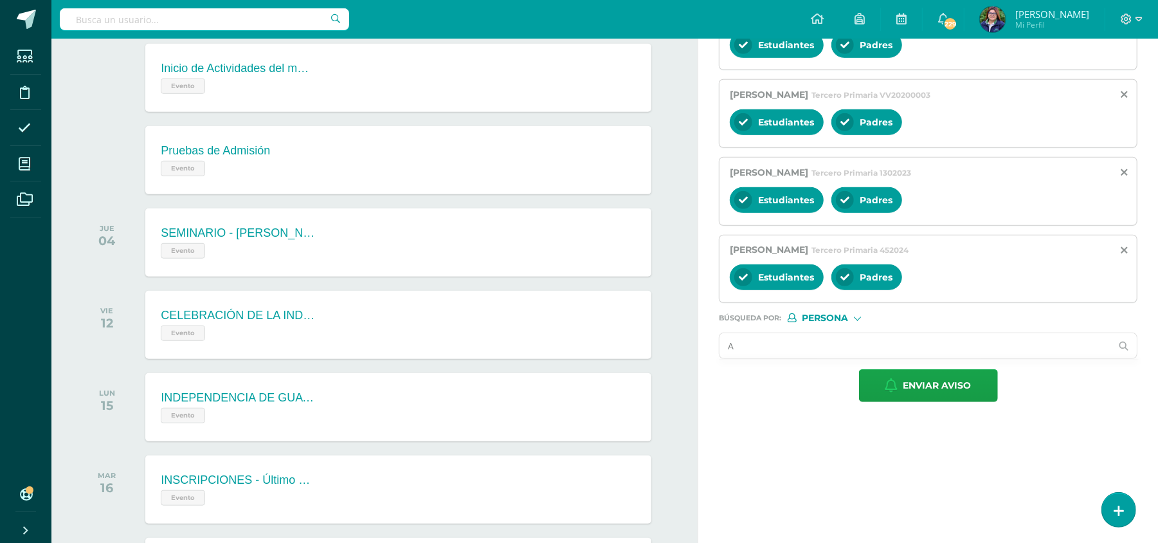
click at [838, 345] on input "A" at bounding box center [915, 345] width 392 height 25
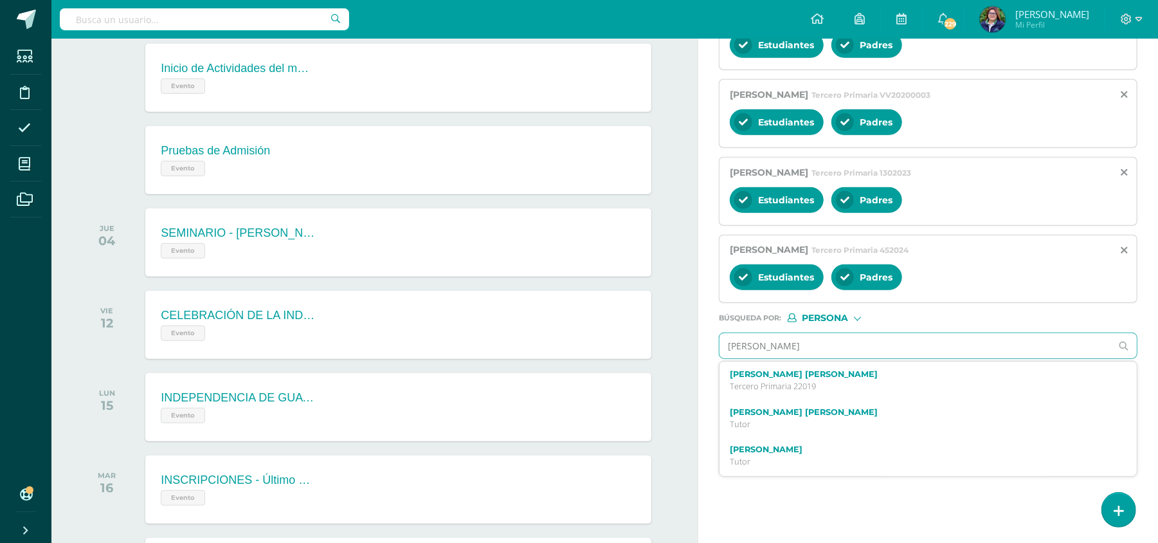
type input "[PERSON_NAME]"
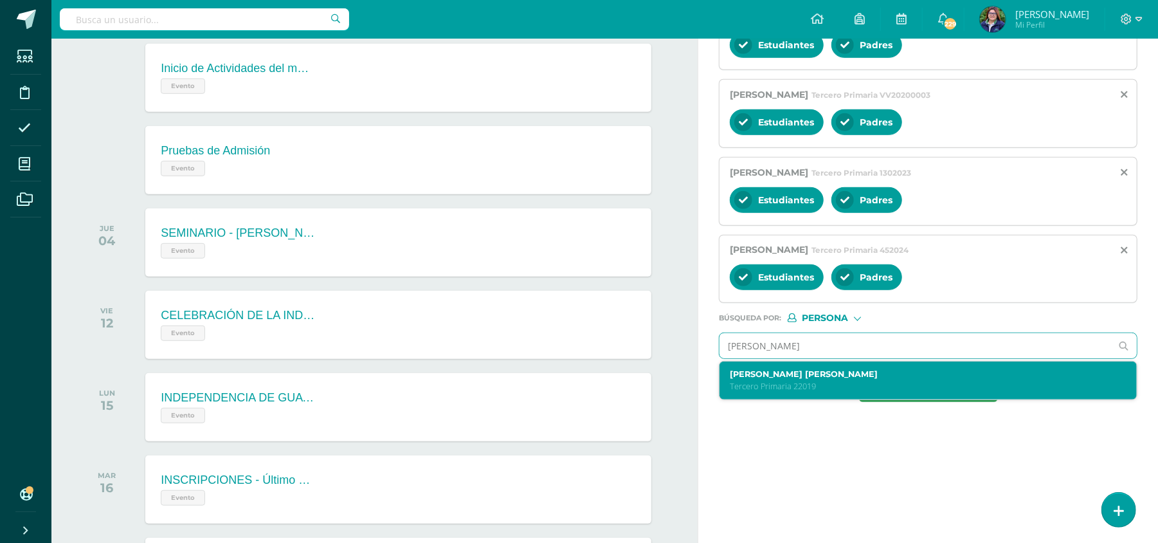
click at [829, 386] on p "Tercero Primaria 22019" at bounding box center [919, 386] width 379 height 11
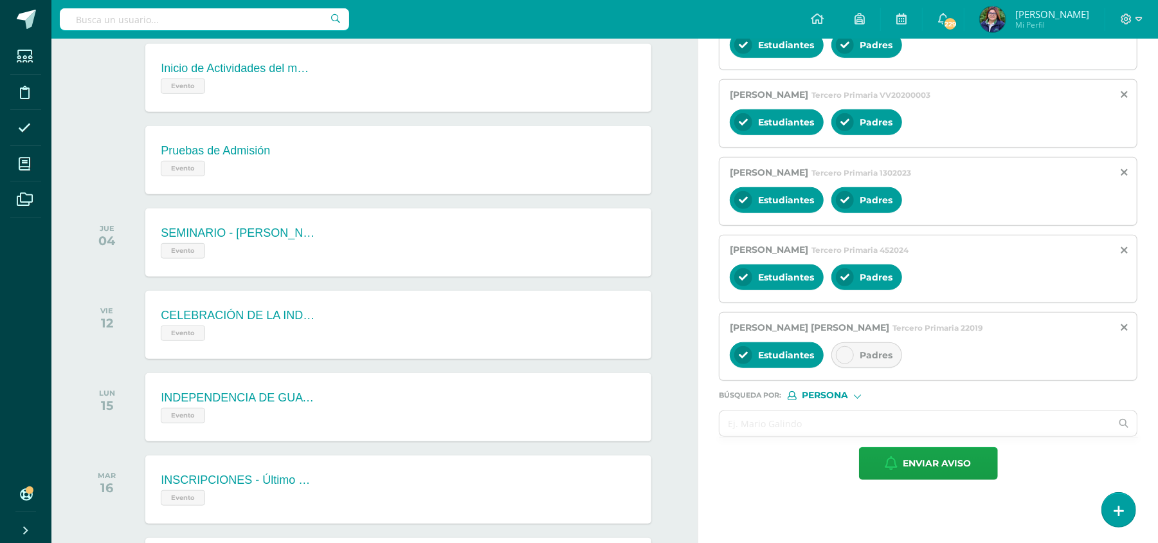
click at [841, 368] on div "Padres" at bounding box center [866, 355] width 71 height 26
click at [770, 433] on input "text" at bounding box center [915, 423] width 392 height 25
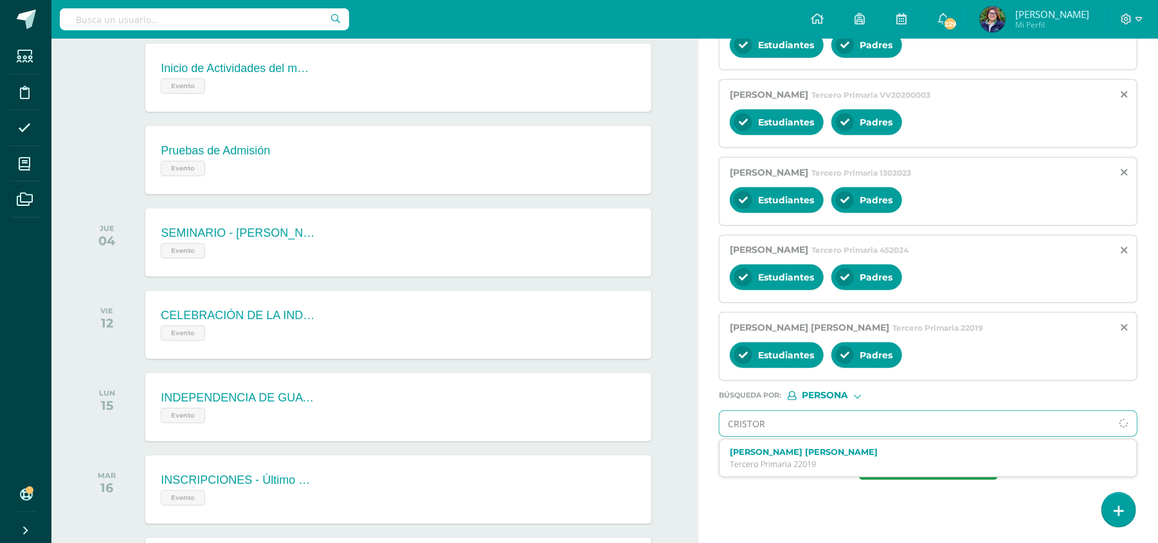
type input "[DEMOGRAPHIC_DATA]"
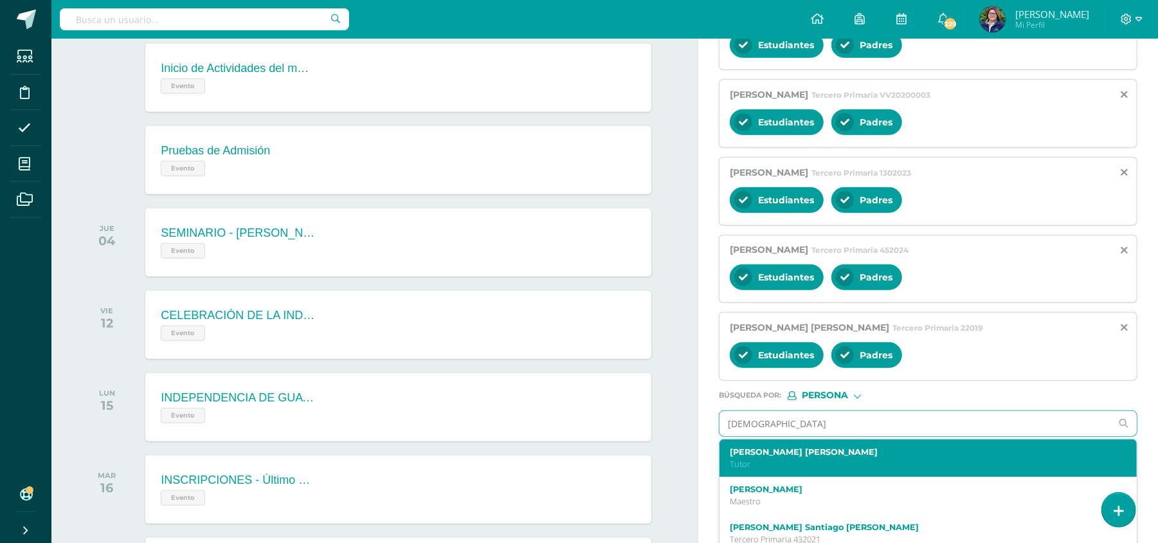
click at [809, 456] on label "[PERSON_NAME] [PERSON_NAME]" at bounding box center [919, 452] width 379 height 10
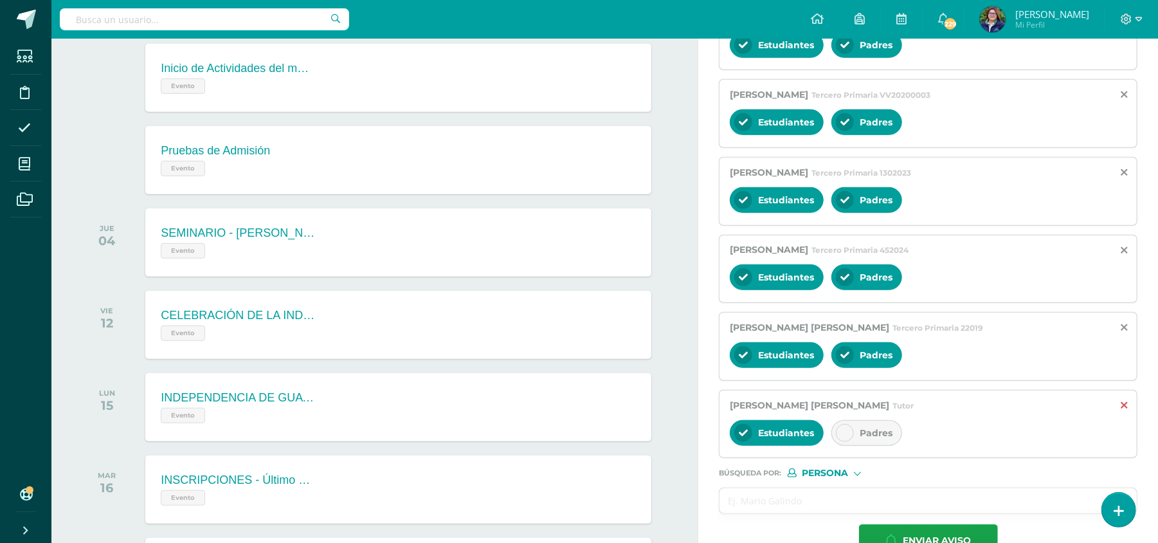
click at [1122, 410] on icon at bounding box center [1124, 405] width 6 height 11
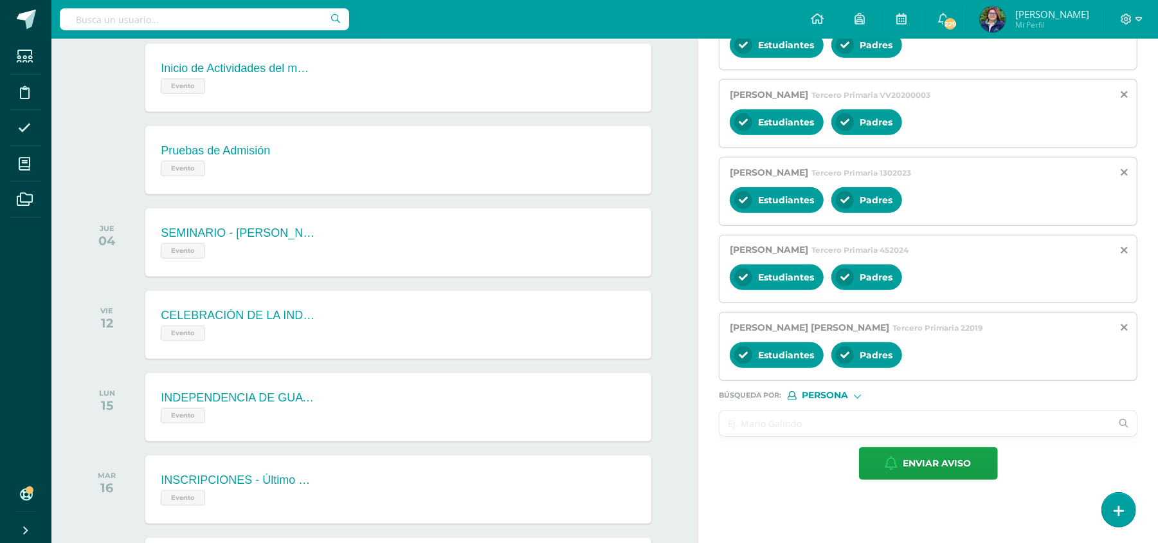
click at [826, 430] on input "text" at bounding box center [915, 423] width 392 height 25
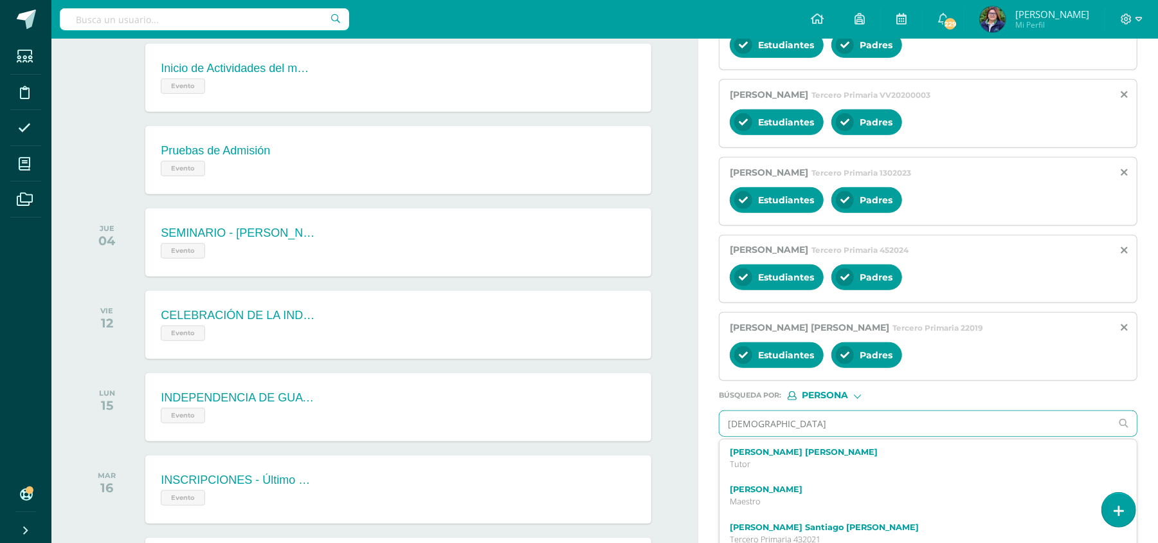
type input "[DEMOGRAPHIC_DATA]"
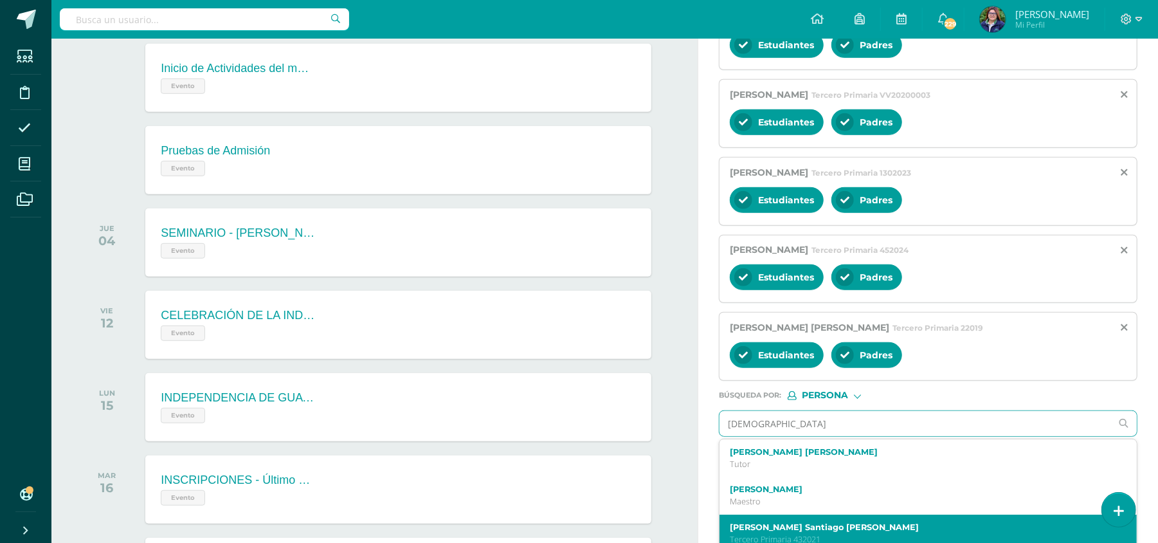
click at [824, 523] on div "[PERSON_NAME] Santiago [PERSON_NAME] Primaria 432021" at bounding box center [927, 533] width 417 height 38
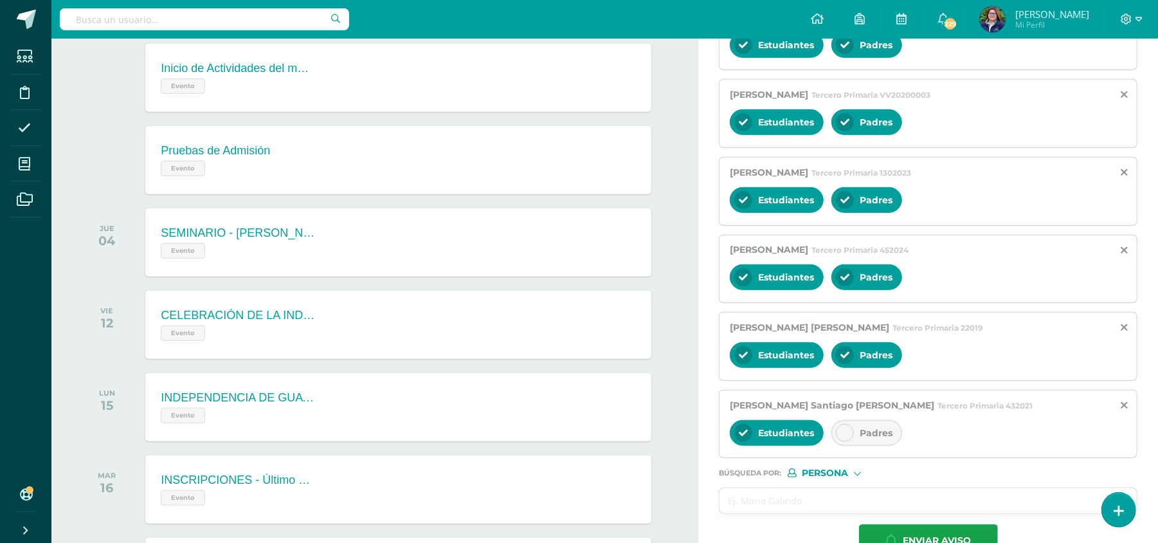
click at [862, 433] on span "Padres" at bounding box center [876, 433] width 33 height 12
click at [759, 509] on input "text" at bounding box center [915, 500] width 392 height 25
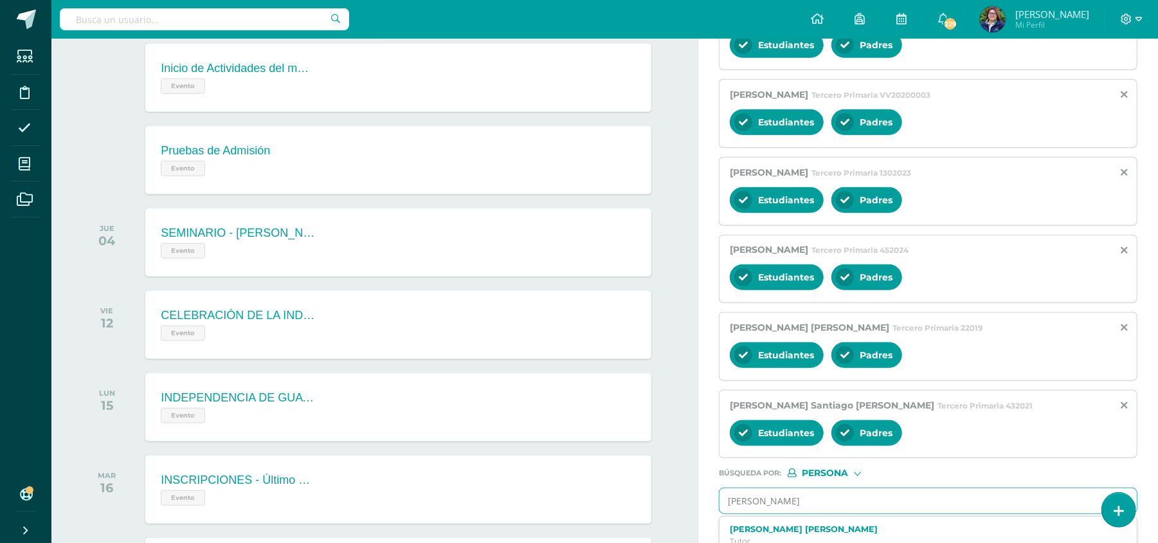
type input "[PERSON_NAME]"
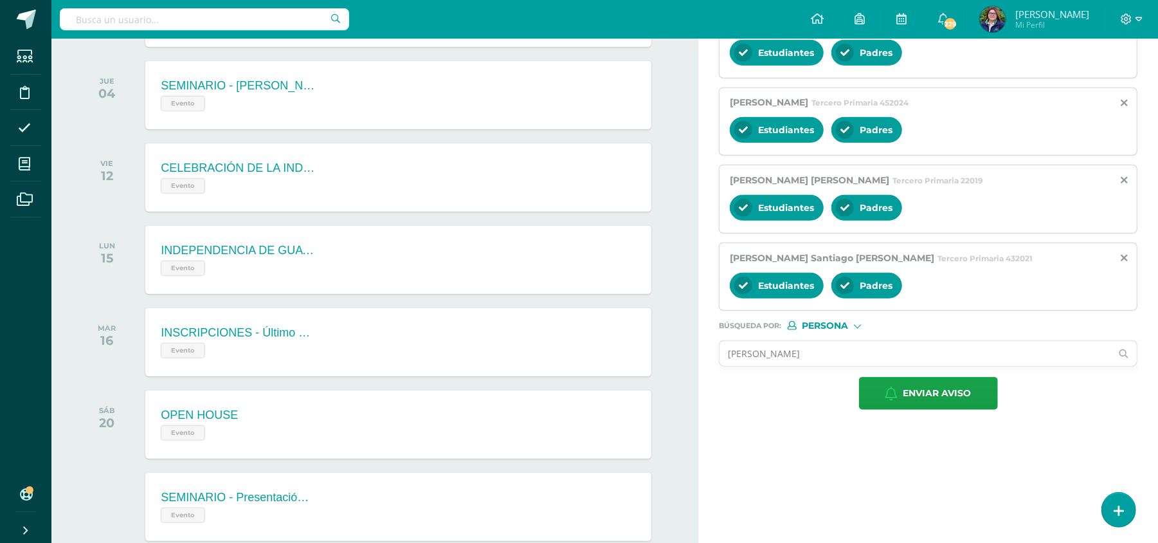
scroll to position [737, 0]
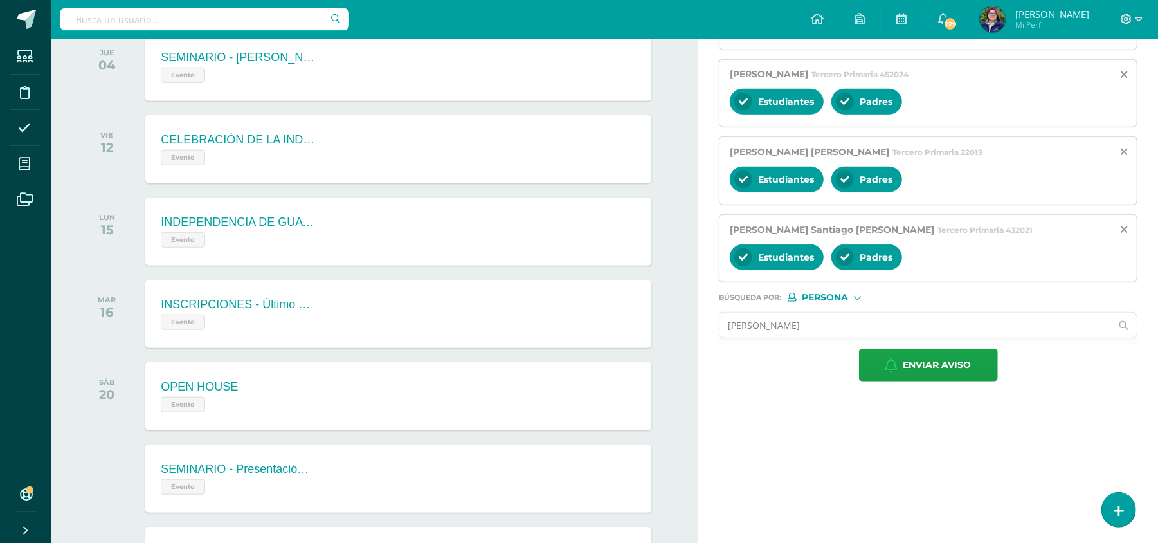
click at [836, 338] on input "[PERSON_NAME]" at bounding box center [915, 324] width 392 height 25
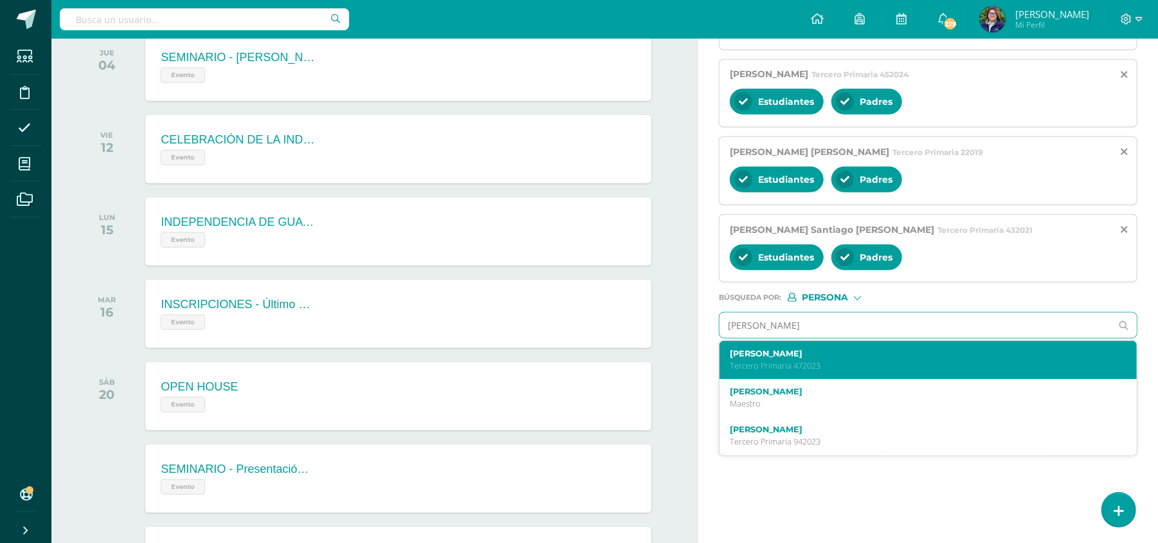
click at [833, 366] on p "Tercero Primaria 472023" at bounding box center [919, 365] width 379 height 11
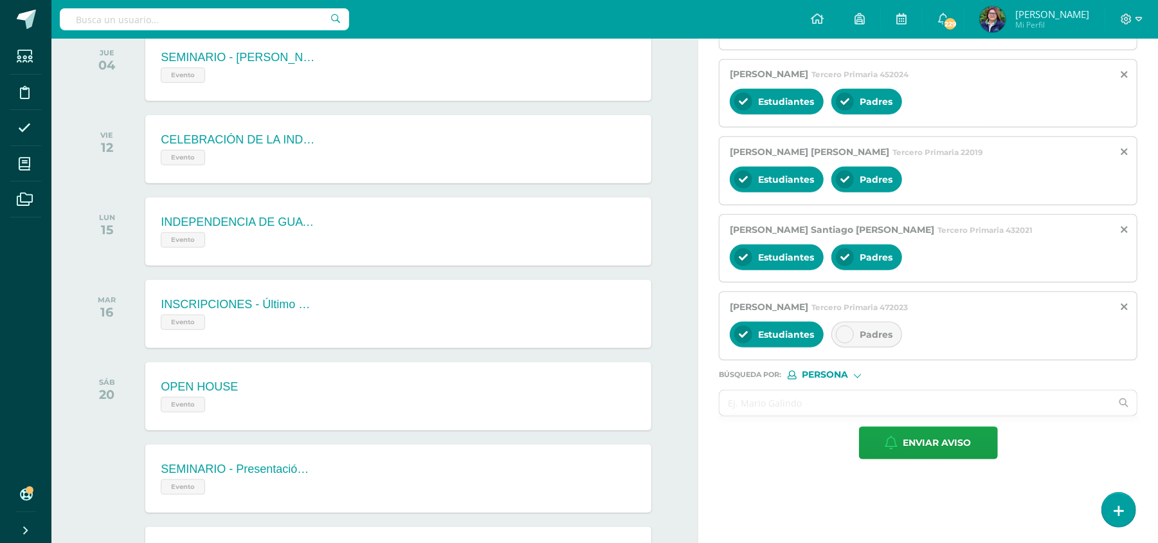
click at [847, 347] on div "Padres" at bounding box center [866, 334] width 71 height 26
click at [795, 411] on input "text" at bounding box center [915, 402] width 392 height 25
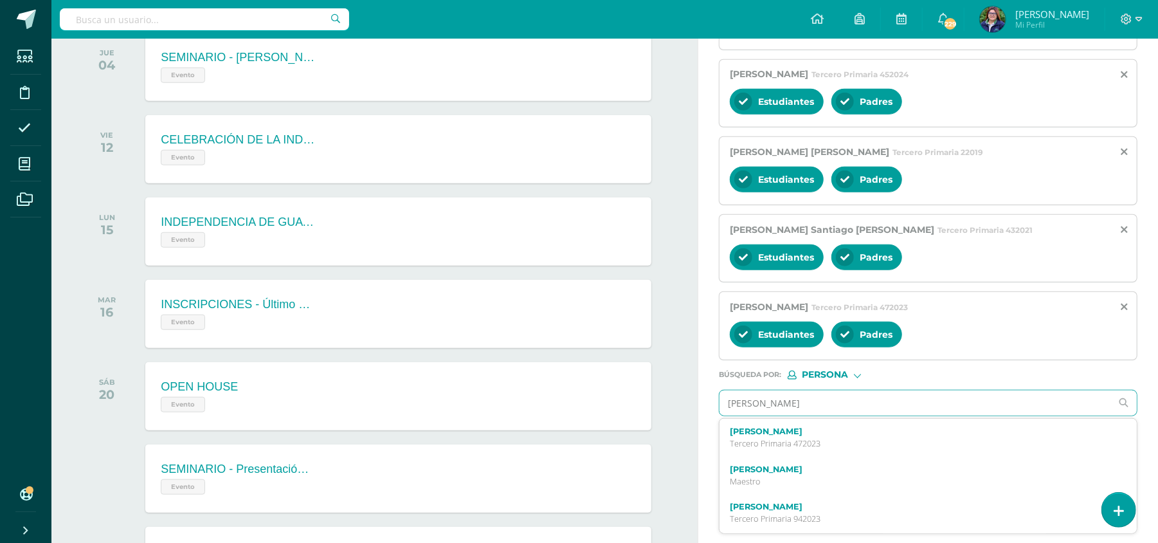
type input "[PERSON_NAME]"
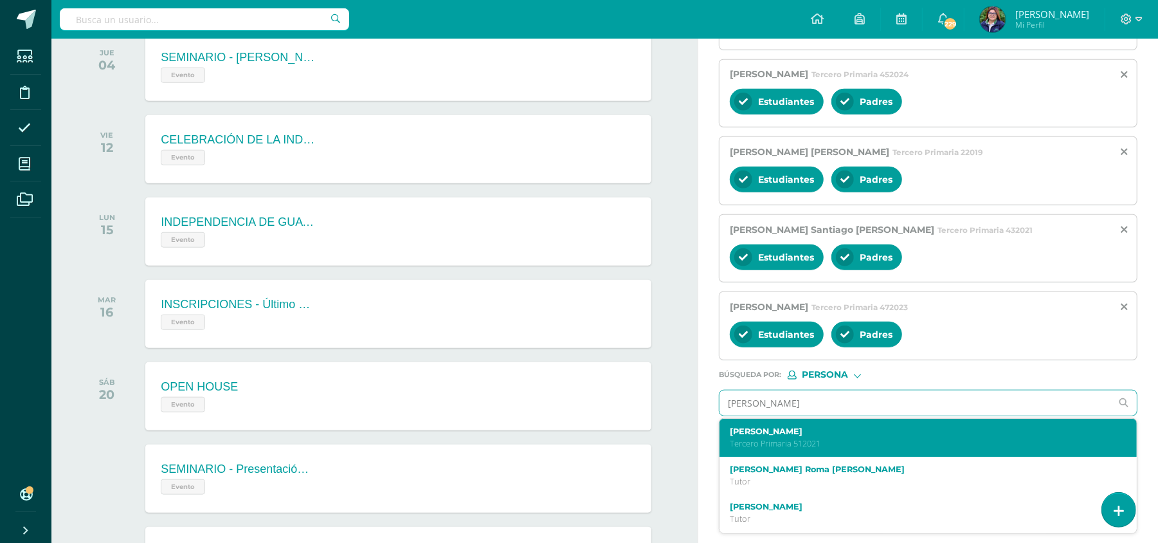
click at [811, 444] on p "Tercero Primaria 512021" at bounding box center [919, 443] width 379 height 11
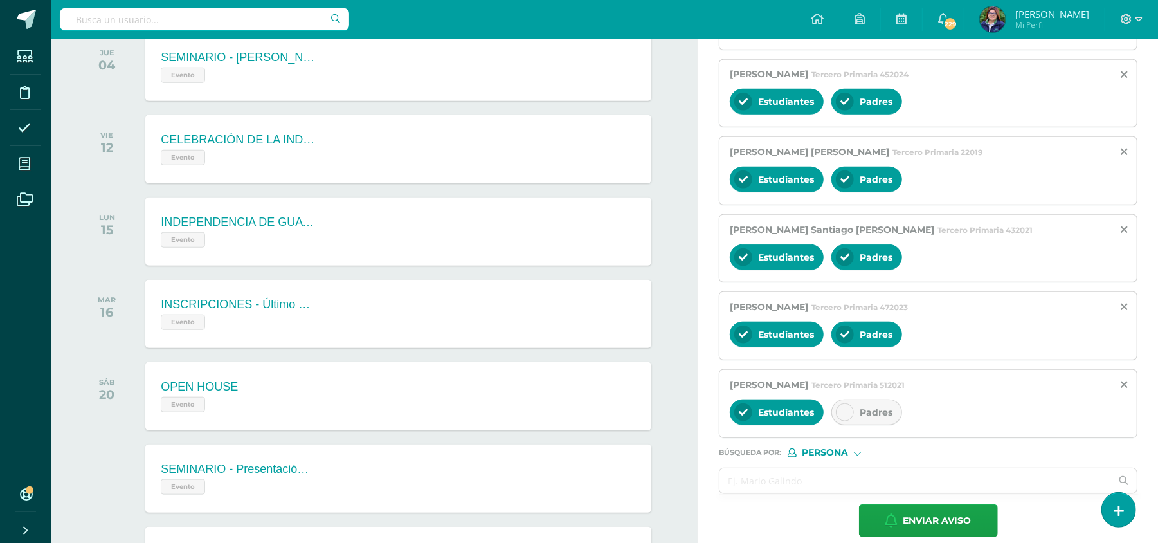
click at [849, 417] on icon at bounding box center [844, 412] width 9 height 9
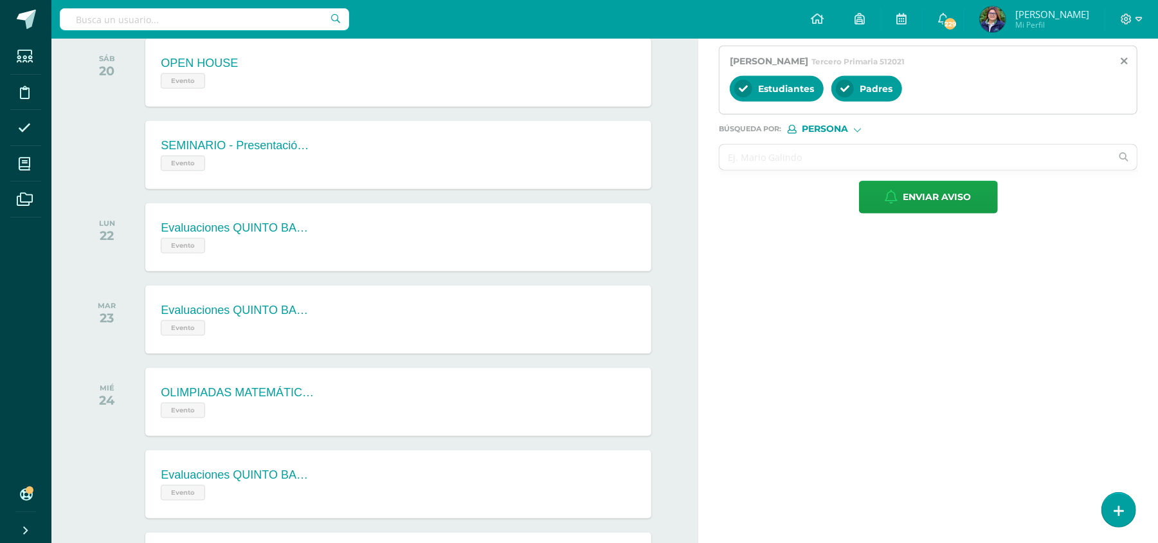
scroll to position [1081, 0]
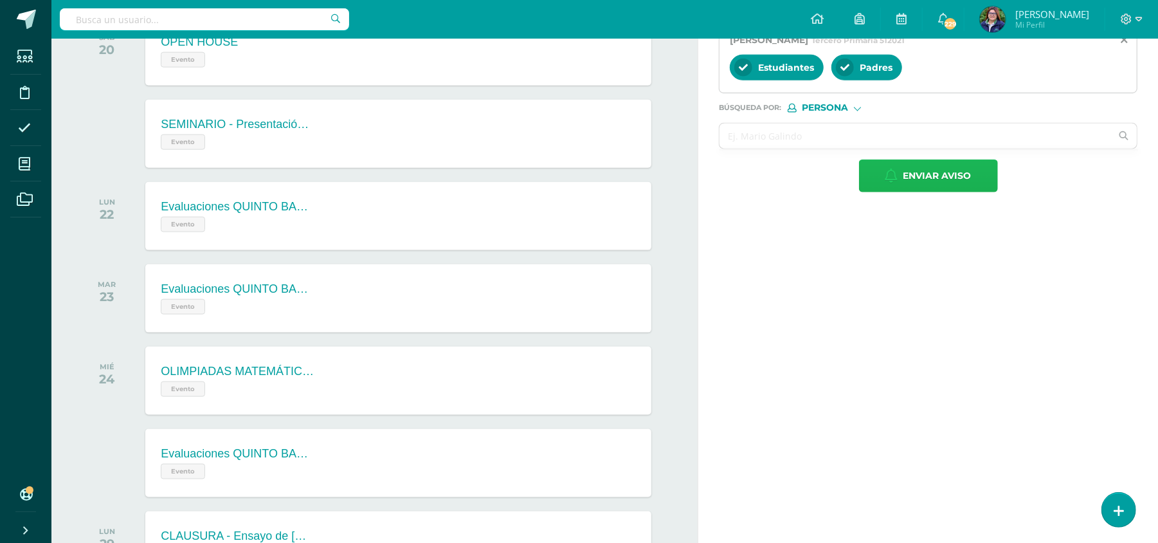
click at [973, 175] on button "Enviar aviso" at bounding box center [928, 175] width 139 height 33
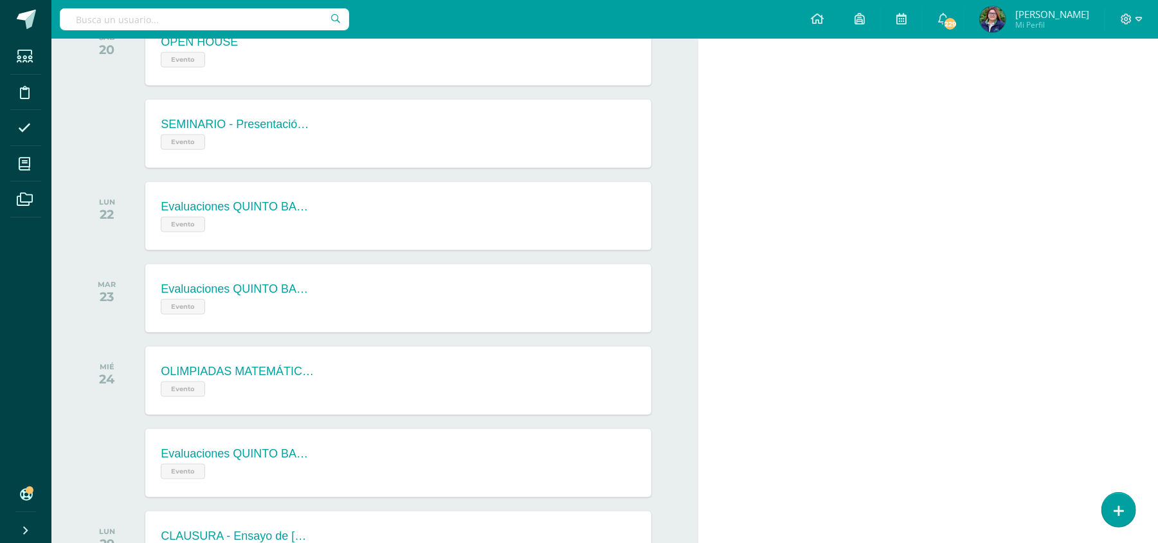
scroll to position [0, 0]
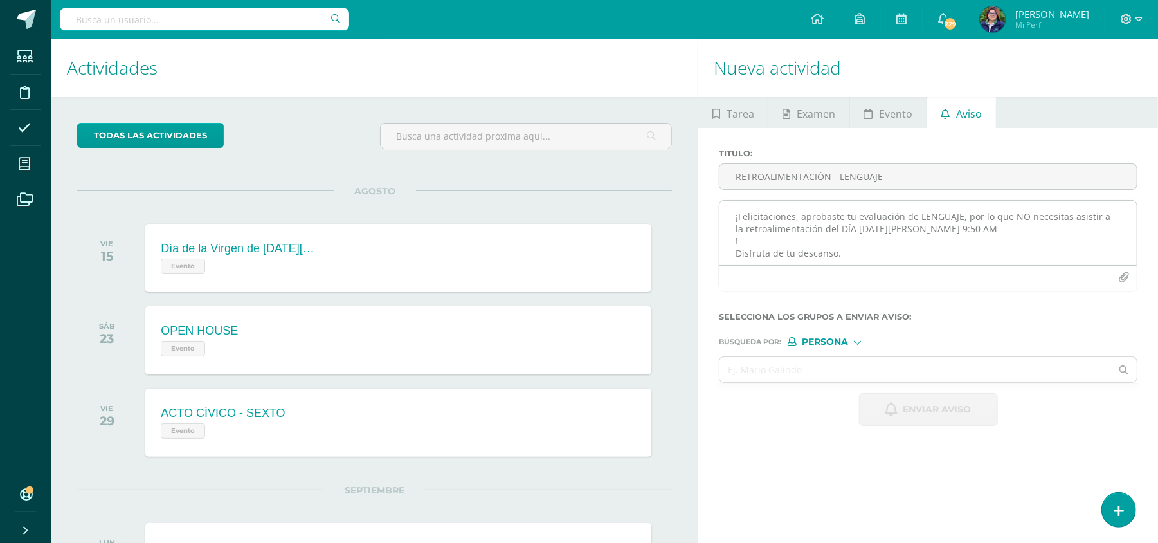
click at [839, 217] on textarea "¡Felicitaciones, aprobaste tu evaluación de LENGUAJE, por lo que NO necesitas a…" at bounding box center [927, 233] width 417 height 64
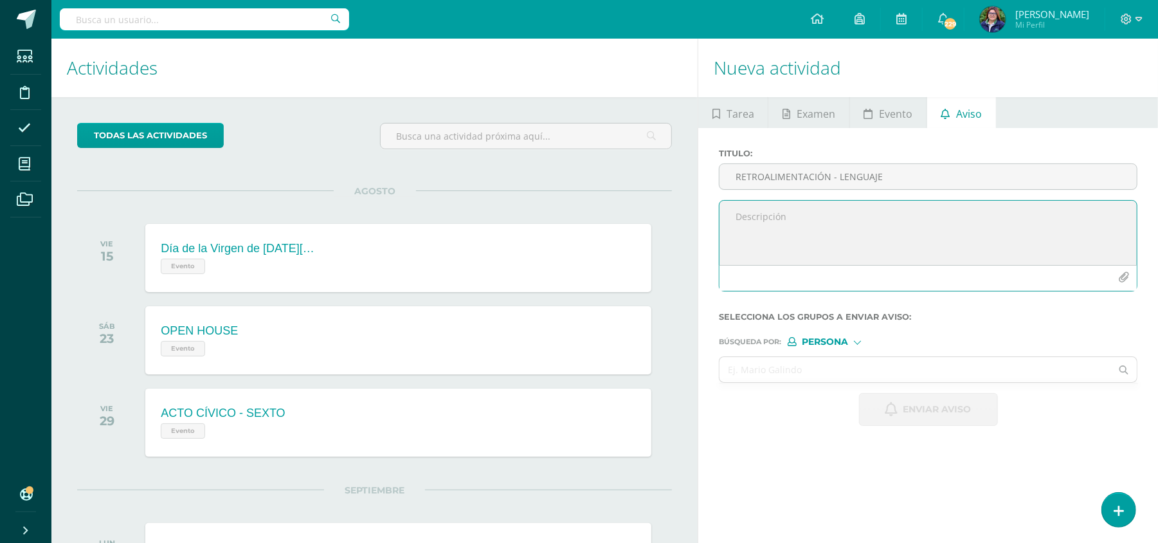
paste textarea "RETROALIMENTACIÓN - MATERIA Estimado estudiante, por este medio te informo que …"
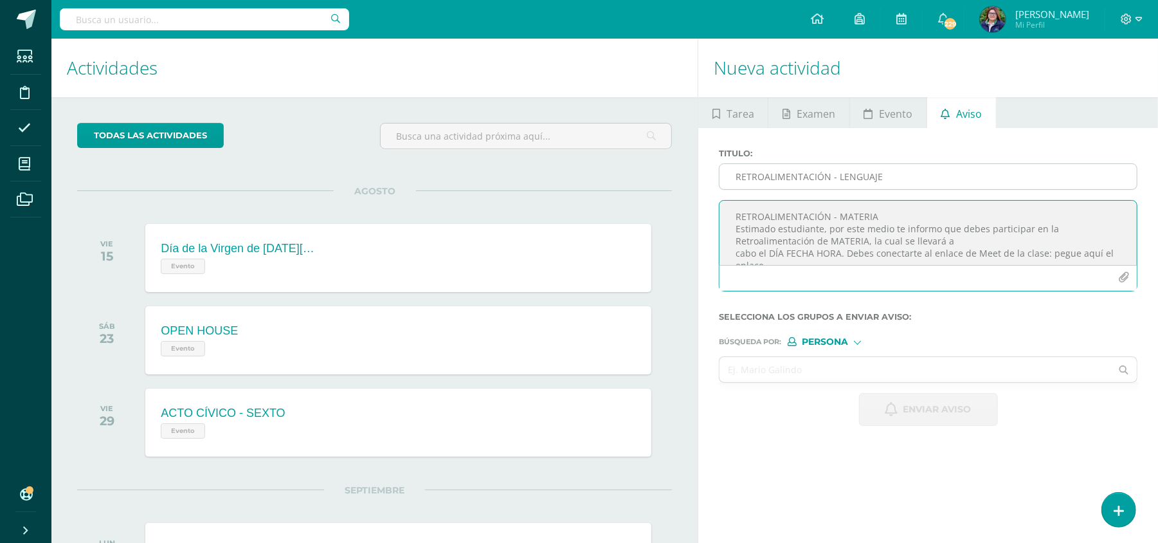
type textarea "RETROALIMENTACIÓN - MATERIA Estimado estudiante, por este medio te informo que …"
click at [908, 177] on input "RETROALIMENTACIÓN - LENGUAJE" at bounding box center [927, 176] width 417 height 25
drag, startPoint x: 880, startPoint y: 216, endPoint x: 725, endPoint y: 217, distance: 154.3
click at [725, 217] on textarea "RETROALIMENTACIÓN - MATERIA Estimado estudiante, por este medio te informo que …" at bounding box center [927, 233] width 417 height 64
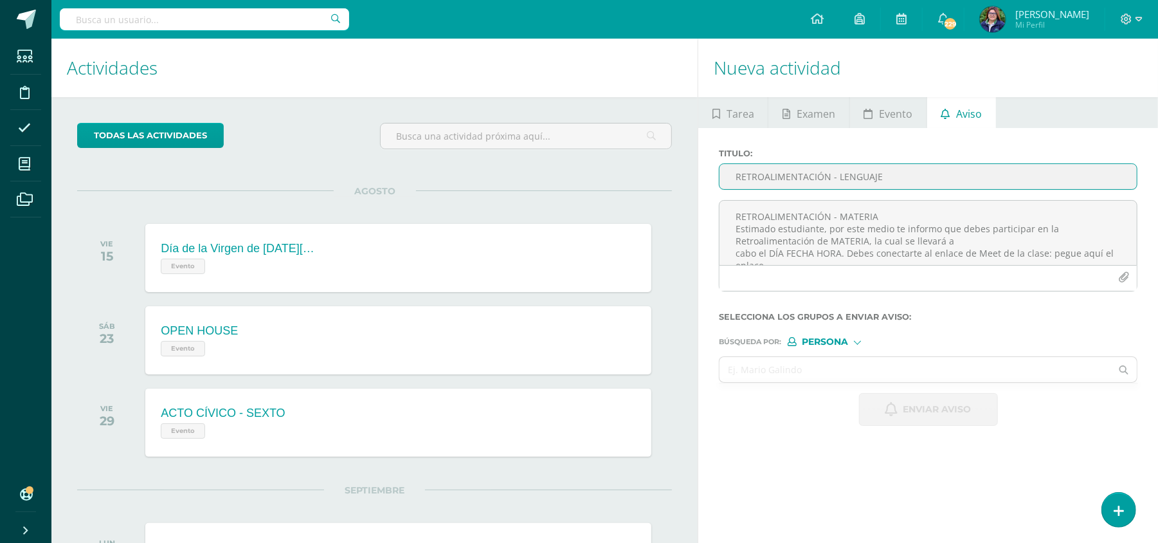
click at [769, 174] on input "RETROALIMENTACIÓN - LENGUAJE" at bounding box center [927, 176] width 417 height 25
paste input "RETROALIMENTACIÓN - MATERIA"
click at [883, 175] on input "RETROALIMENTACIÓN - MATERIA" at bounding box center [927, 176] width 417 height 25
type input "RETROALIMENTACIÓN - LENGUAJE"
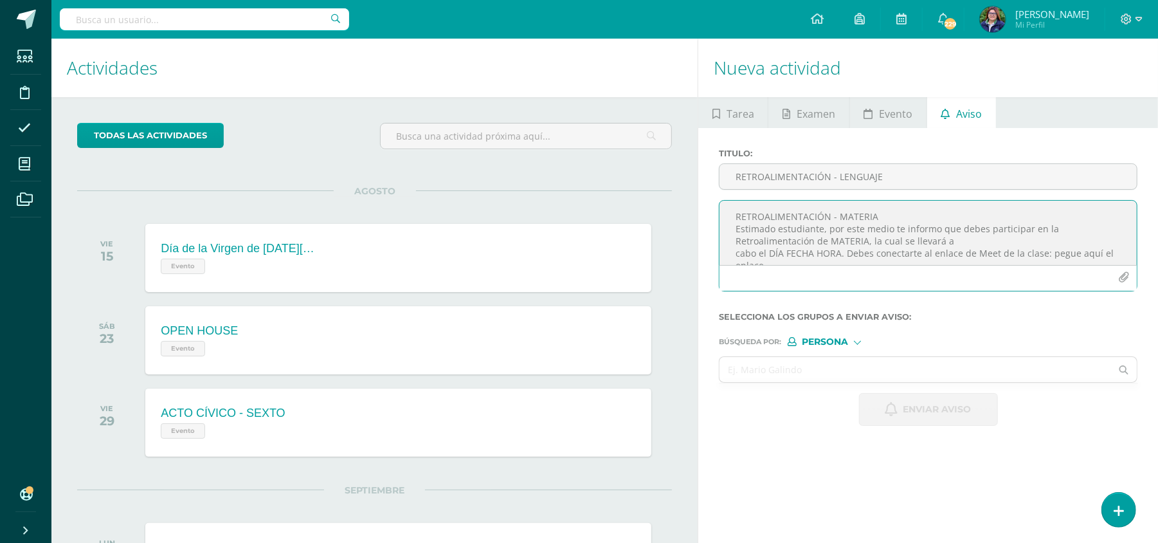
click at [891, 216] on textarea "RETROALIMENTACIÓN - MATERIA Estimado estudiante, por este medio te informo que …" at bounding box center [927, 233] width 417 height 64
click at [863, 226] on textarea "Estimado estudiante, por este medio te informo que debes participar en la Retro…" at bounding box center [927, 233] width 417 height 64
click at [980, 225] on textarea "Estimado estudiante, por este medio te informo que debes participar en la Retro…" at bounding box center [927, 233] width 417 height 64
click at [1054, 230] on textarea "Estimado estudiante, por este medio te informo que debes participar en la Retro…" at bounding box center [927, 233] width 417 height 64
click at [1026, 251] on textarea "Estimado estudiante, por este medio te informo que debes participar en la Retro…" at bounding box center [927, 233] width 417 height 64
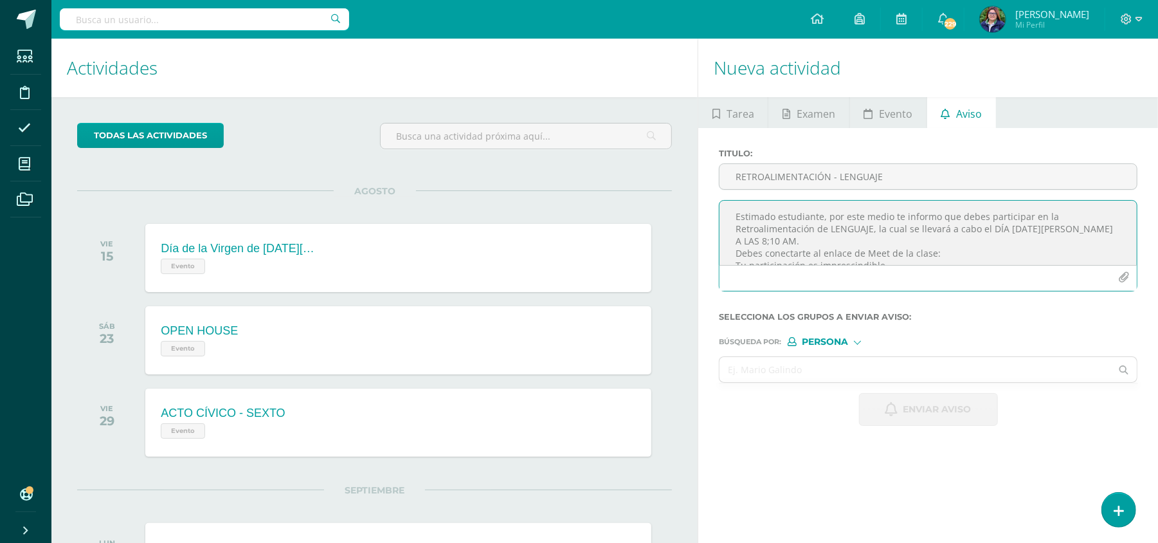
paste textarea "[URL][DOMAIN_NAME]"
click at [929, 229] on textarea "Estimado estudiante, por este medio te informo que debes participar en la Retro…" at bounding box center [927, 233] width 417 height 64
click at [818, 256] on textarea "Estimado estudiante, por este medio te informo que debes participar en la Retro…" at bounding box center [927, 233] width 417 height 64
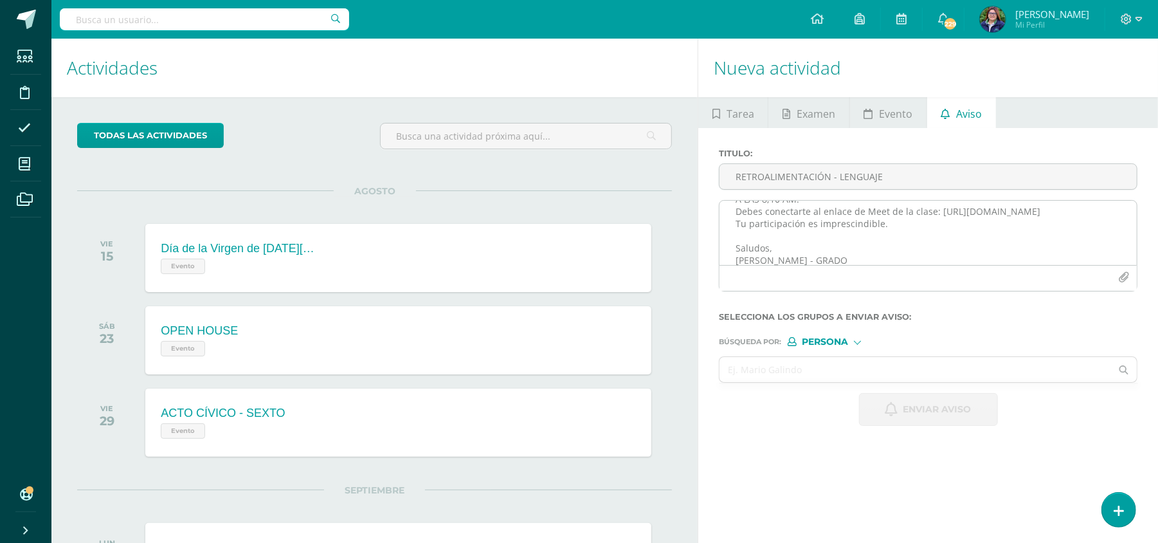
click at [985, 246] on textarea "Estimado estudiante, por este medio te informo que debes participar en la Retro…" at bounding box center [927, 233] width 417 height 64
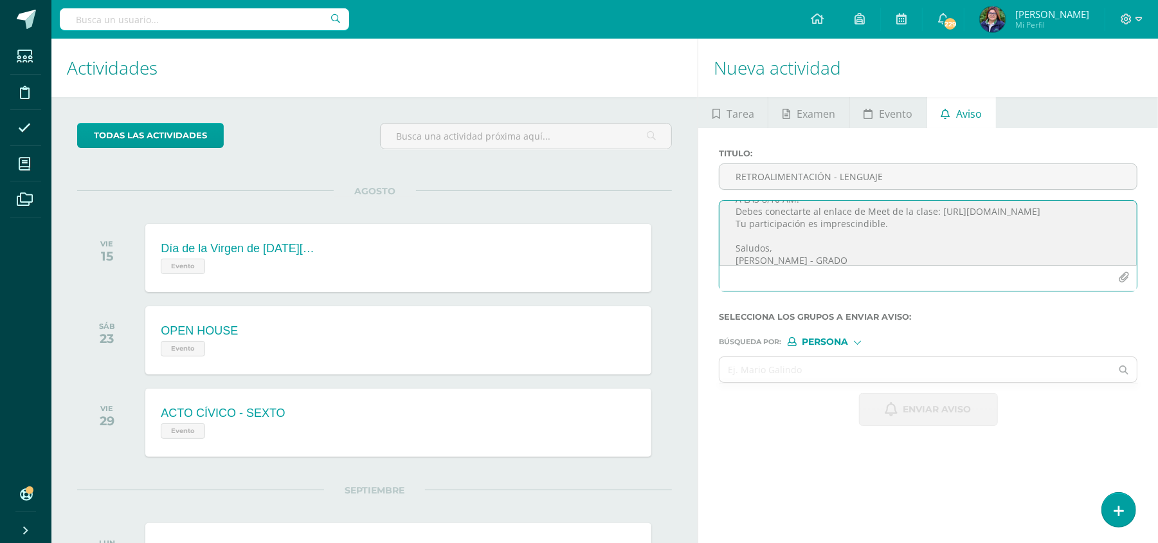
click at [822, 250] on textarea "Estimado estudiante, por este medio te informo que debes participar en la Retro…" at bounding box center [927, 233] width 417 height 64
click at [826, 252] on textarea "Estimado estudiante, por este medio te informo que debes participar en la Retro…" at bounding box center [927, 233] width 417 height 64
click at [824, 256] on textarea "Estimado estudiante, por este medio te informo que debes participar en la Retro…" at bounding box center [927, 233] width 417 height 64
click at [840, 261] on textarea "Estimado estudiante, por este medio te informo que debes participar en la Retro…" at bounding box center [927, 233] width 417 height 64
type textarea "Estimado estudiante, por este medio te informo que debes participar en la Retro…"
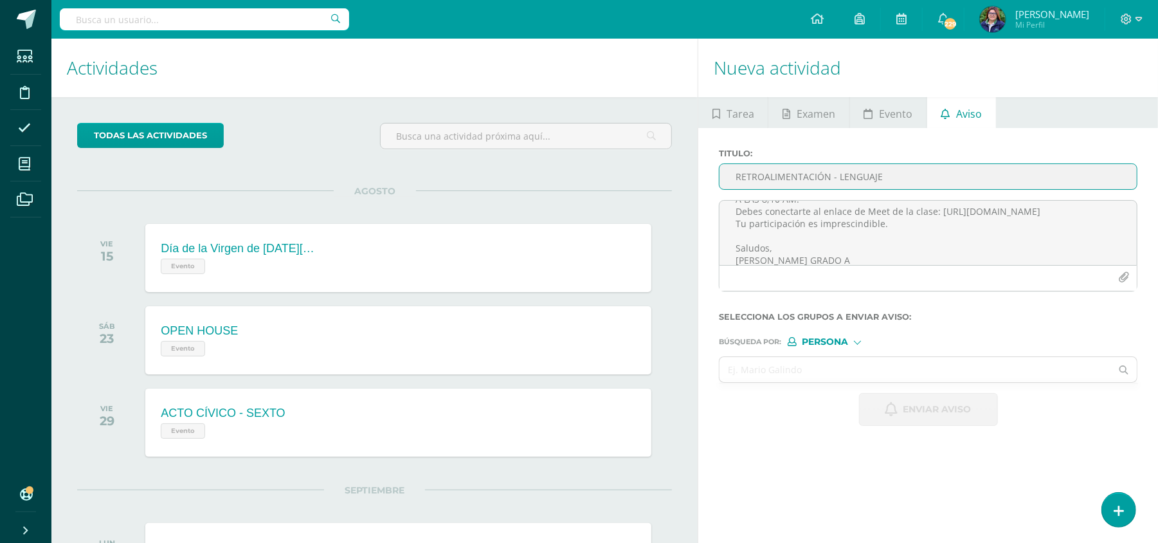
click at [896, 178] on input "RETROALIMENTACIÓN - LENGUAJE" at bounding box center [927, 176] width 417 height 25
click at [896, 178] on input "RETROALIMENTACIÓN - LENGUAJE -" at bounding box center [927, 176] width 417 height 25
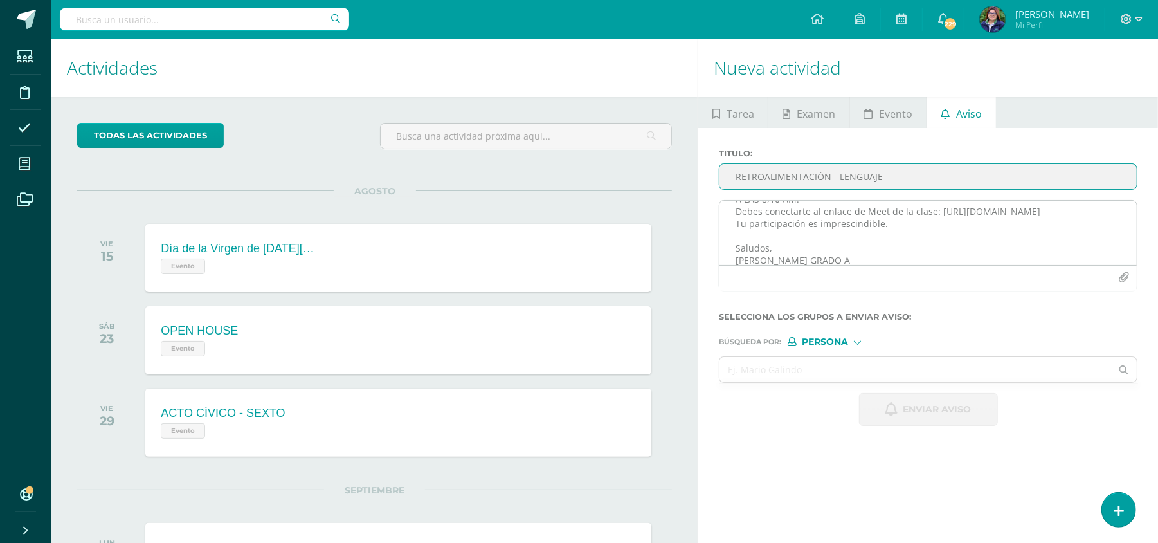
type input "RETROALIMENTACIÓN - LENGUAJE"
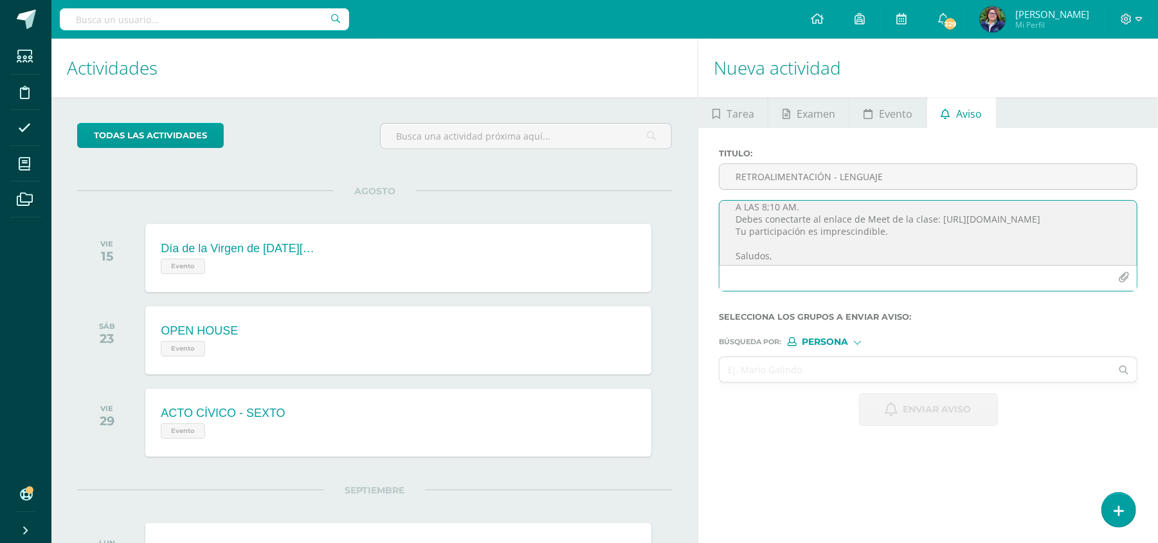
scroll to position [50, 0]
click at [957, 249] on textarea "Estimado estudiante, por este medio te informo que debes participar en la Retro…" at bounding box center [927, 233] width 417 height 64
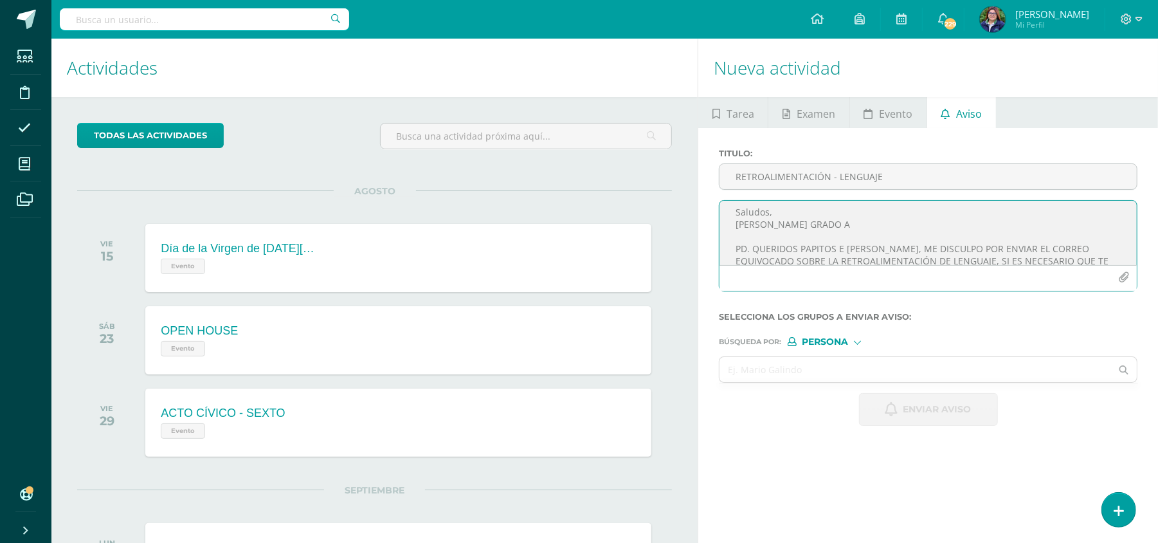
scroll to position [90, 0]
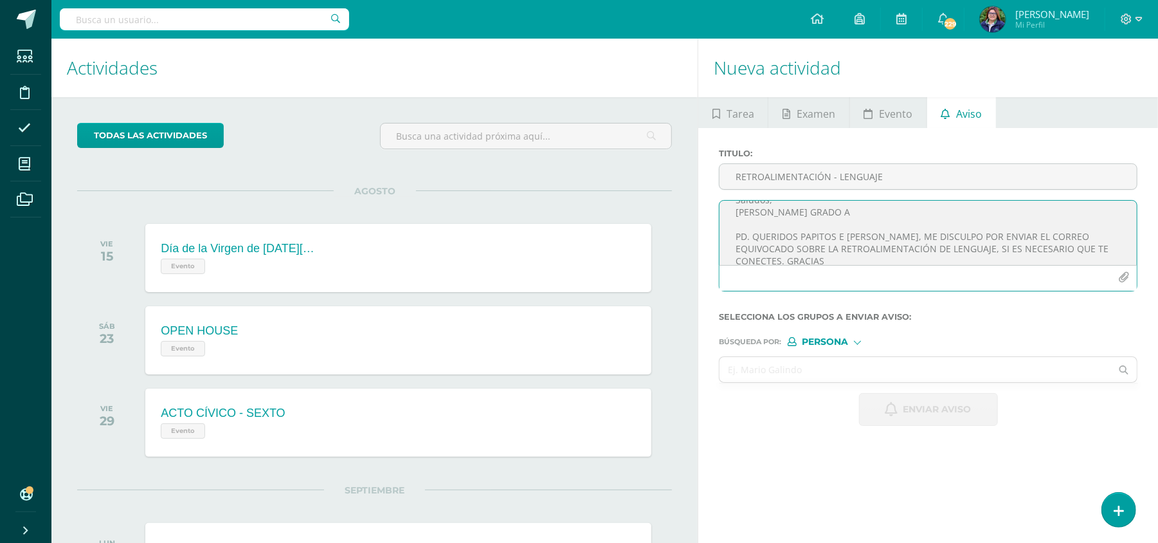
click at [1098, 235] on textarea "Estimado estudiante, por este medio te informo que debes participar en la Retro…" at bounding box center [927, 233] width 417 height 64
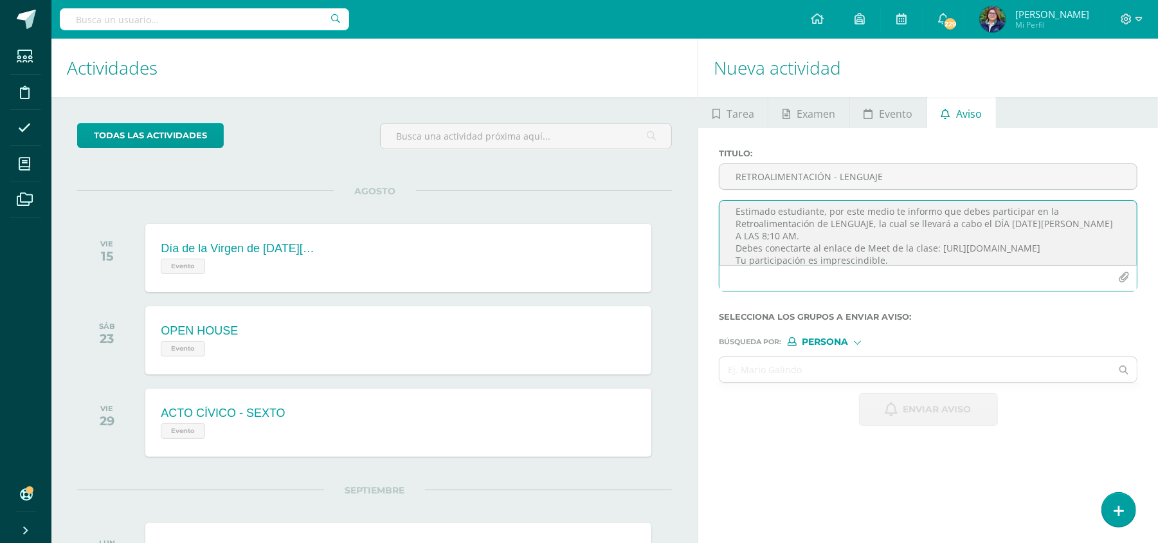
scroll to position [0, 0]
type textarea "Estimado estudiante, por este medio te informo que debes participar en la Retro…"
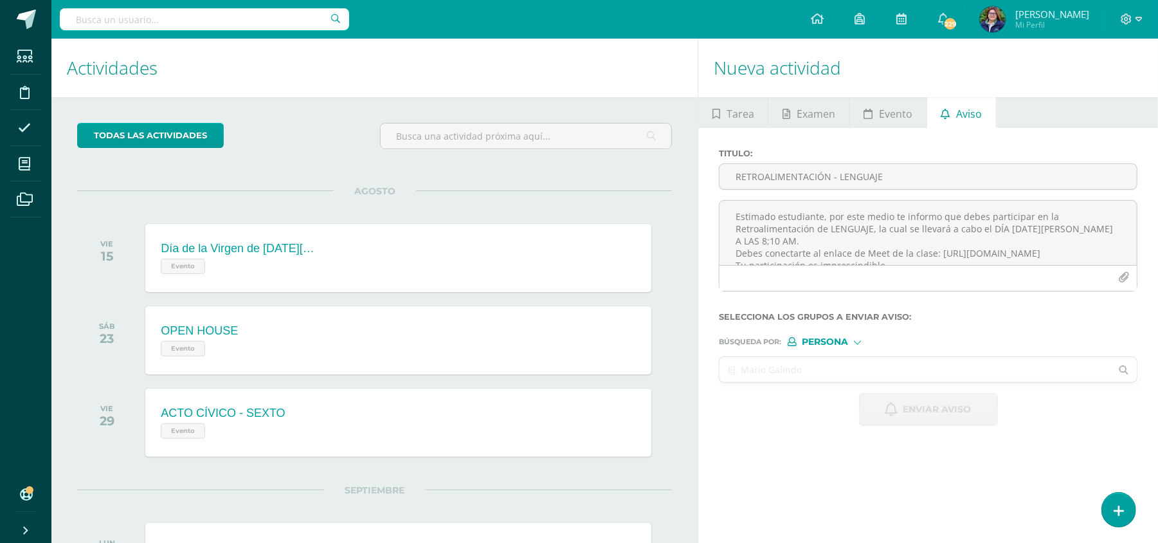
click at [878, 368] on input "text" at bounding box center [915, 369] width 392 height 25
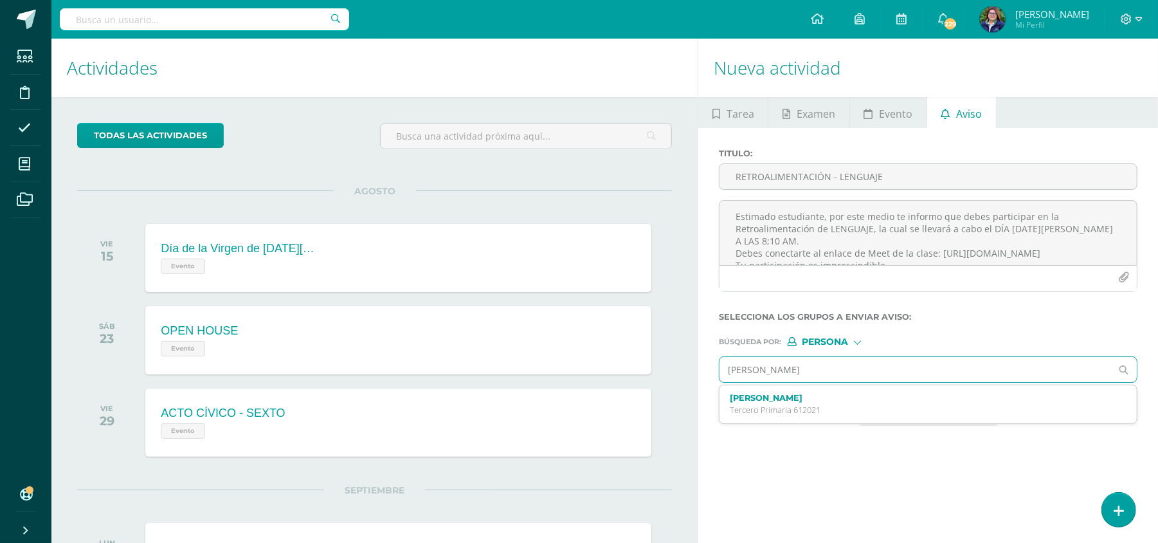
type input "[PERSON_NAME]"
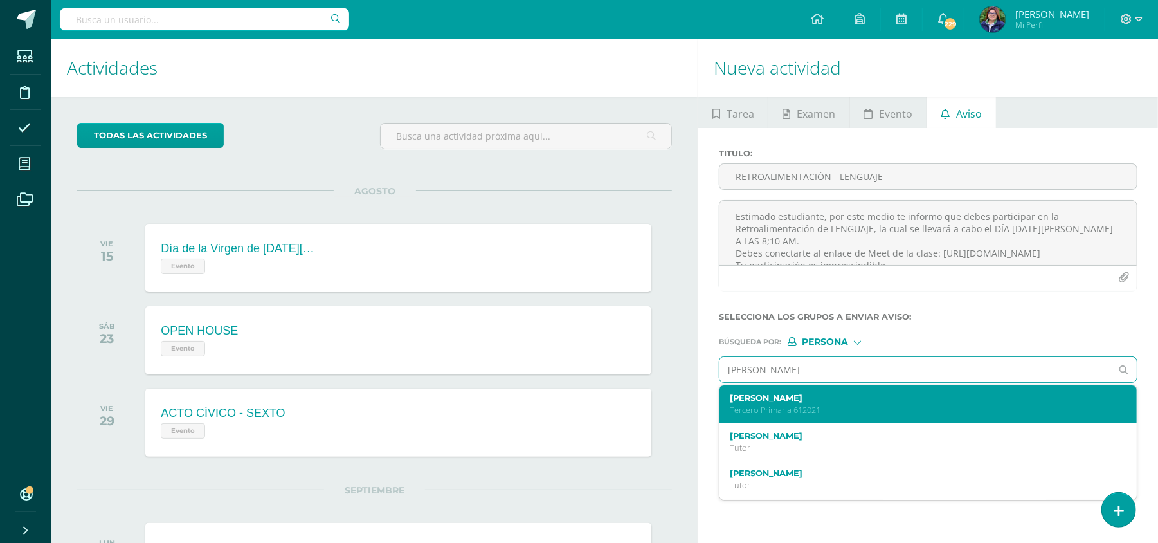
click at [840, 402] on label "[PERSON_NAME]" at bounding box center [919, 398] width 379 height 10
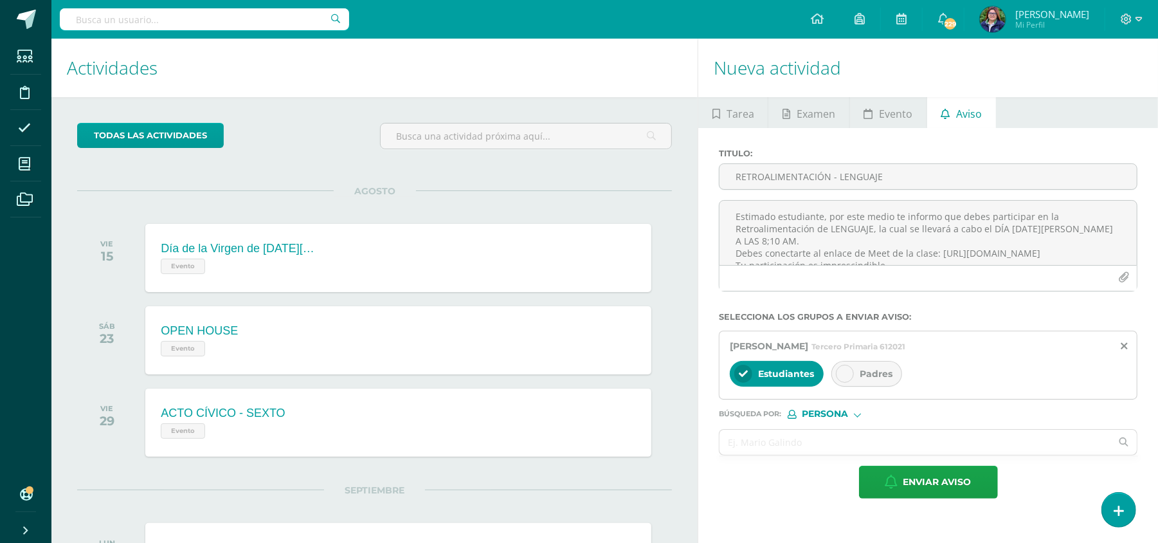
click at [856, 381] on div "Padres" at bounding box center [866, 374] width 71 height 26
click at [950, 484] on span "Enviar aviso" at bounding box center [937, 482] width 68 height 32
